Goal: Task Accomplishment & Management: Complete application form

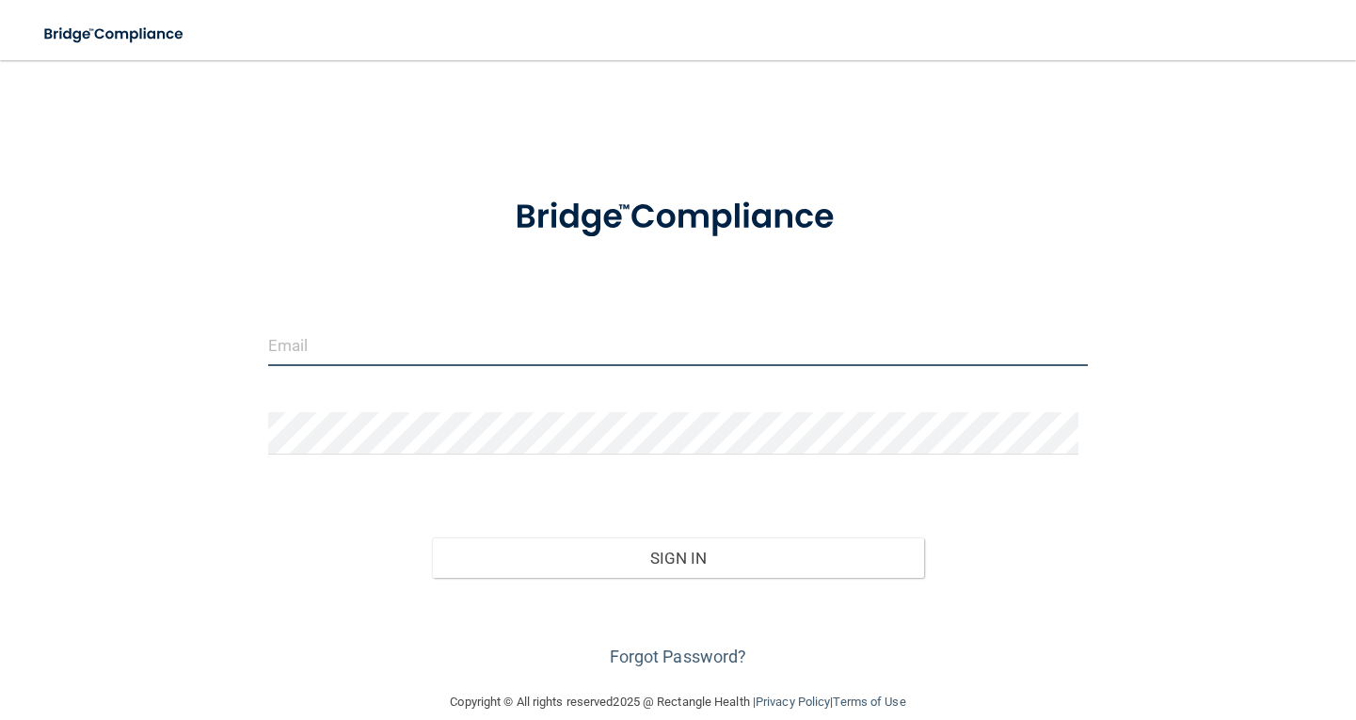
click at [421, 349] on input "email" at bounding box center [678, 345] width 820 height 42
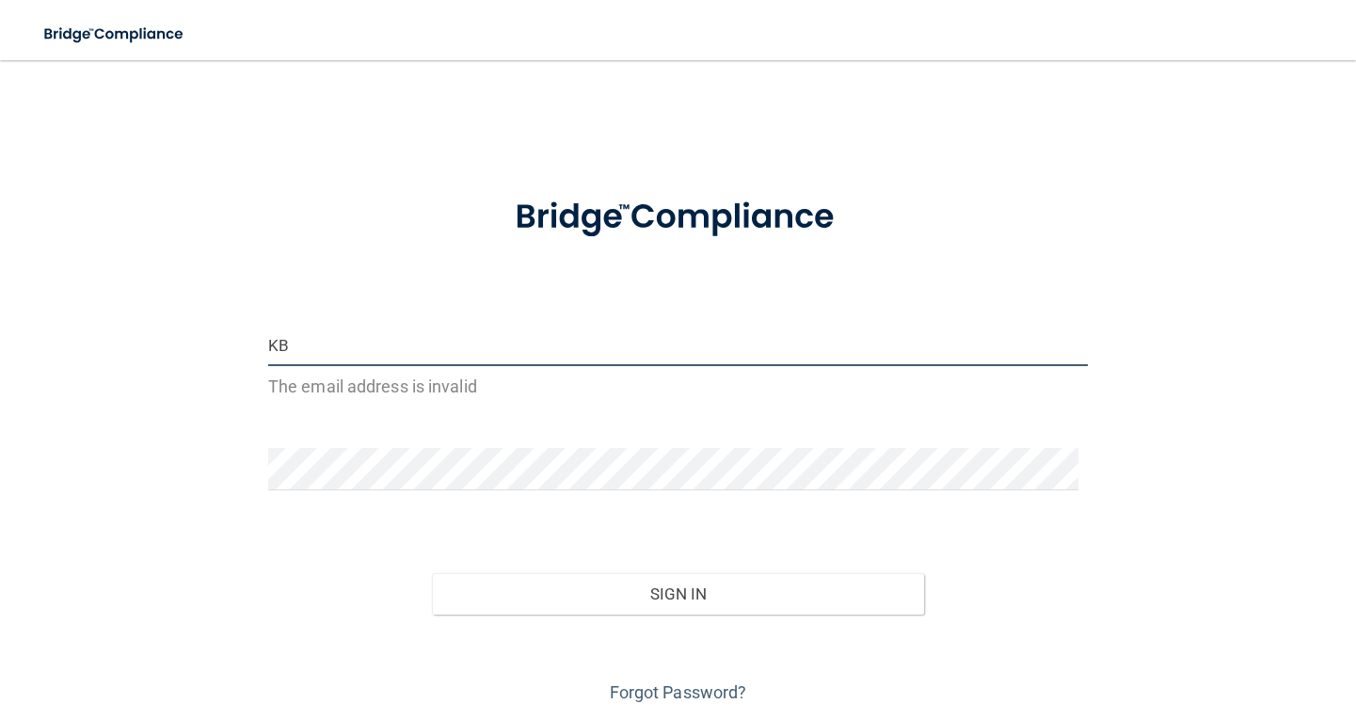
type input "K"
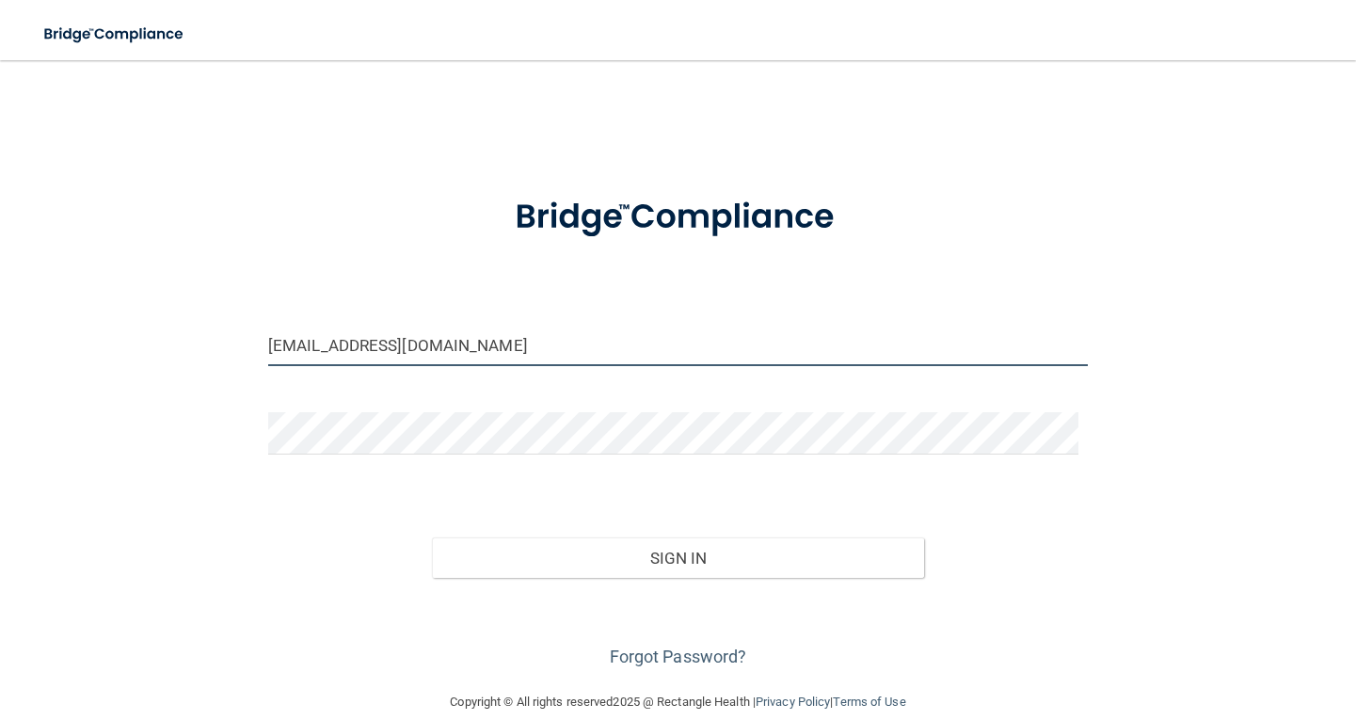
type input "[EMAIL_ADDRESS][DOMAIN_NAME]"
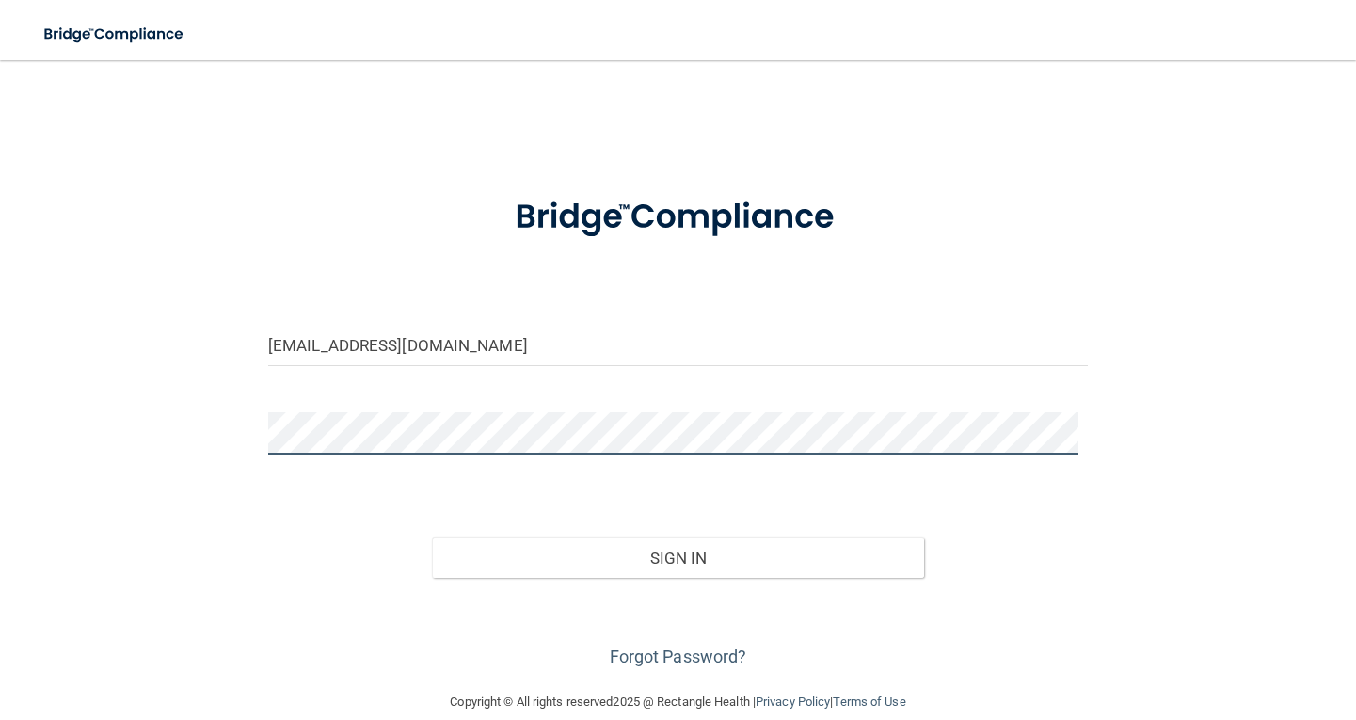
click at [432, 537] on button "Sign In" at bounding box center [678, 557] width 492 height 41
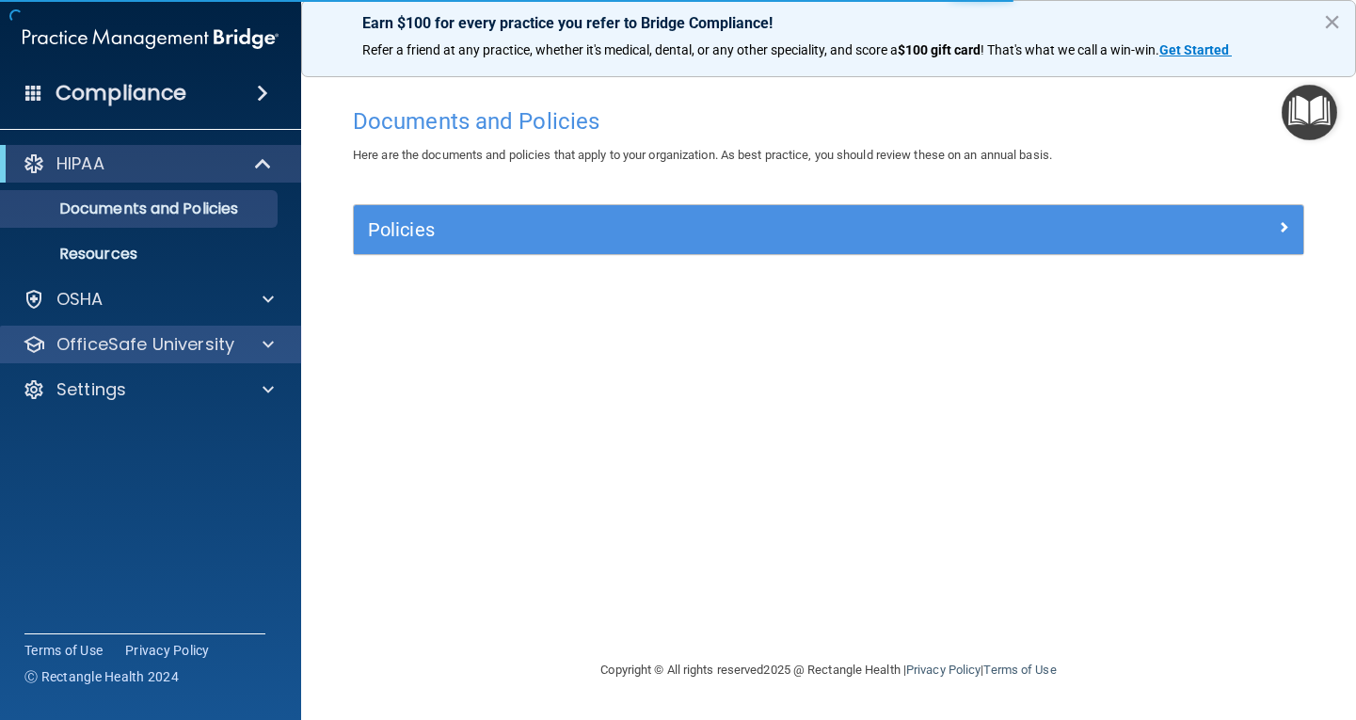
click at [141, 358] on div "OfficeSafe University" at bounding box center [151, 345] width 302 height 38
click at [267, 345] on span at bounding box center [268, 344] width 11 height 23
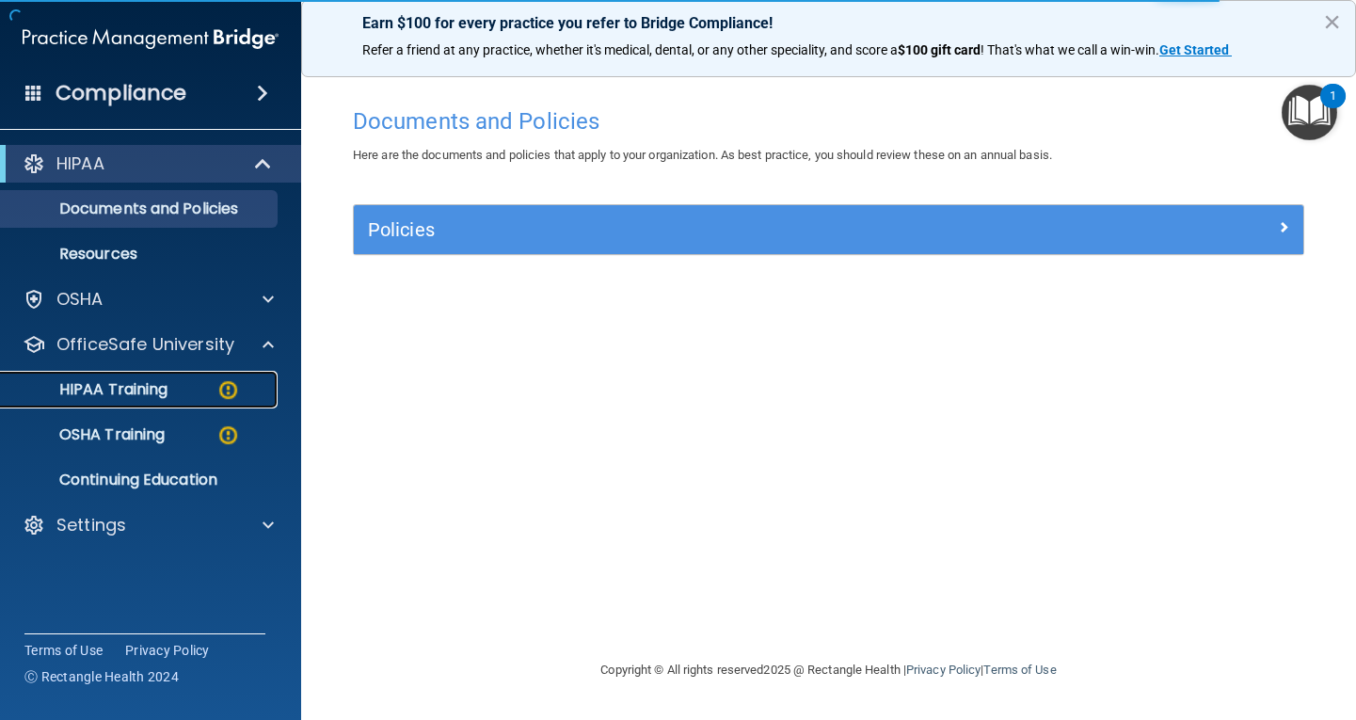
click at [167, 387] on p "HIPAA Training" at bounding box center [89, 389] width 155 height 19
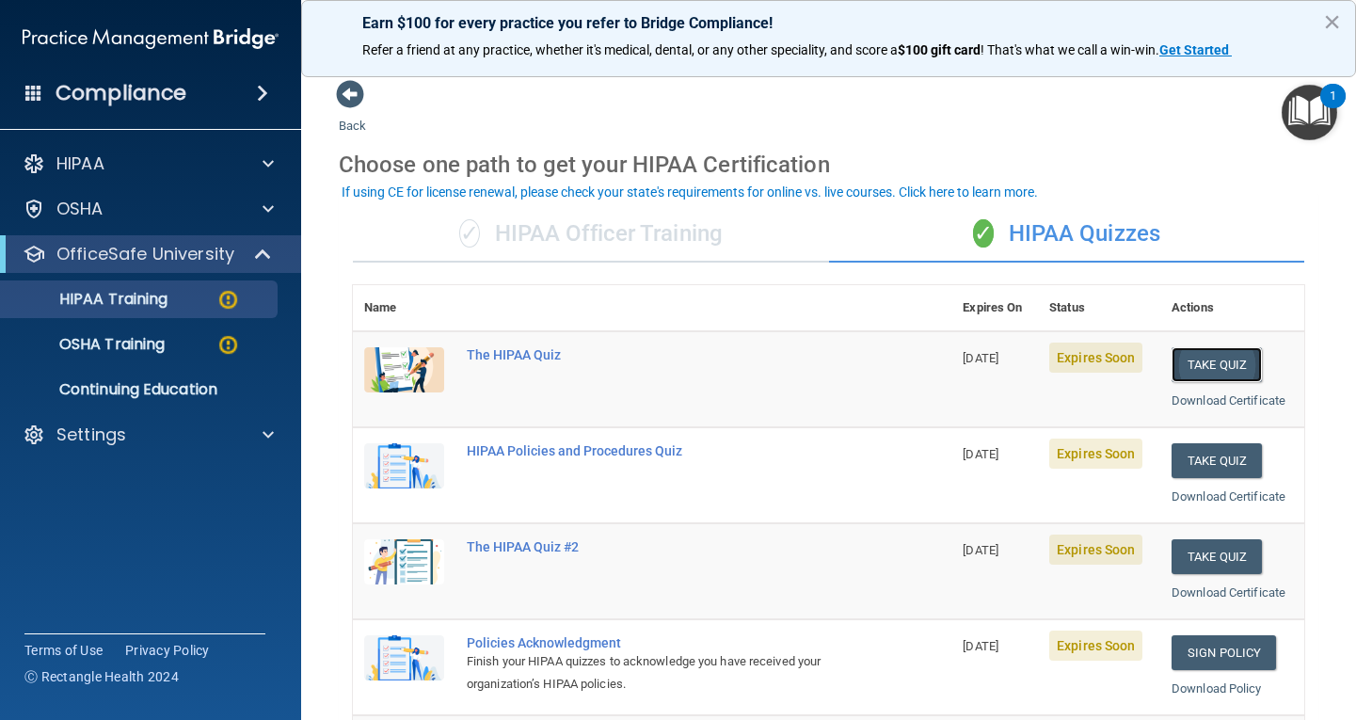
click at [1186, 363] on button "Take Quiz" at bounding box center [1216, 364] width 90 height 35
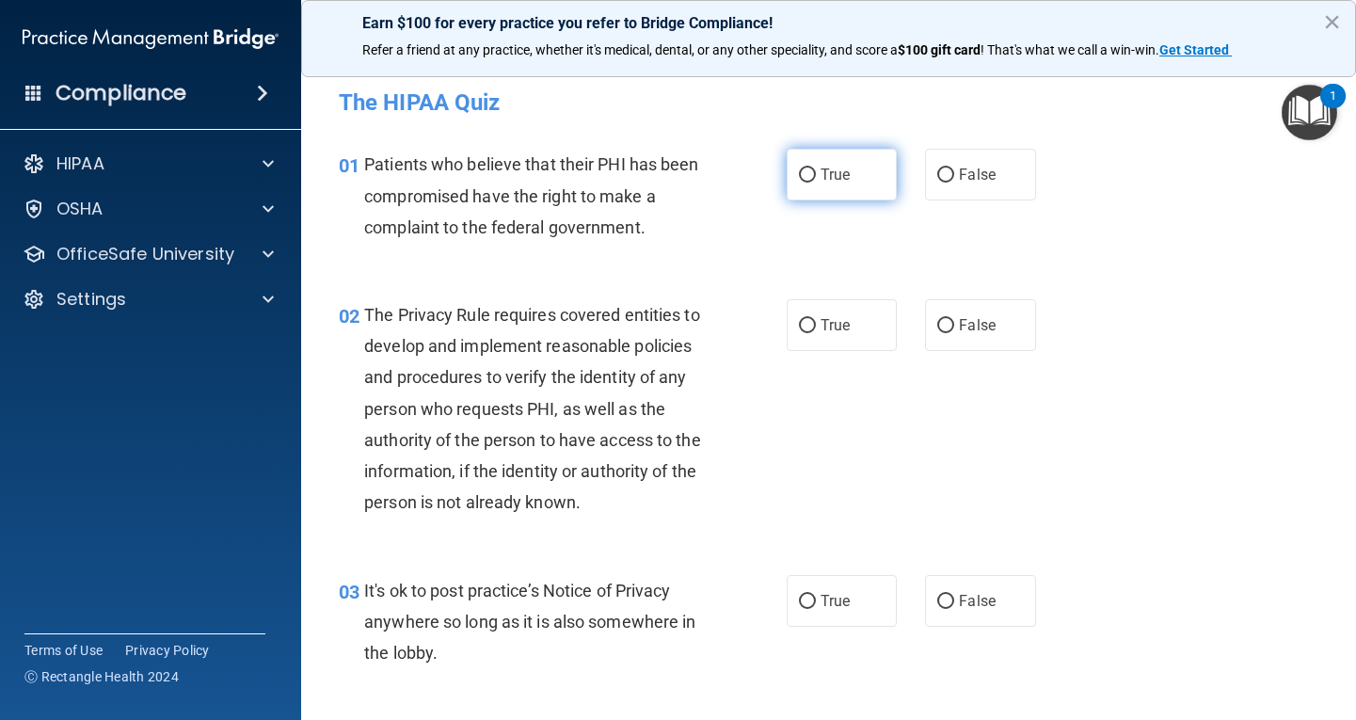
click at [804, 176] on input "True" at bounding box center [807, 175] width 17 height 14
radio input "true"
click at [809, 327] on label "True" at bounding box center [842, 325] width 111 height 52
click at [809, 327] on input "True" at bounding box center [807, 326] width 17 height 14
radio input "true"
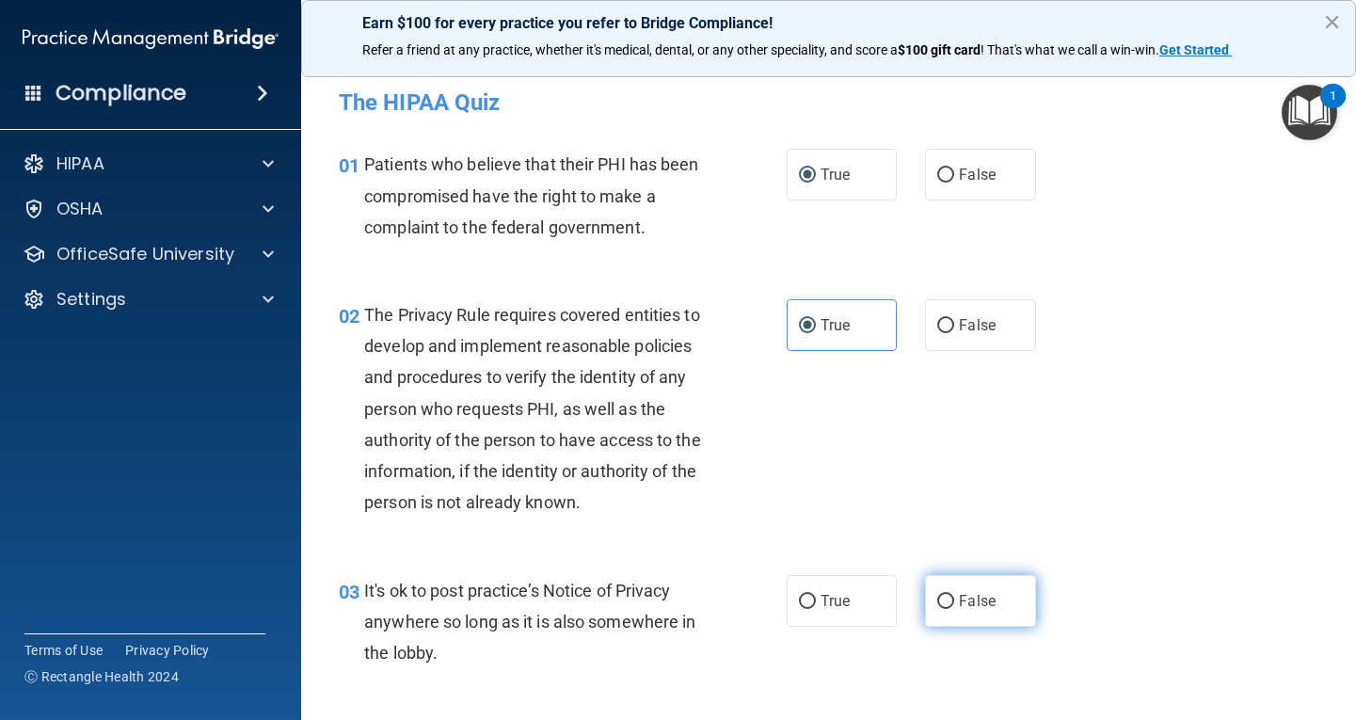
click at [939, 606] on input "False" at bounding box center [945, 602] width 17 height 14
radio input "true"
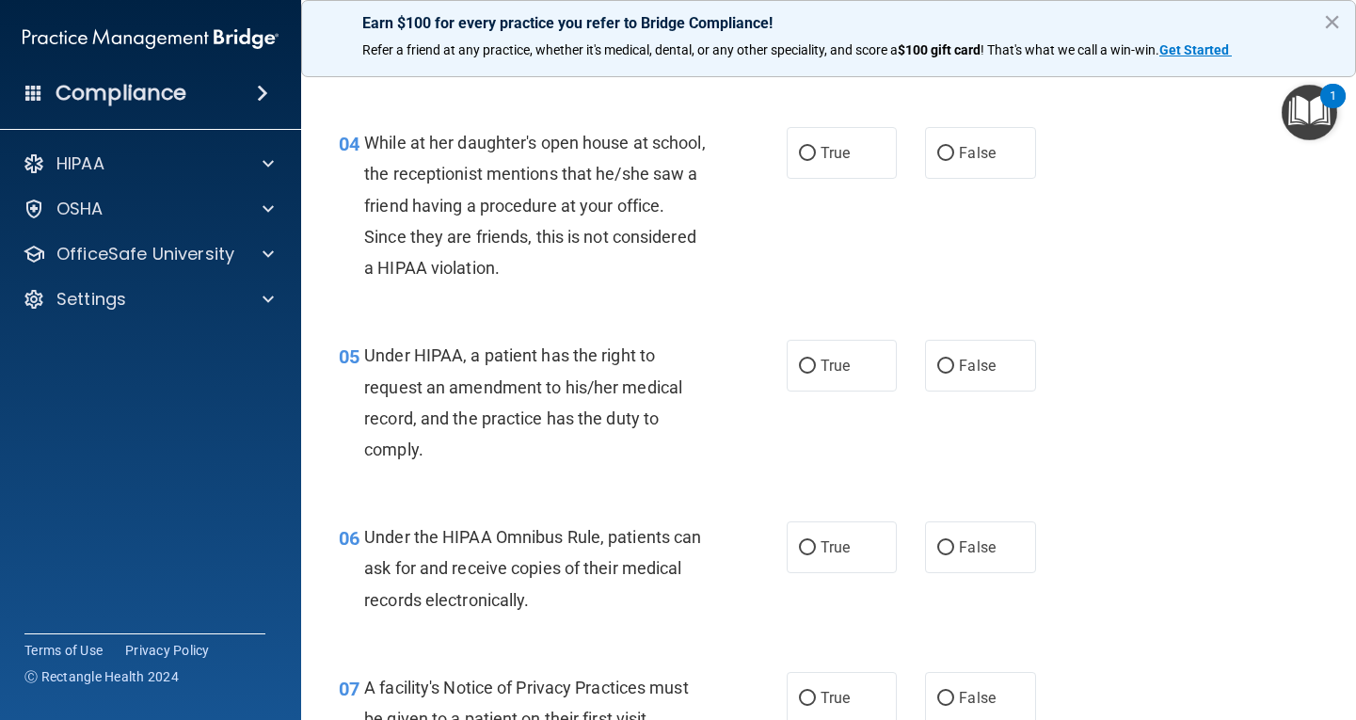
scroll to position [565, 0]
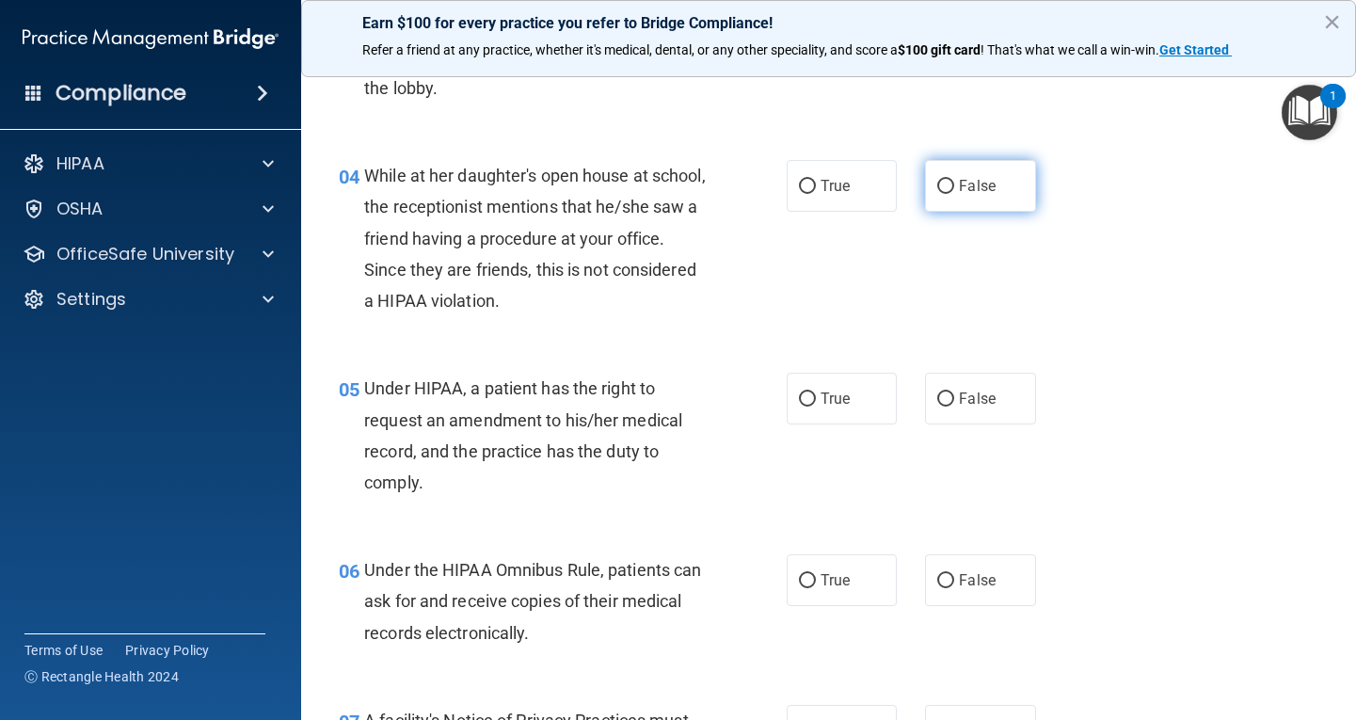
click at [941, 190] on input "False" at bounding box center [945, 187] width 17 height 14
radio input "true"
click at [941, 402] on input "False" at bounding box center [945, 399] width 17 height 14
radio input "true"
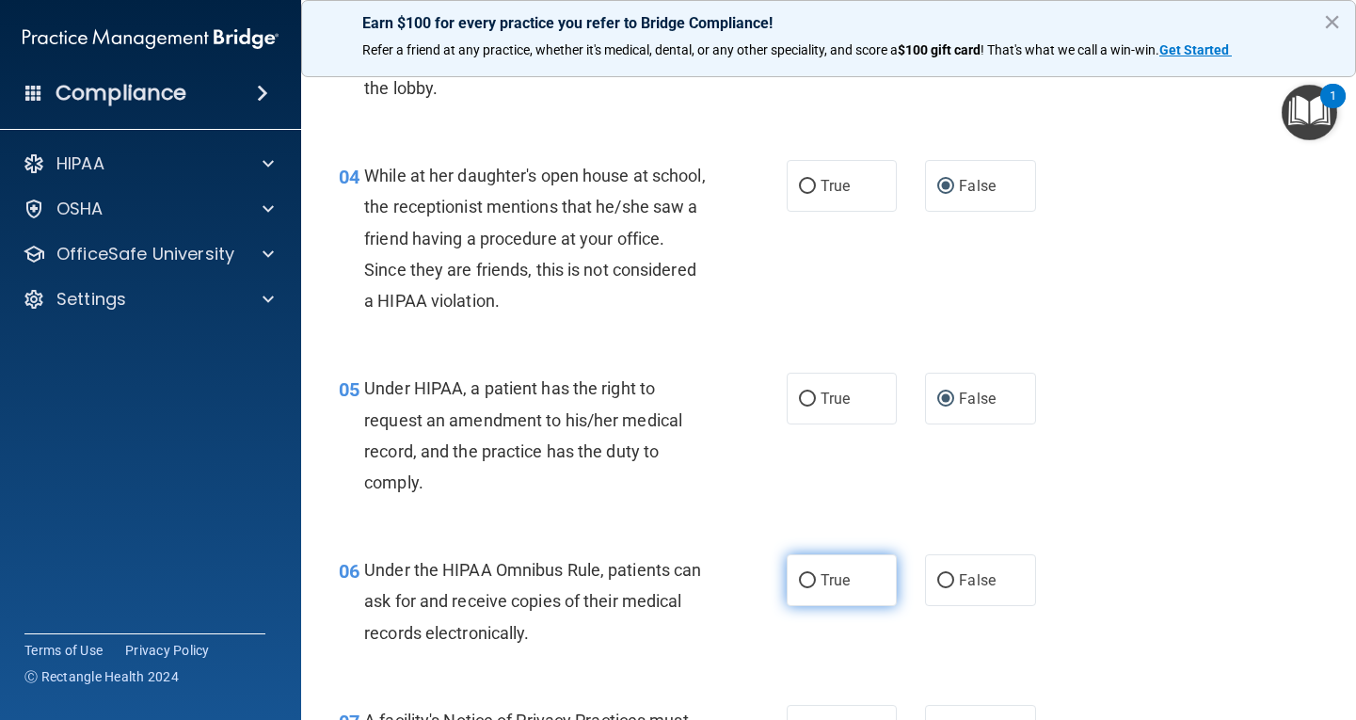
click at [801, 581] on input "True" at bounding box center [807, 581] width 17 height 14
radio input "true"
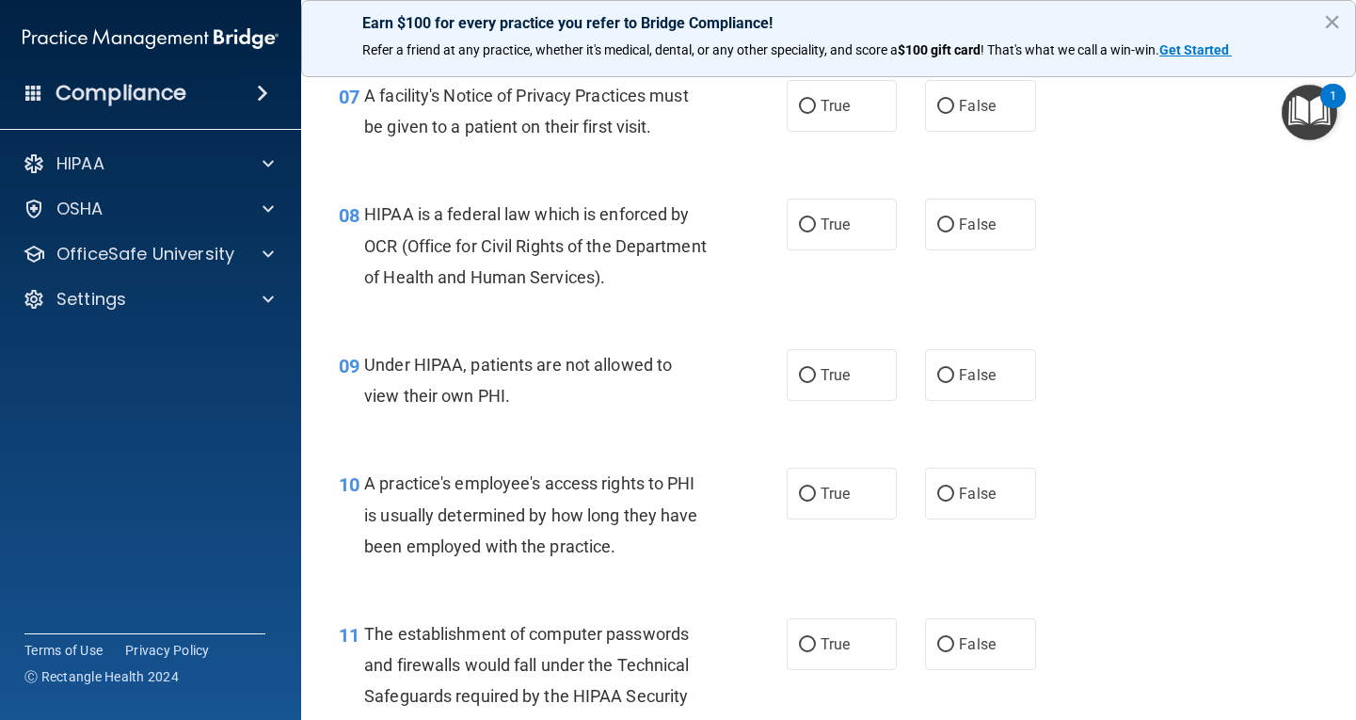
scroll to position [1129, 0]
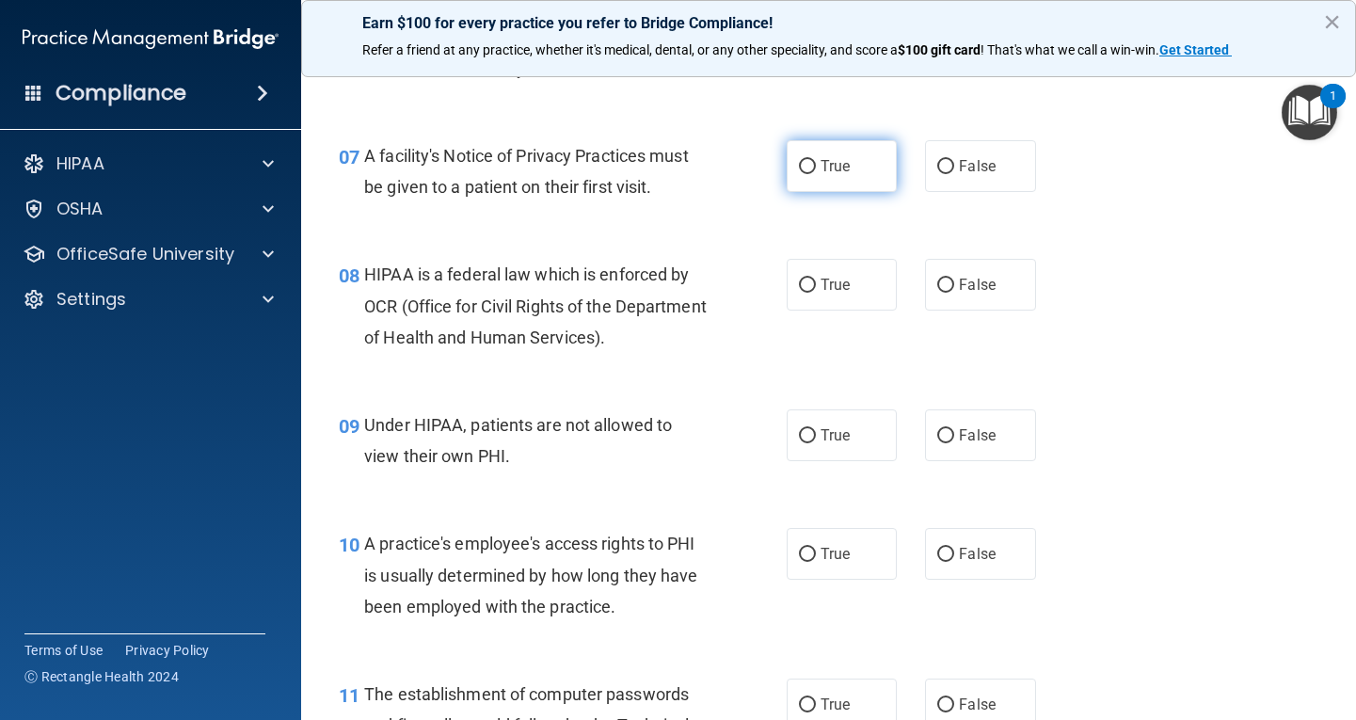
click at [799, 172] on input "True" at bounding box center [807, 167] width 17 height 14
radio input "true"
click at [802, 288] on input "True" at bounding box center [807, 286] width 17 height 14
radio input "true"
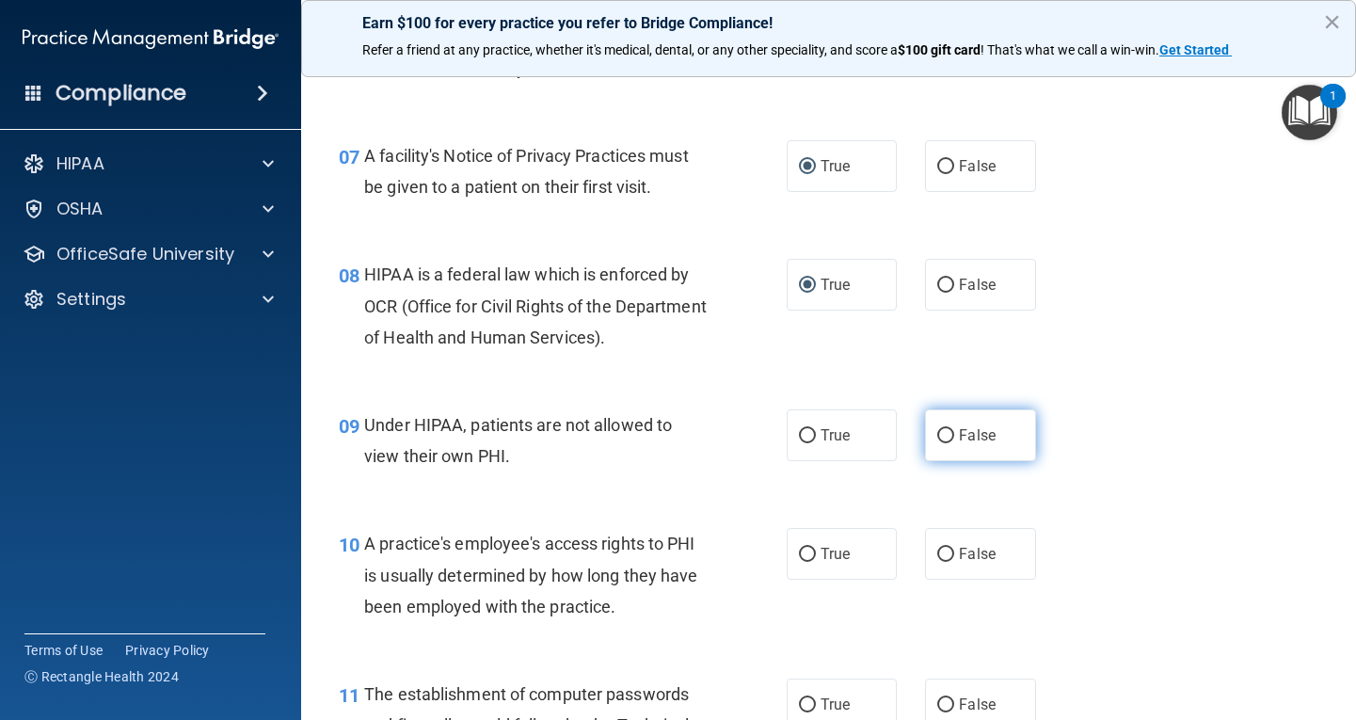
click at [937, 435] on input "False" at bounding box center [945, 436] width 17 height 14
radio input "true"
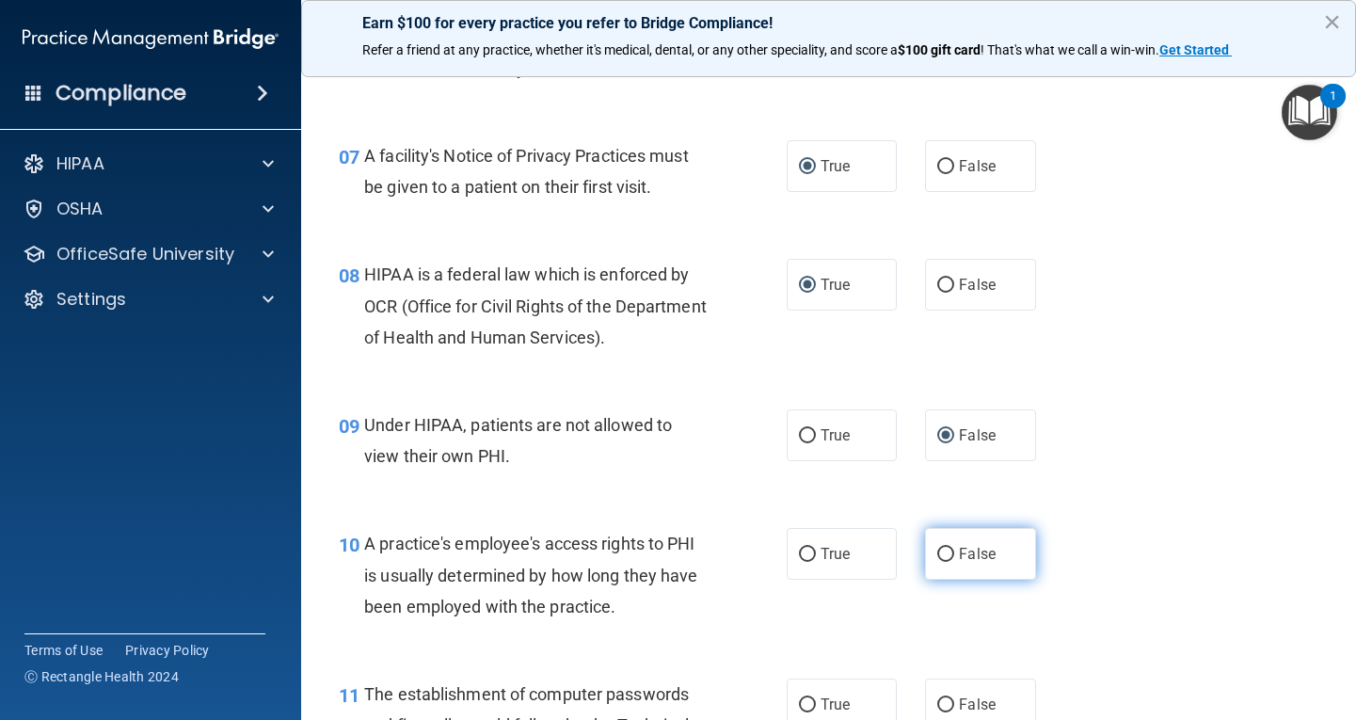
click at [937, 553] on input "False" at bounding box center [945, 555] width 17 height 14
radio input "true"
click at [803, 702] on input "True" at bounding box center [807, 705] width 17 height 14
radio input "true"
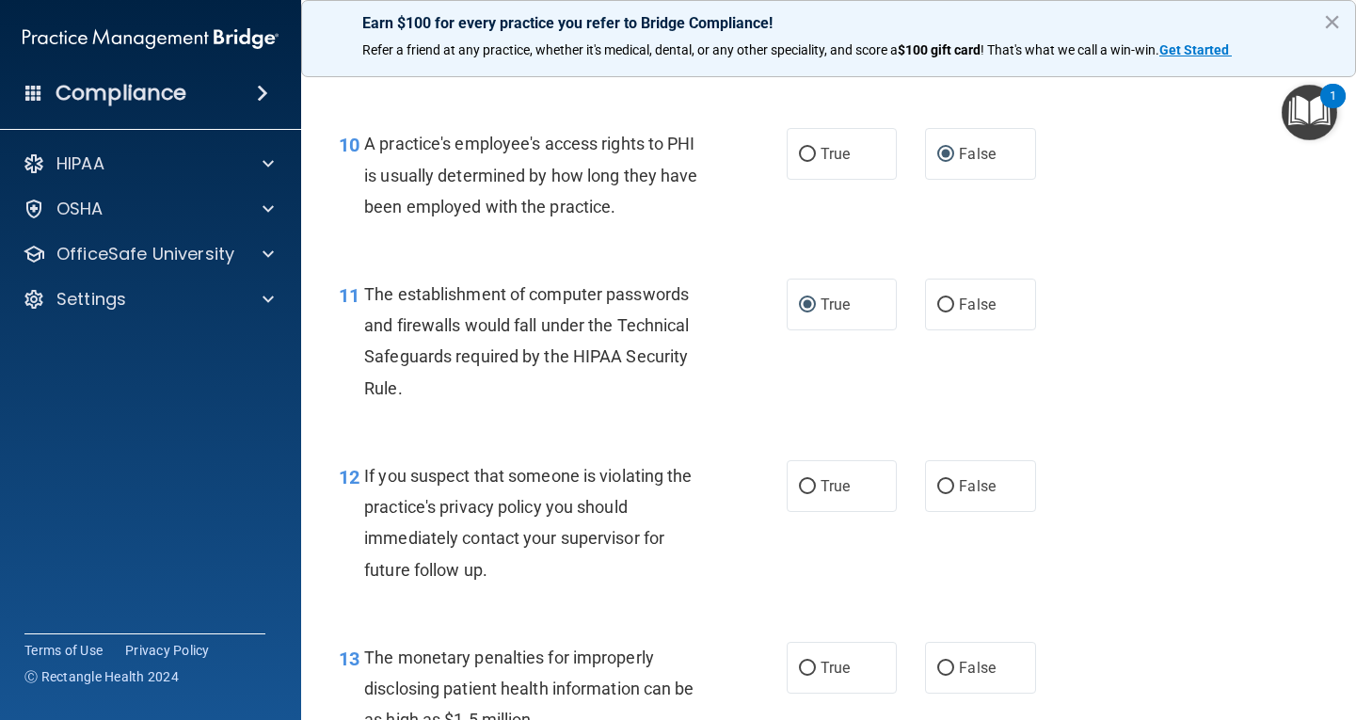
scroll to position [1694, 0]
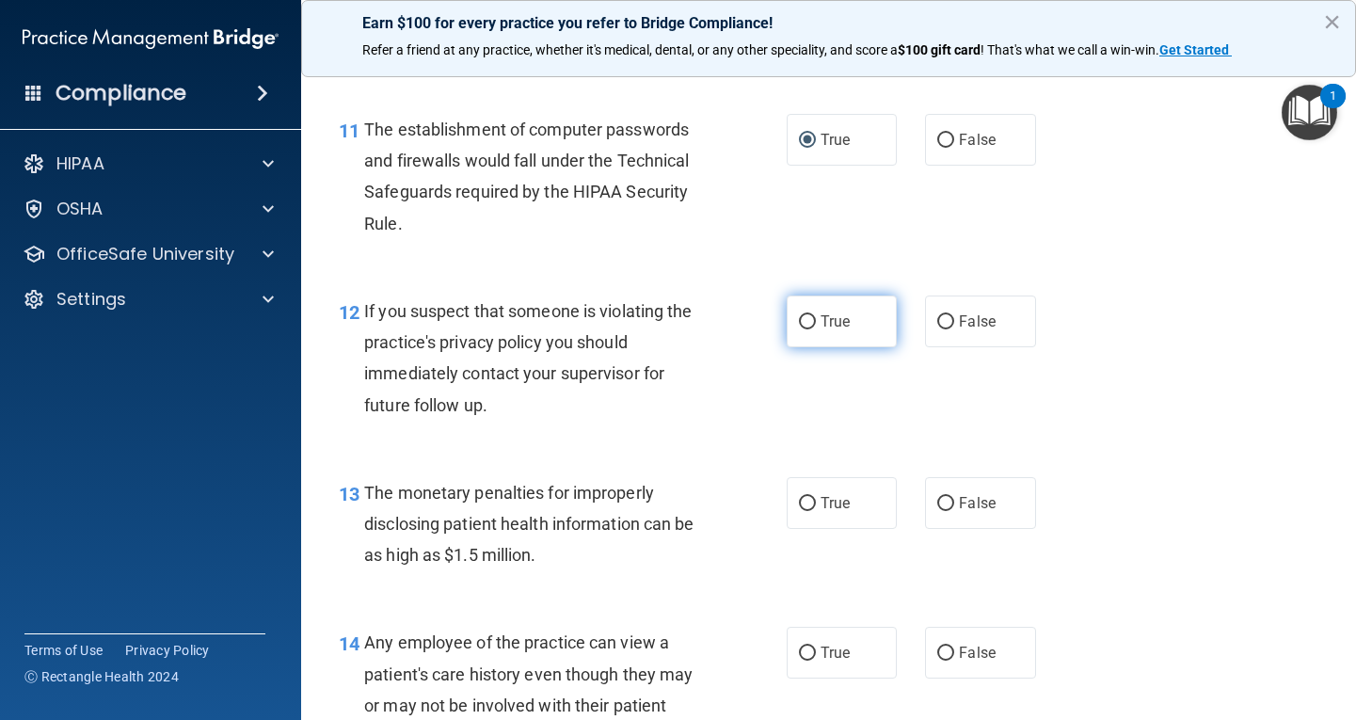
click at [799, 322] on input "True" at bounding box center [807, 322] width 17 height 14
radio input "true"
click at [805, 492] on label "True" at bounding box center [842, 503] width 111 height 52
click at [805, 497] on input "True" at bounding box center [807, 504] width 17 height 14
radio input "true"
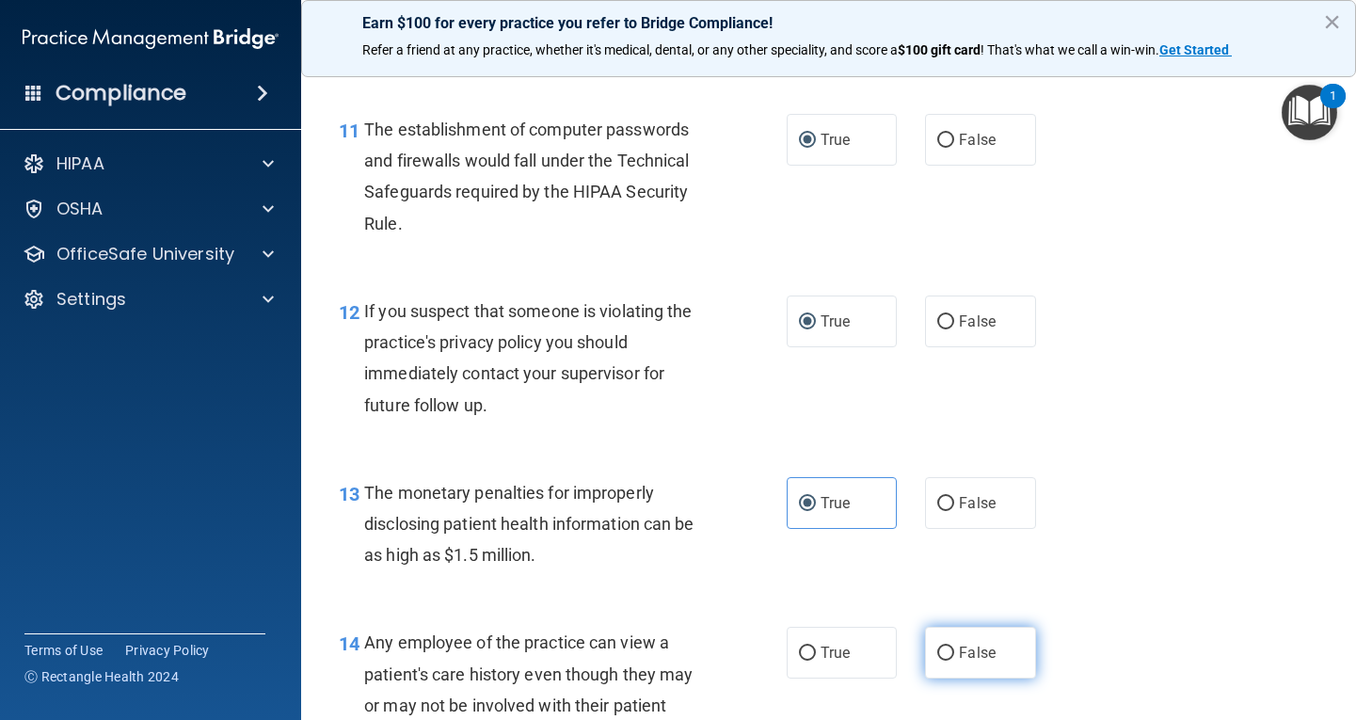
click at [946, 651] on input "False" at bounding box center [945, 653] width 17 height 14
radio input "true"
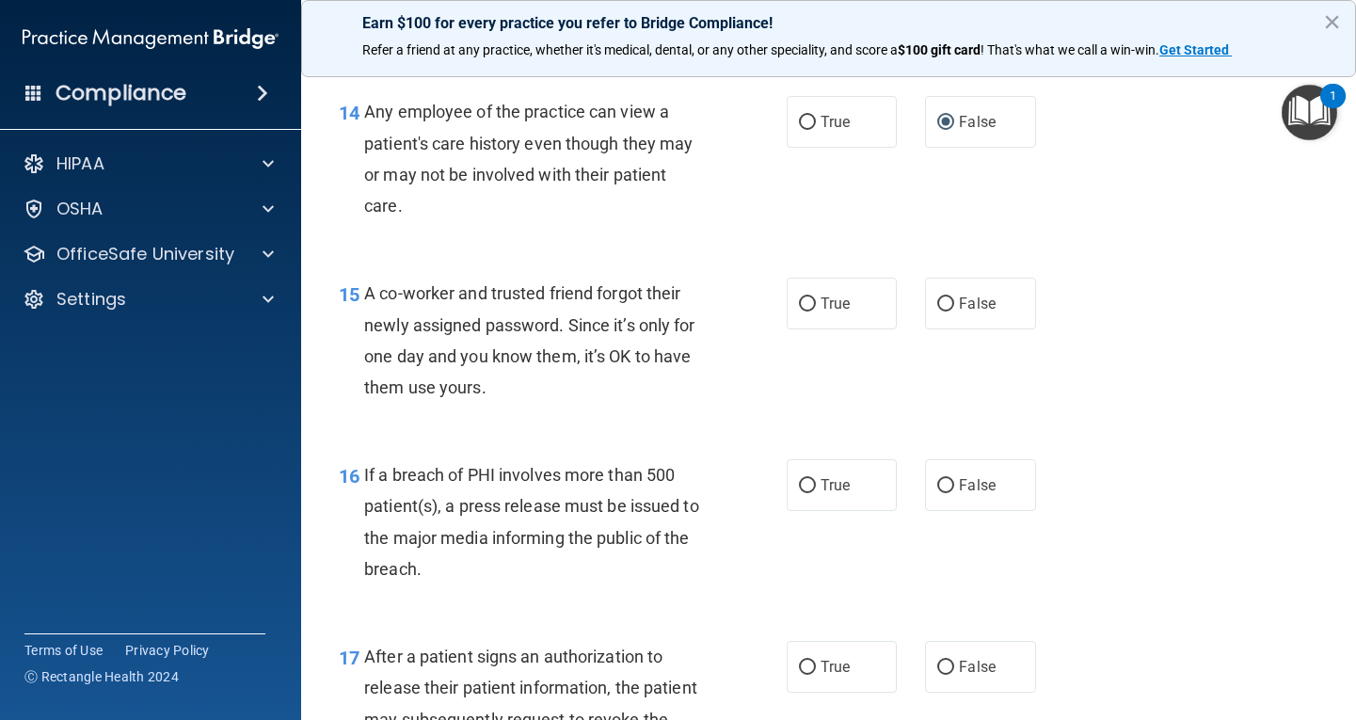
scroll to position [2258, 0]
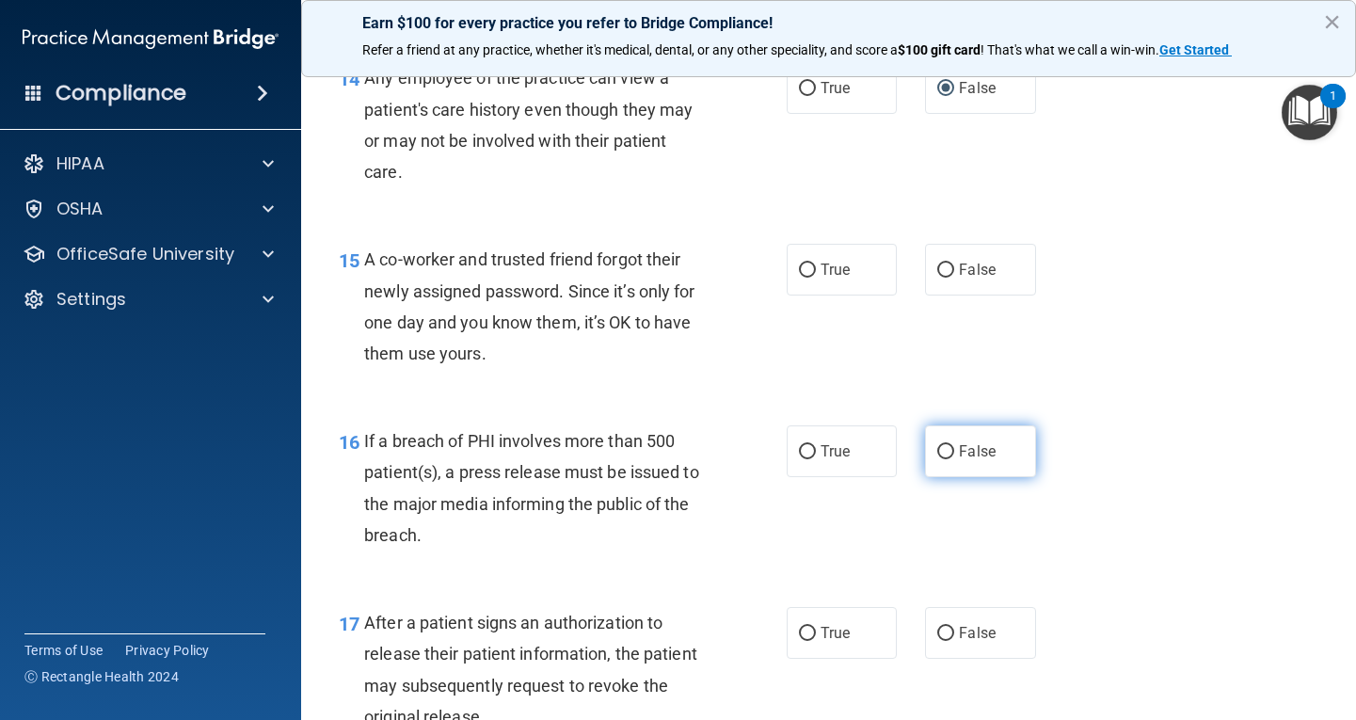
click at [939, 446] on input "False" at bounding box center [945, 452] width 17 height 14
radio input "true"
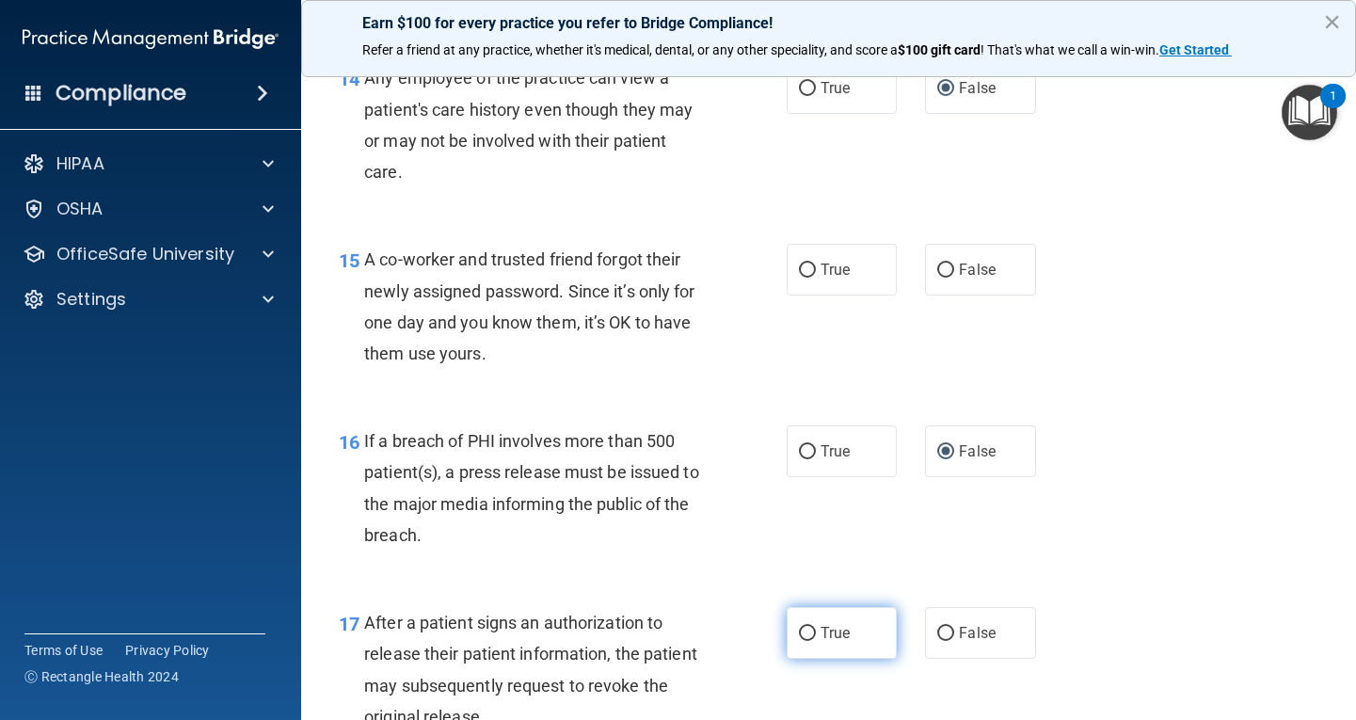
drag, startPoint x: 804, startPoint y: 636, endPoint x: 821, endPoint y: 643, distance: 19.1
click at [804, 636] on input "True" at bounding box center [807, 634] width 17 height 14
radio input "true"
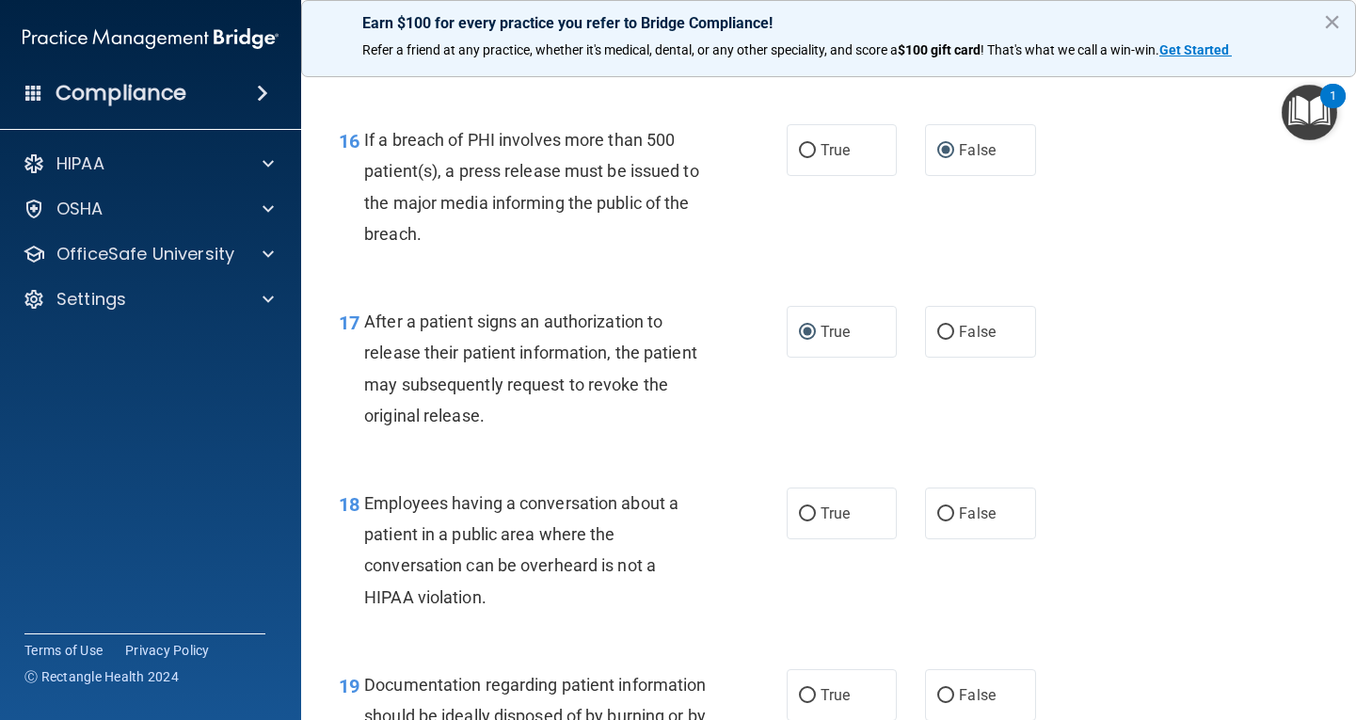
scroll to position [2540, 0]
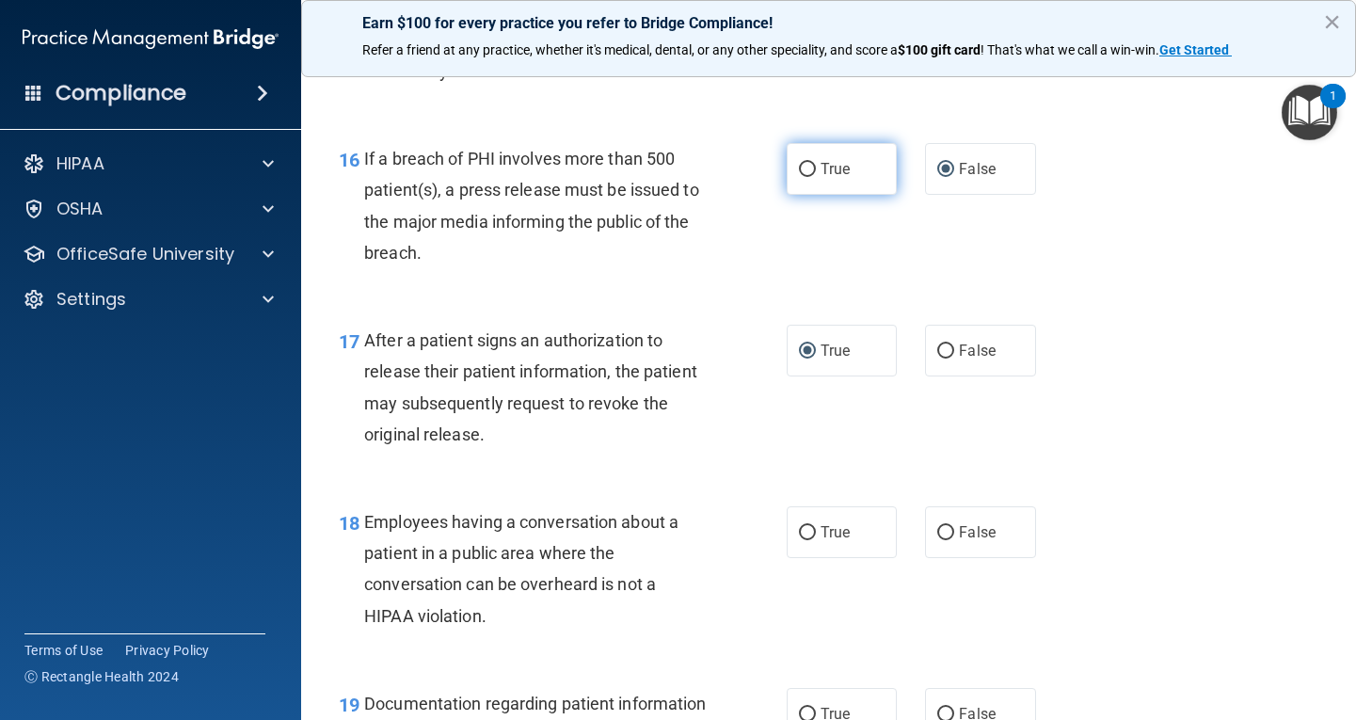
click at [799, 171] on input "True" at bounding box center [807, 170] width 17 height 14
radio input "true"
radio input "false"
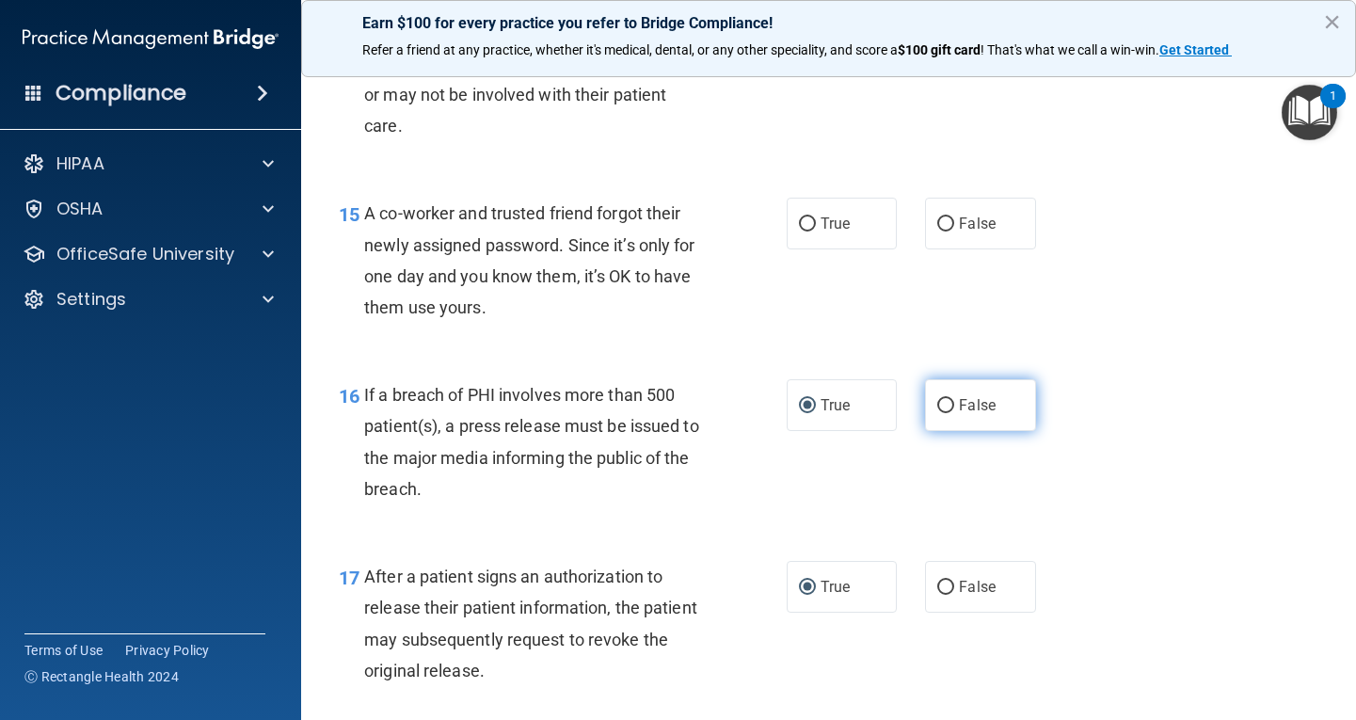
scroll to position [2258, 0]
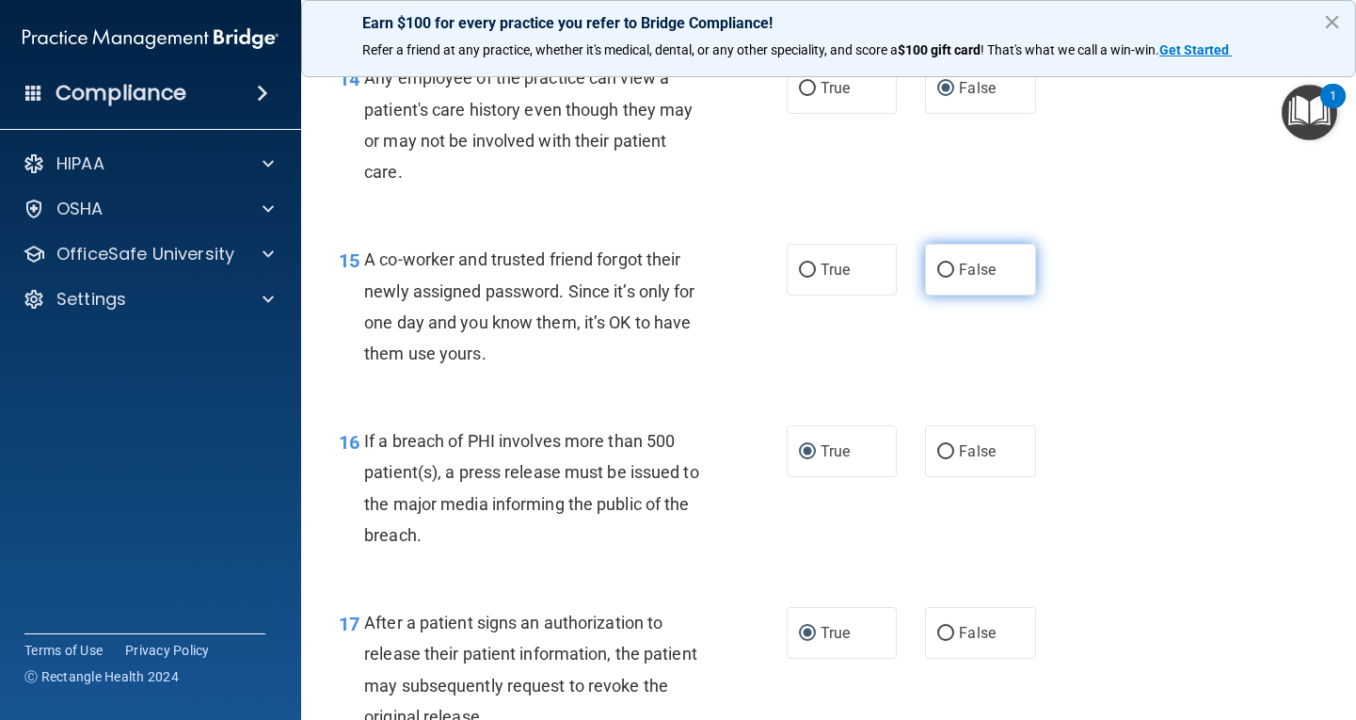
click at [941, 264] on input "False" at bounding box center [945, 270] width 17 height 14
radio input "true"
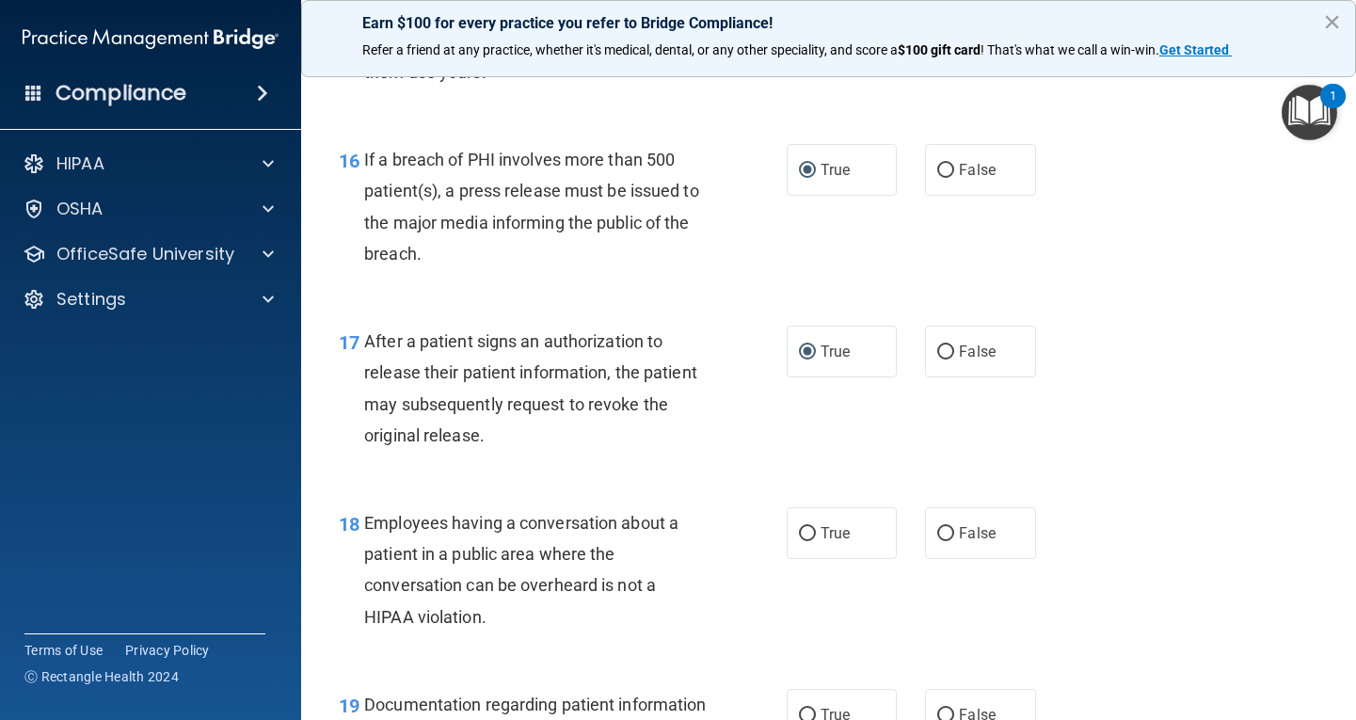
scroll to position [2540, 0]
click at [941, 538] on input "False" at bounding box center [945, 533] width 17 height 14
radio input "true"
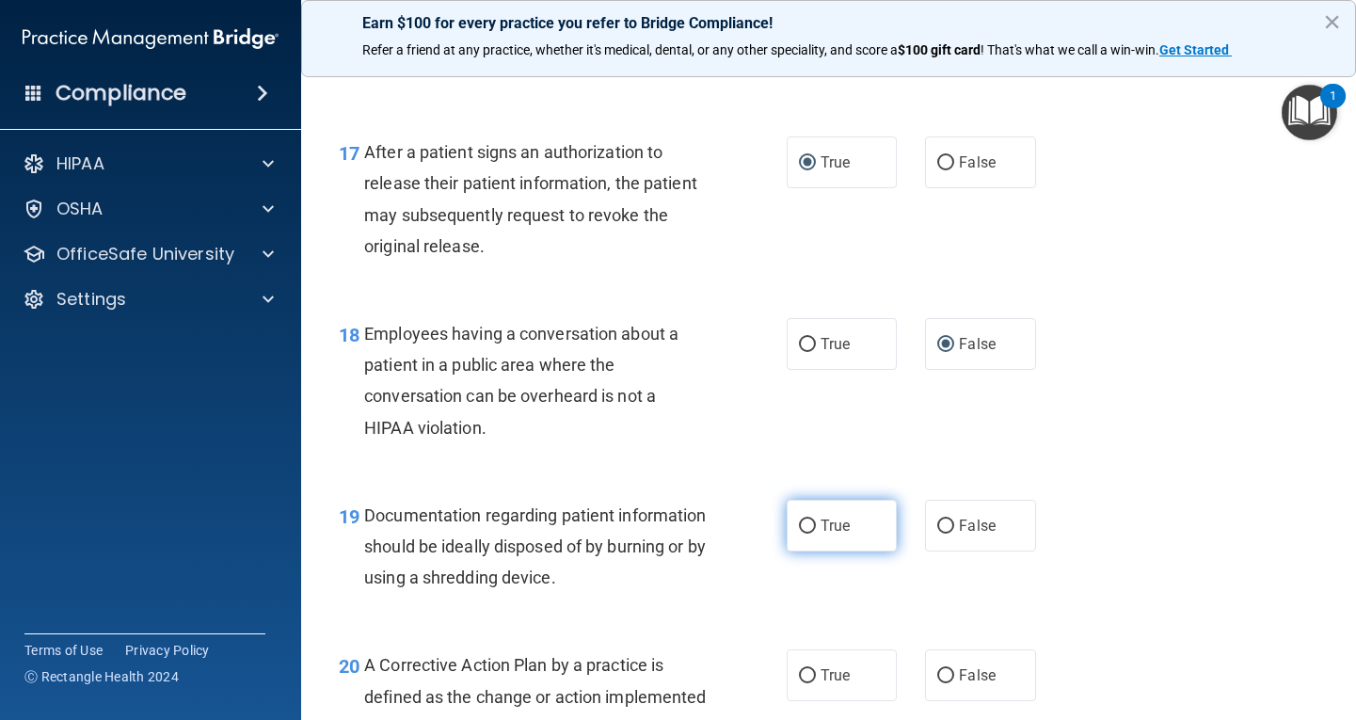
click at [801, 530] on input "True" at bounding box center [807, 526] width 17 height 14
radio input "true"
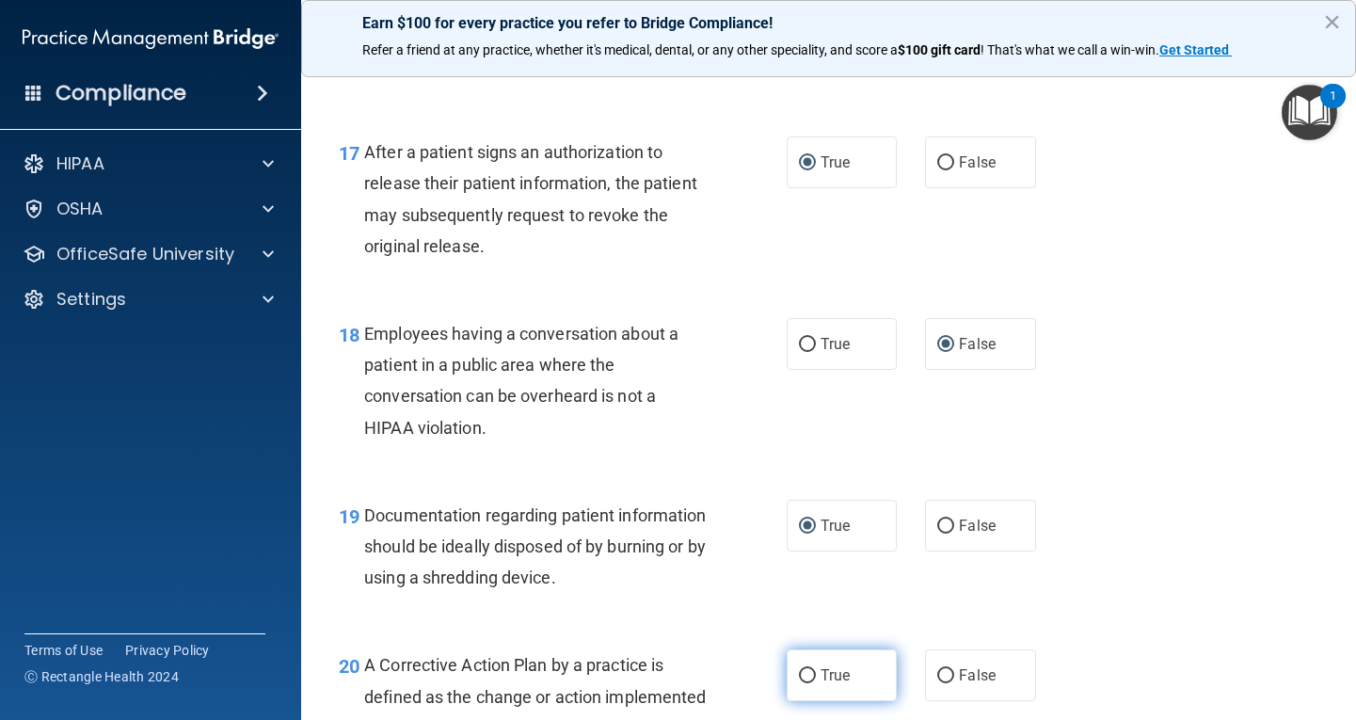
click at [800, 676] on input "True" at bounding box center [807, 676] width 17 height 14
radio input "true"
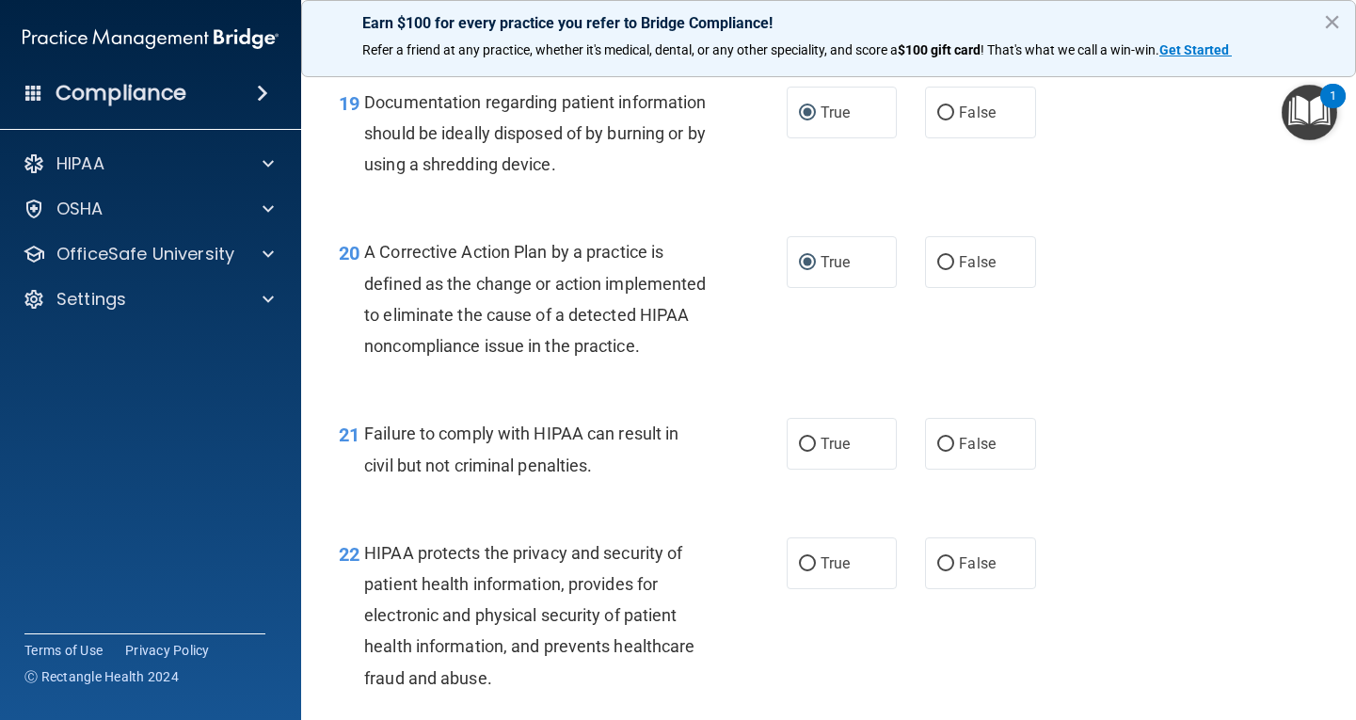
scroll to position [3199, 0]
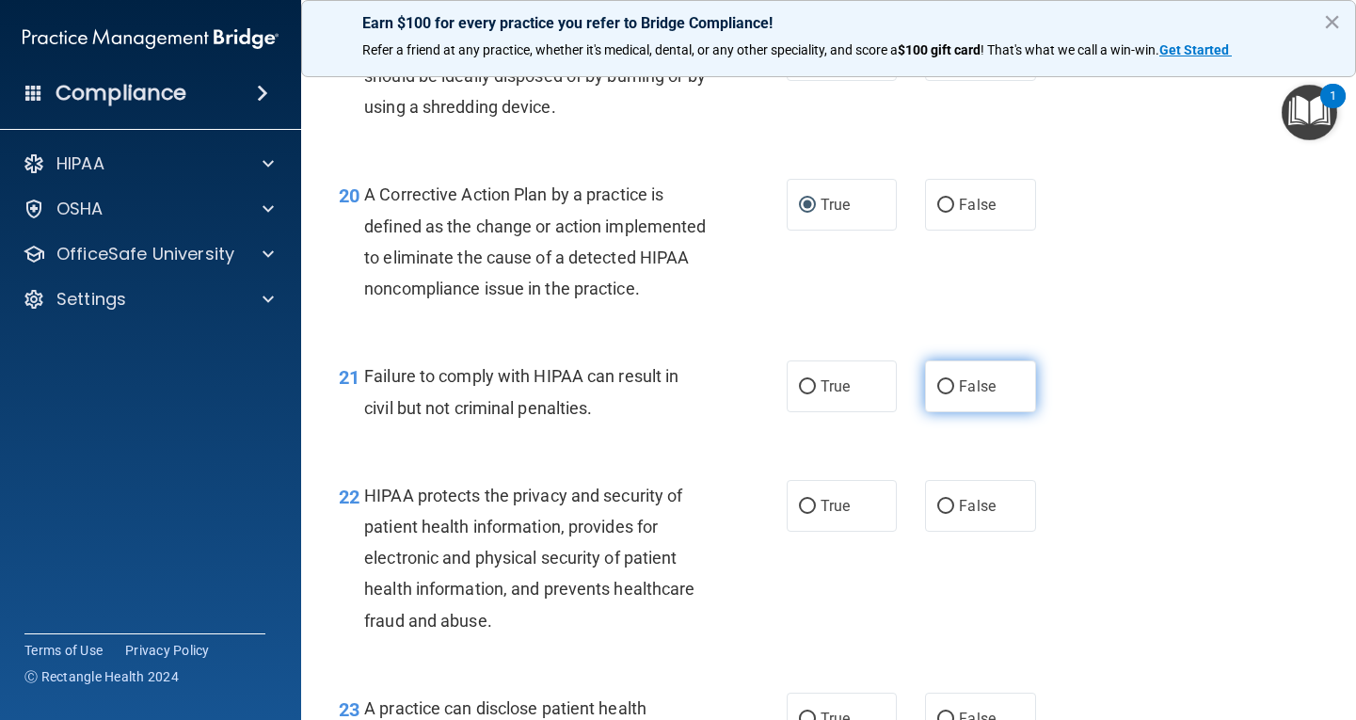
click at [959, 395] on span "False" at bounding box center [977, 386] width 37 height 18
click at [950, 394] on input "False" at bounding box center [945, 387] width 17 height 14
radio input "true"
click at [802, 514] on input "True" at bounding box center [807, 507] width 17 height 14
radio input "true"
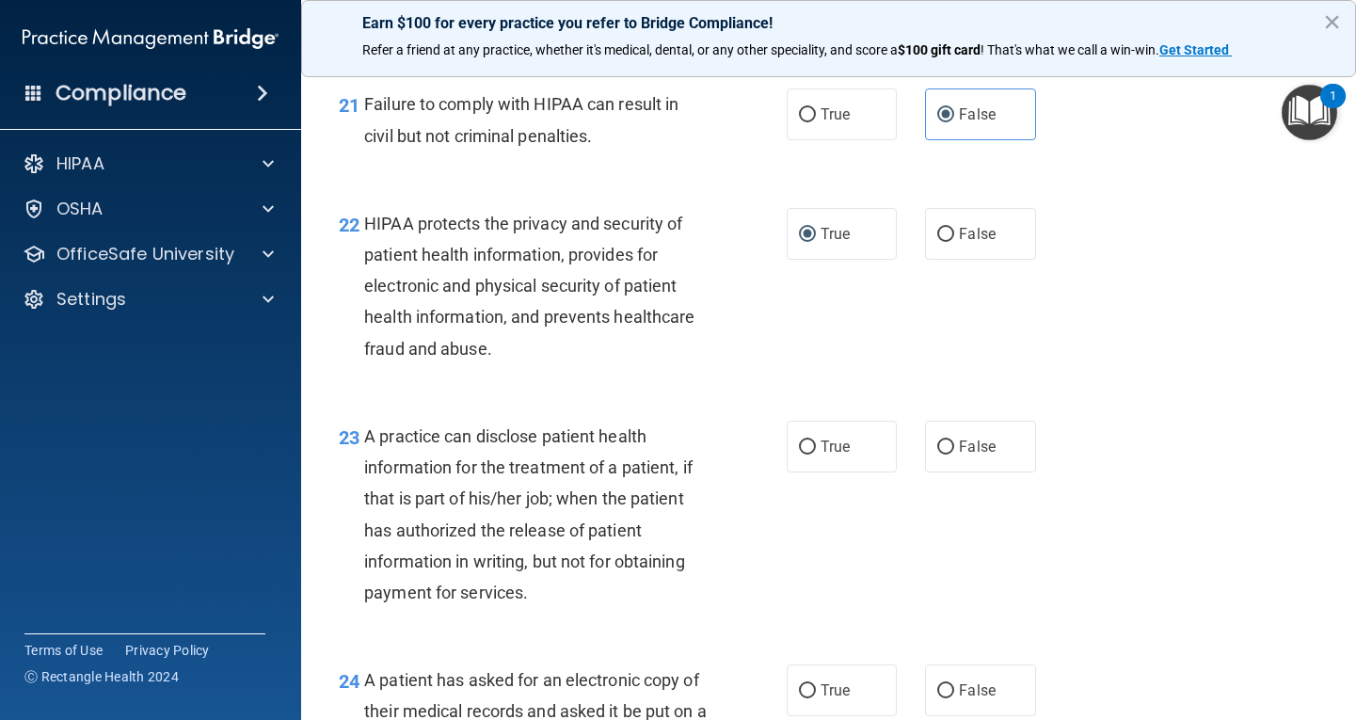
scroll to position [3481, 0]
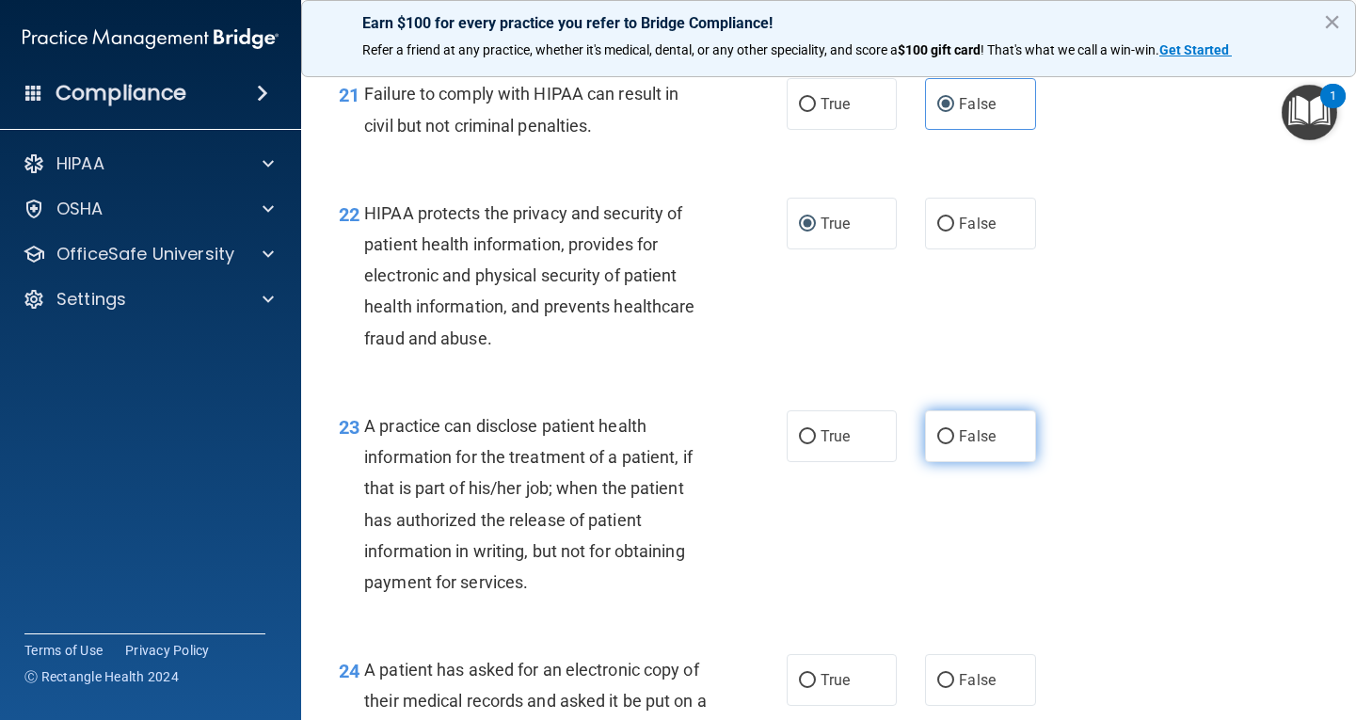
click at [943, 444] on input "False" at bounding box center [945, 437] width 17 height 14
radio input "true"
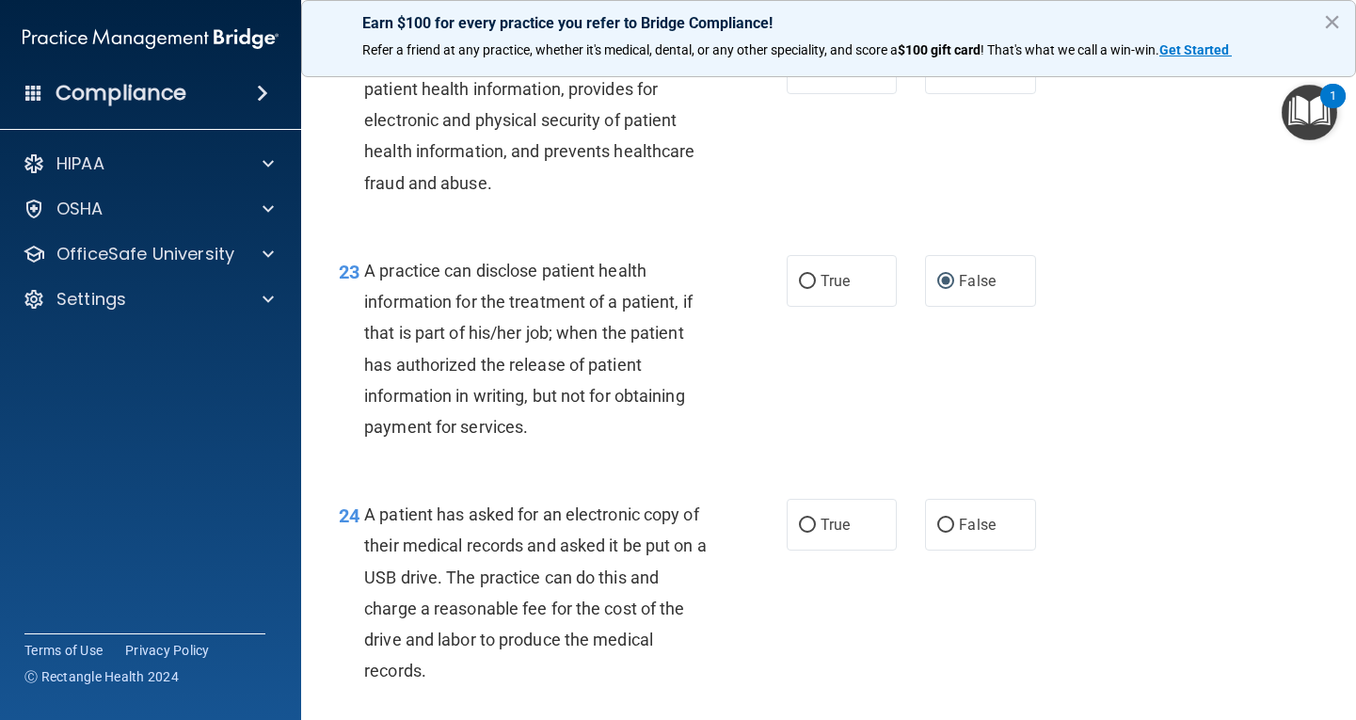
scroll to position [3669, 0]
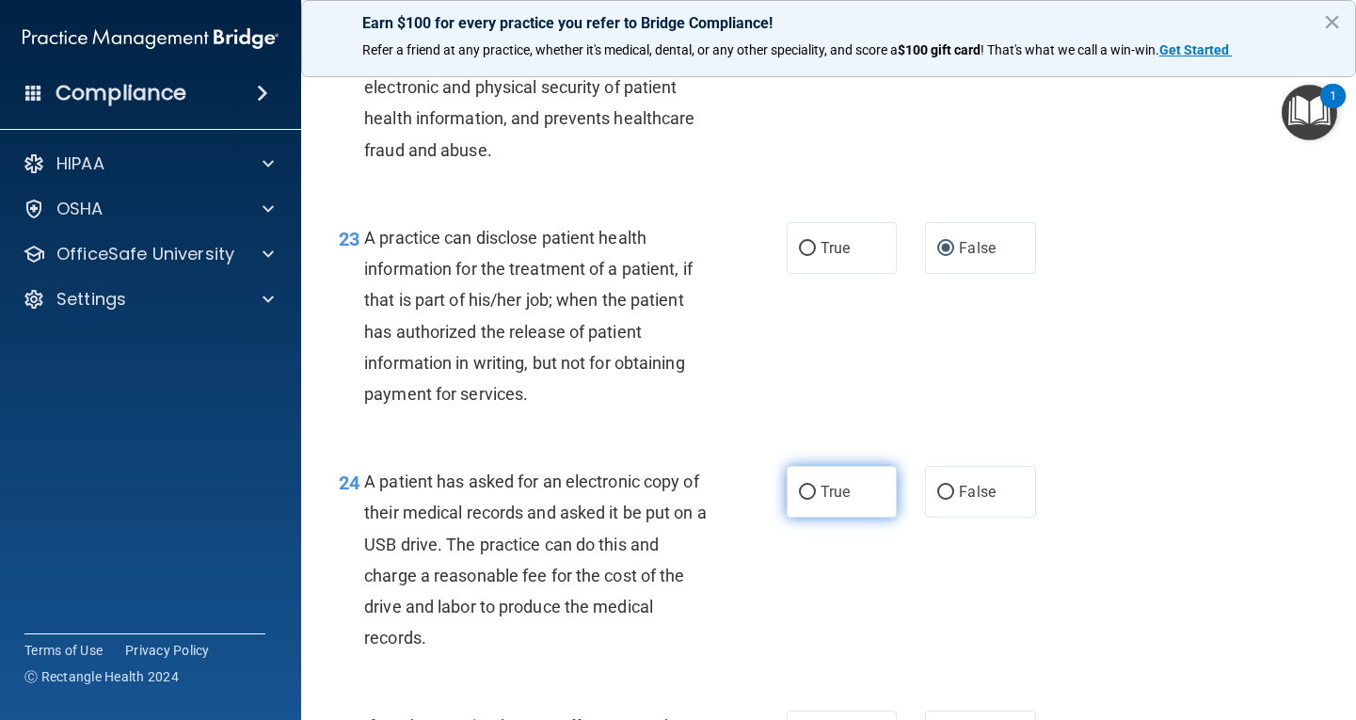
drag, startPoint x: 798, startPoint y: 517, endPoint x: 814, endPoint y: 517, distance: 16.0
click at [799, 500] on input "True" at bounding box center [807, 492] width 17 height 14
radio input "true"
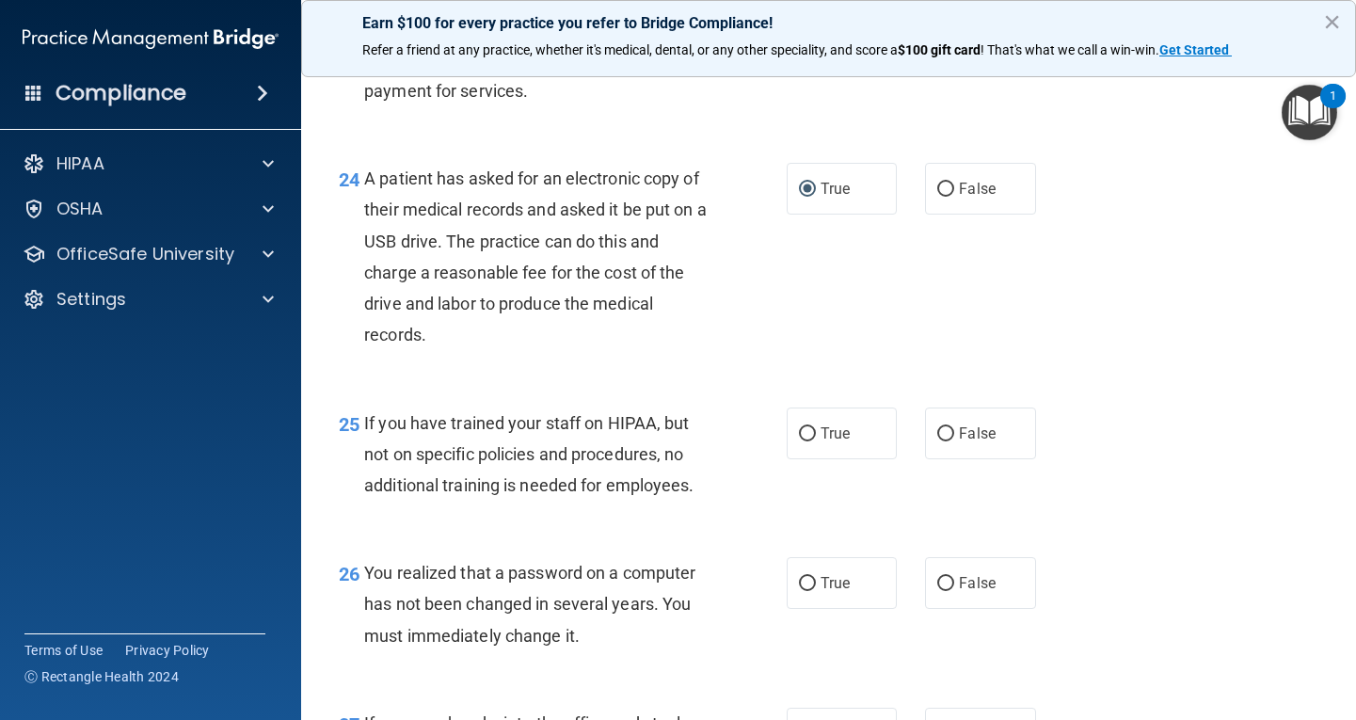
scroll to position [4046, 0]
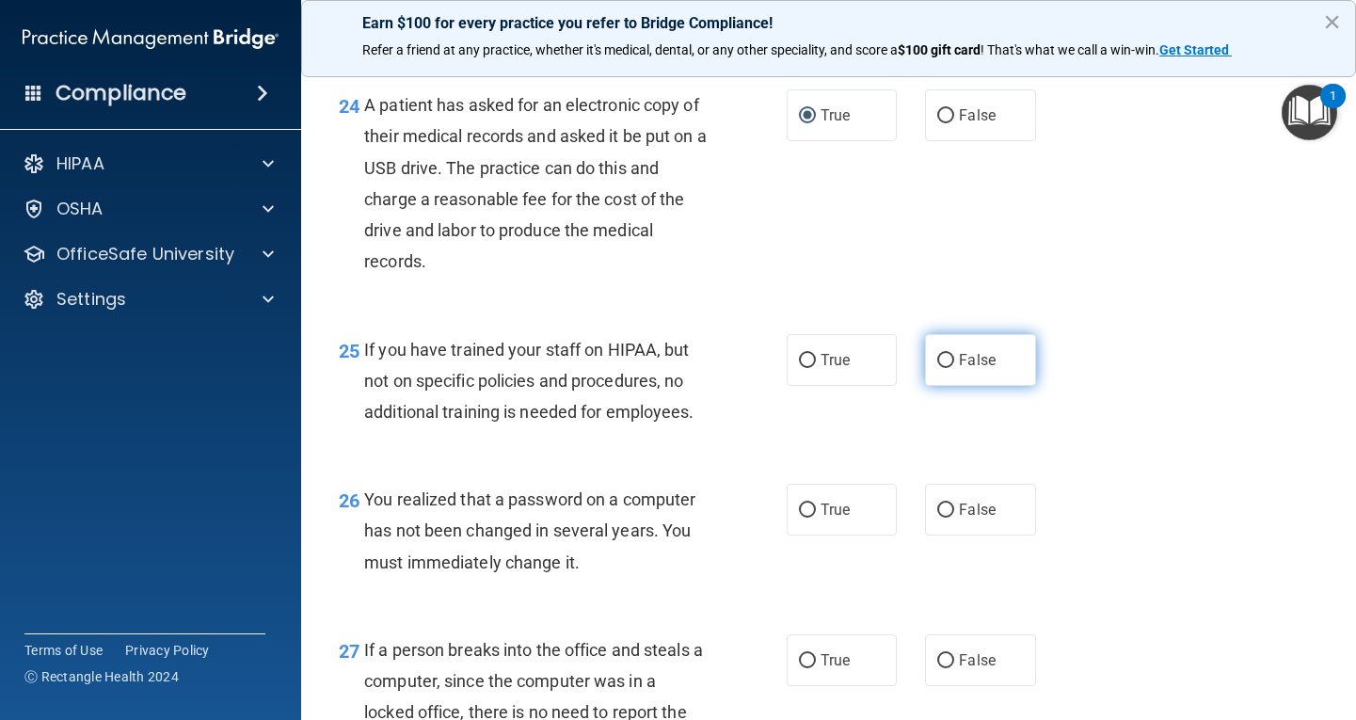
click at [939, 368] on input "False" at bounding box center [945, 361] width 17 height 14
radio input "true"
click at [804, 517] on input "True" at bounding box center [807, 510] width 17 height 14
radio input "true"
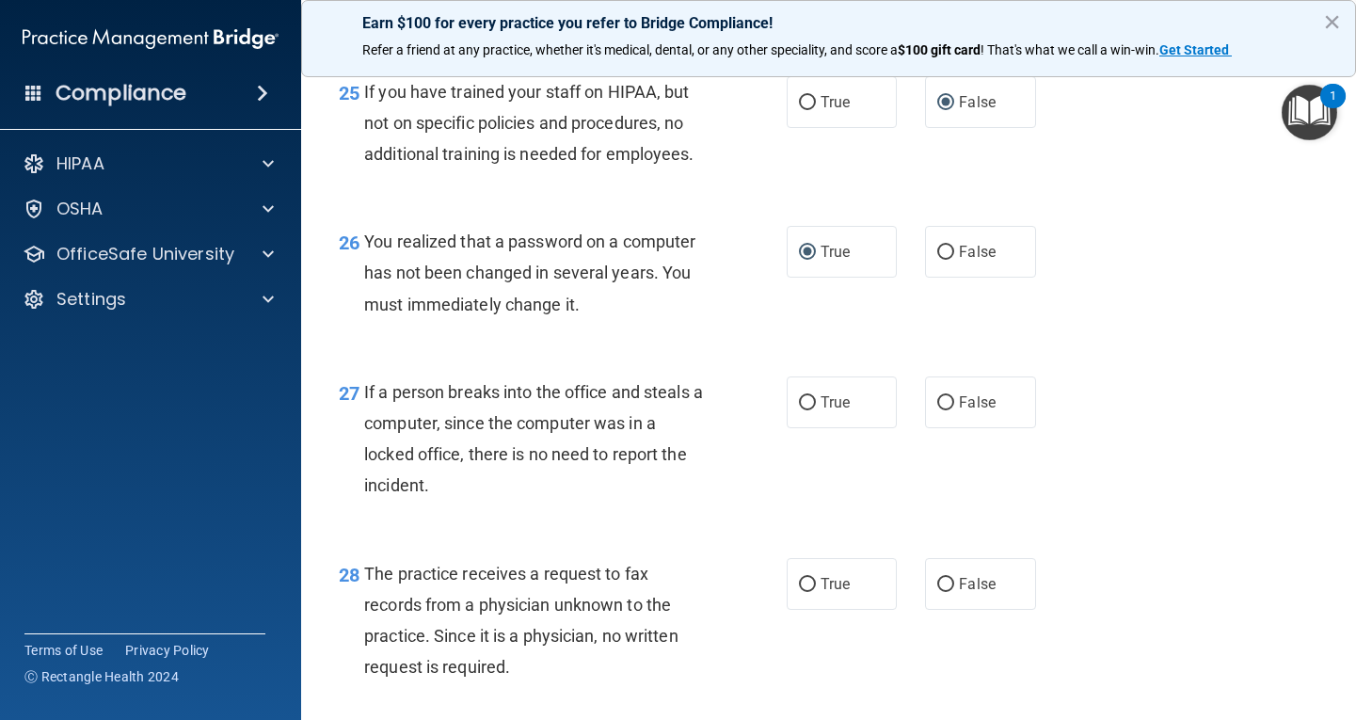
scroll to position [4328, 0]
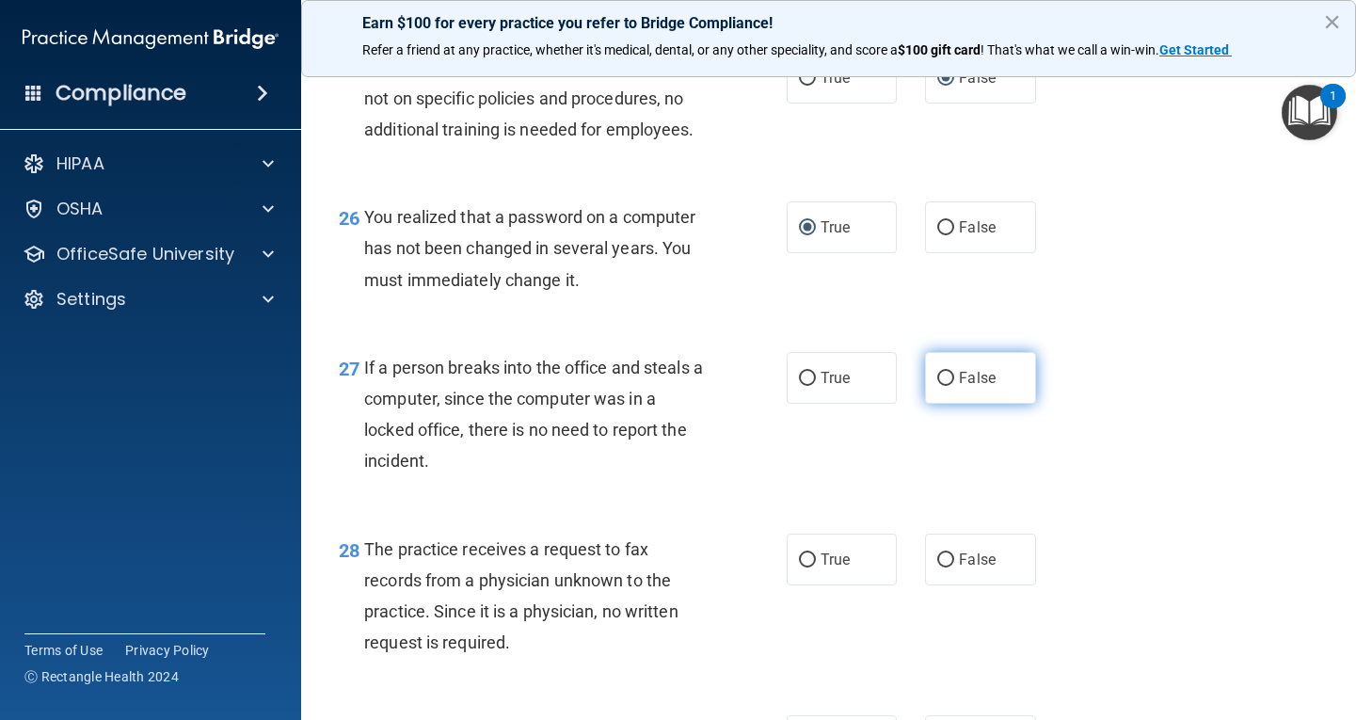
click at [937, 386] on input "False" at bounding box center [945, 379] width 17 height 14
radio input "true"
click at [925, 585] on label "False" at bounding box center [980, 559] width 111 height 52
click at [937, 567] on input "False" at bounding box center [945, 560] width 17 height 14
radio input "true"
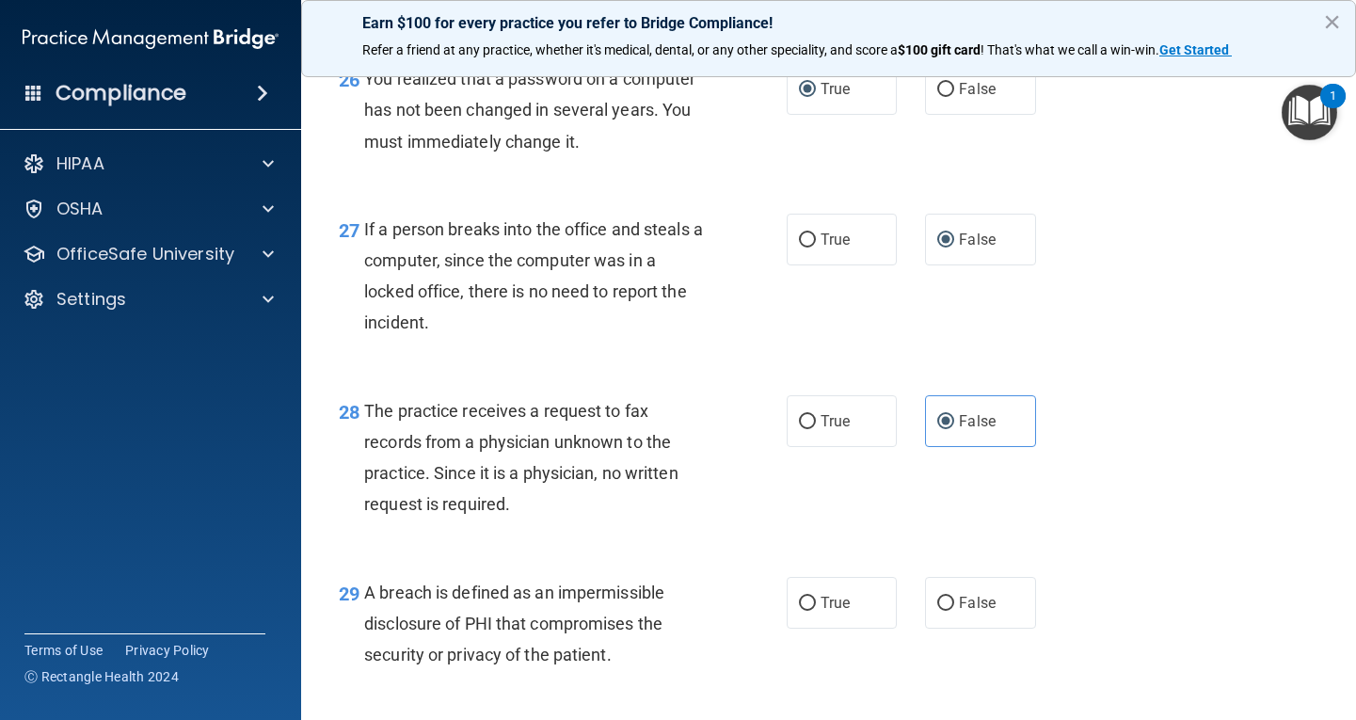
scroll to position [4516, 0]
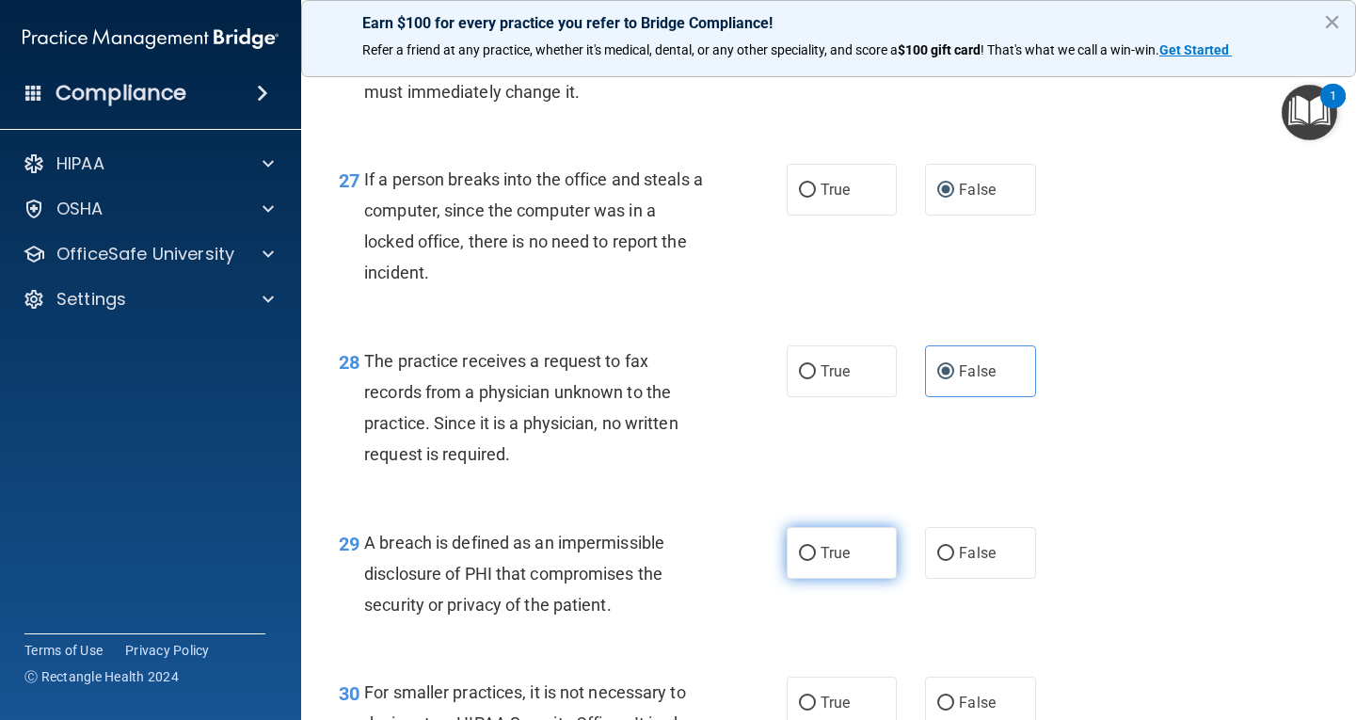
click at [799, 561] on input "True" at bounding box center [807, 554] width 17 height 14
radio input "true"
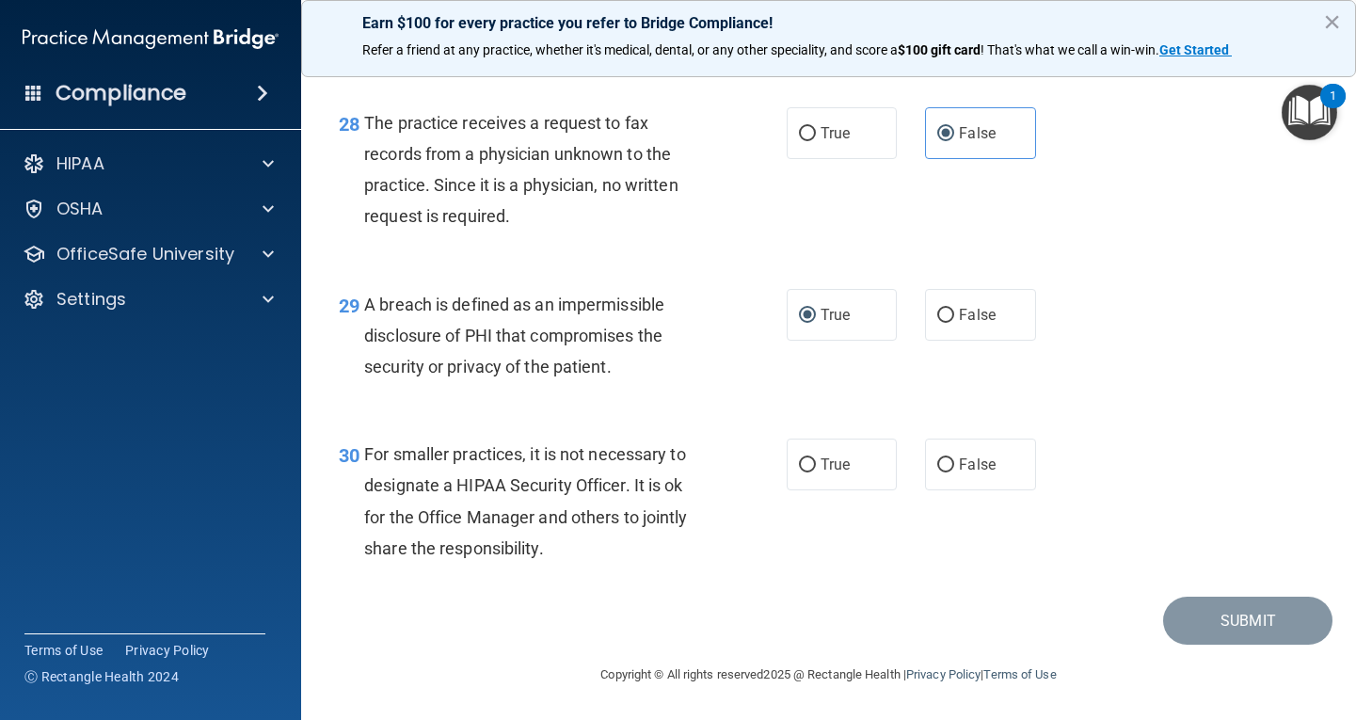
scroll to position [4785, 0]
click at [942, 454] on label "False" at bounding box center [980, 464] width 111 height 52
click at [942, 458] on input "False" at bounding box center [945, 465] width 17 height 14
radio input "true"
click at [1270, 622] on button "Submit" at bounding box center [1247, 621] width 169 height 48
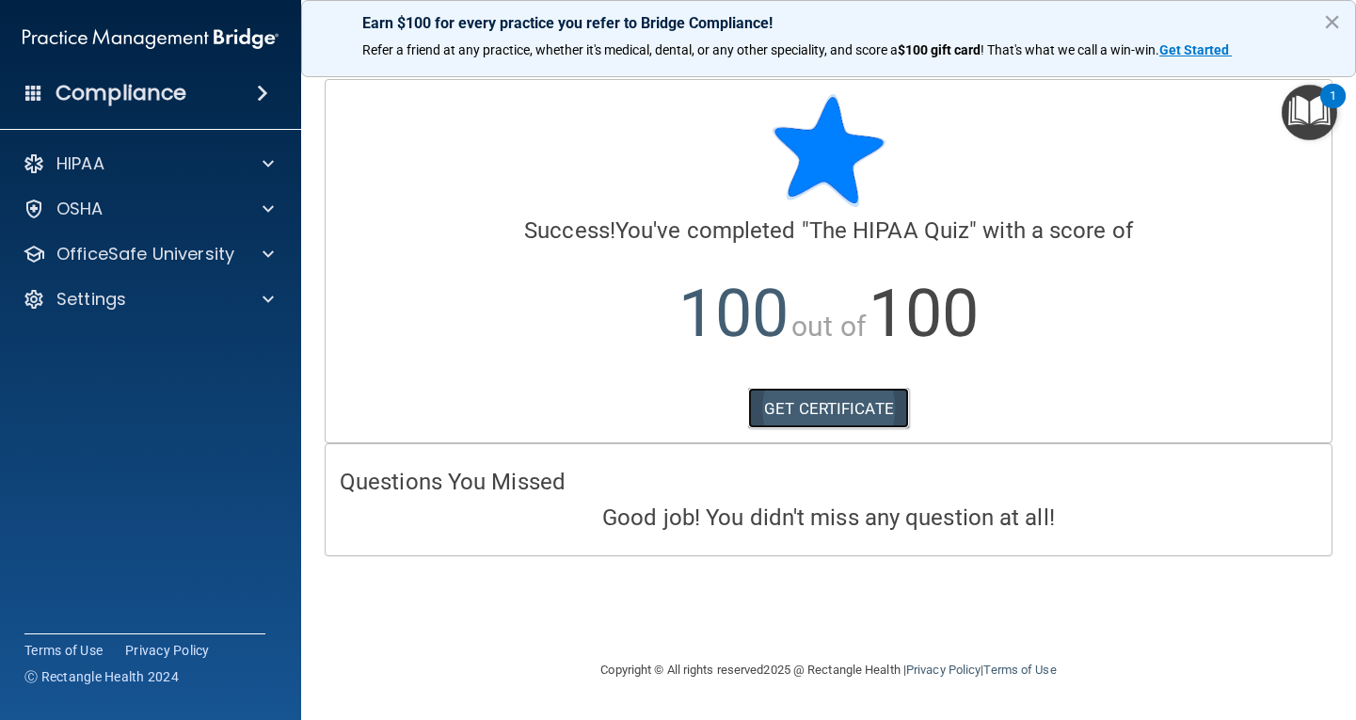
click at [877, 412] on link "GET CERTIFICATE" at bounding box center [828, 408] width 161 height 41
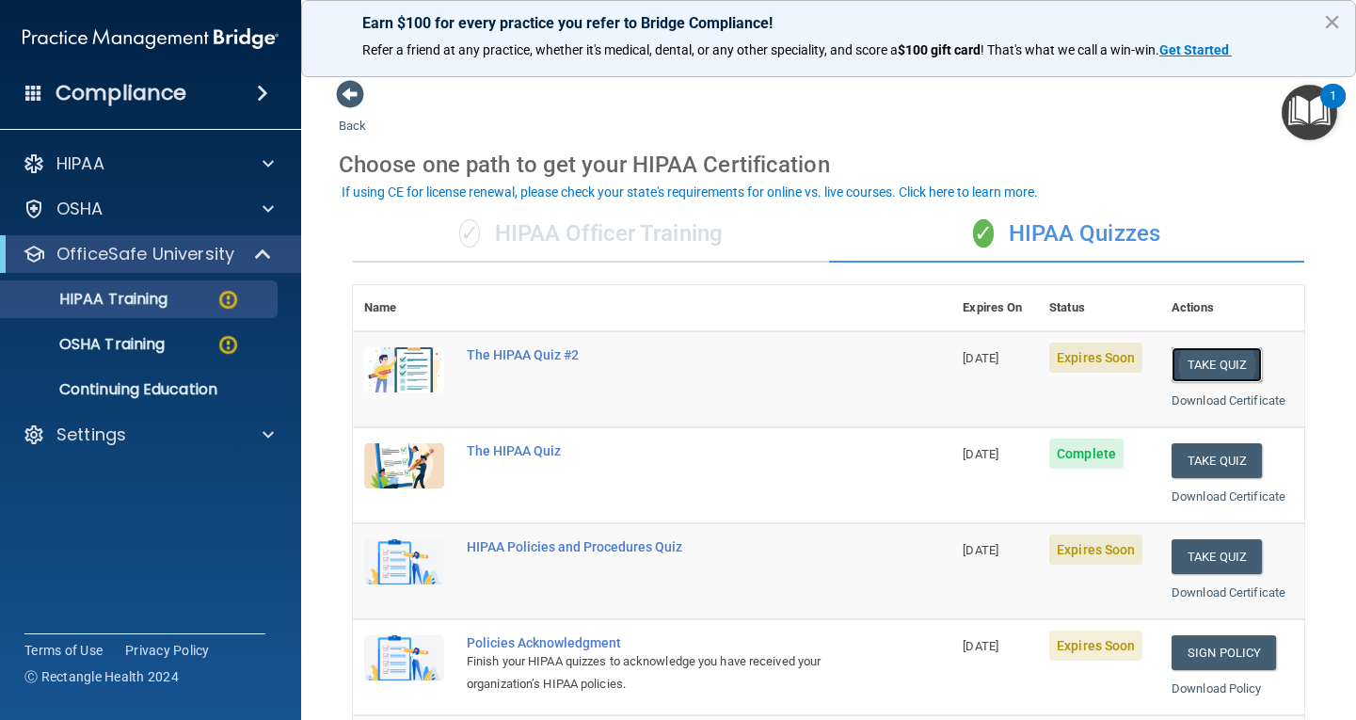
click at [1179, 361] on button "Take Quiz" at bounding box center [1216, 364] width 90 height 35
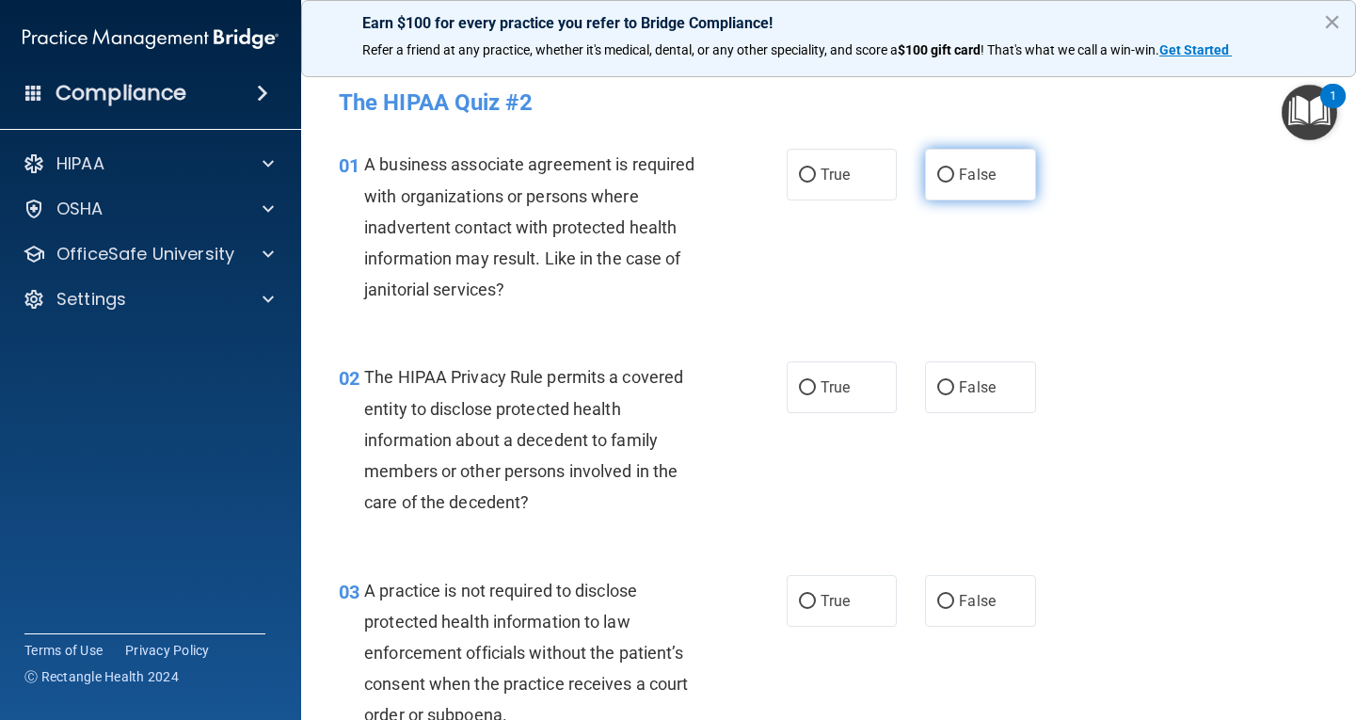
click at [946, 176] on input "False" at bounding box center [945, 175] width 17 height 14
radio input "true"
click at [799, 386] on input "True" at bounding box center [807, 388] width 17 height 14
radio input "true"
click at [930, 597] on label "False" at bounding box center [980, 601] width 111 height 52
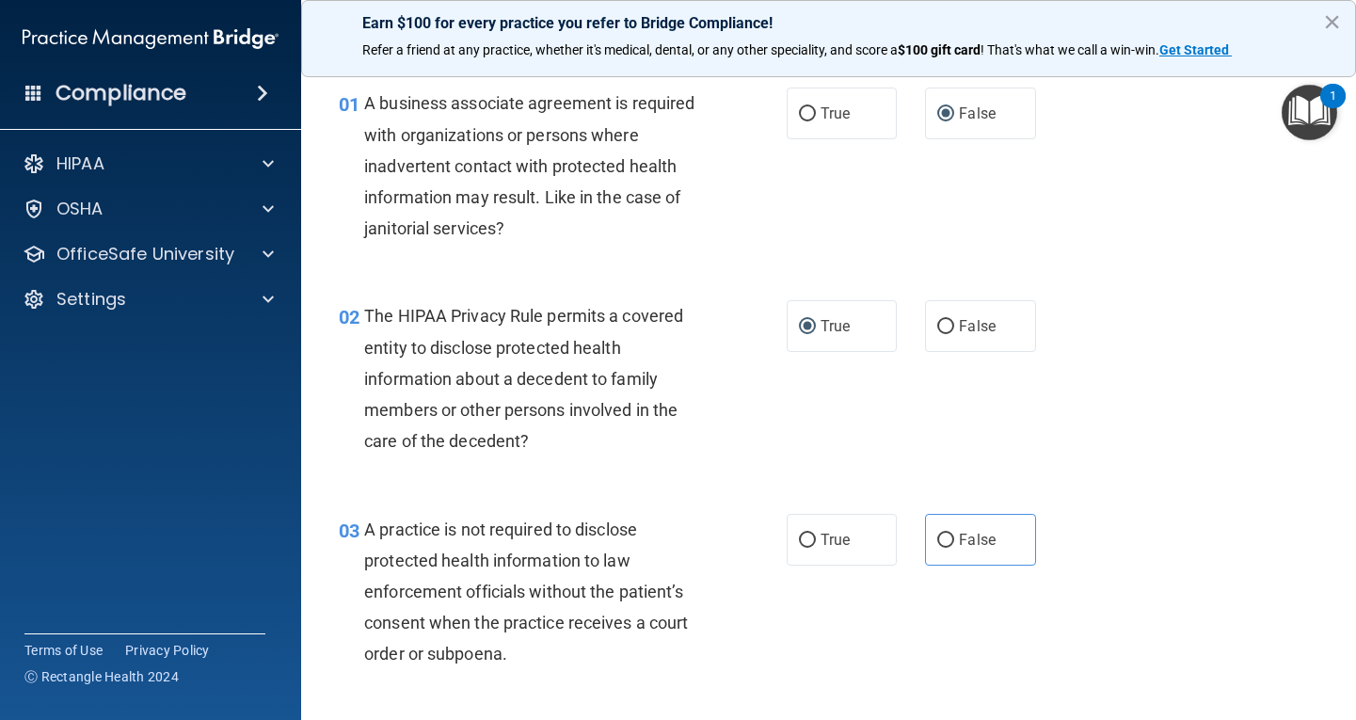
scroll to position [94, 0]
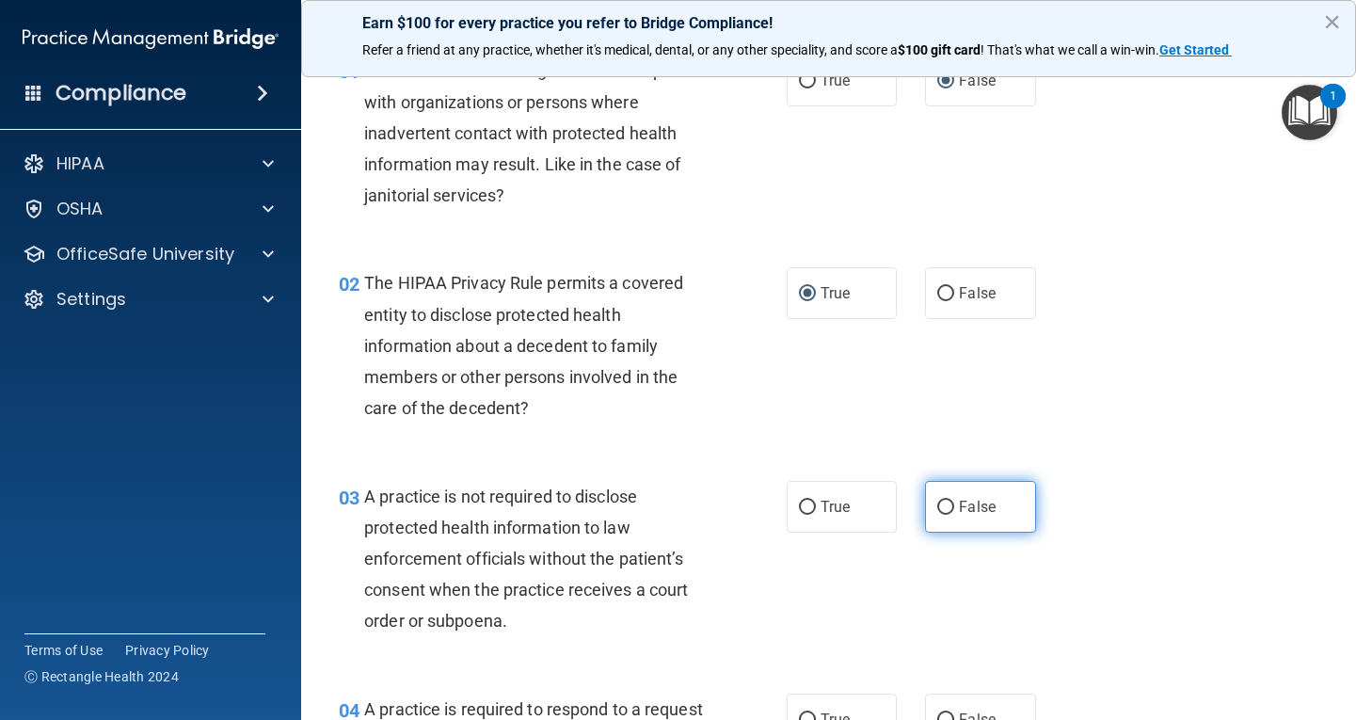
click at [967, 502] on span "False" at bounding box center [977, 507] width 37 height 18
click at [954, 502] on input "False" at bounding box center [945, 508] width 17 height 14
radio input "true"
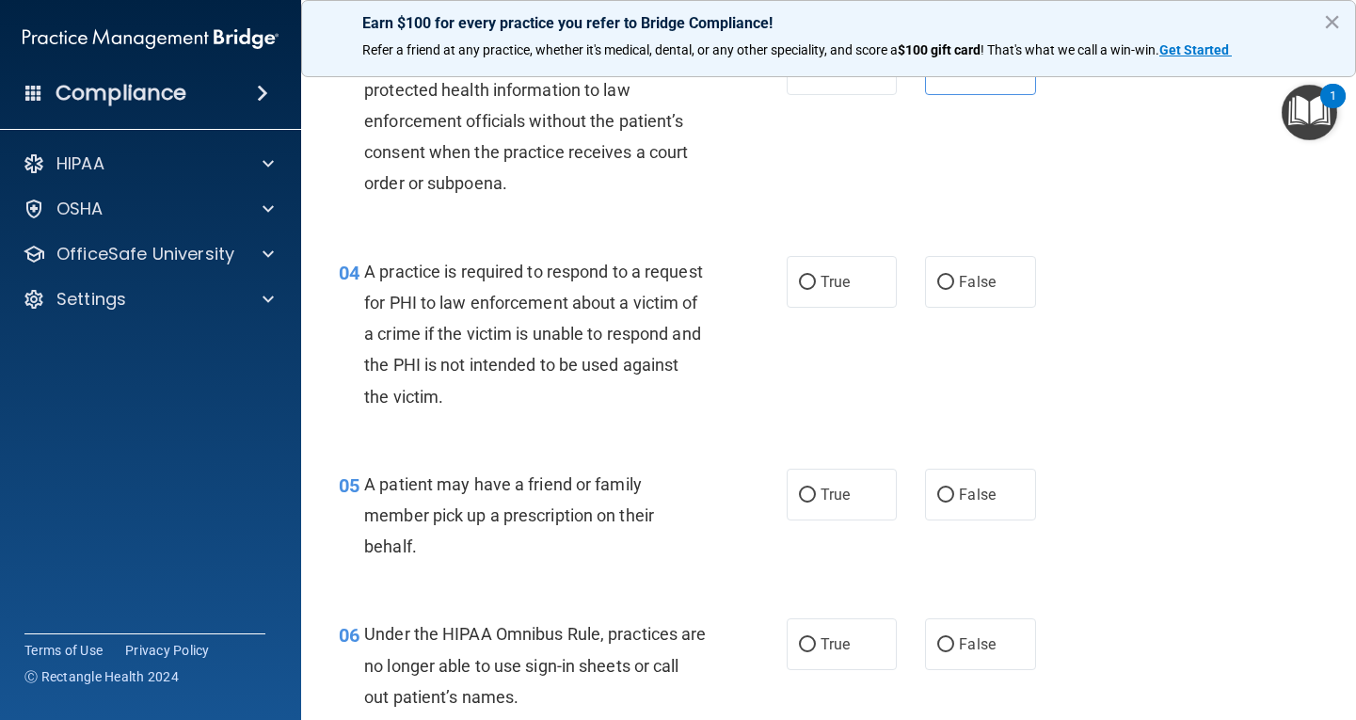
scroll to position [565, 0]
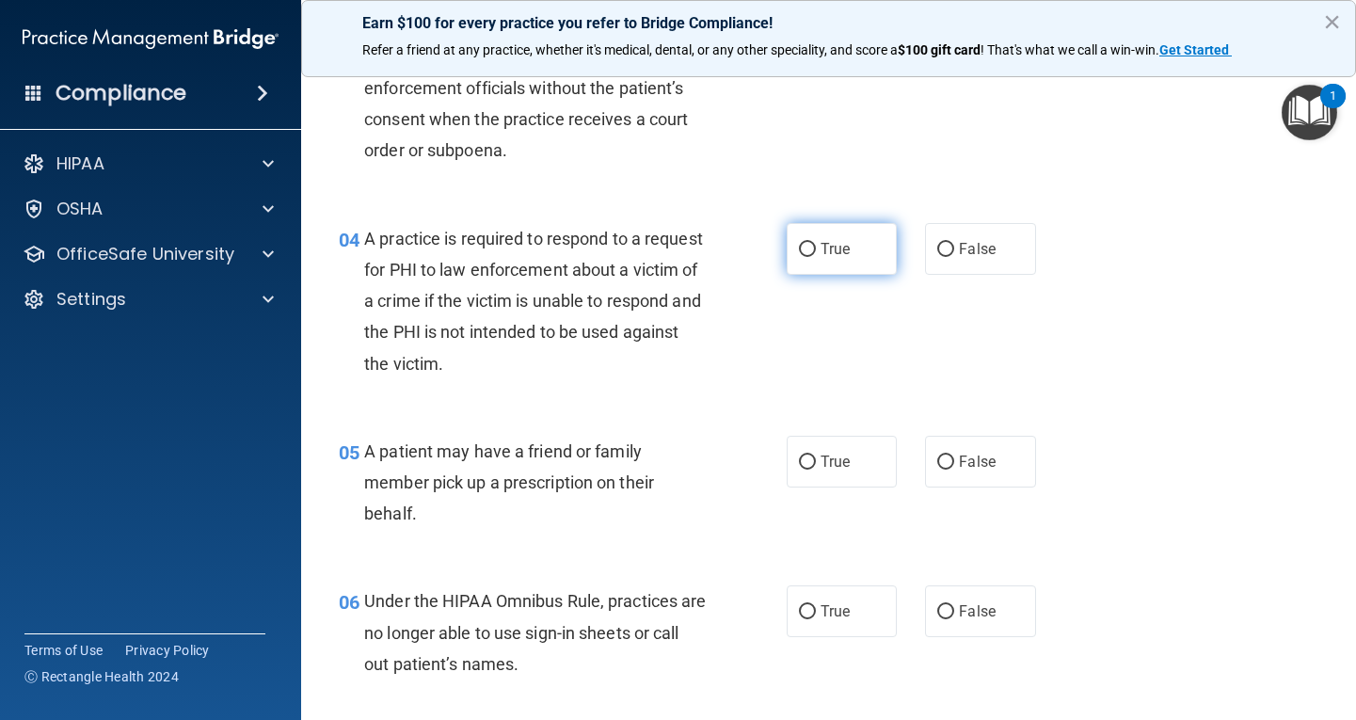
click at [812, 252] on label "True" at bounding box center [842, 249] width 111 height 52
click at [812, 252] on input "True" at bounding box center [807, 250] width 17 height 14
radio input "true"
click at [804, 483] on label "True" at bounding box center [842, 462] width 111 height 52
click at [804, 469] on input "True" at bounding box center [807, 462] width 17 height 14
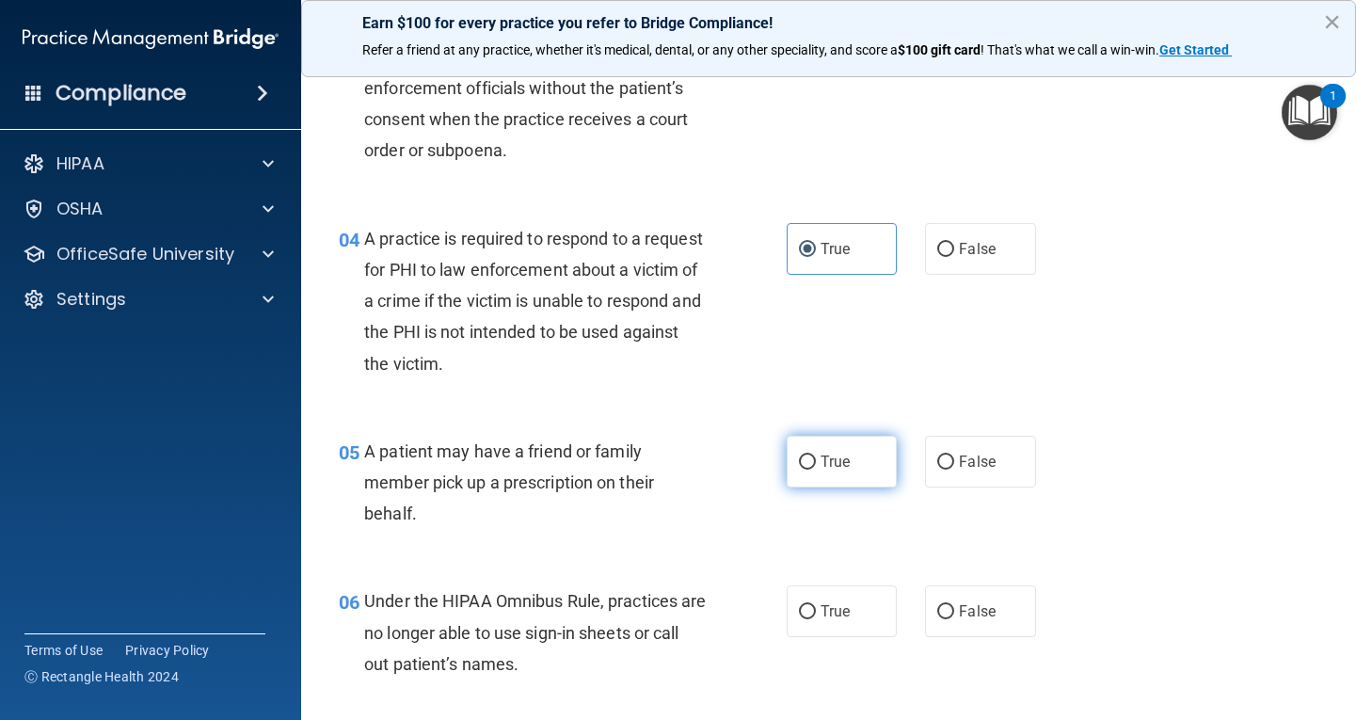
radio input "true"
click at [960, 619] on span "False" at bounding box center [977, 611] width 37 height 18
click at [954, 619] on input "False" at bounding box center [945, 612] width 17 height 14
radio input "true"
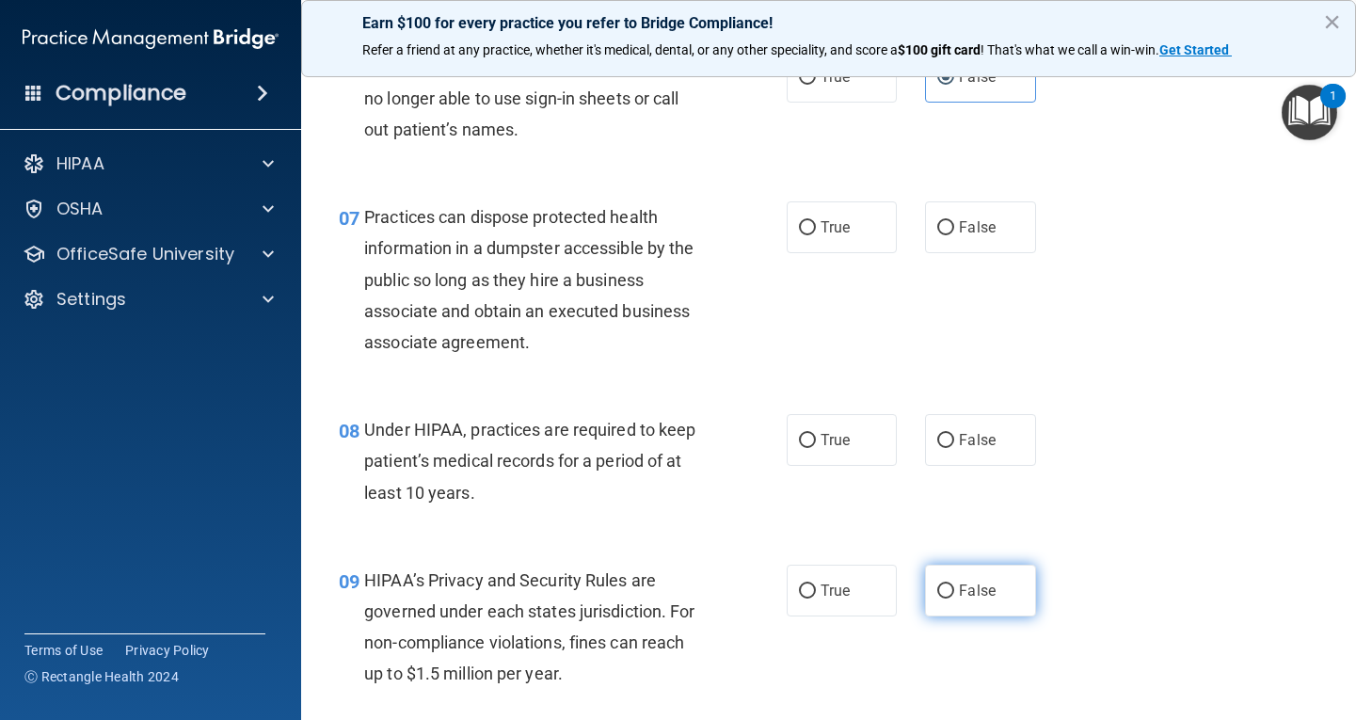
scroll to position [1129, 0]
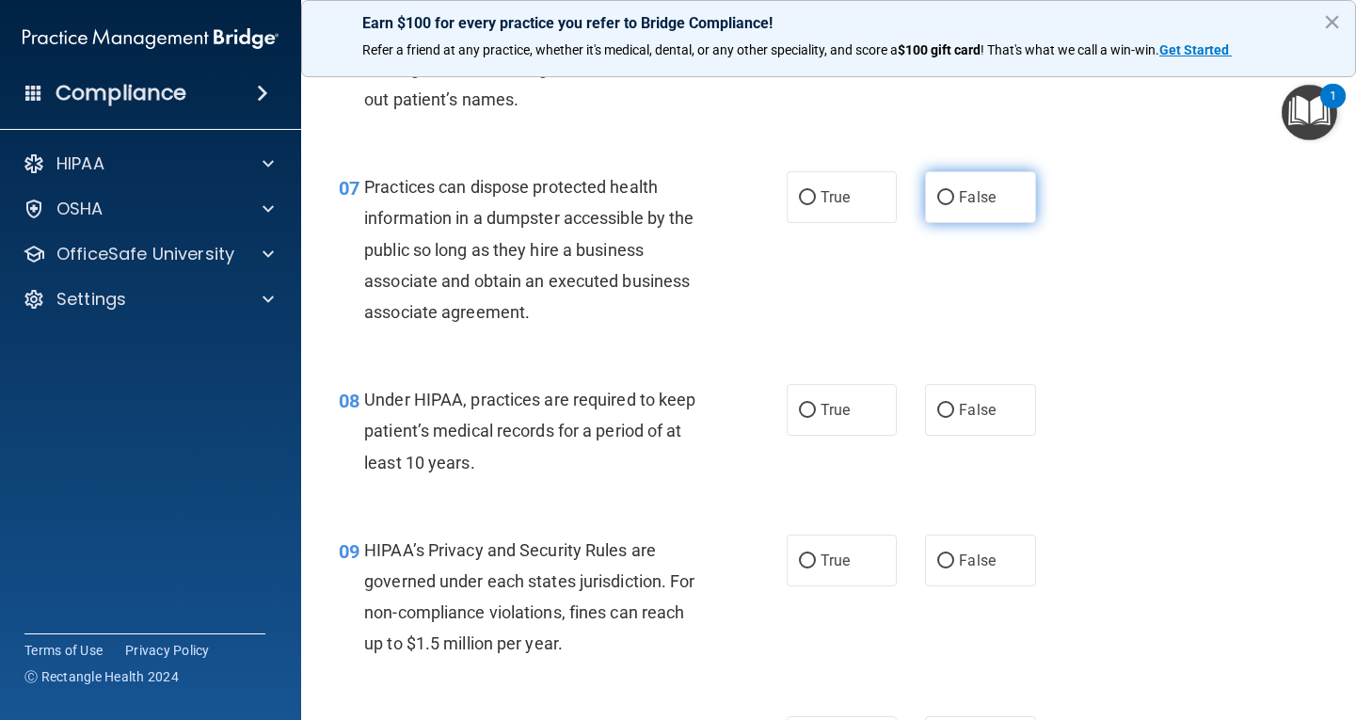
click at [962, 206] on label "False" at bounding box center [980, 197] width 111 height 52
click at [954, 205] on input "False" at bounding box center [945, 198] width 17 height 14
radio input "true"
click at [946, 408] on input "False" at bounding box center [945, 411] width 17 height 14
radio input "true"
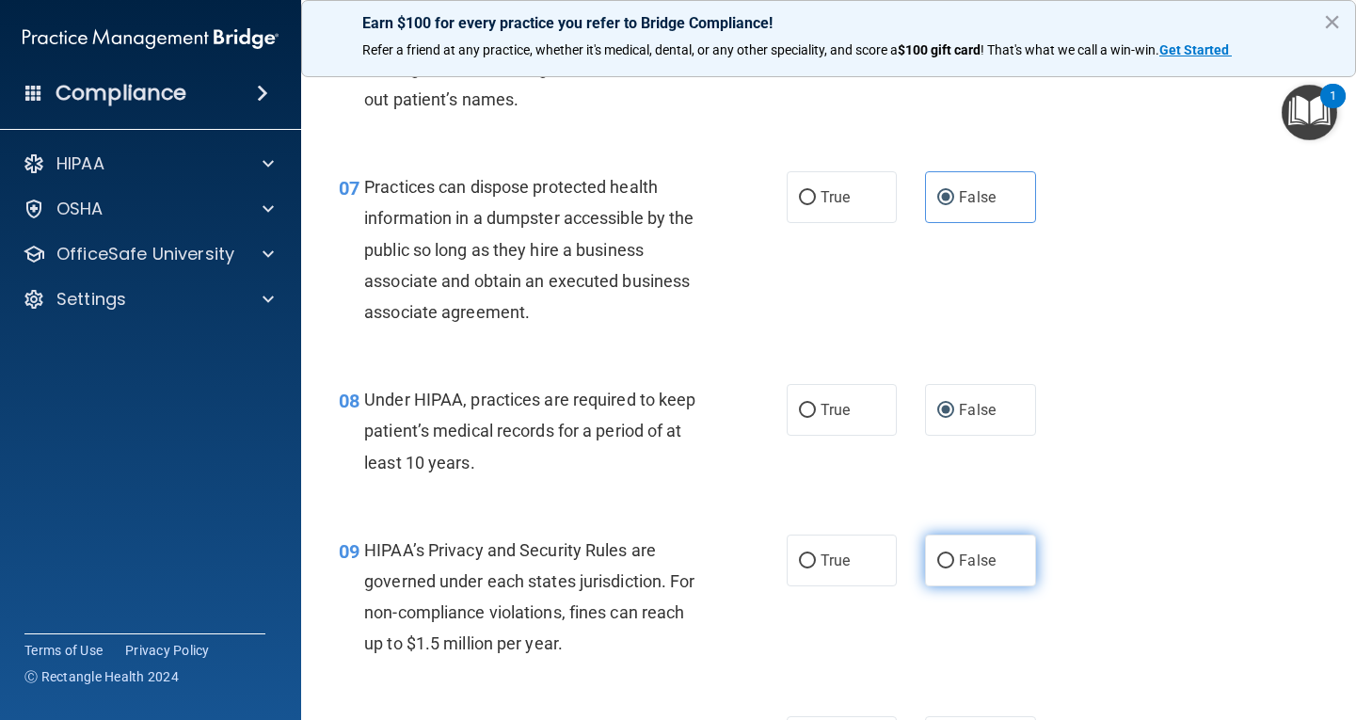
click at [959, 557] on span "False" at bounding box center [977, 560] width 37 height 18
click at [954, 557] on input "False" at bounding box center [945, 561] width 17 height 14
radio input "true"
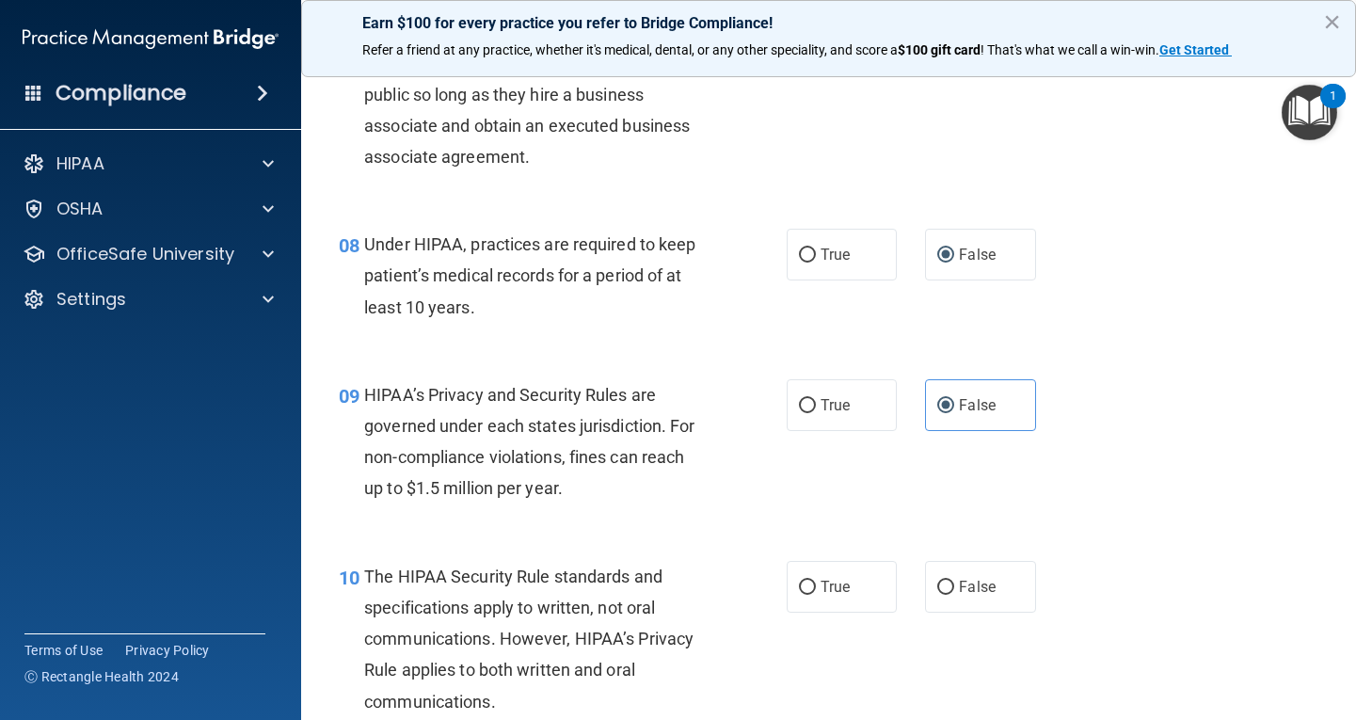
scroll to position [1317, 0]
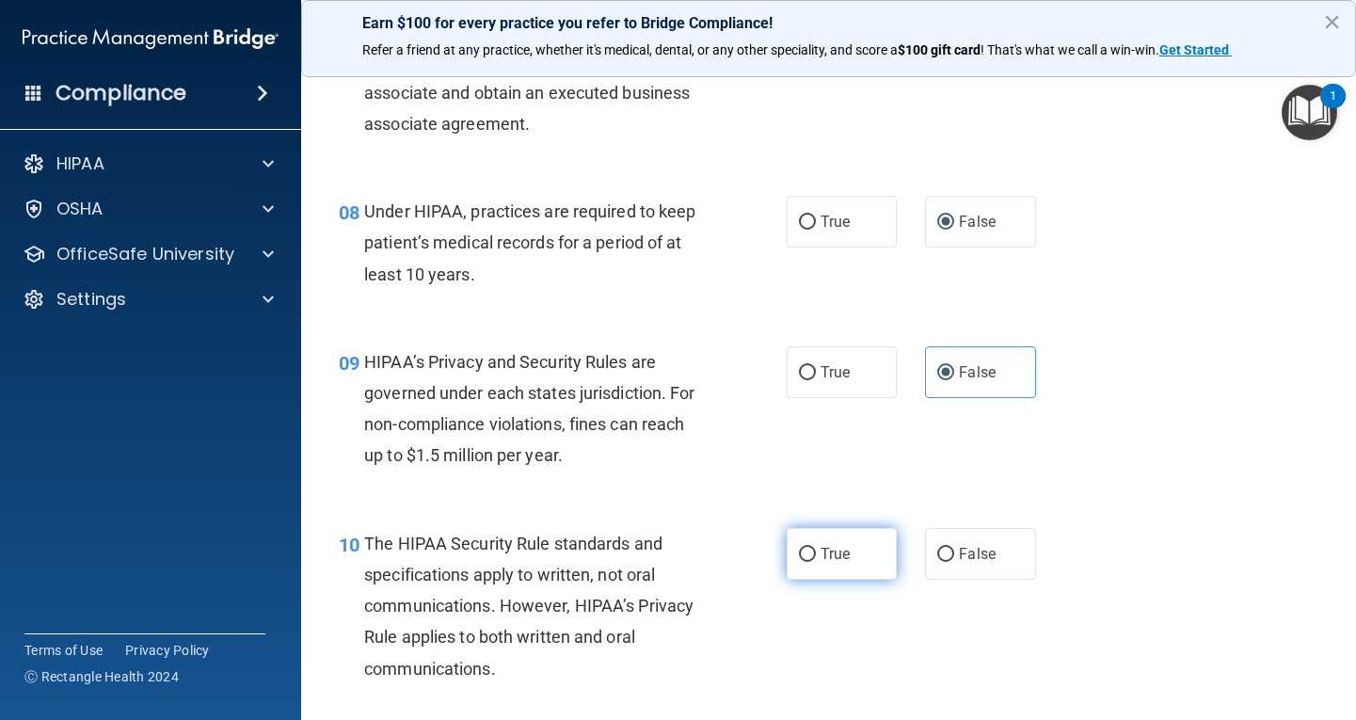
click at [859, 555] on label "True" at bounding box center [842, 554] width 111 height 52
click at [816, 555] on input "True" at bounding box center [807, 555] width 17 height 14
radio input "true"
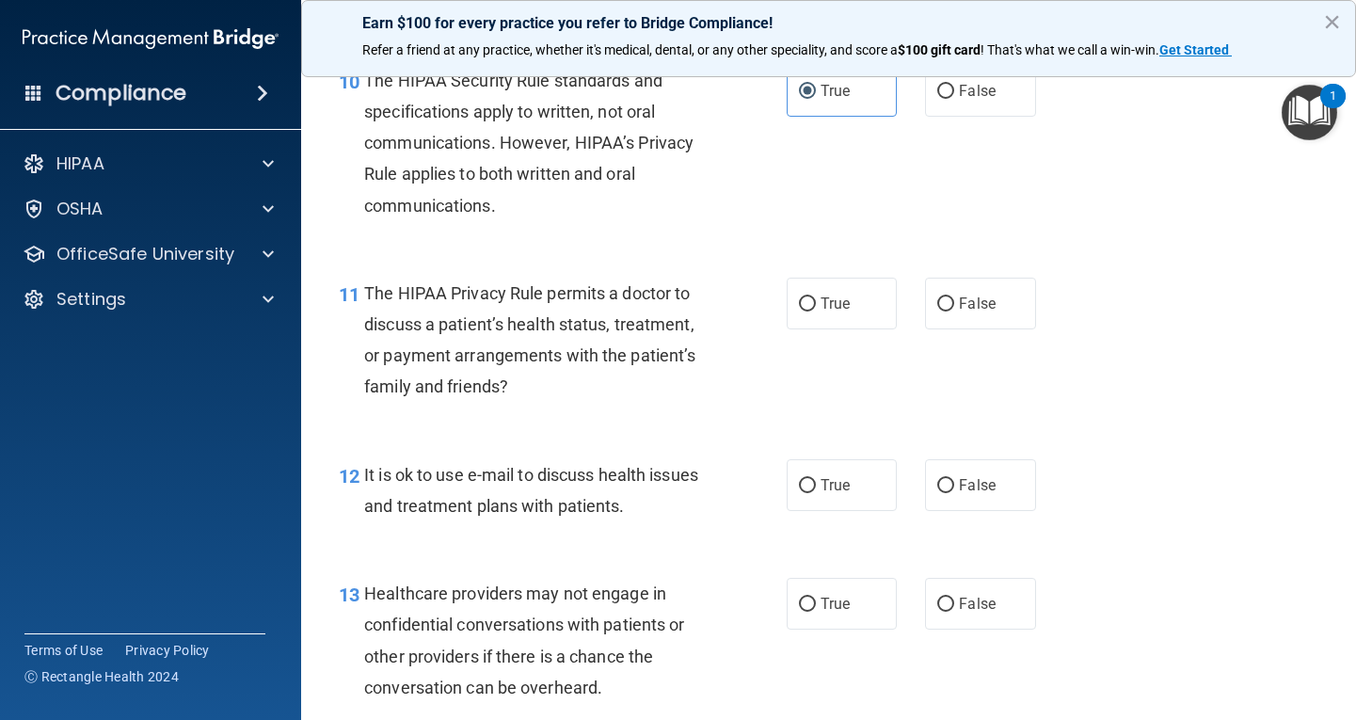
scroll to position [1788, 0]
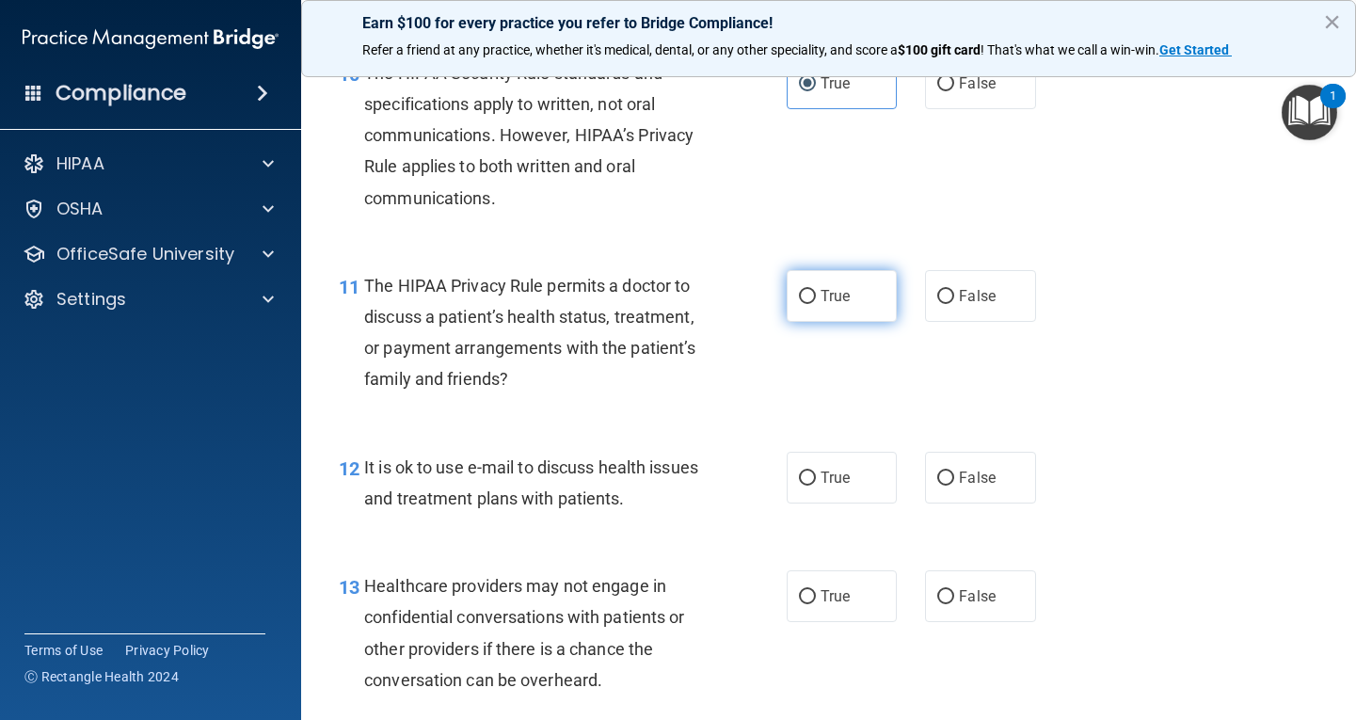
click at [820, 295] on span "True" at bounding box center [834, 296] width 29 height 18
click at [816, 295] on input "True" at bounding box center [807, 297] width 17 height 14
radio input "true"
click at [842, 479] on span "True" at bounding box center [834, 478] width 29 height 18
click at [816, 479] on input "True" at bounding box center [807, 478] width 17 height 14
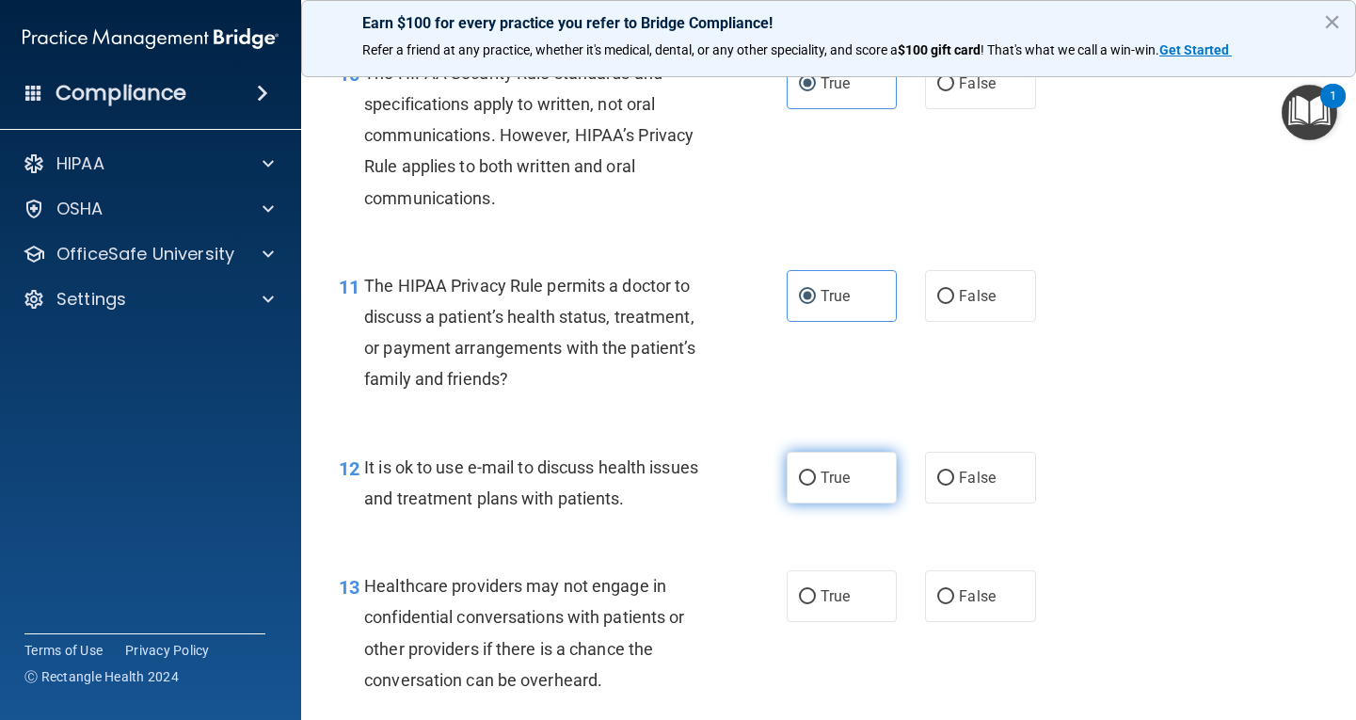
radio input "true"
drag, startPoint x: 963, startPoint y: 595, endPoint x: 1000, endPoint y: 576, distance: 42.1
click at [963, 595] on span "False" at bounding box center [977, 596] width 37 height 18
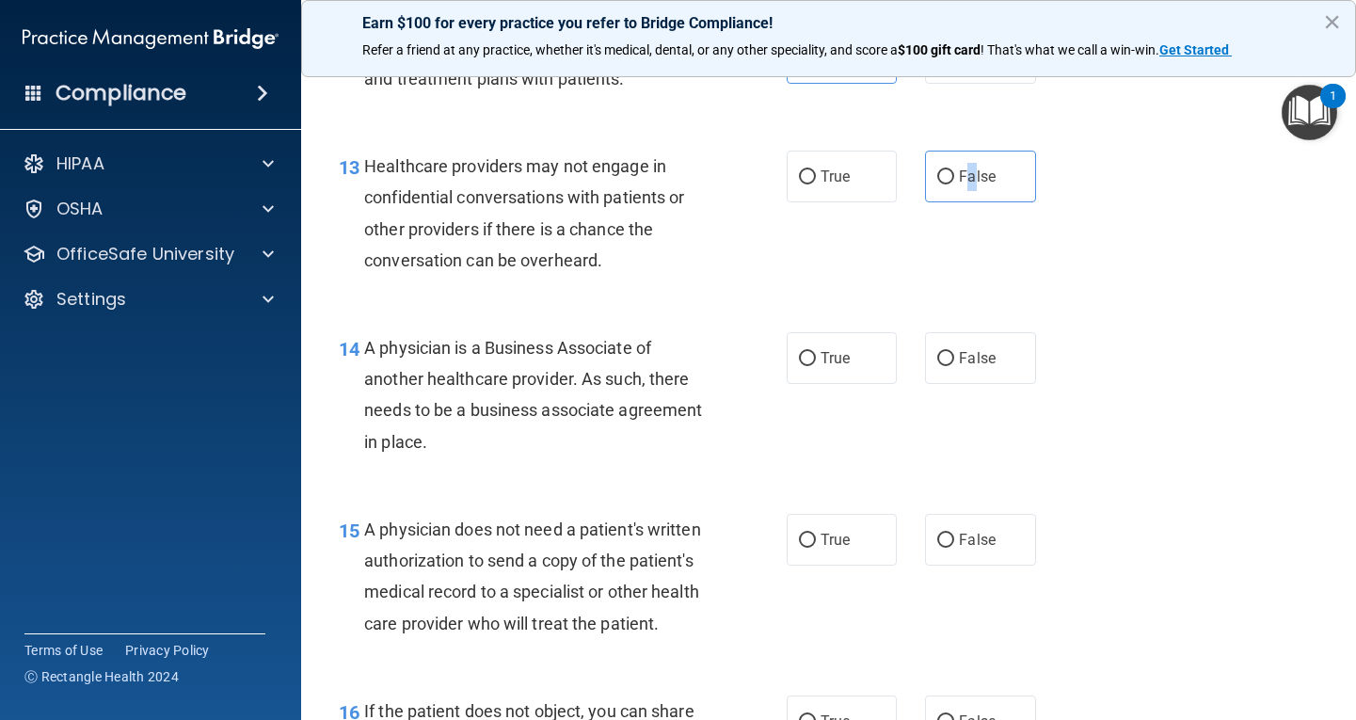
scroll to position [2258, 0]
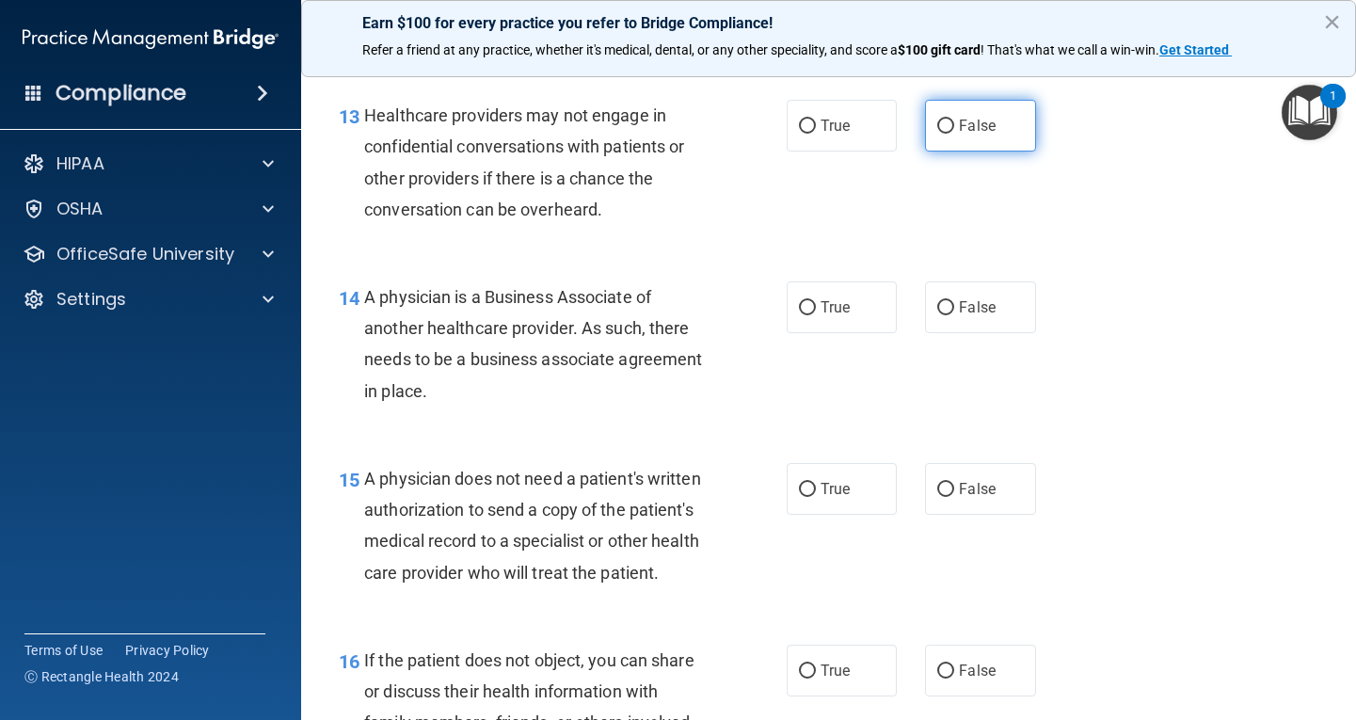
click at [946, 135] on label "False" at bounding box center [980, 126] width 111 height 52
click at [946, 134] on input "False" at bounding box center [945, 126] width 17 height 14
radio input "true"
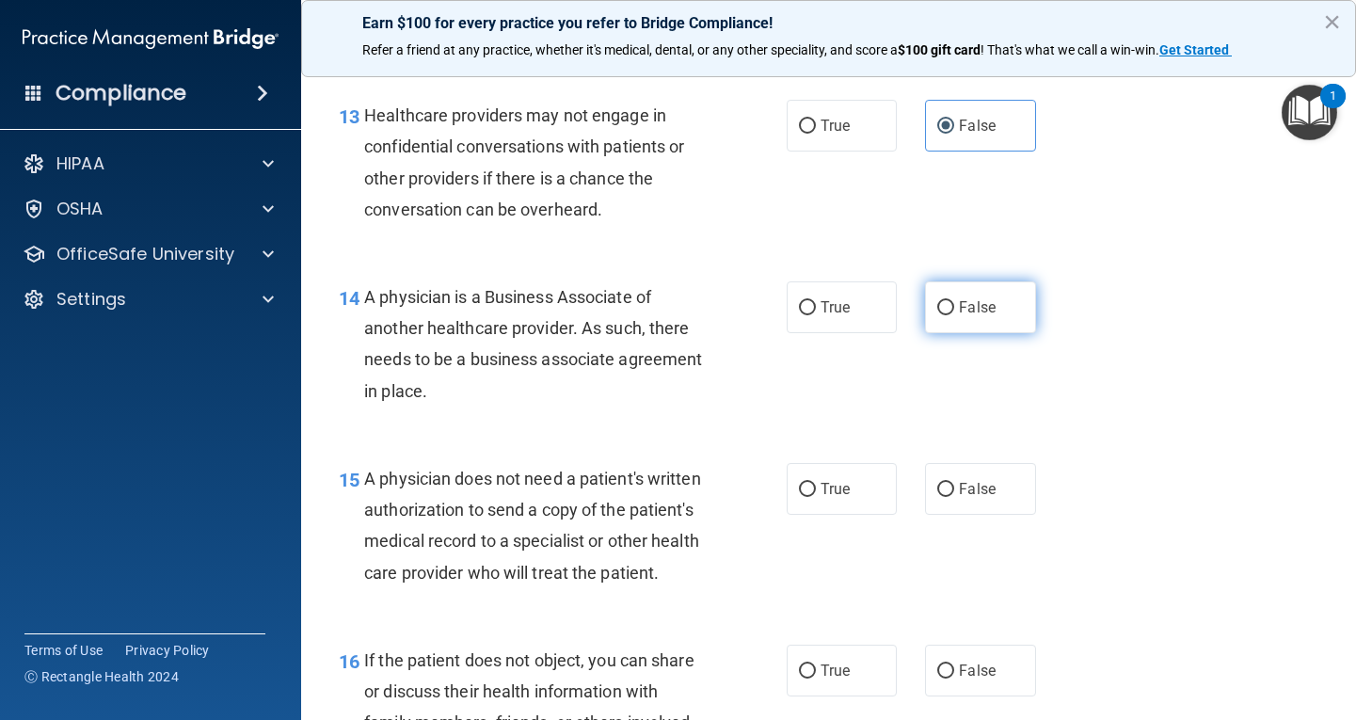
click at [971, 305] on span "False" at bounding box center [977, 307] width 37 height 18
click at [954, 305] on input "False" at bounding box center [945, 308] width 17 height 14
radio input "true"
click at [799, 485] on input "True" at bounding box center [807, 490] width 17 height 14
radio input "true"
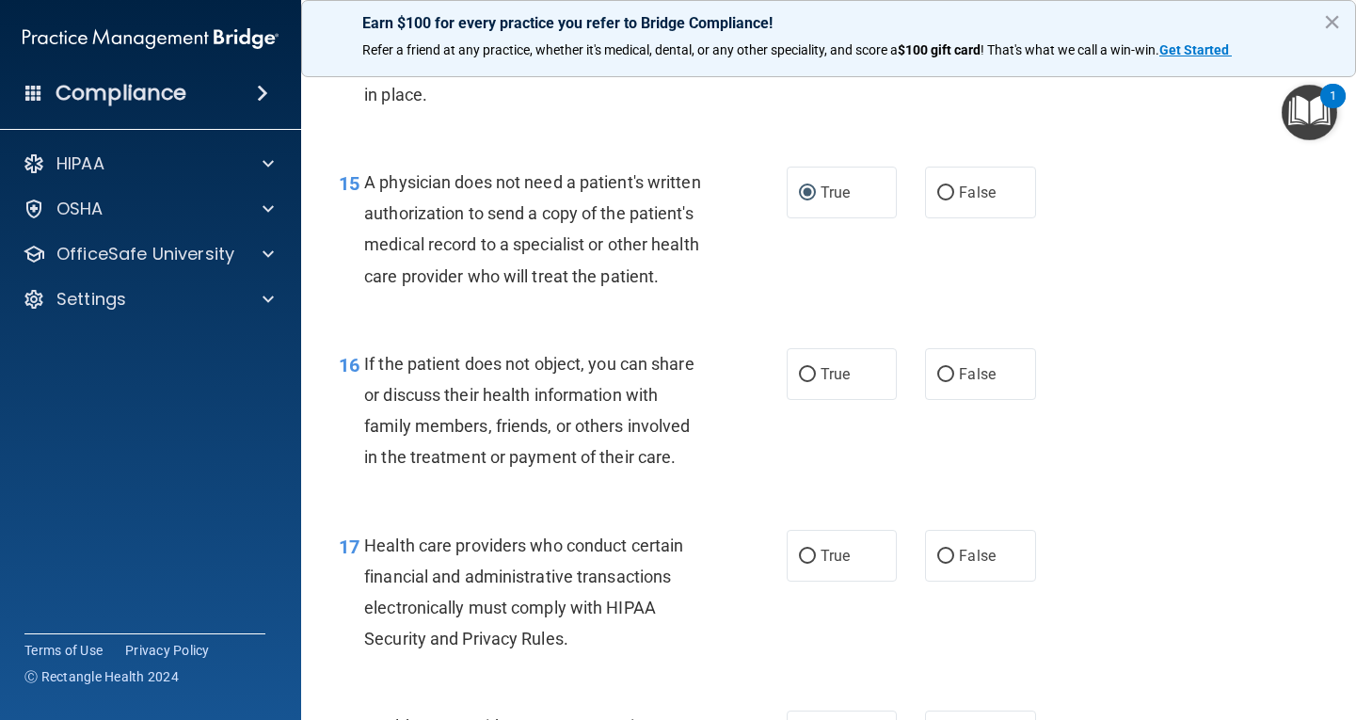
scroll to position [2634, 0]
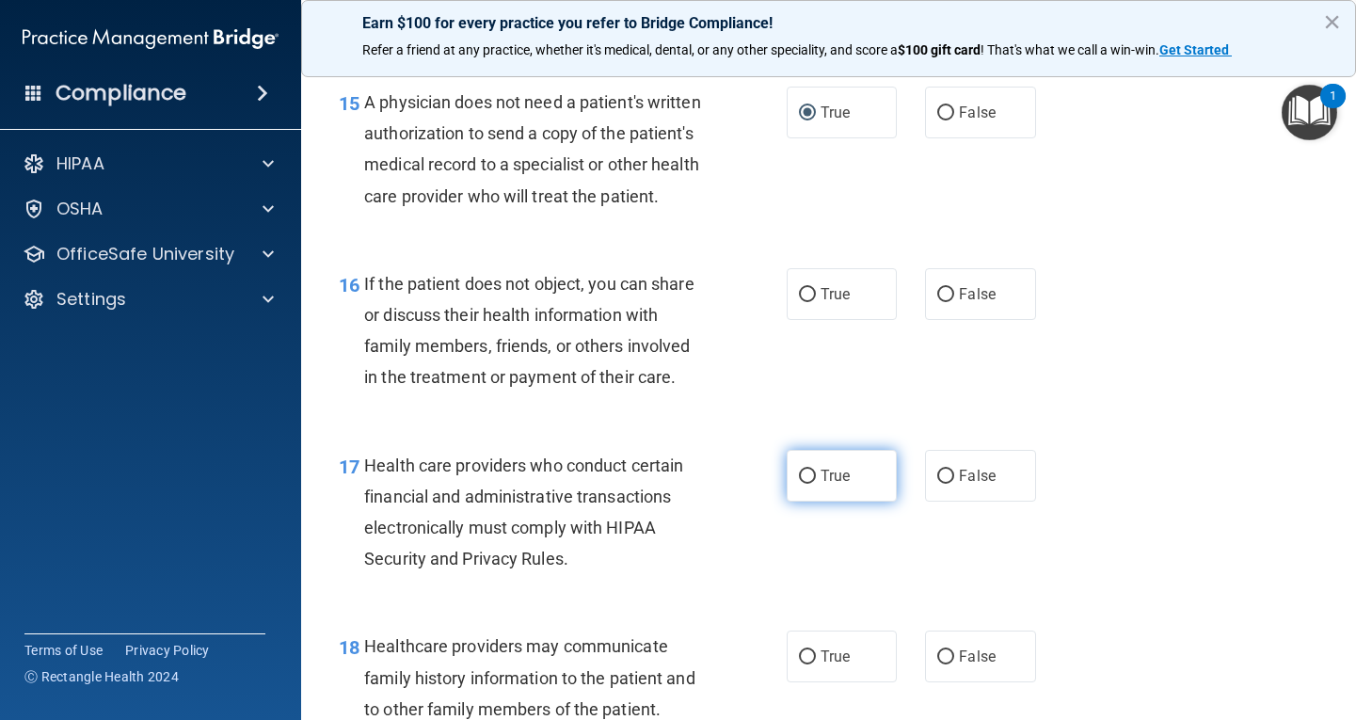
click at [848, 501] on label "True" at bounding box center [842, 476] width 111 height 52
click at [816, 484] on input "True" at bounding box center [807, 476] width 17 height 14
radio input "true"
click at [870, 319] on label "True" at bounding box center [842, 294] width 111 height 52
click at [816, 302] on input "True" at bounding box center [807, 295] width 17 height 14
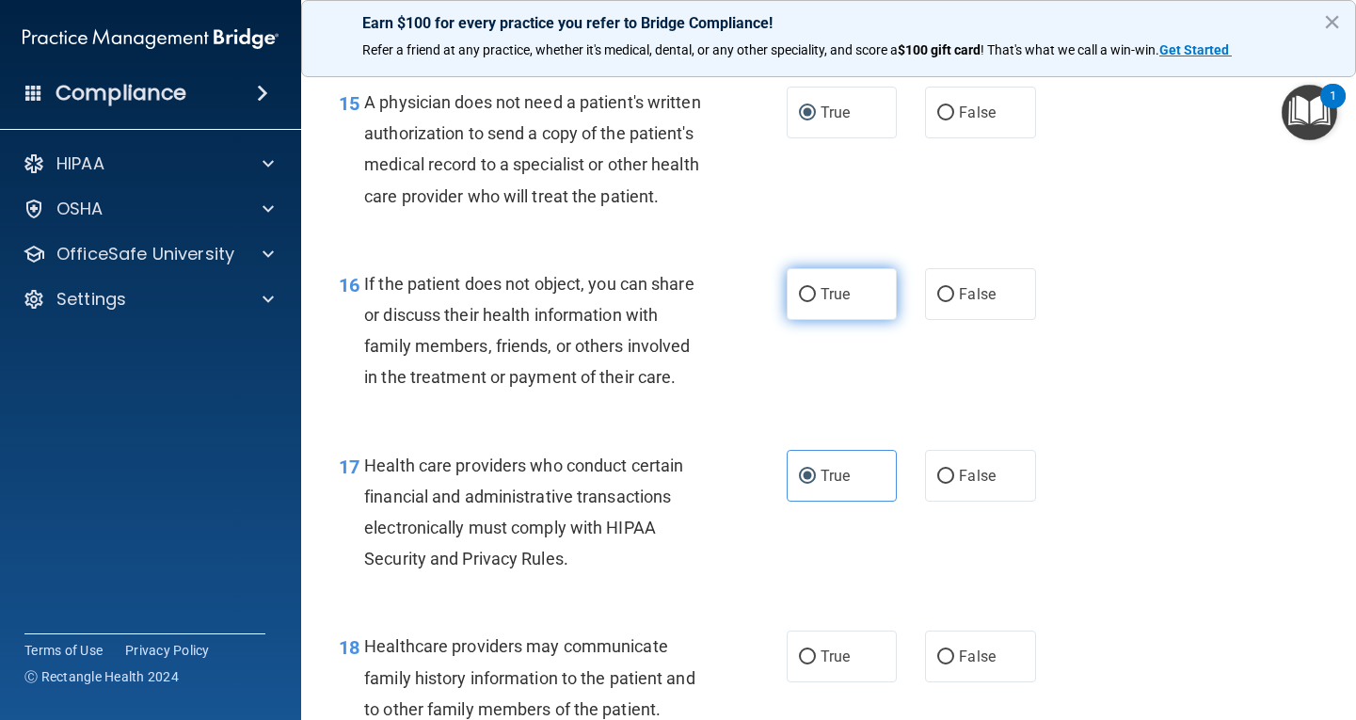
radio input "true"
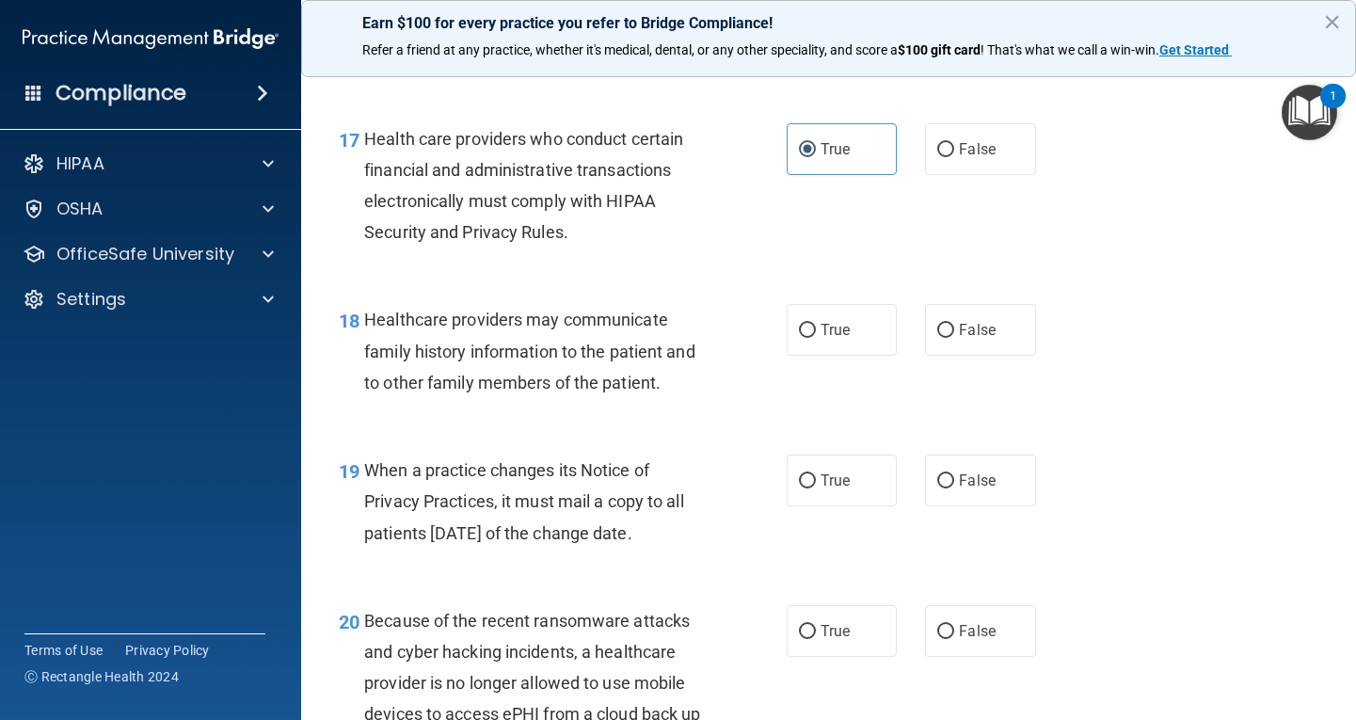
scroll to position [3011, 0]
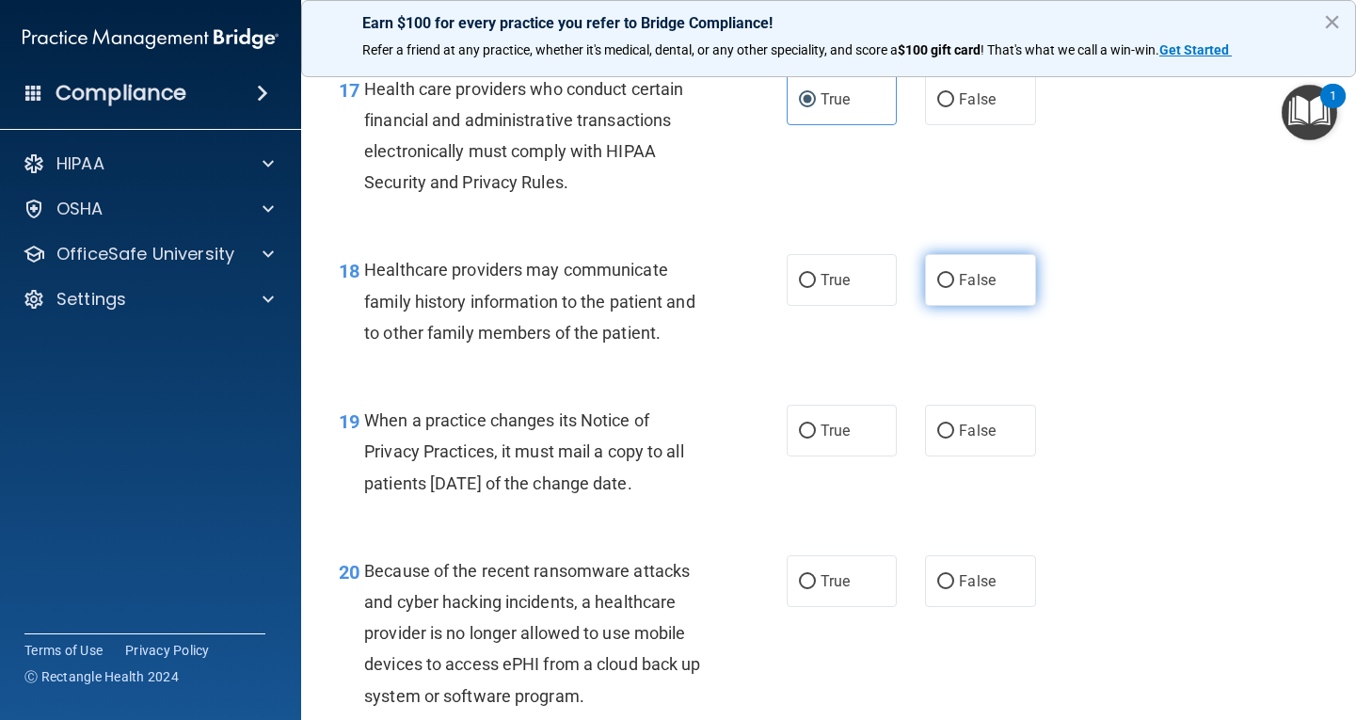
click at [984, 289] on span "False" at bounding box center [977, 280] width 37 height 18
click at [954, 288] on input "False" at bounding box center [945, 281] width 17 height 14
radio input "true"
click at [959, 439] on span "False" at bounding box center [977, 431] width 37 height 18
click at [953, 438] on input "False" at bounding box center [945, 431] width 17 height 14
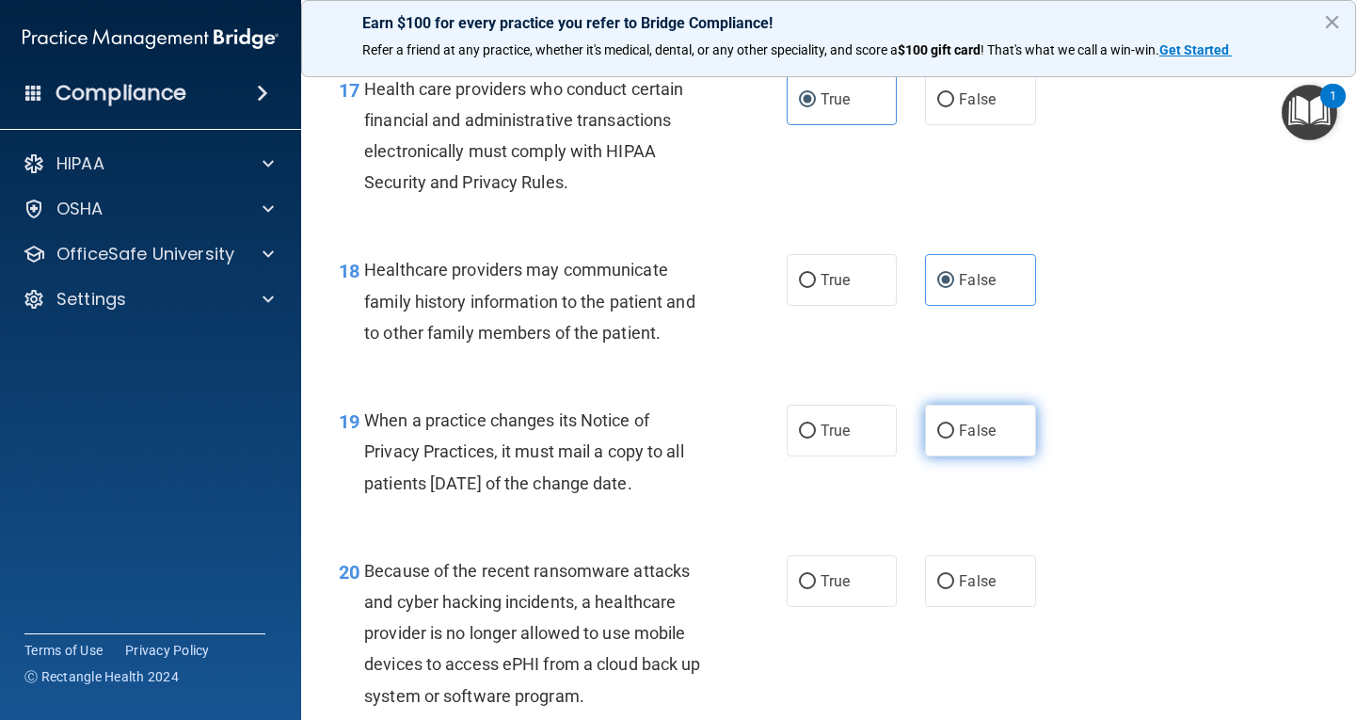
radio input "true"
click at [959, 590] on span "False" at bounding box center [977, 581] width 37 height 18
click at [954, 589] on input "False" at bounding box center [945, 582] width 17 height 14
radio input "true"
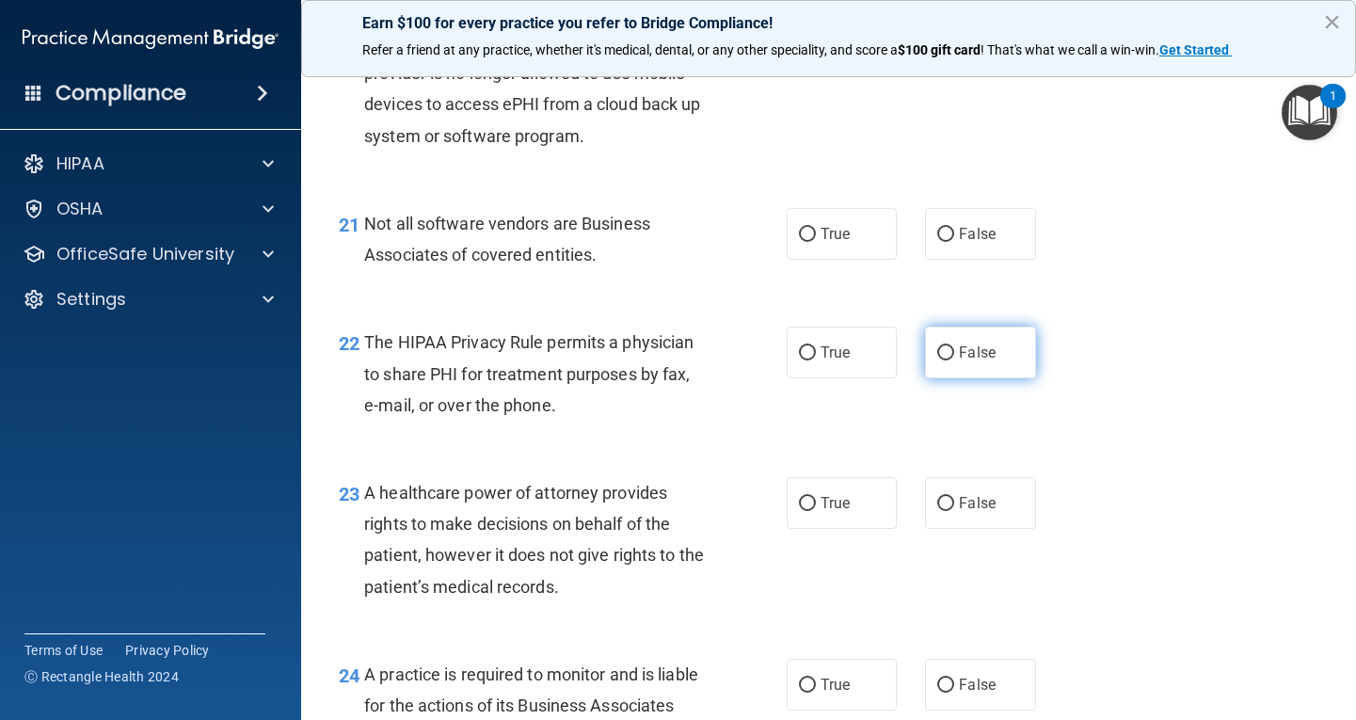
scroll to position [3575, 0]
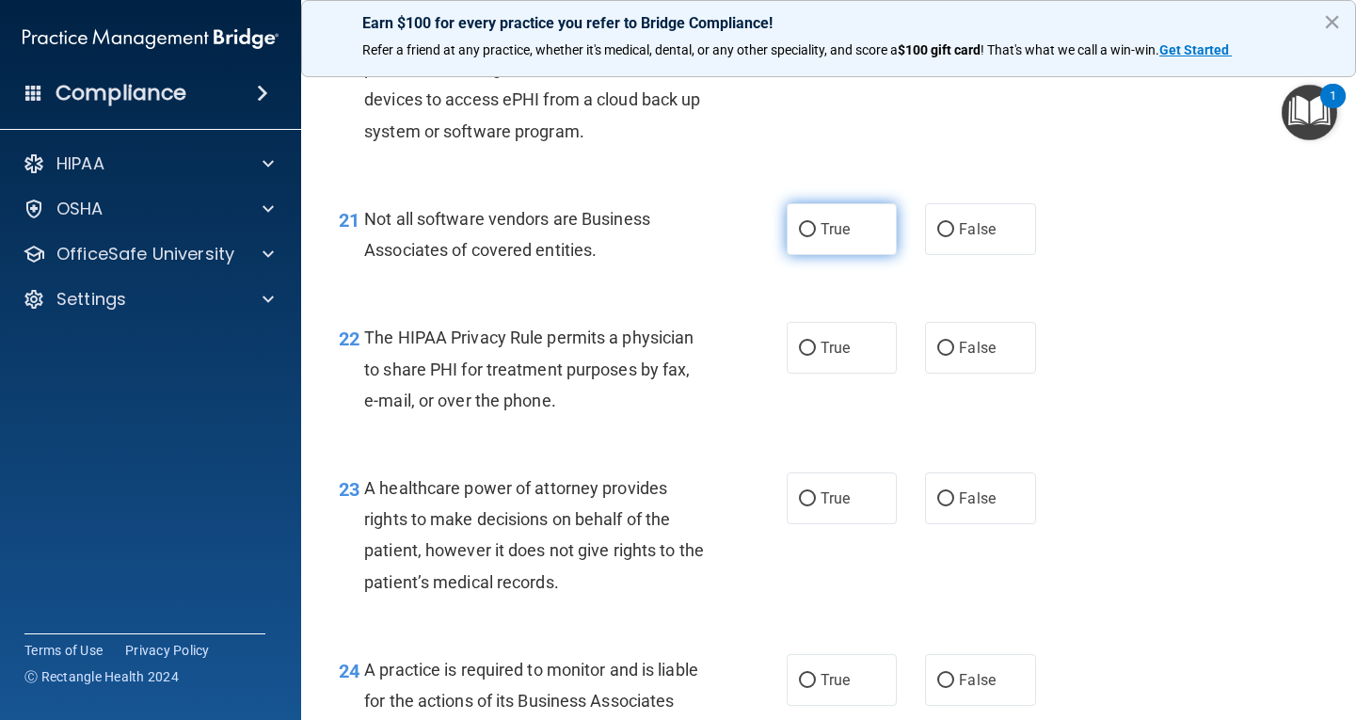
click at [801, 237] on input "True" at bounding box center [807, 230] width 17 height 14
radio input "true"
click at [804, 374] on label "True" at bounding box center [842, 348] width 111 height 52
click at [804, 356] on input "True" at bounding box center [807, 349] width 17 height 14
radio input "true"
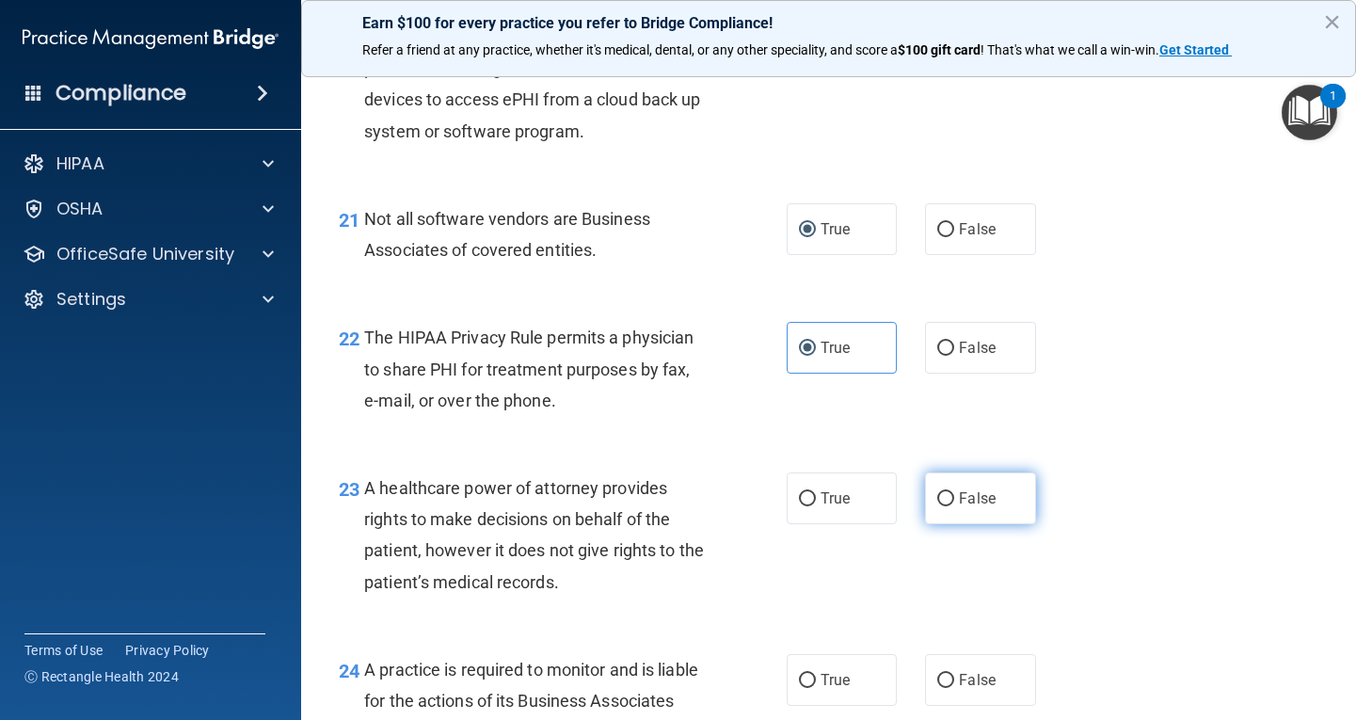
click at [959, 507] on span "False" at bounding box center [977, 498] width 37 height 18
click at [954, 506] on input "False" at bounding box center [945, 499] width 17 height 14
radio input "true"
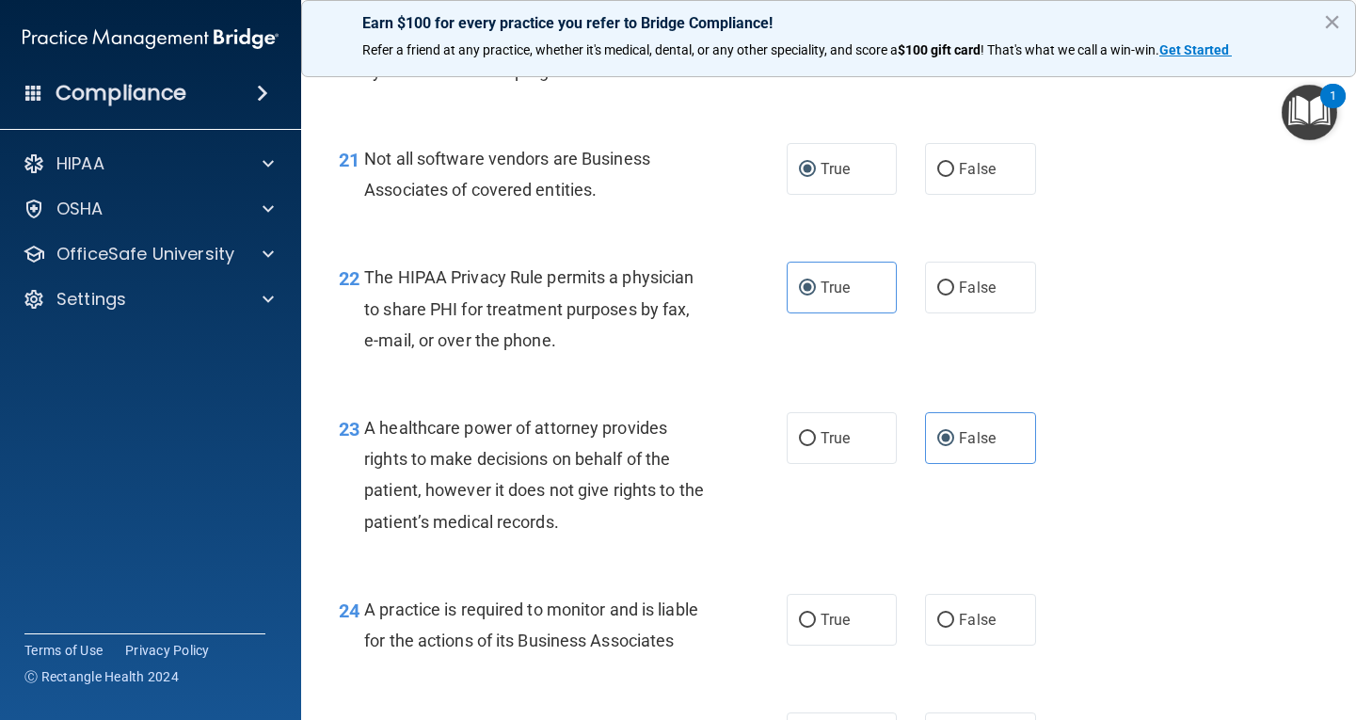
scroll to position [3669, 0]
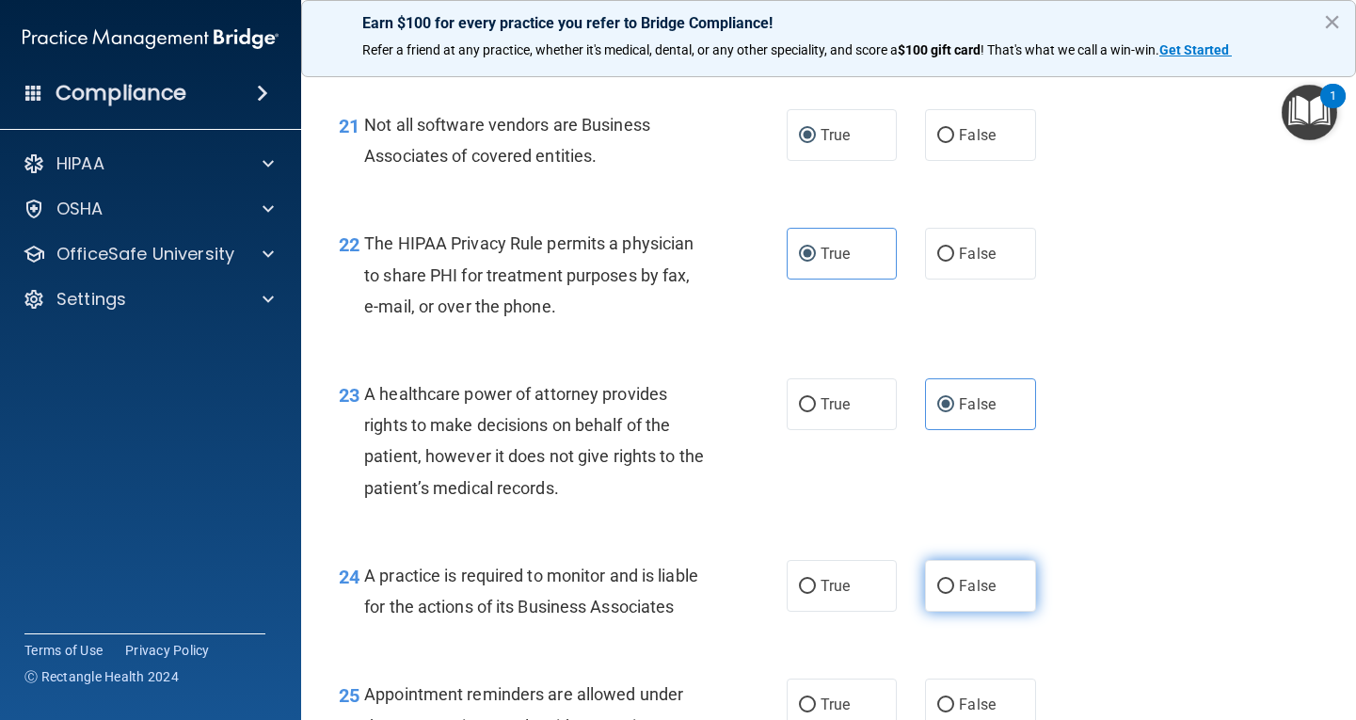
click at [938, 594] on input "False" at bounding box center [945, 587] width 17 height 14
radio input "true"
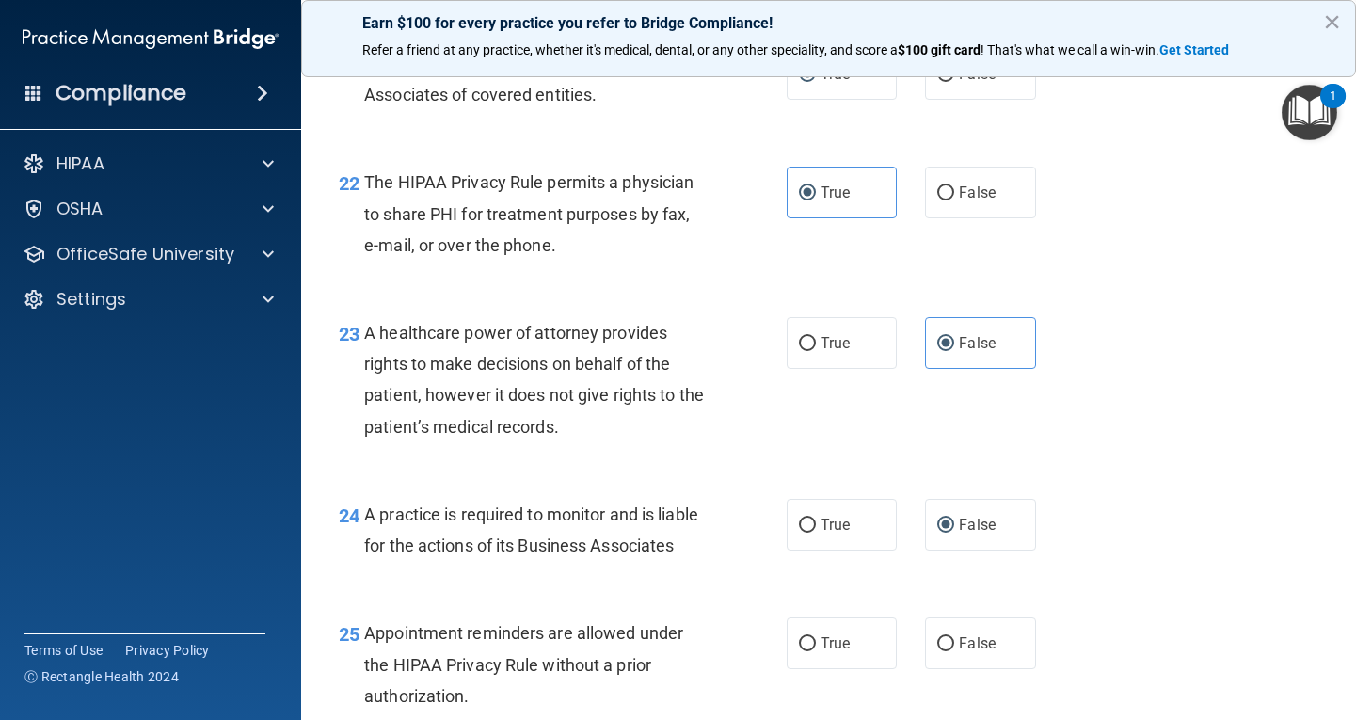
scroll to position [3764, 0]
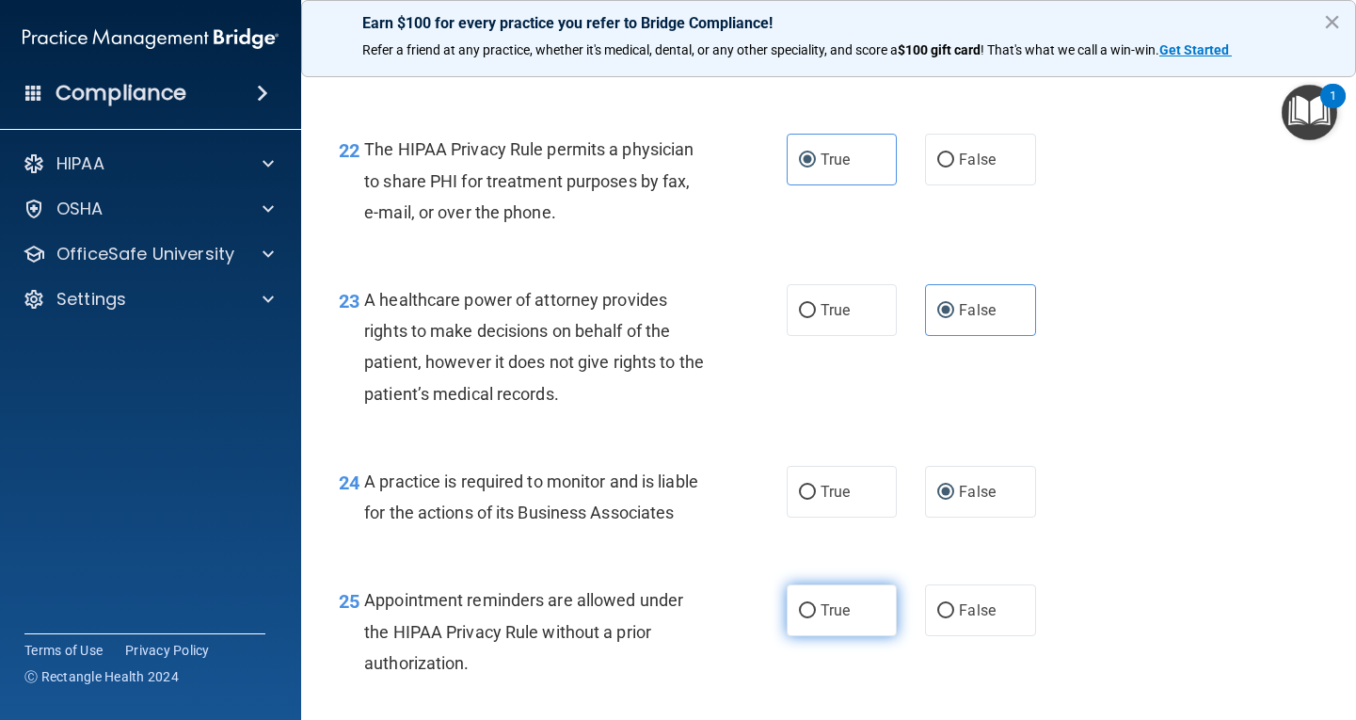
click at [820, 619] on span "True" at bounding box center [834, 610] width 29 height 18
click at [816, 618] on input "True" at bounding box center [807, 611] width 17 height 14
radio input "true"
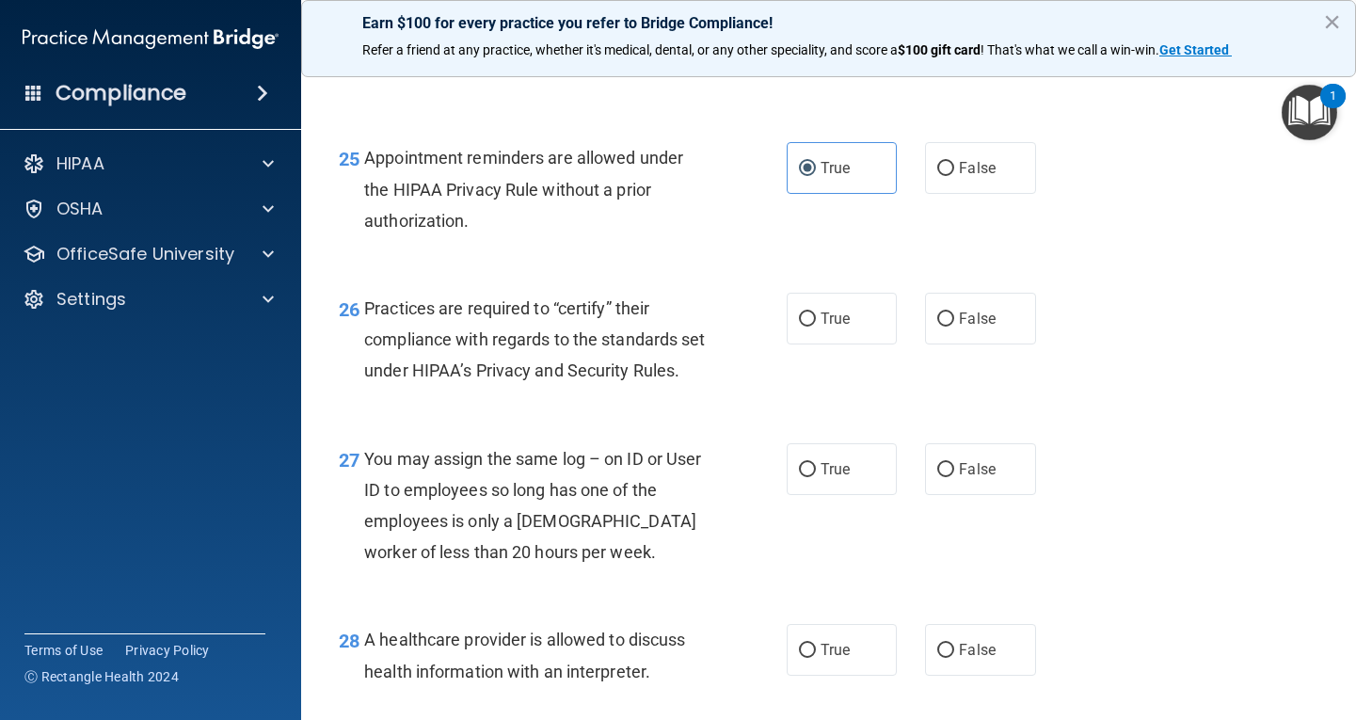
scroll to position [4234, 0]
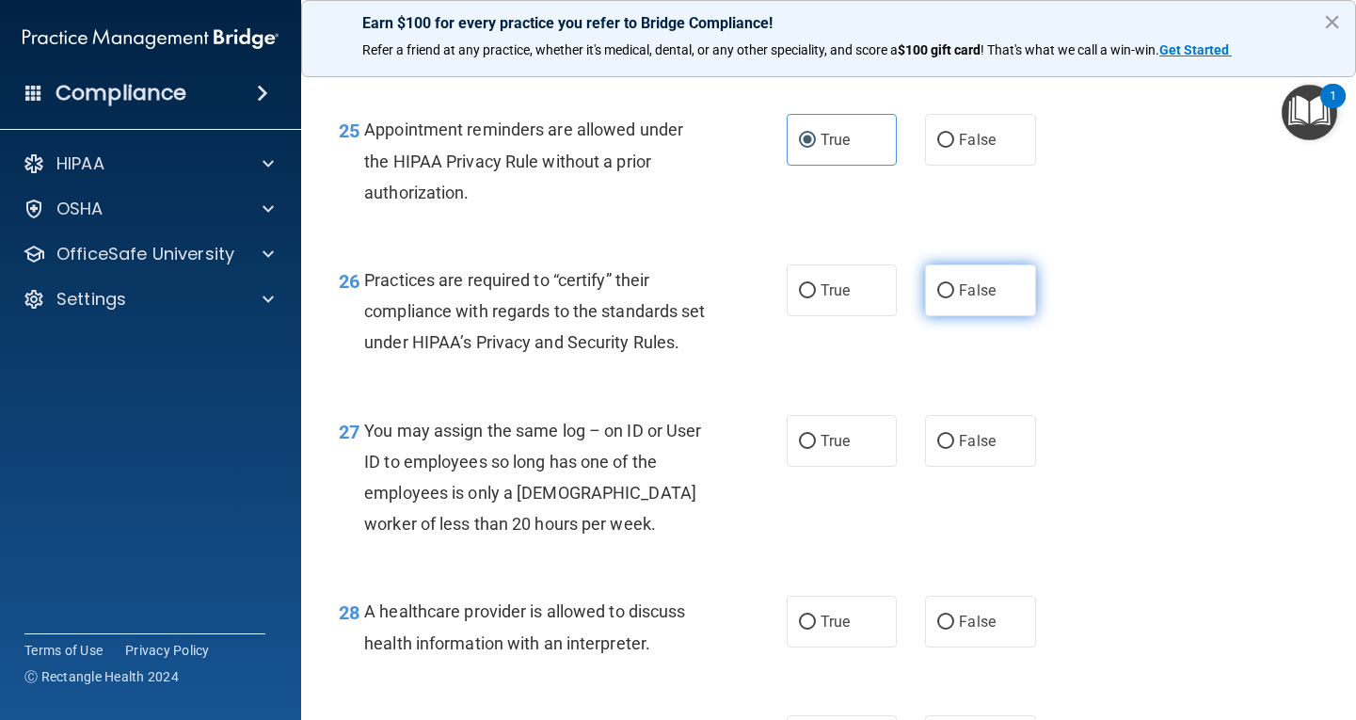
click at [937, 298] on input "False" at bounding box center [945, 291] width 17 height 14
radio input "true"
click at [944, 449] on input "False" at bounding box center [945, 442] width 17 height 14
radio input "true"
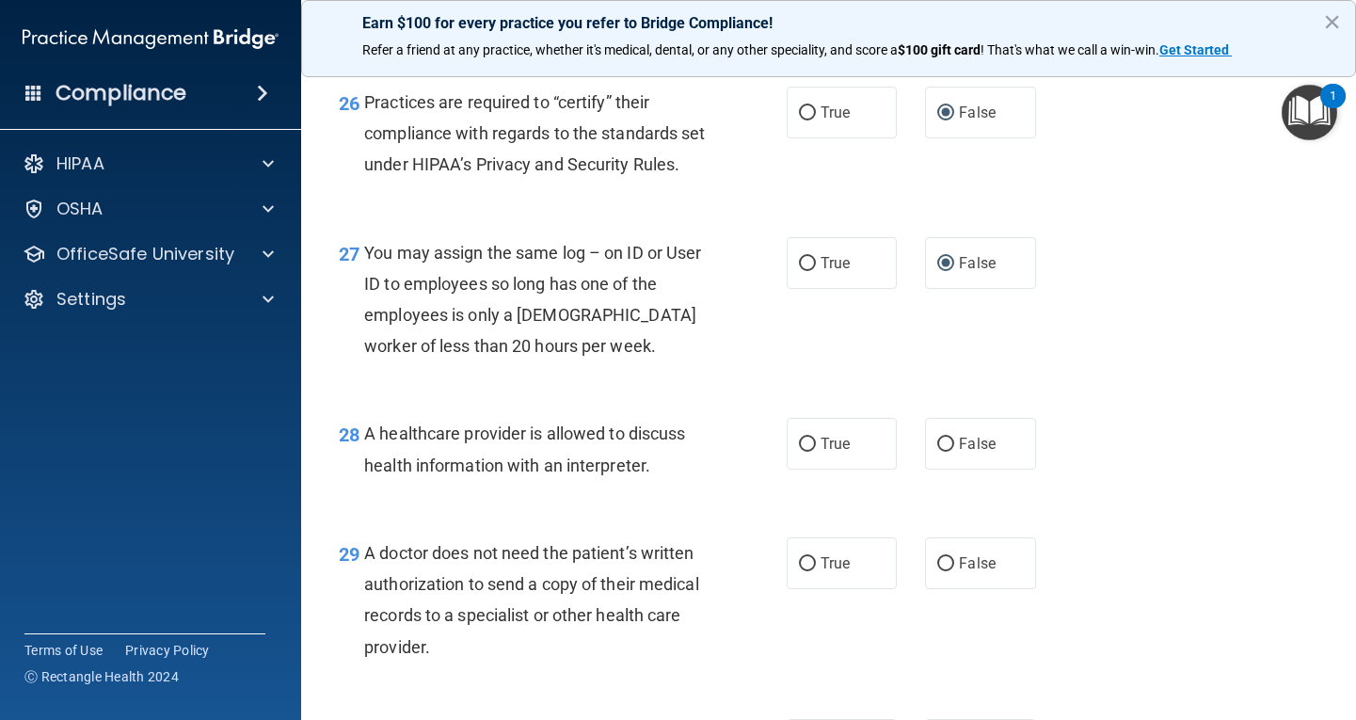
scroll to position [4422, 0]
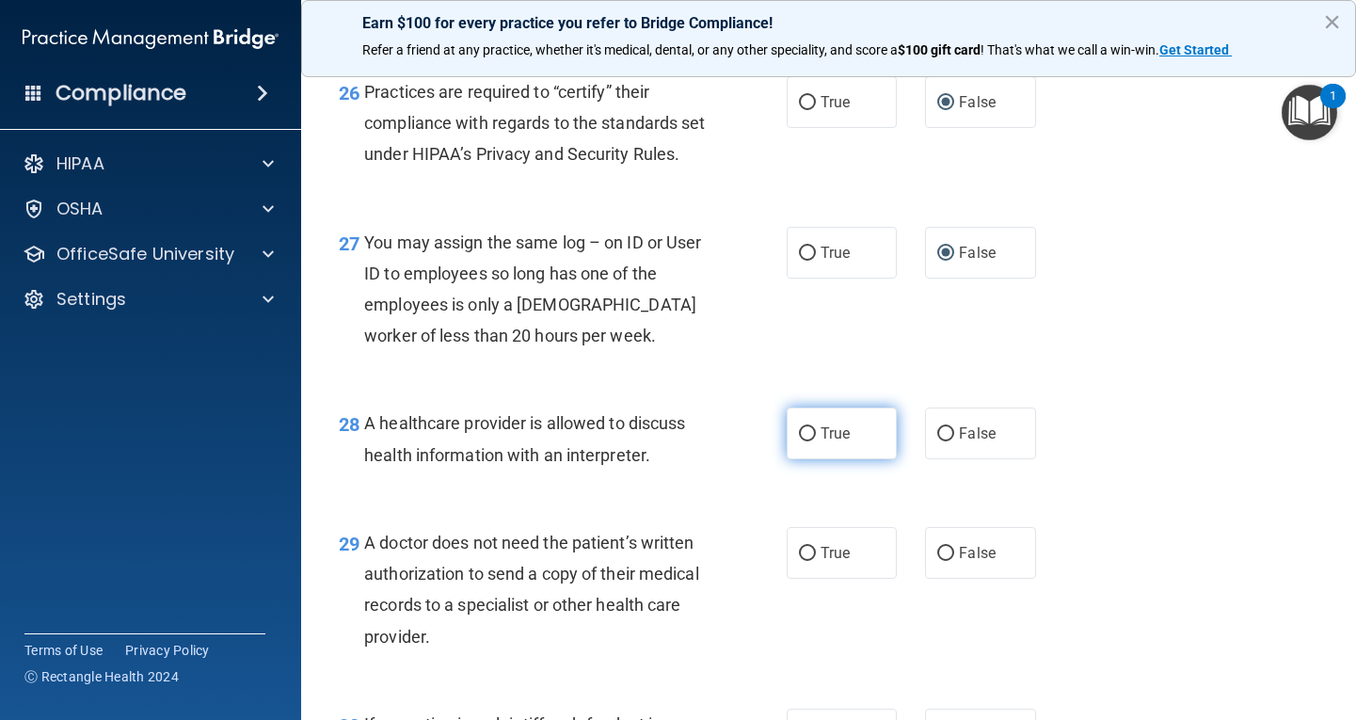
click at [834, 442] on span "True" at bounding box center [834, 433] width 29 height 18
click at [816, 441] on input "True" at bounding box center [807, 434] width 17 height 14
radio input "true"
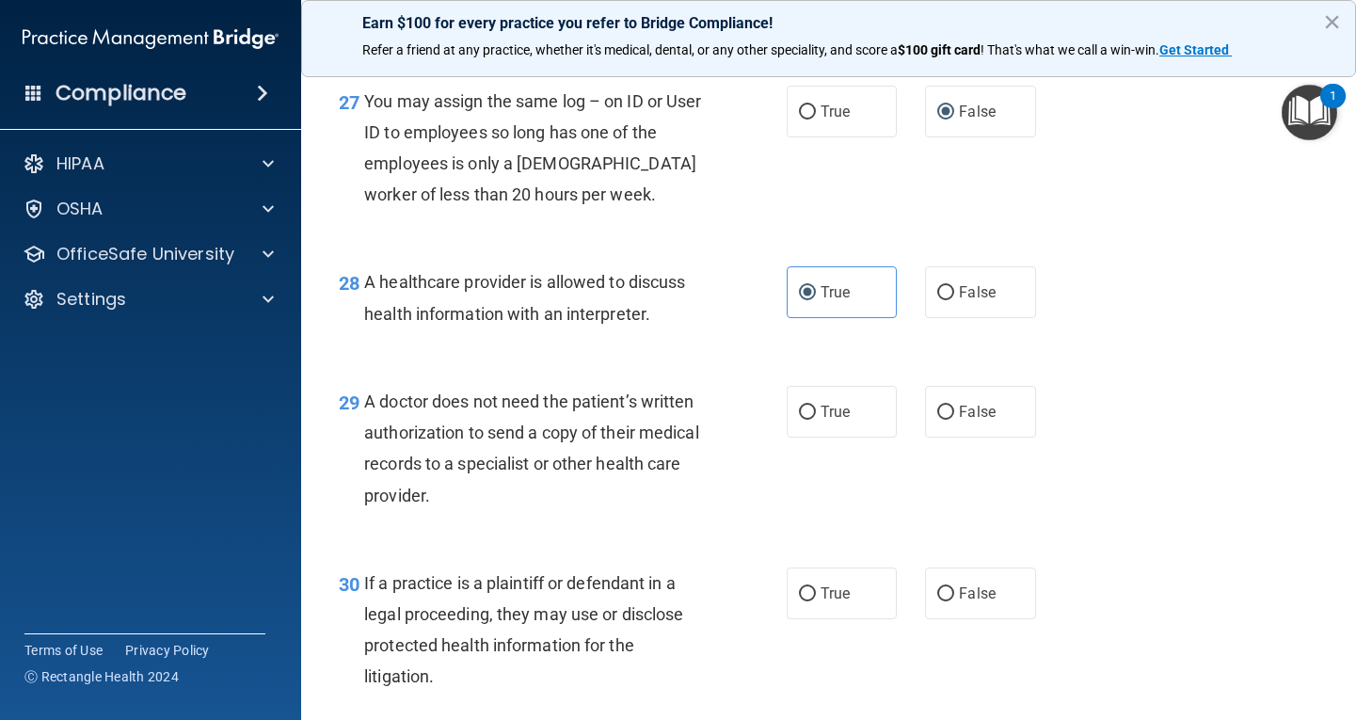
scroll to position [4610, 0]
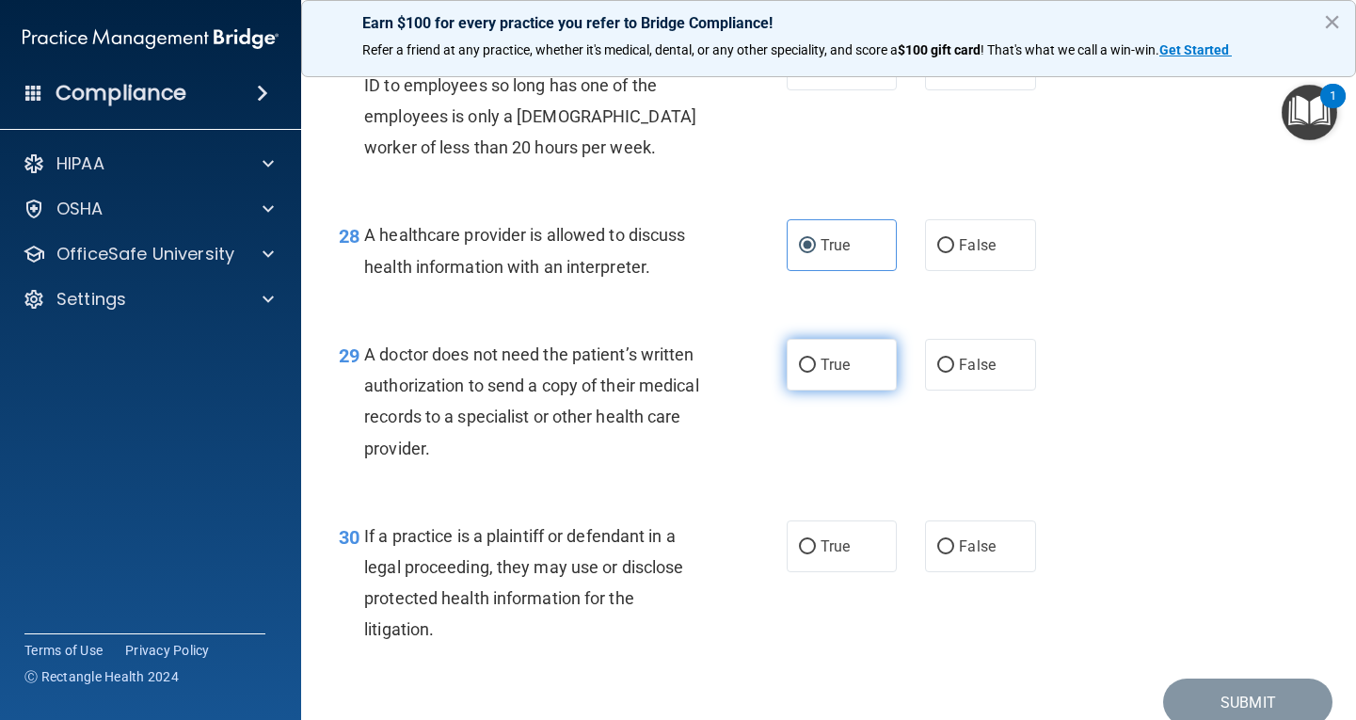
click at [810, 390] on label "True" at bounding box center [842, 365] width 111 height 52
click at [810, 373] on input "True" at bounding box center [807, 365] width 17 height 14
radio input "true"
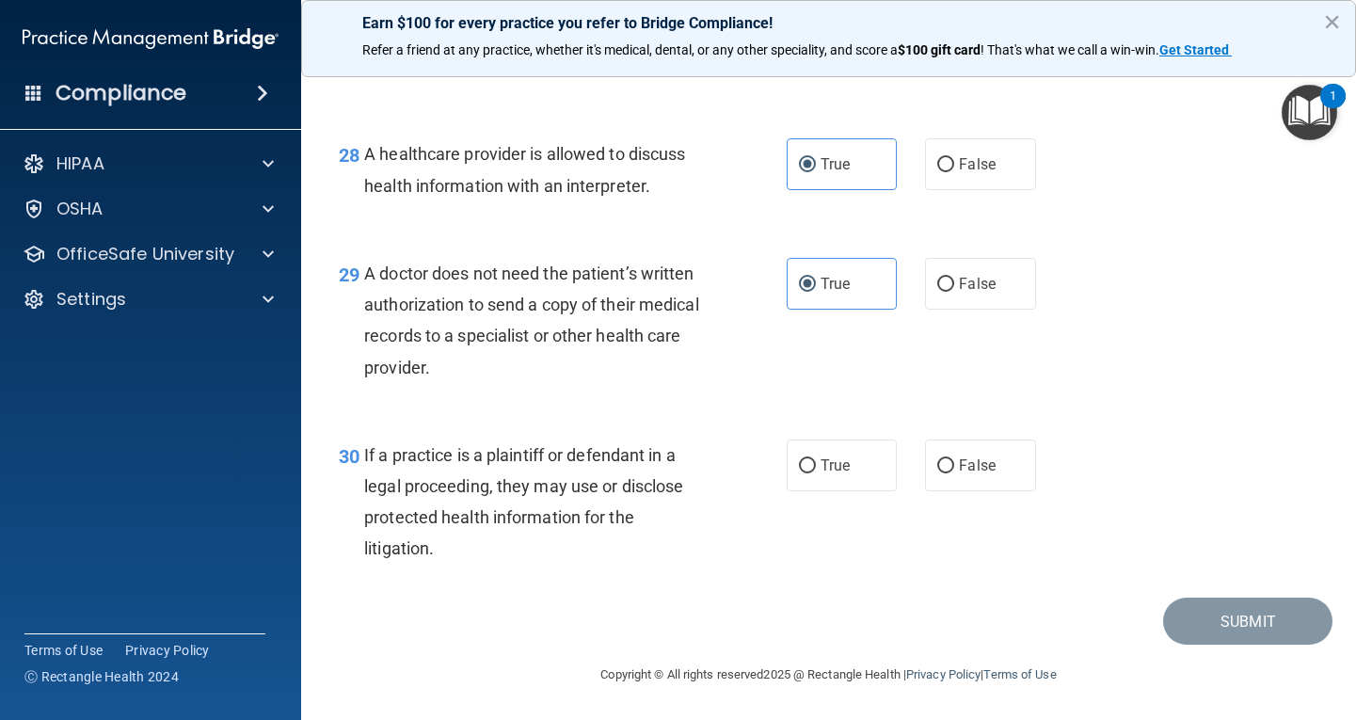
scroll to position [4785, 0]
drag, startPoint x: 805, startPoint y: 463, endPoint x: 840, endPoint y: 463, distance: 34.8
click at [806, 463] on input "True" at bounding box center [807, 466] width 17 height 14
radio input "true"
click at [1171, 618] on button "Submit" at bounding box center [1247, 621] width 169 height 48
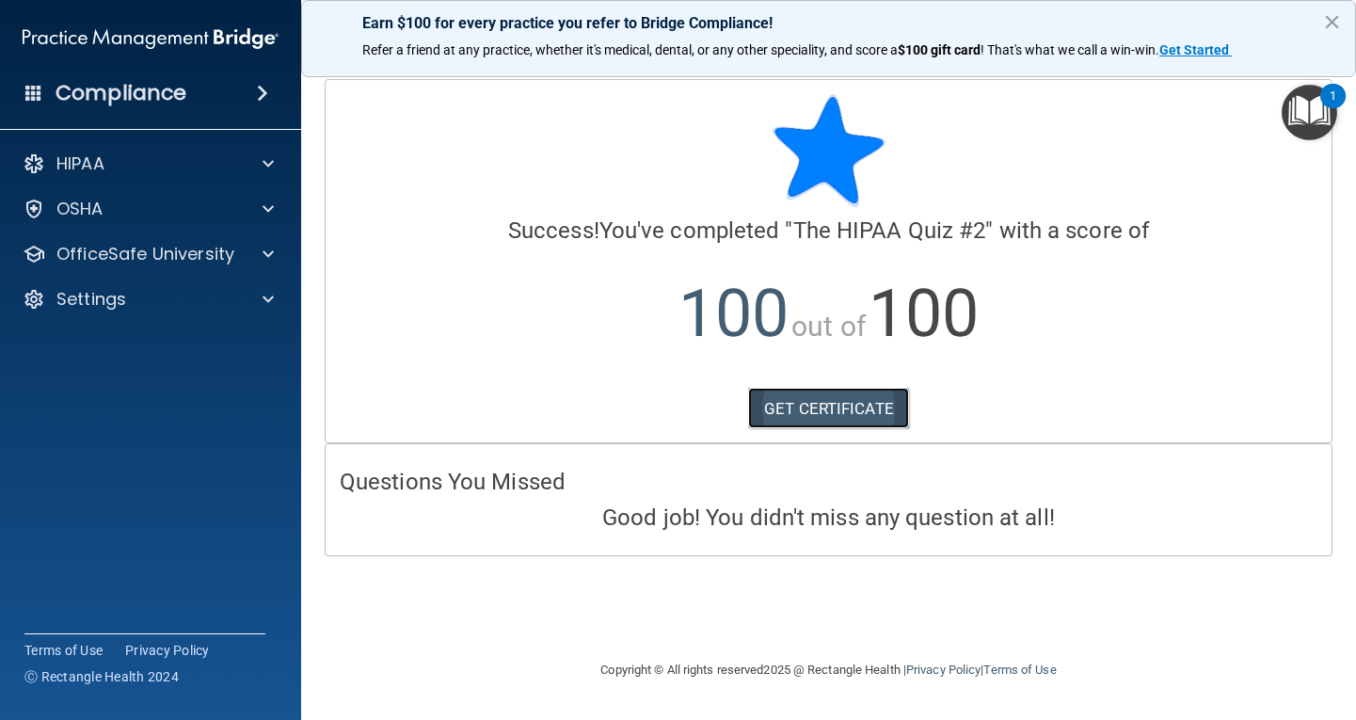
click at [840, 406] on link "GET CERTIFICATE" at bounding box center [828, 408] width 161 height 41
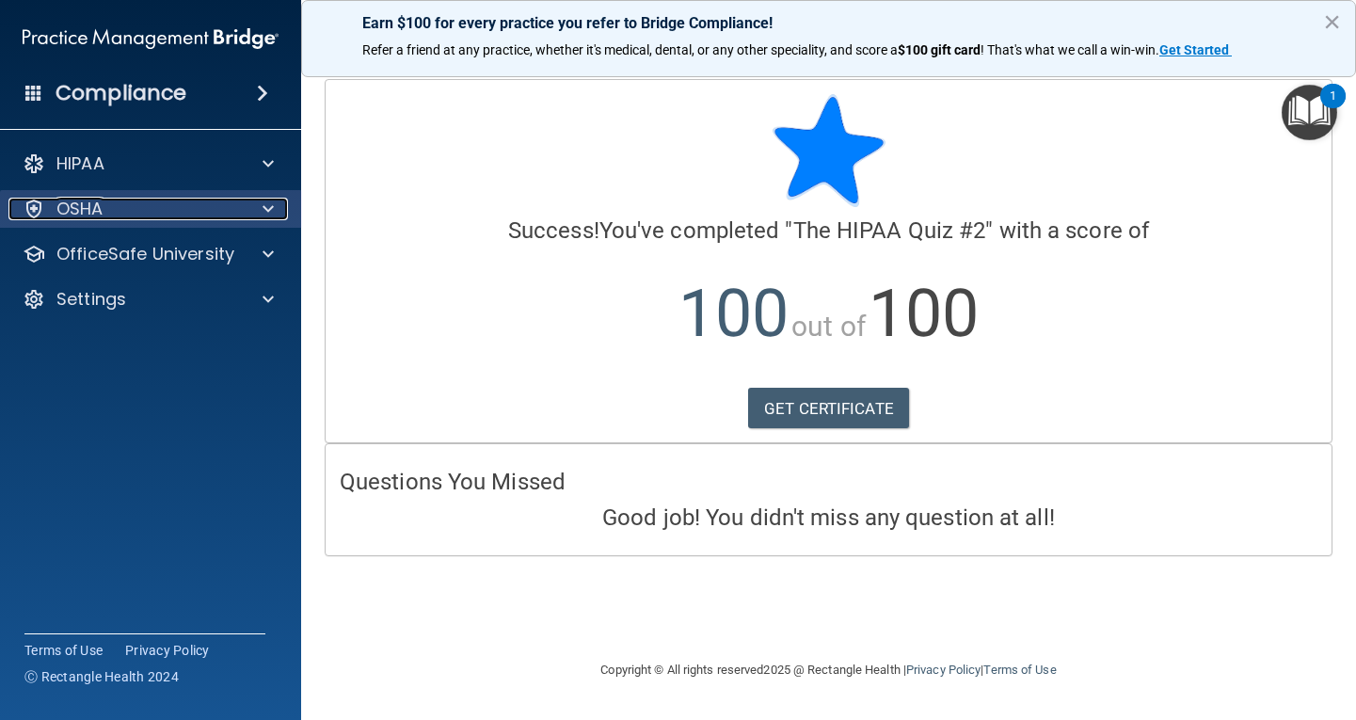
click at [71, 214] on p "OSHA" at bounding box center [79, 209] width 47 height 23
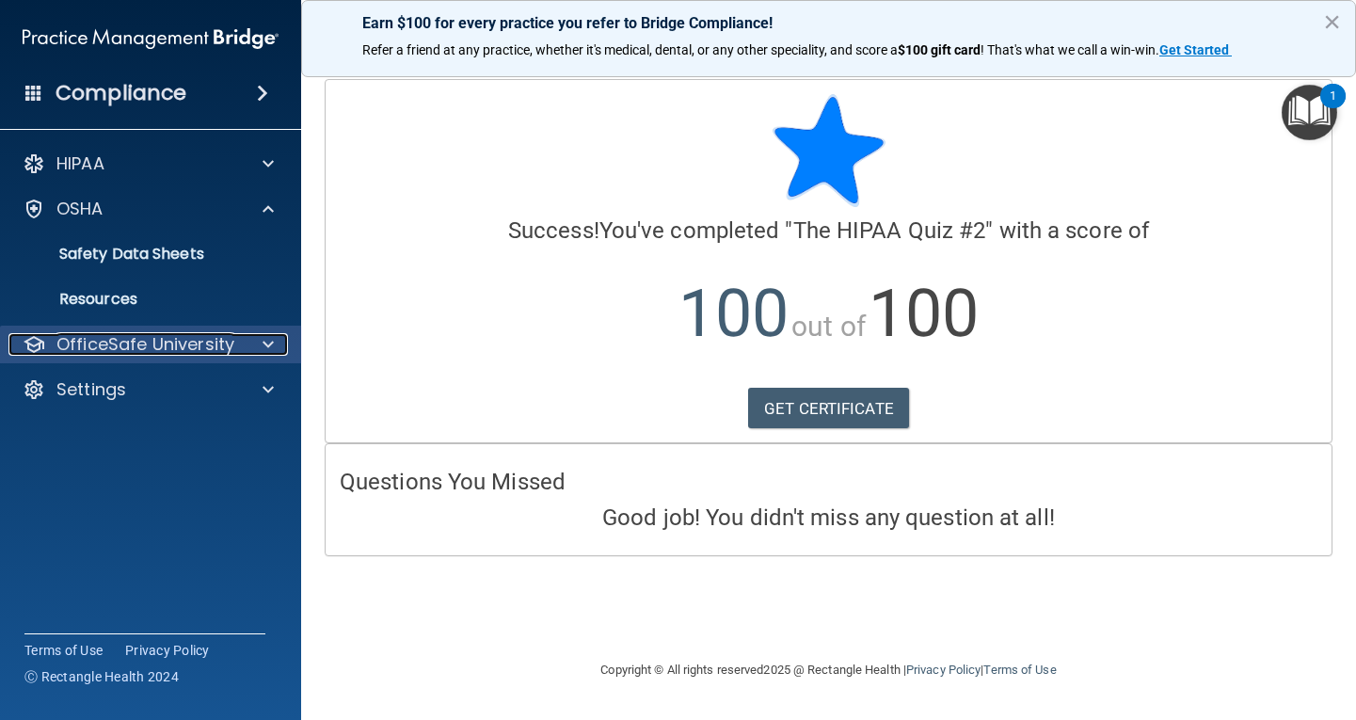
click at [114, 337] on p "OfficeSafe University" at bounding box center [145, 344] width 178 height 23
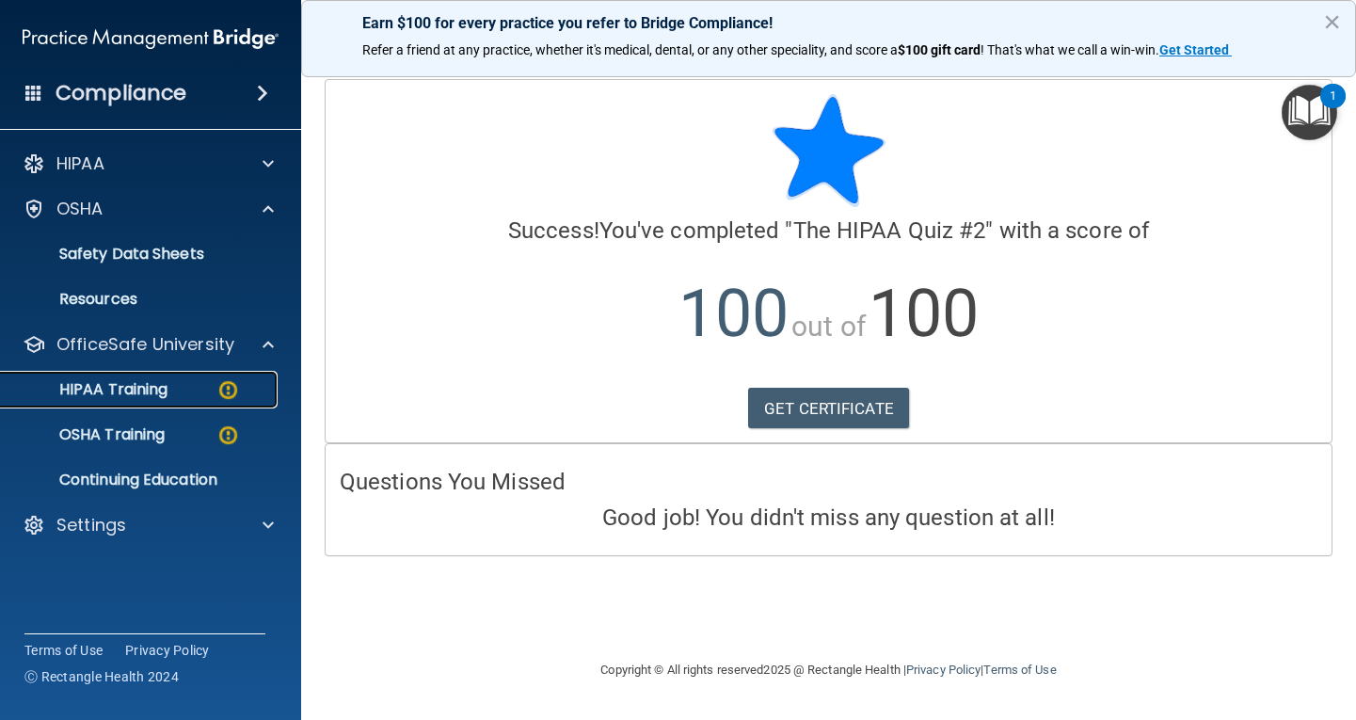
click at [180, 394] on div "HIPAA Training" at bounding box center [140, 389] width 257 height 19
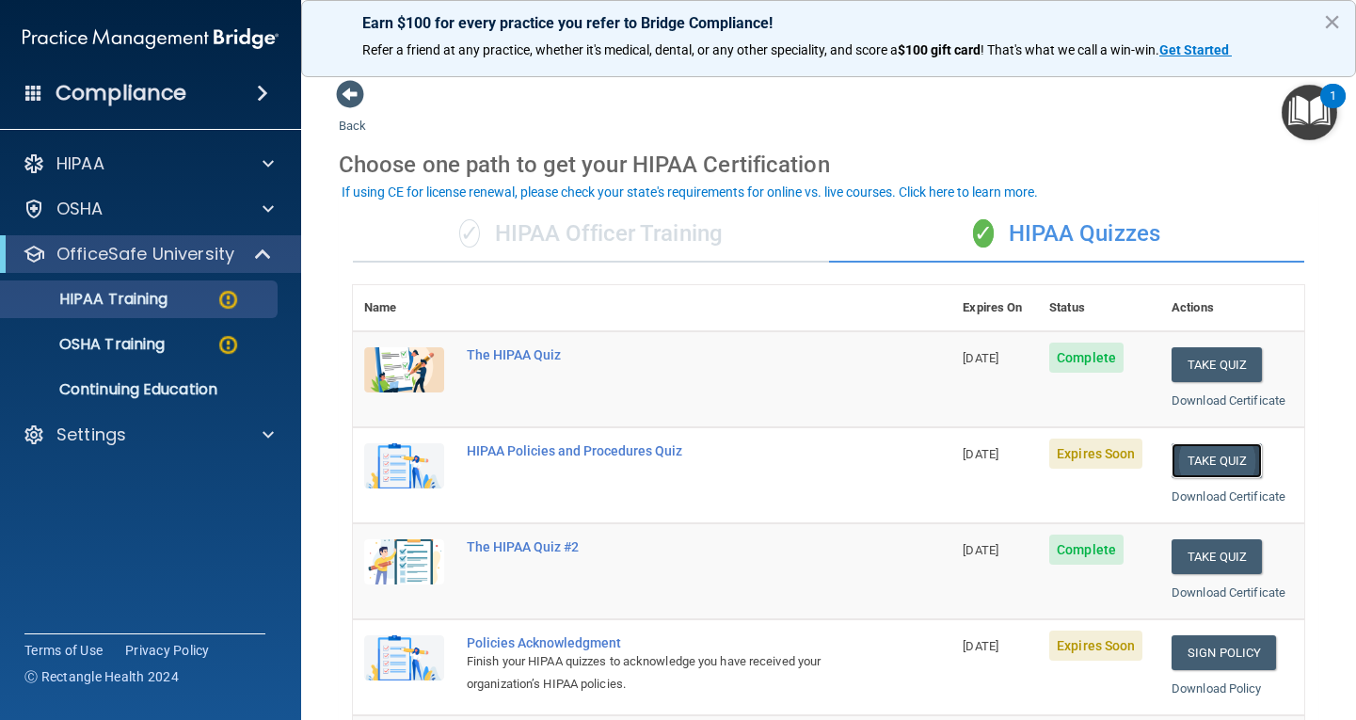
click at [1211, 454] on button "Take Quiz" at bounding box center [1216, 460] width 90 height 35
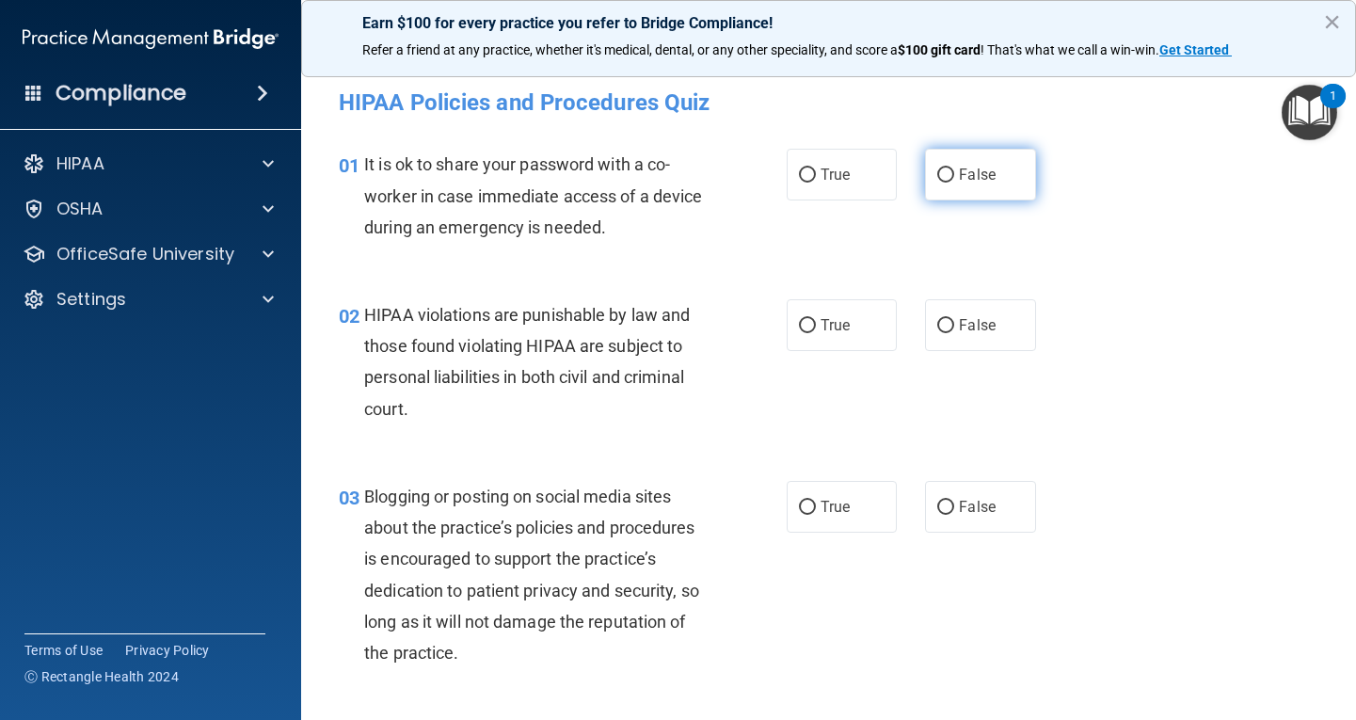
click at [942, 175] on input "False" at bounding box center [945, 175] width 17 height 14
radio input "true"
click at [827, 329] on span "True" at bounding box center [834, 325] width 29 height 18
click at [816, 329] on input "True" at bounding box center [807, 326] width 17 height 14
radio input "true"
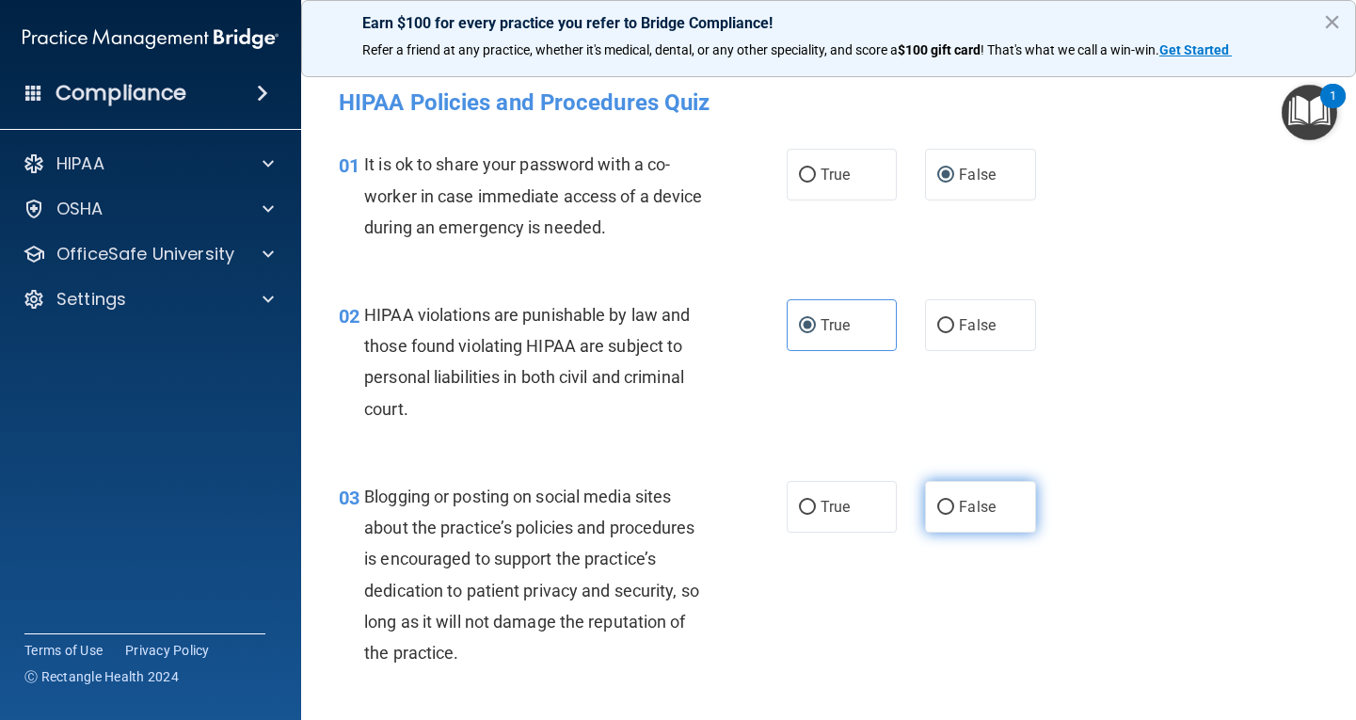
click at [947, 505] on label "False" at bounding box center [980, 507] width 111 height 52
click at [947, 505] on input "False" at bounding box center [945, 508] width 17 height 14
radio input "true"
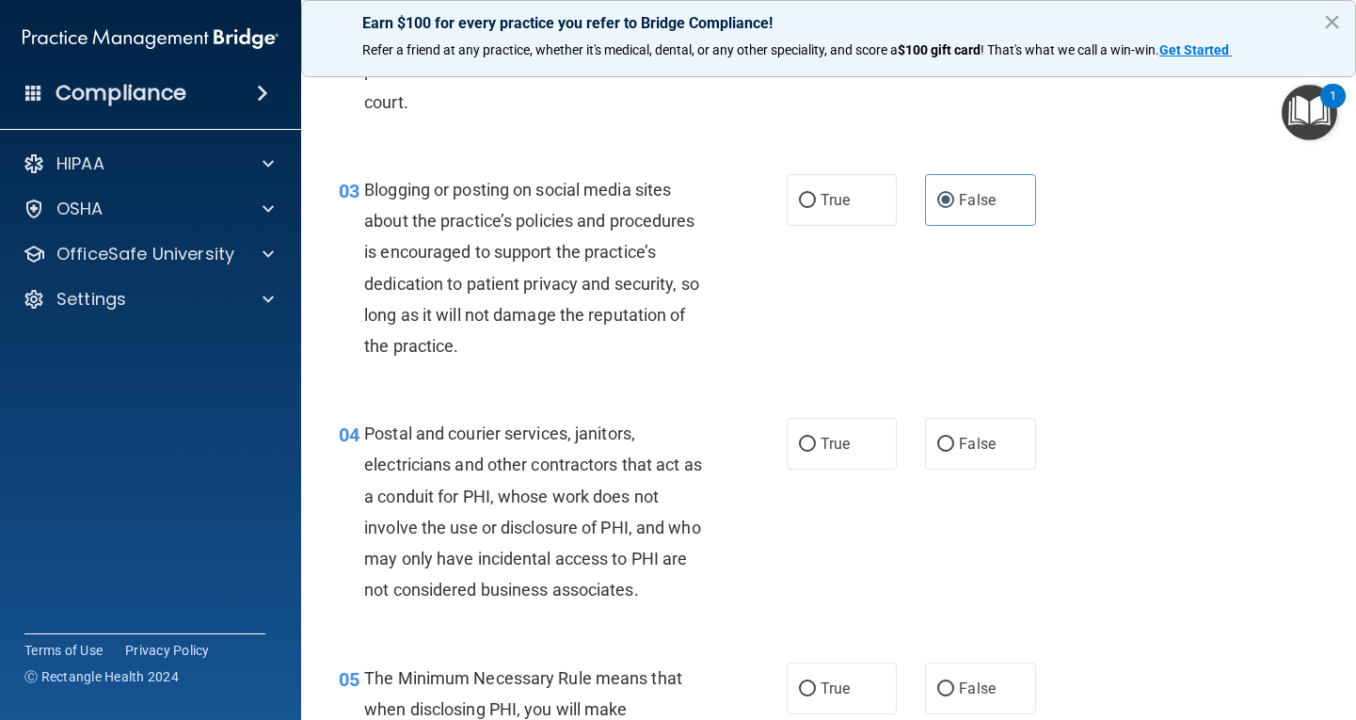
scroll to position [376, 0]
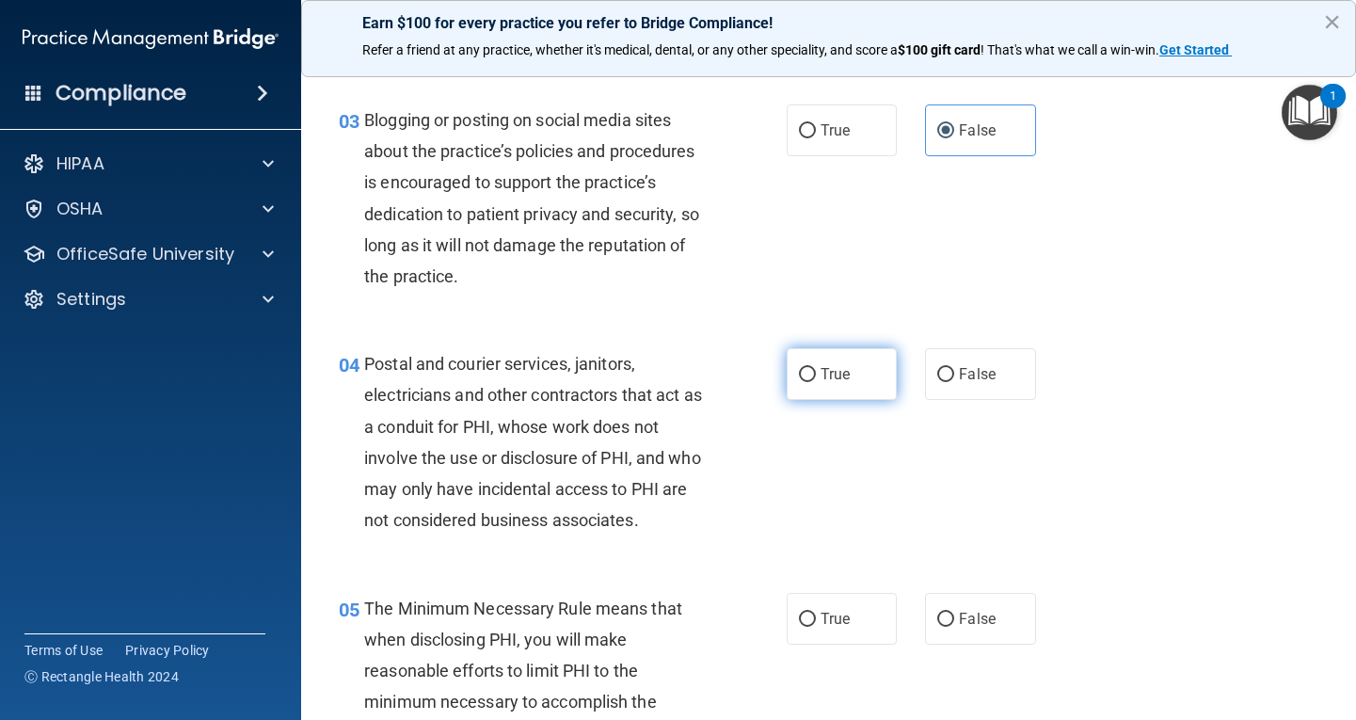
click at [799, 369] on input "True" at bounding box center [807, 375] width 17 height 14
radio input "true"
click at [805, 614] on input "True" at bounding box center [807, 620] width 17 height 14
radio input "true"
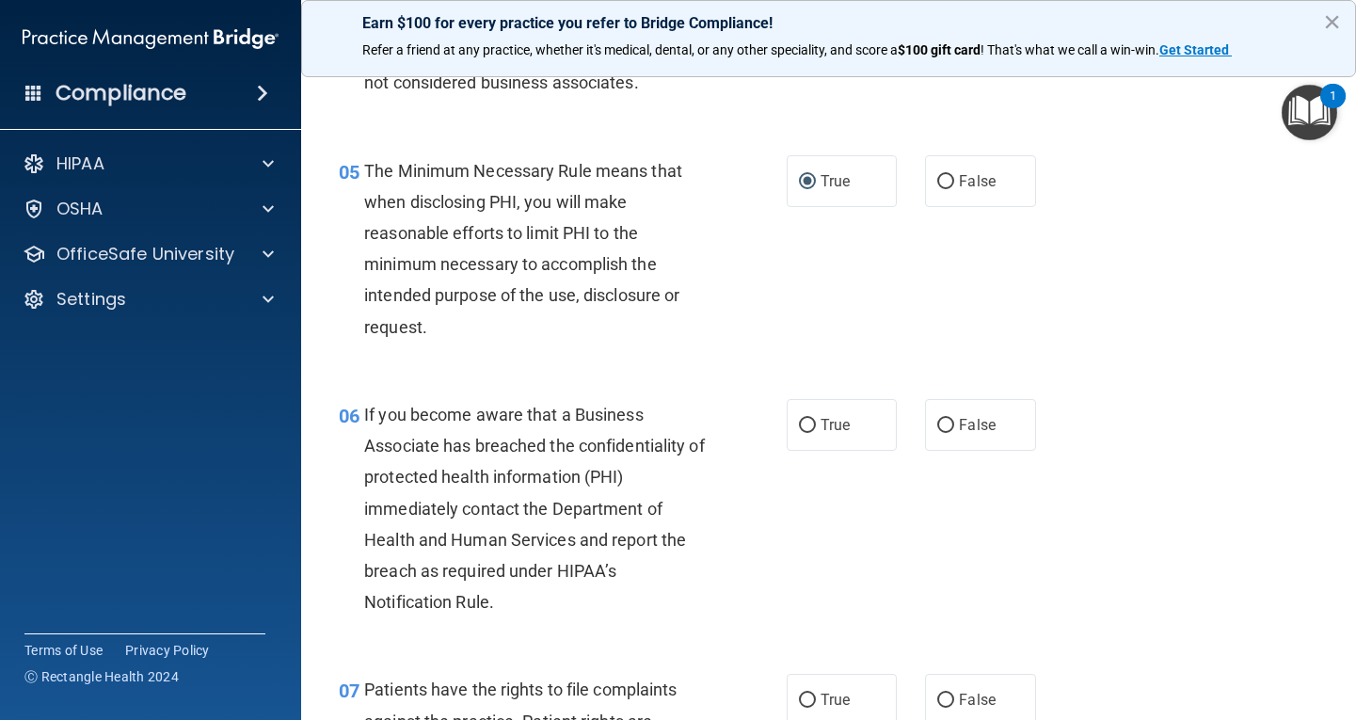
scroll to position [941, 0]
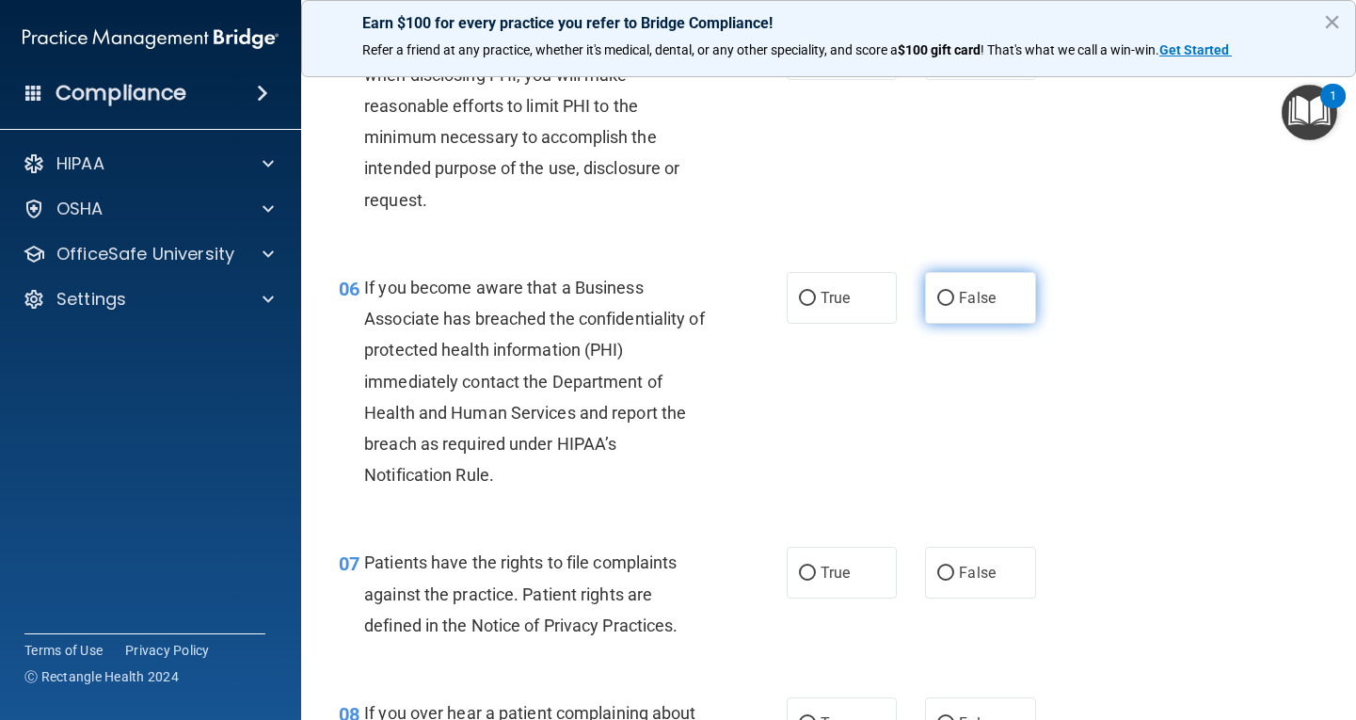
click at [959, 300] on span "False" at bounding box center [977, 298] width 37 height 18
click at [950, 300] on input "False" at bounding box center [945, 299] width 17 height 14
radio input "true"
click at [799, 571] on input "True" at bounding box center [807, 573] width 17 height 14
radio input "true"
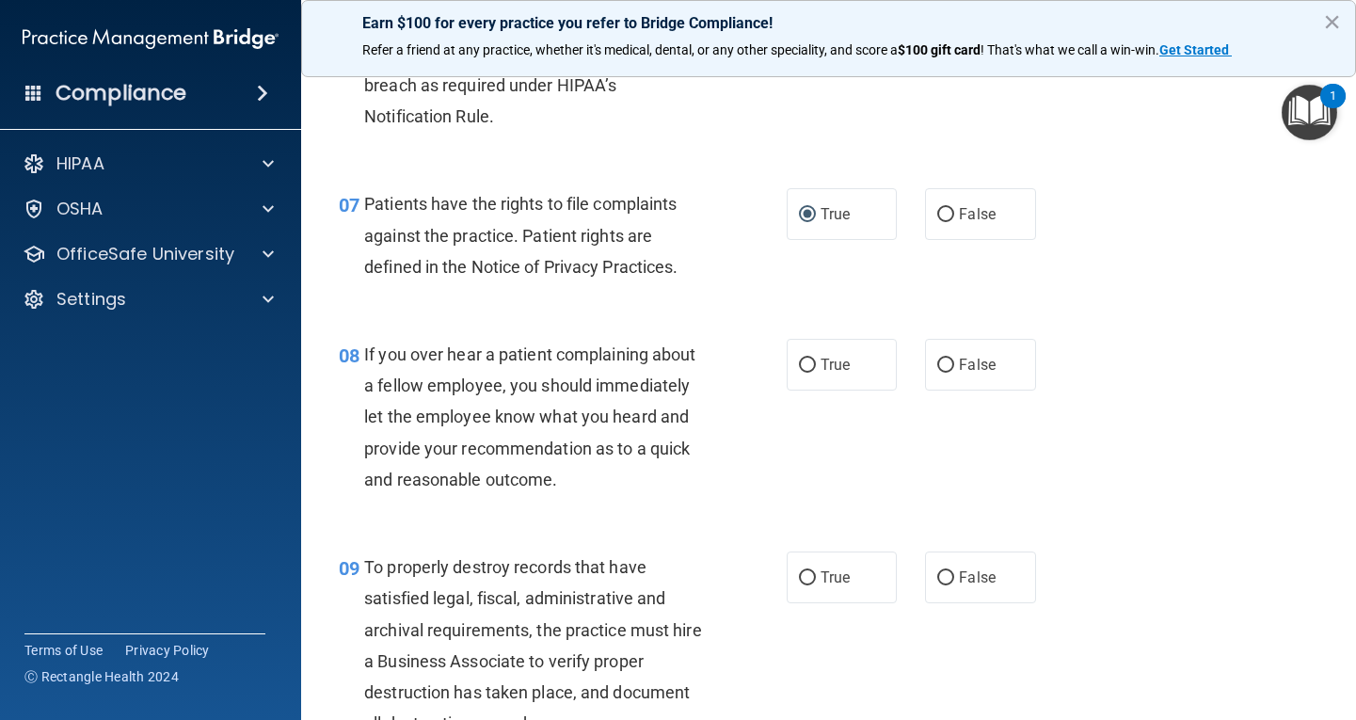
scroll to position [1317, 0]
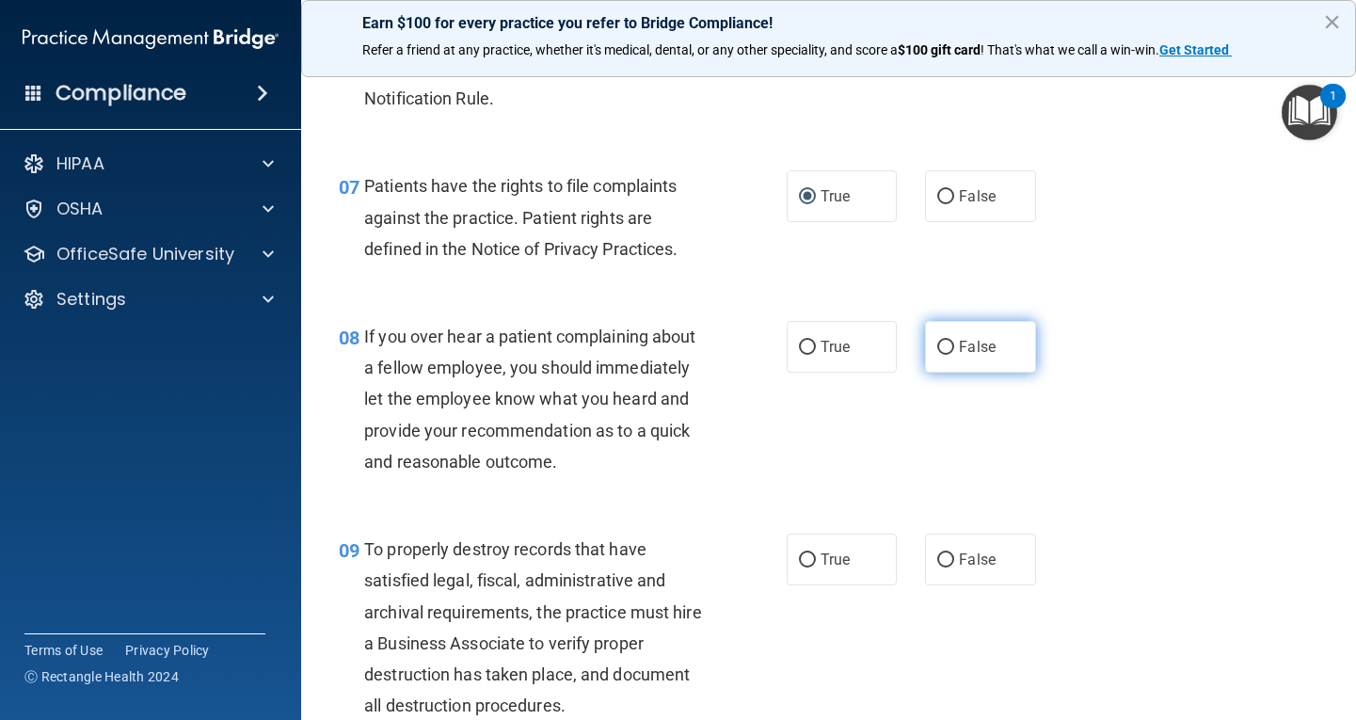
click at [945, 347] on input "False" at bounding box center [945, 348] width 17 height 14
radio input "true"
click at [959, 565] on span "False" at bounding box center [977, 559] width 37 height 18
click at [953, 565] on input "False" at bounding box center [945, 560] width 17 height 14
radio input "true"
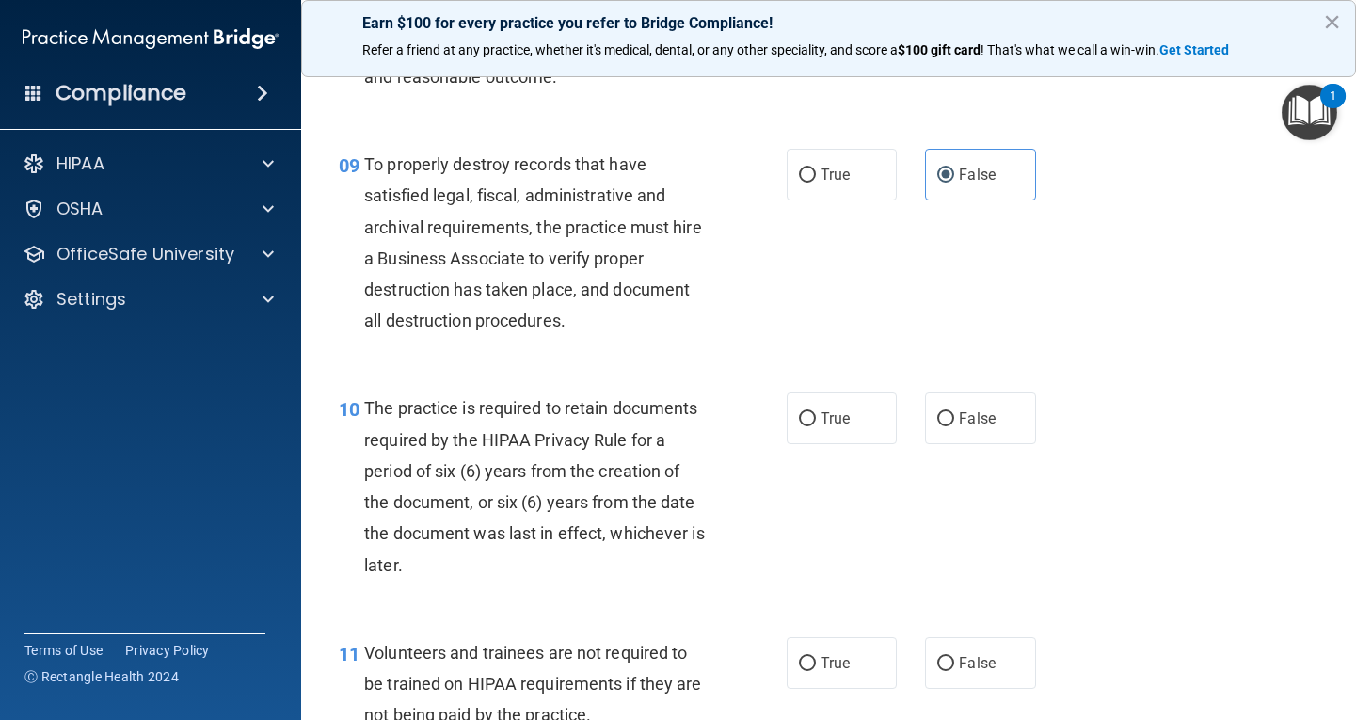
scroll to position [1788, 0]
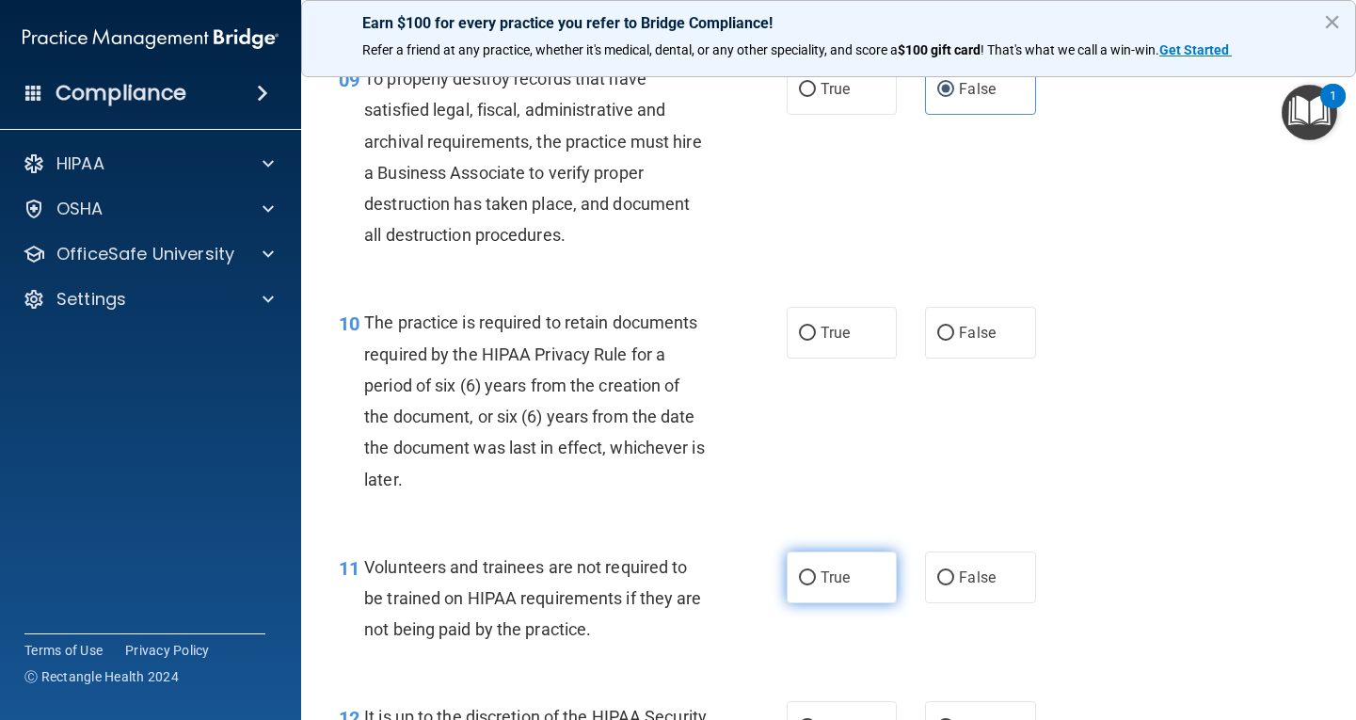
click at [822, 569] on span "True" at bounding box center [834, 577] width 29 height 18
click at [816, 571] on input "True" at bounding box center [807, 578] width 17 height 14
radio input "true"
click at [808, 326] on label "True" at bounding box center [842, 333] width 111 height 52
click at [808, 326] on input "True" at bounding box center [807, 333] width 17 height 14
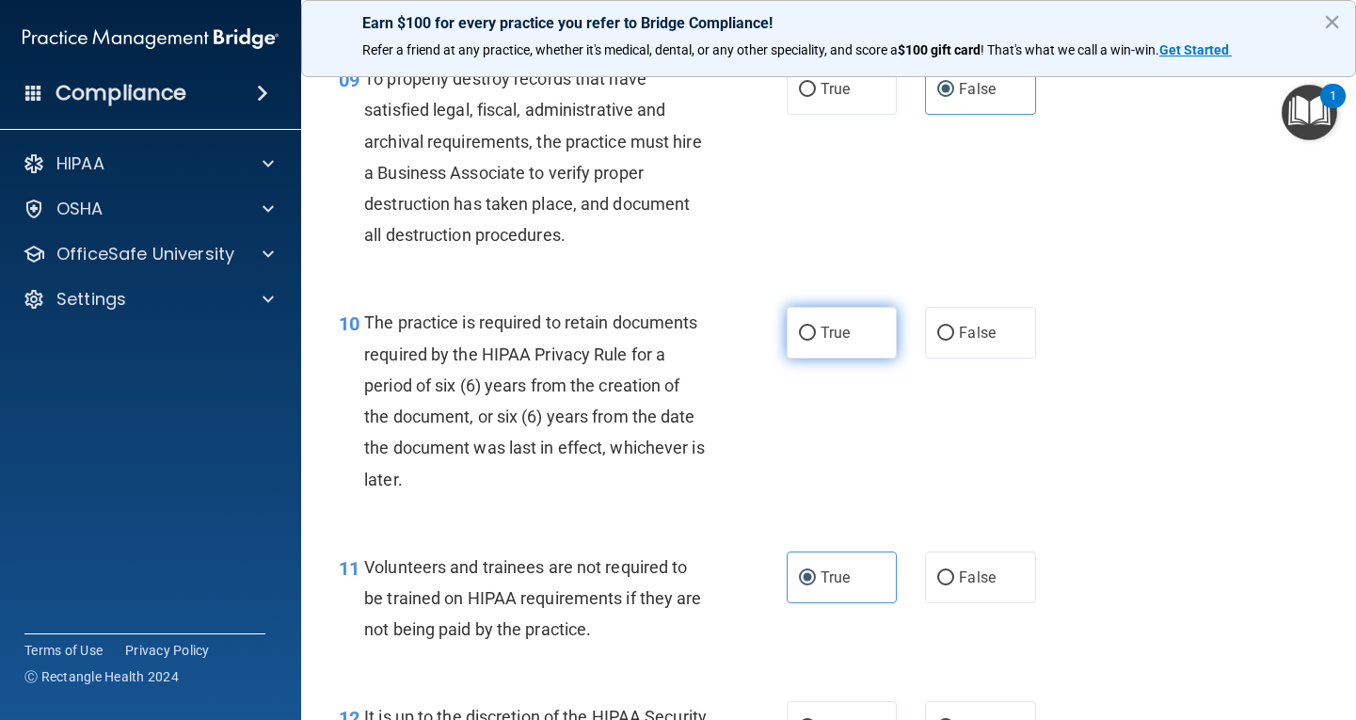
radio input "true"
click at [951, 565] on label "False" at bounding box center [980, 577] width 111 height 52
click at [951, 571] on input "False" at bounding box center [945, 578] width 17 height 14
radio input "true"
radio input "false"
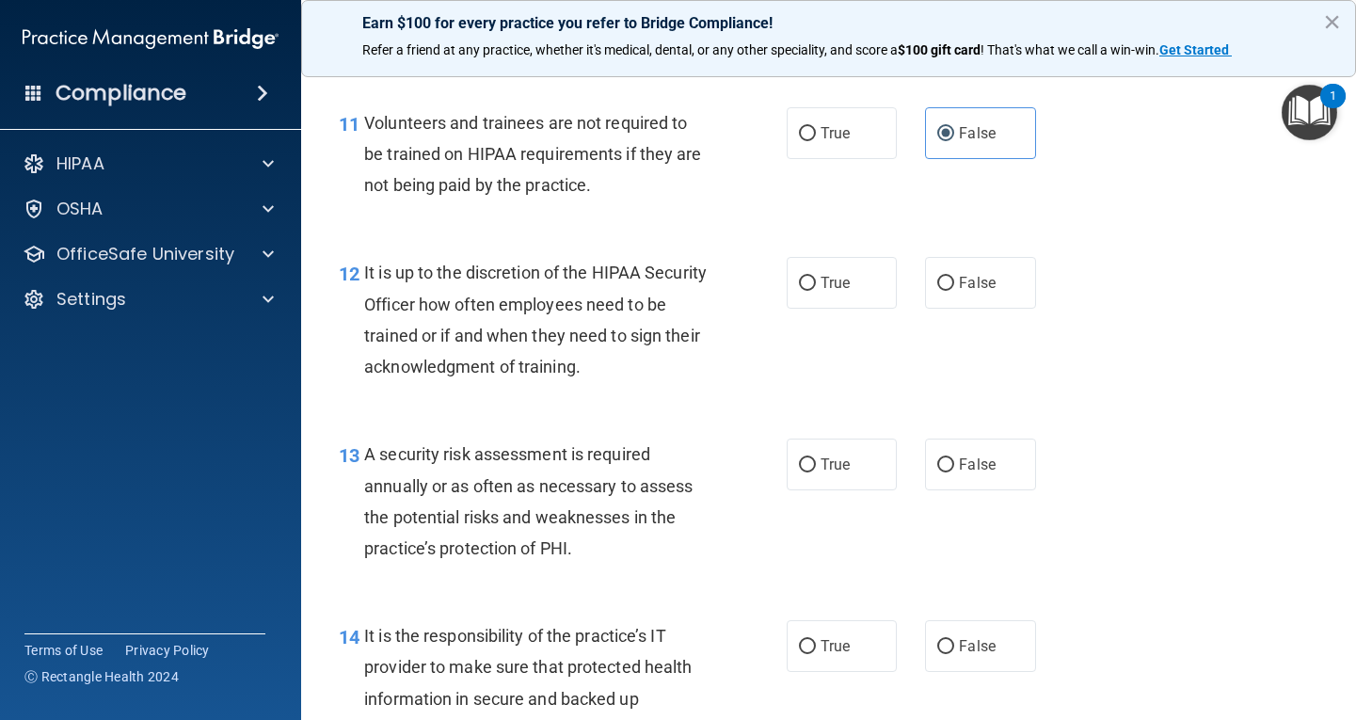
scroll to position [2258, 0]
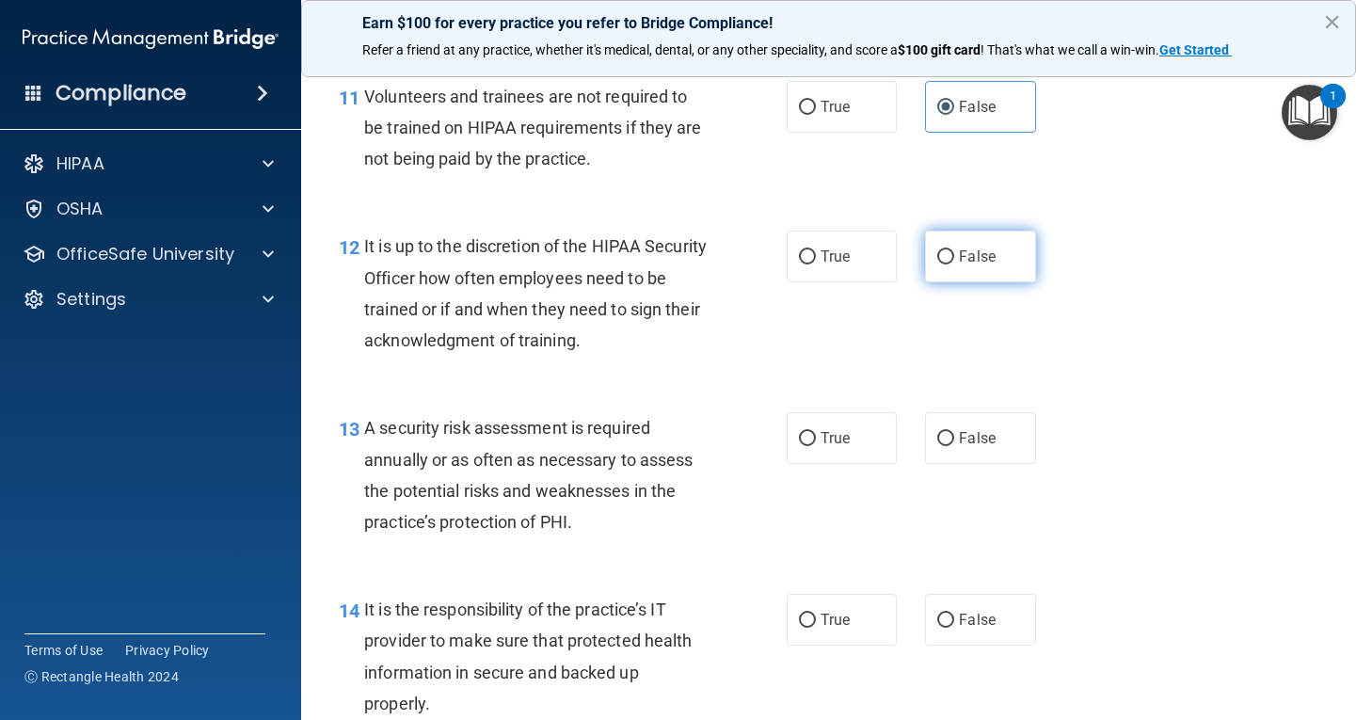
click at [941, 263] on input "False" at bounding box center [945, 257] width 17 height 14
radio input "true"
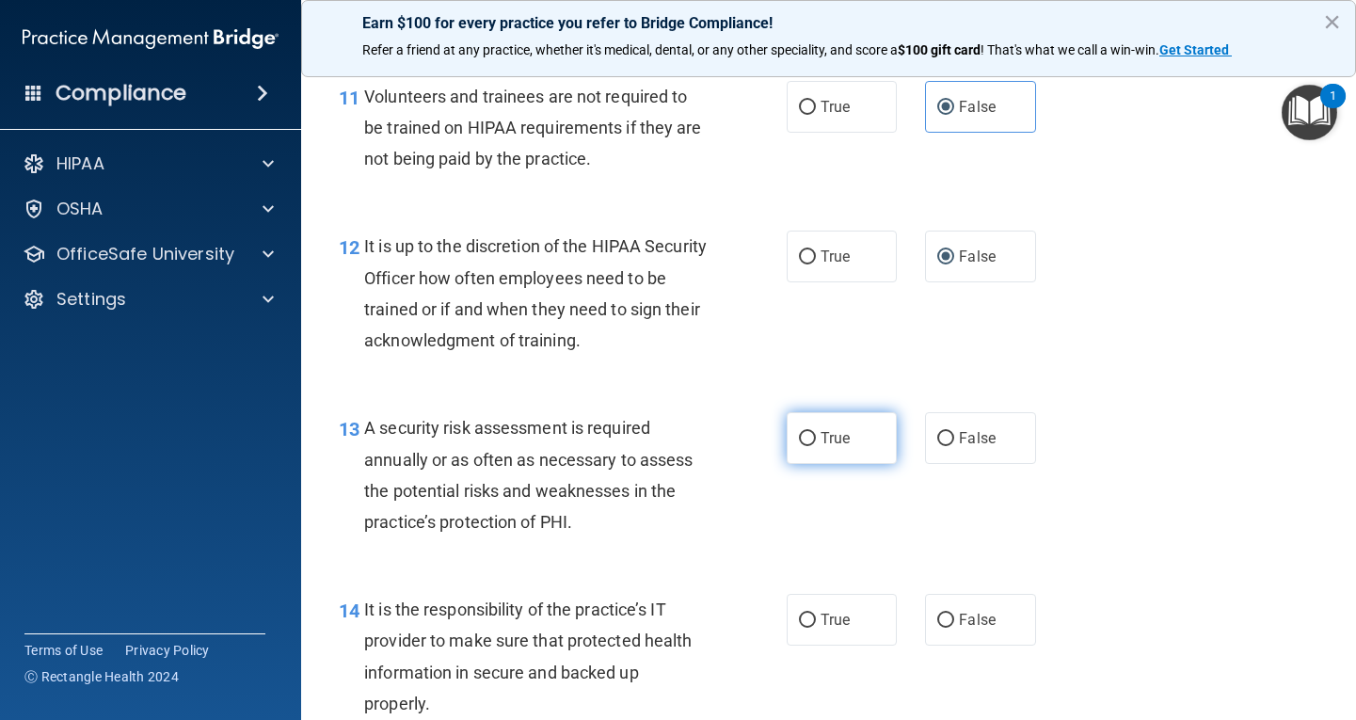
click at [821, 438] on span "True" at bounding box center [834, 438] width 29 height 18
click at [816, 438] on input "True" at bounding box center [807, 439] width 17 height 14
radio input "true"
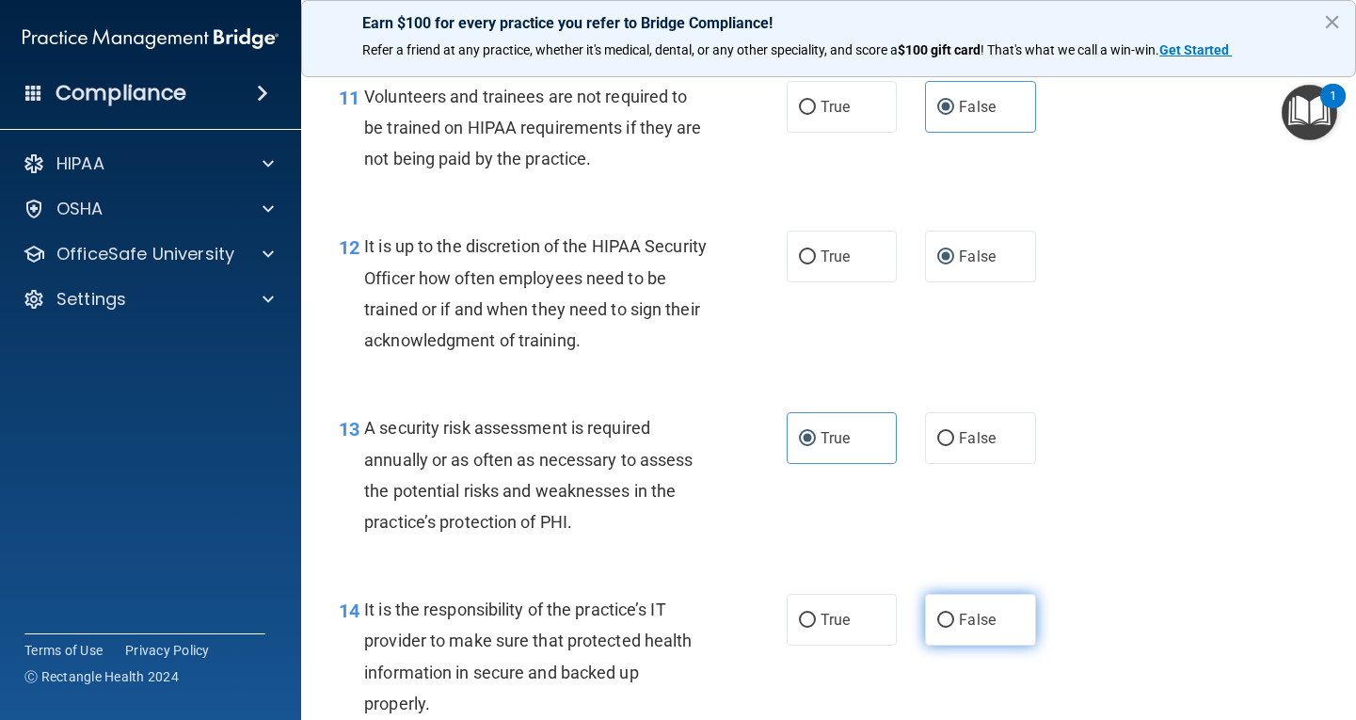
click at [959, 612] on span "False" at bounding box center [977, 620] width 37 height 18
click at [950, 613] on input "False" at bounding box center [945, 620] width 17 height 14
radio input "true"
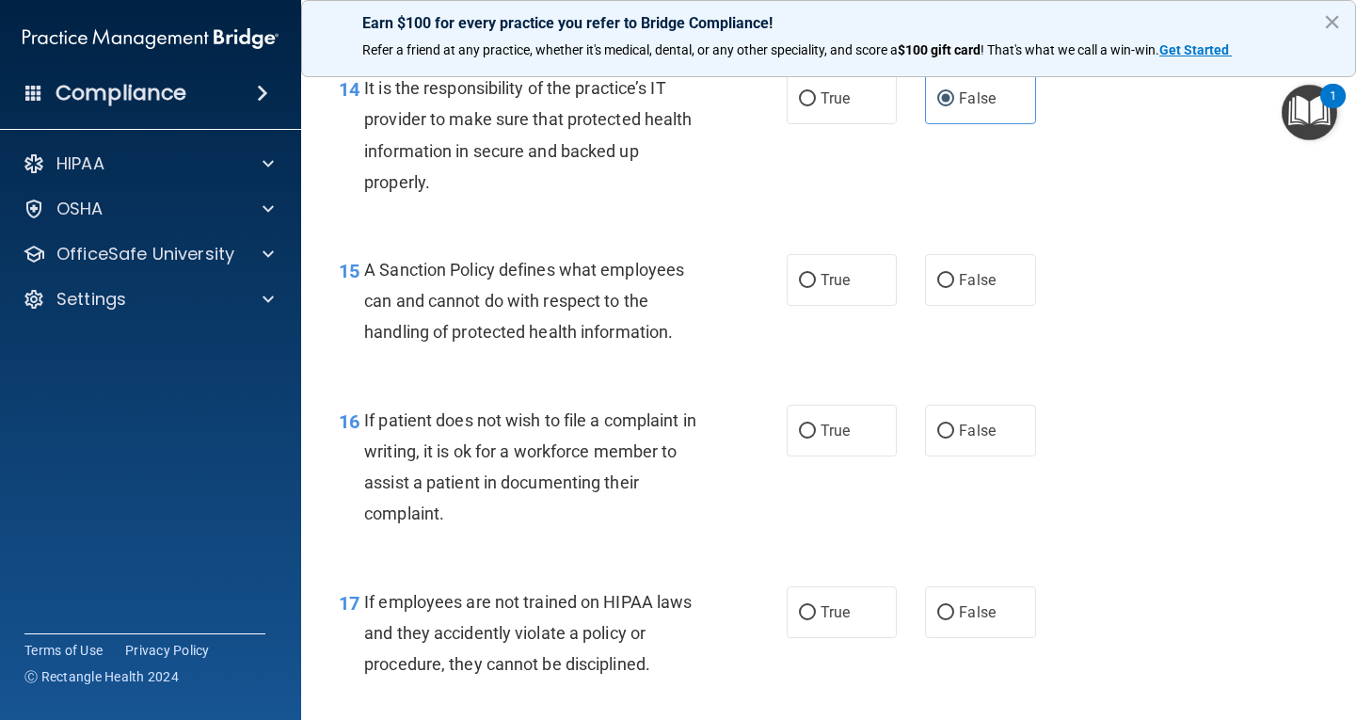
scroll to position [2823, 0]
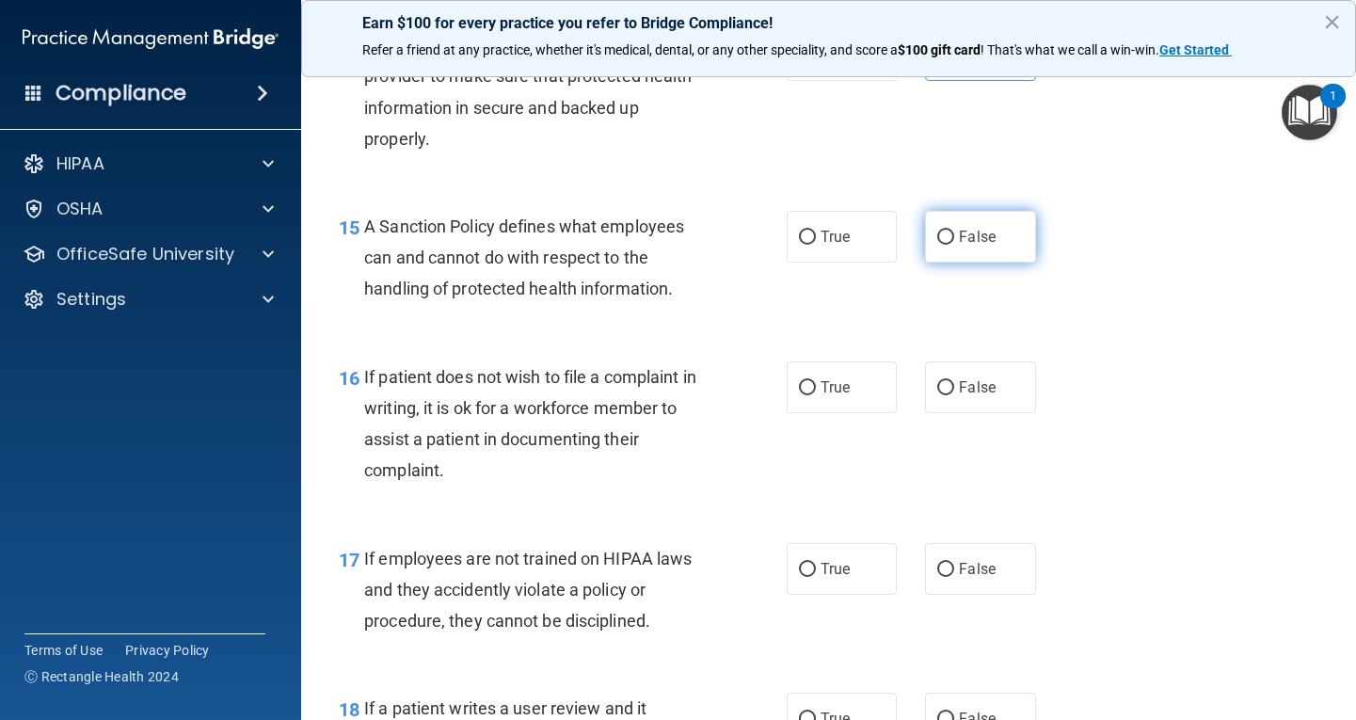
click at [959, 241] on span "False" at bounding box center [977, 237] width 37 height 18
click at [954, 241] on input "False" at bounding box center [945, 238] width 17 height 14
radio input "true"
click at [810, 385] on label "True" at bounding box center [842, 387] width 111 height 52
click at [810, 385] on input "True" at bounding box center [807, 388] width 17 height 14
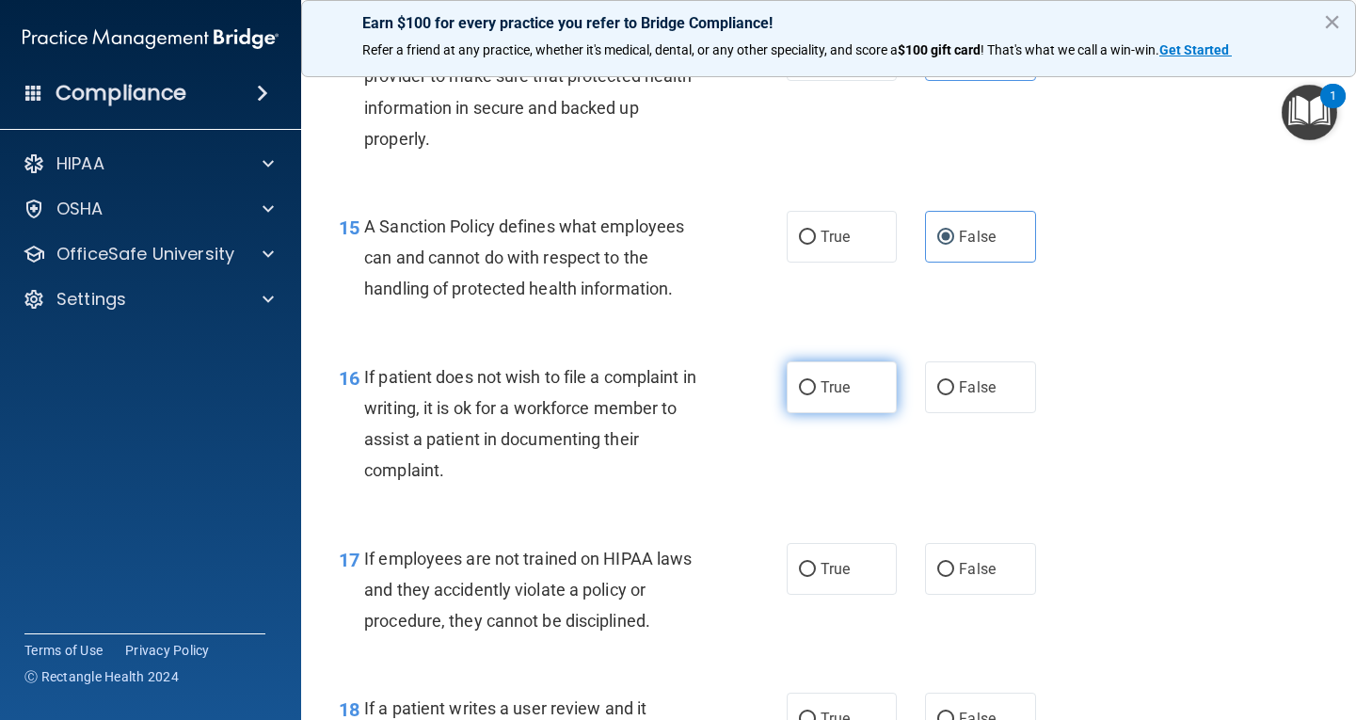
radio input "true"
click at [950, 584] on label "False" at bounding box center [980, 569] width 111 height 52
click at [950, 577] on input "False" at bounding box center [945, 570] width 17 height 14
radio input "true"
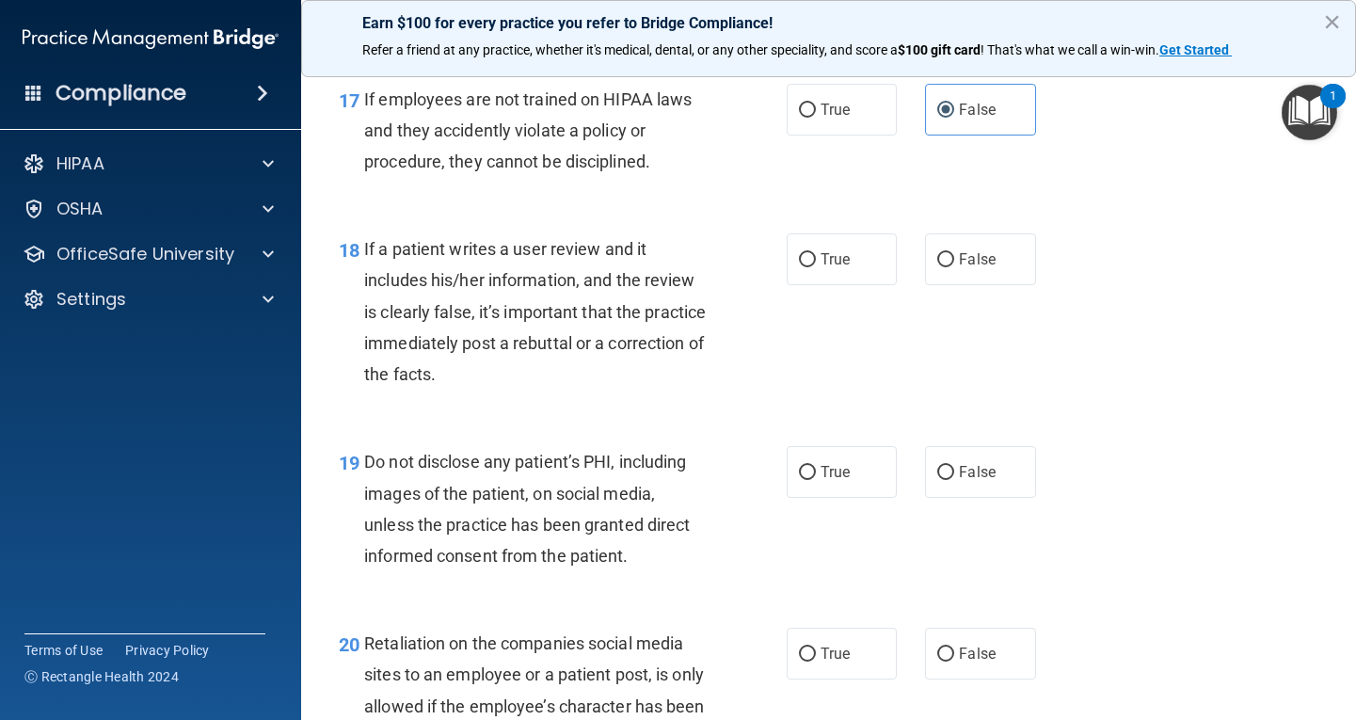
scroll to position [3293, 0]
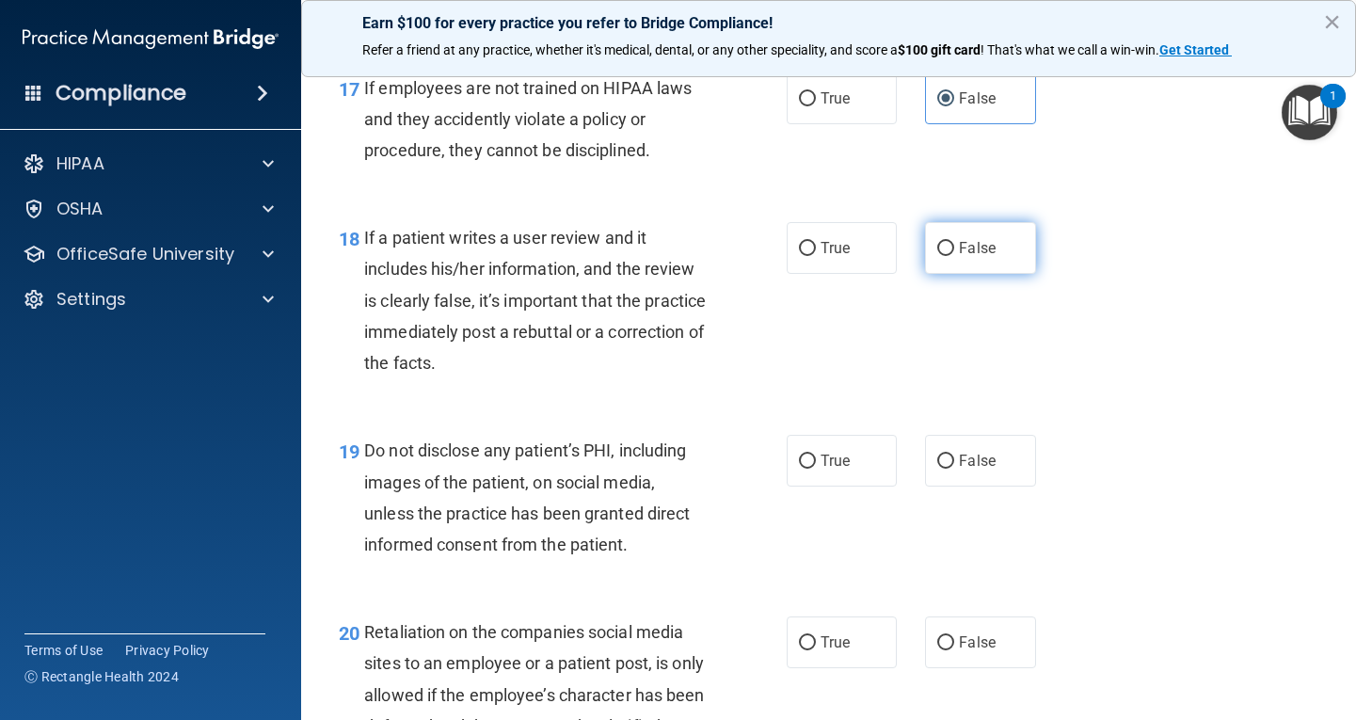
click at [937, 256] on input "False" at bounding box center [945, 249] width 17 height 14
radio input "true"
click at [808, 461] on label "True" at bounding box center [842, 461] width 111 height 52
click at [808, 461] on input "True" at bounding box center [807, 461] width 17 height 14
radio input "true"
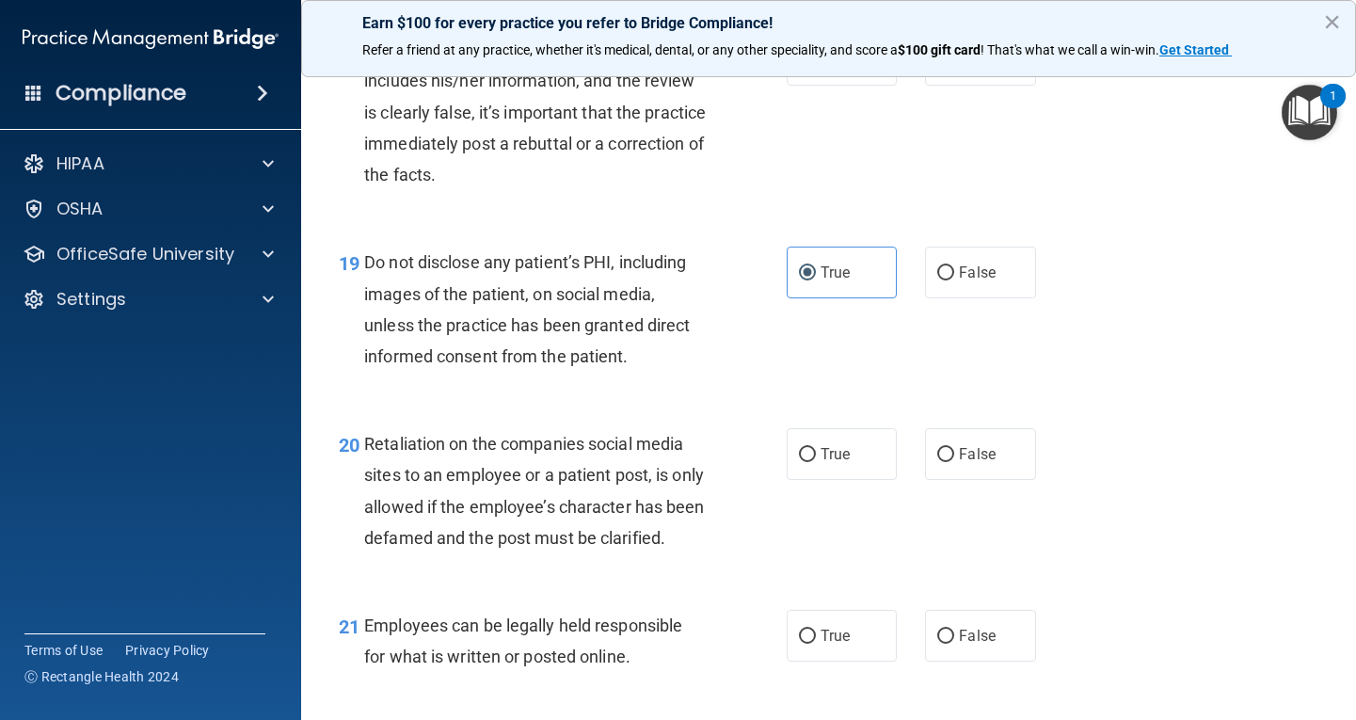
scroll to position [3575, 0]
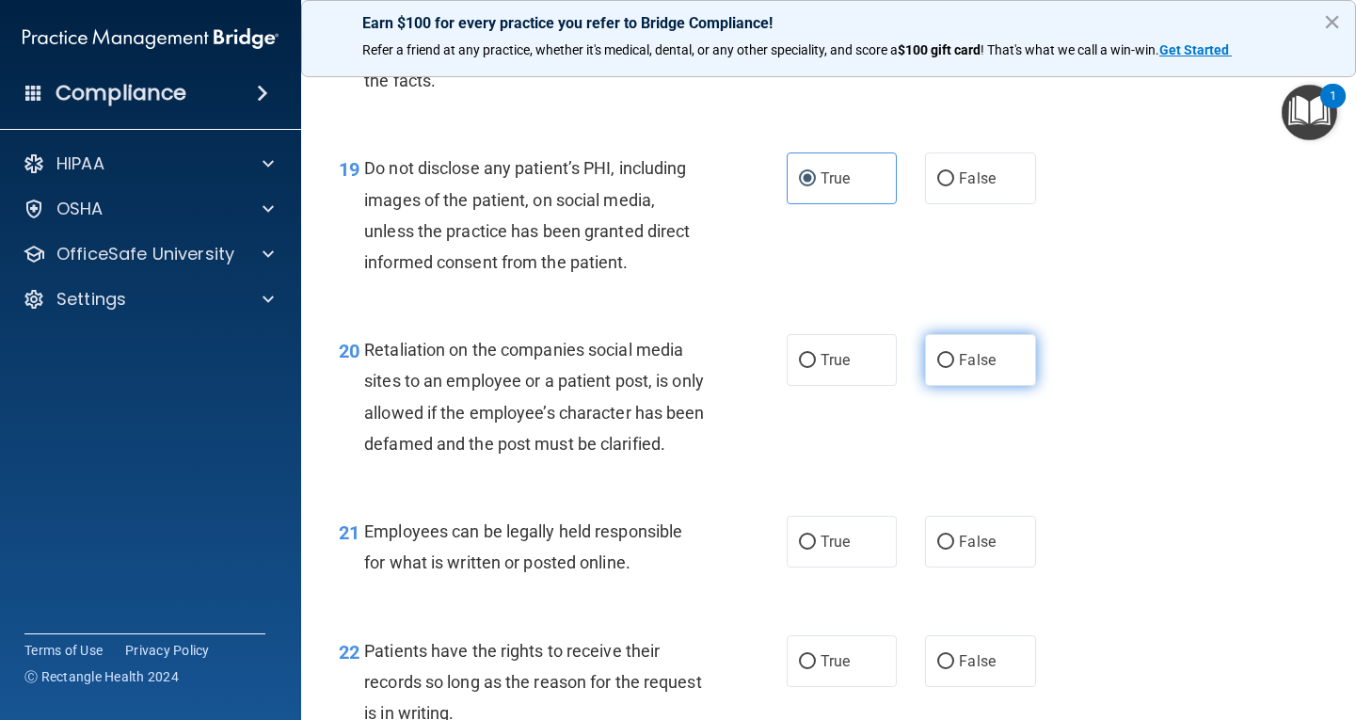
click at [964, 364] on span "False" at bounding box center [977, 360] width 37 height 18
click at [954, 364] on input "False" at bounding box center [945, 361] width 17 height 14
radio input "true"
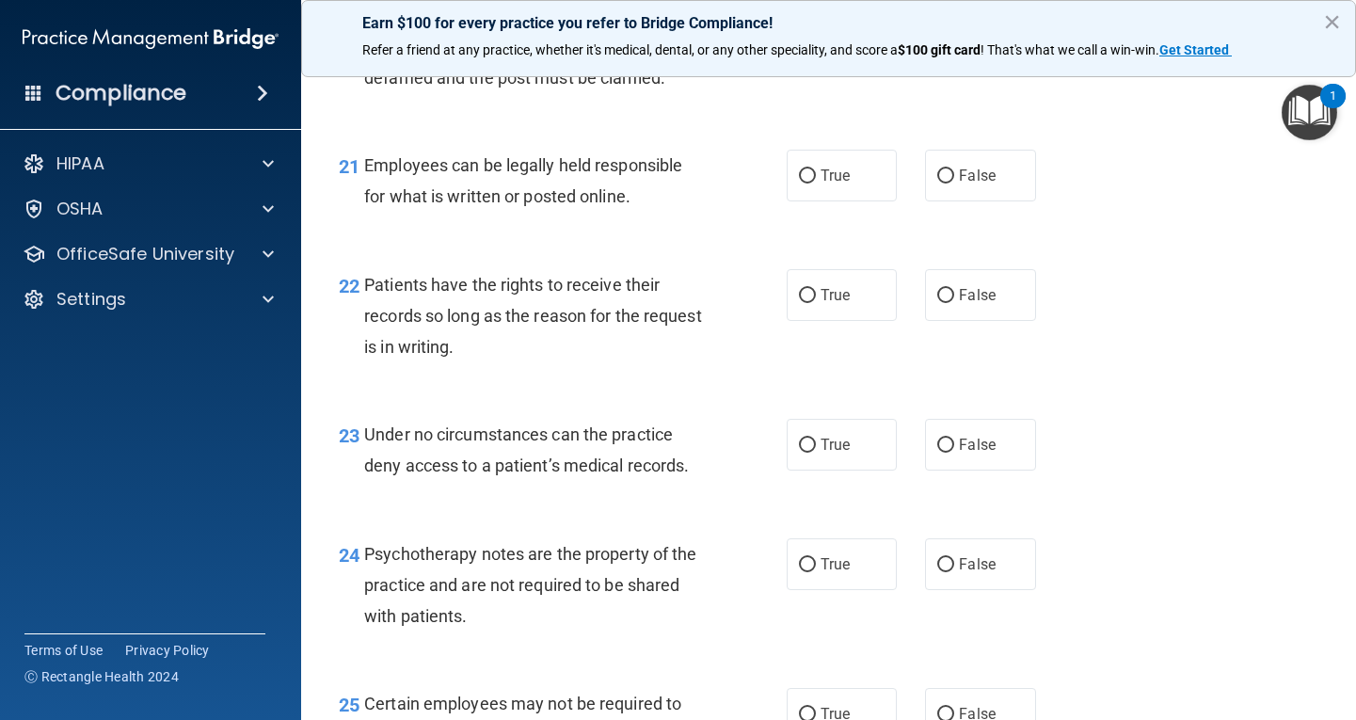
scroll to position [3952, 0]
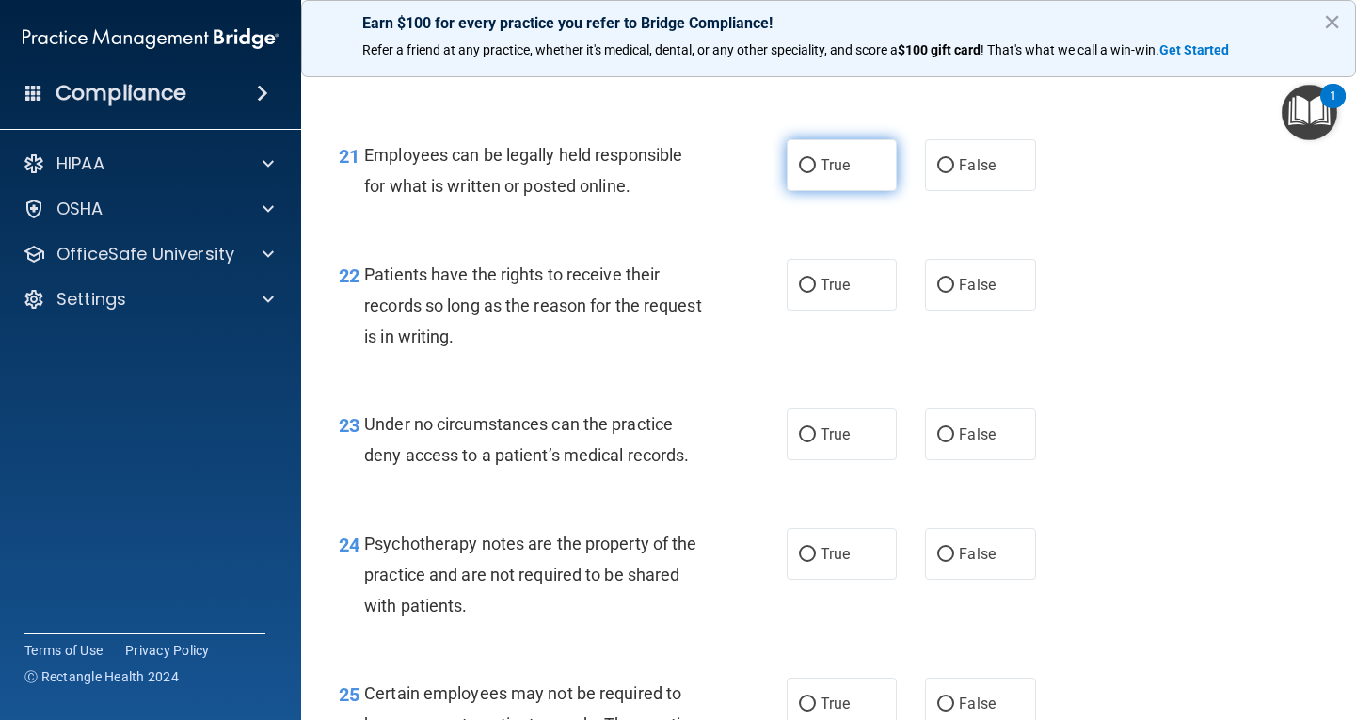
click at [799, 173] on input "True" at bounding box center [807, 166] width 17 height 14
radio input "true"
click at [955, 310] on label "False" at bounding box center [980, 285] width 111 height 52
click at [954, 293] on input "False" at bounding box center [945, 286] width 17 height 14
radio input "true"
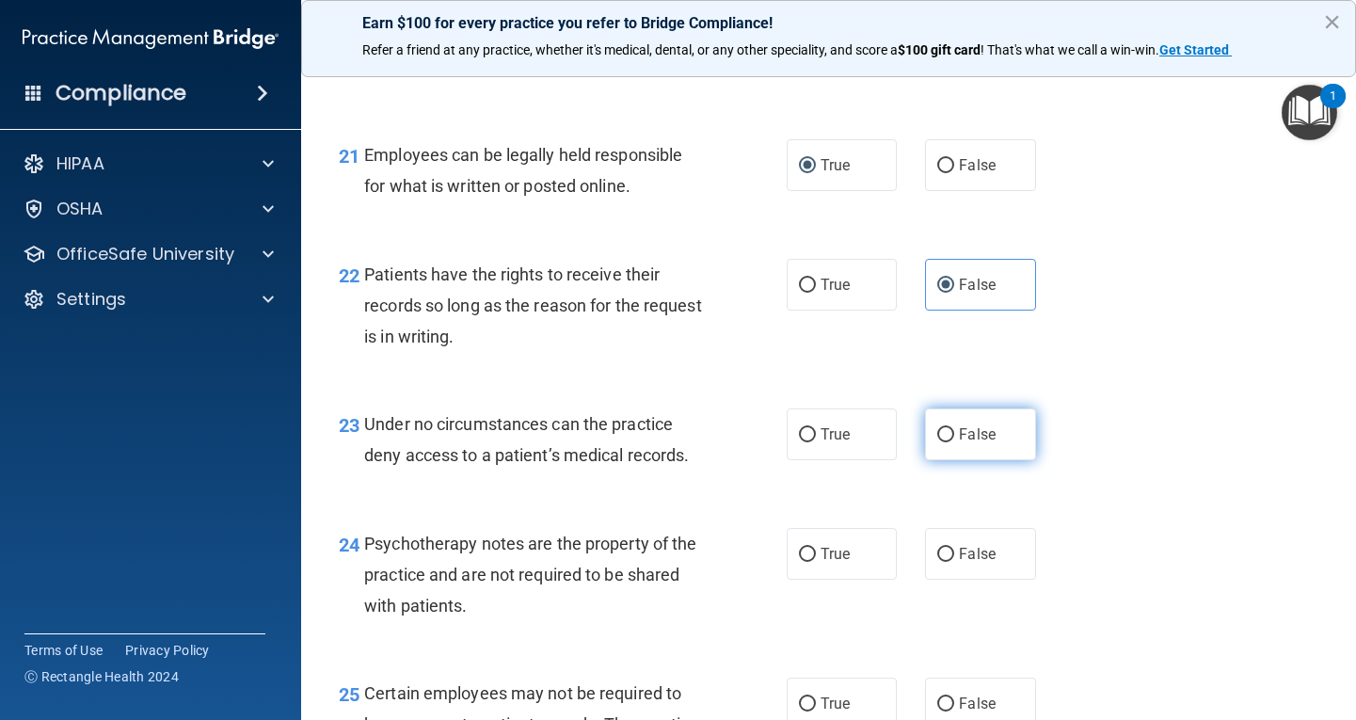
click at [949, 460] on label "False" at bounding box center [980, 434] width 111 height 52
click at [949, 442] on input "False" at bounding box center [945, 435] width 17 height 14
radio input "true"
click at [802, 573] on label "True" at bounding box center [842, 554] width 111 height 52
click at [802, 562] on input "True" at bounding box center [807, 555] width 17 height 14
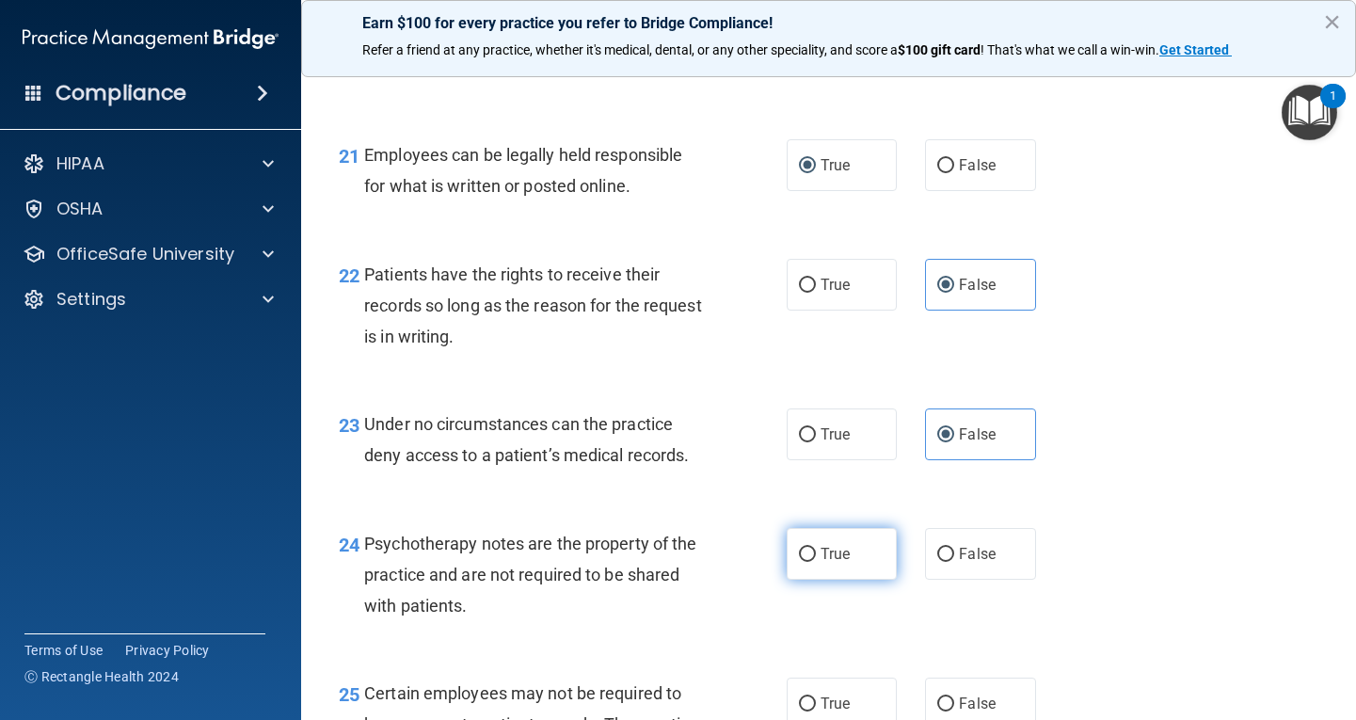
radio input "true"
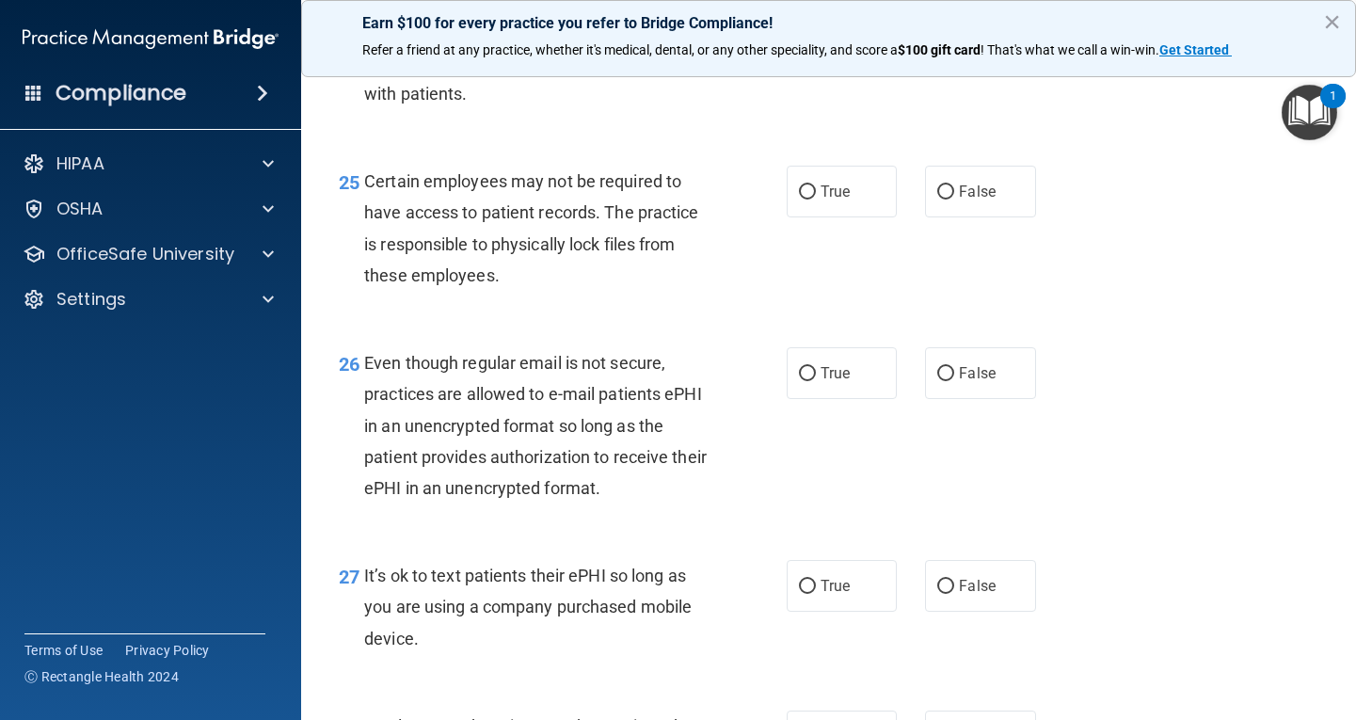
scroll to position [4516, 0]
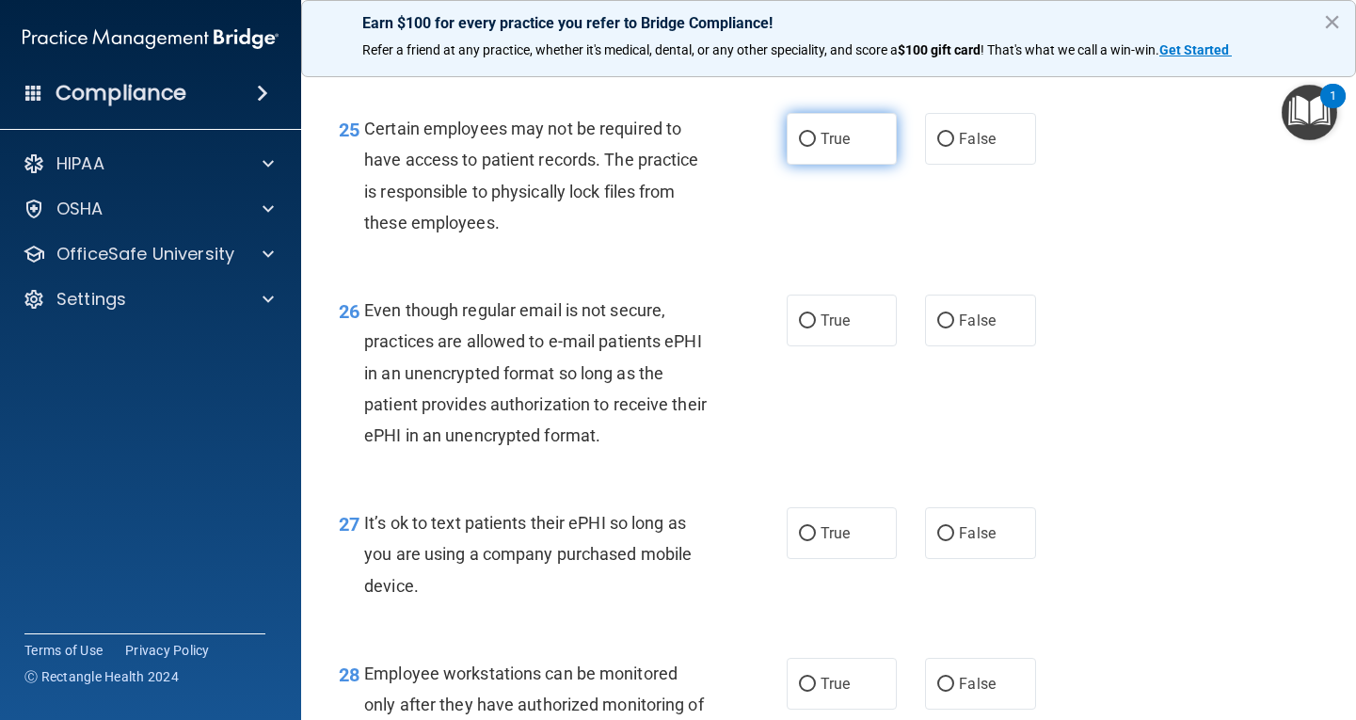
click at [804, 165] on label "True" at bounding box center [842, 139] width 111 height 52
click at [804, 147] on input "True" at bounding box center [807, 140] width 17 height 14
radio input "true"
click at [810, 346] on label "True" at bounding box center [842, 320] width 111 height 52
click at [810, 328] on input "True" at bounding box center [807, 321] width 17 height 14
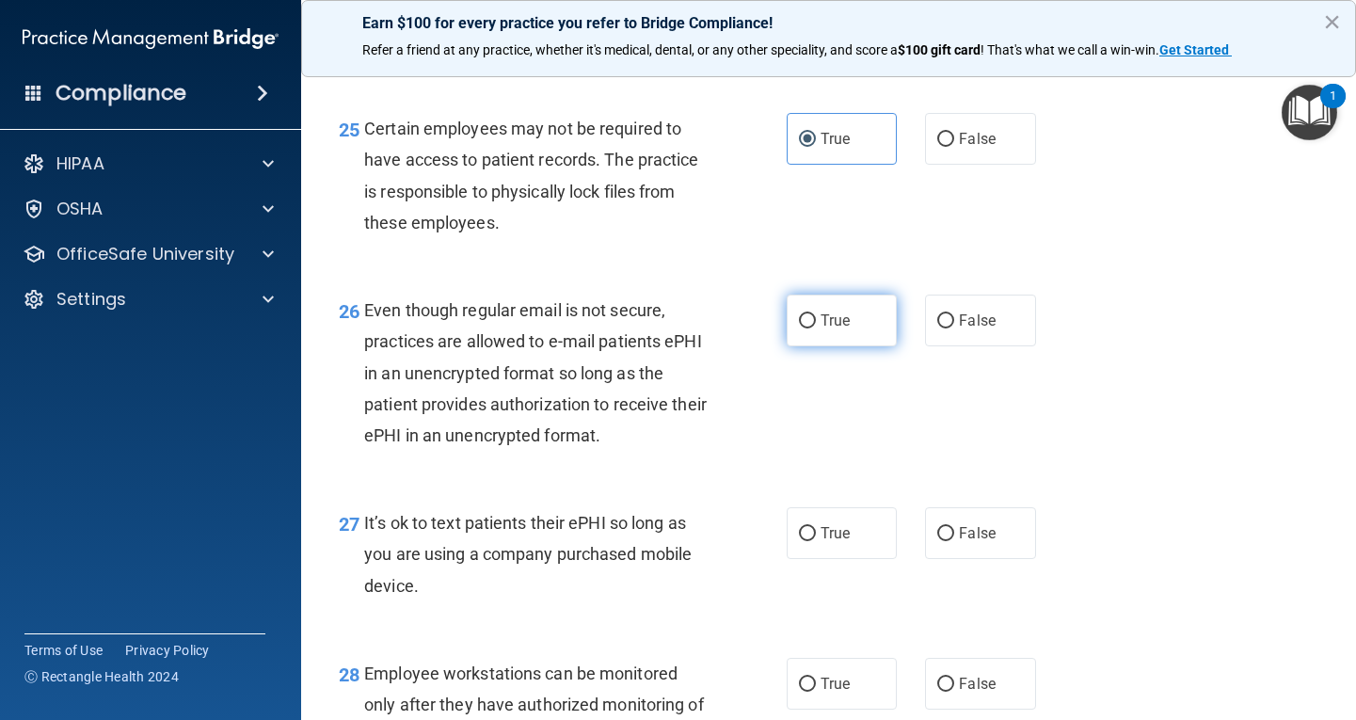
radio input "true"
click at [971, 542] on span "False" at bounding box center [977, 533] width 37 height 18
click at [954, 541] on input "False" at bounding box center [945, 534] width 17 height 14
radio input "true"
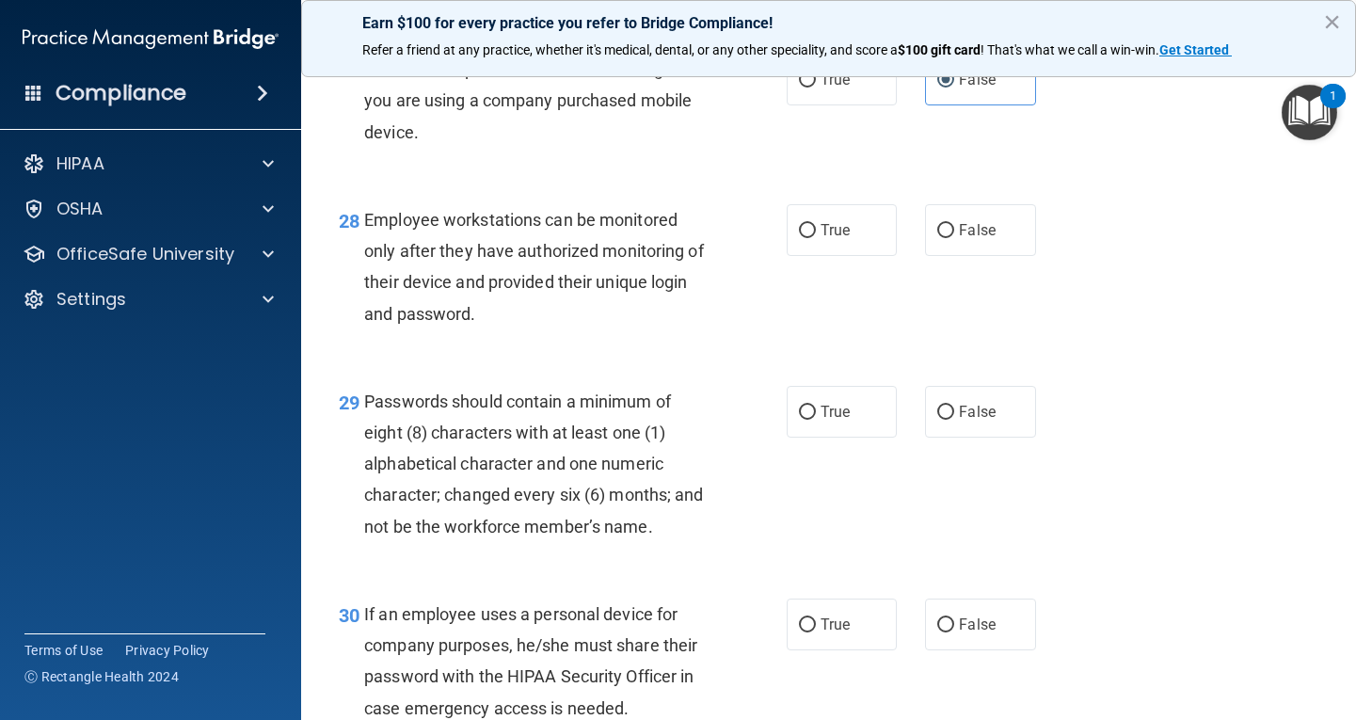
scroll to position [4987, 0]
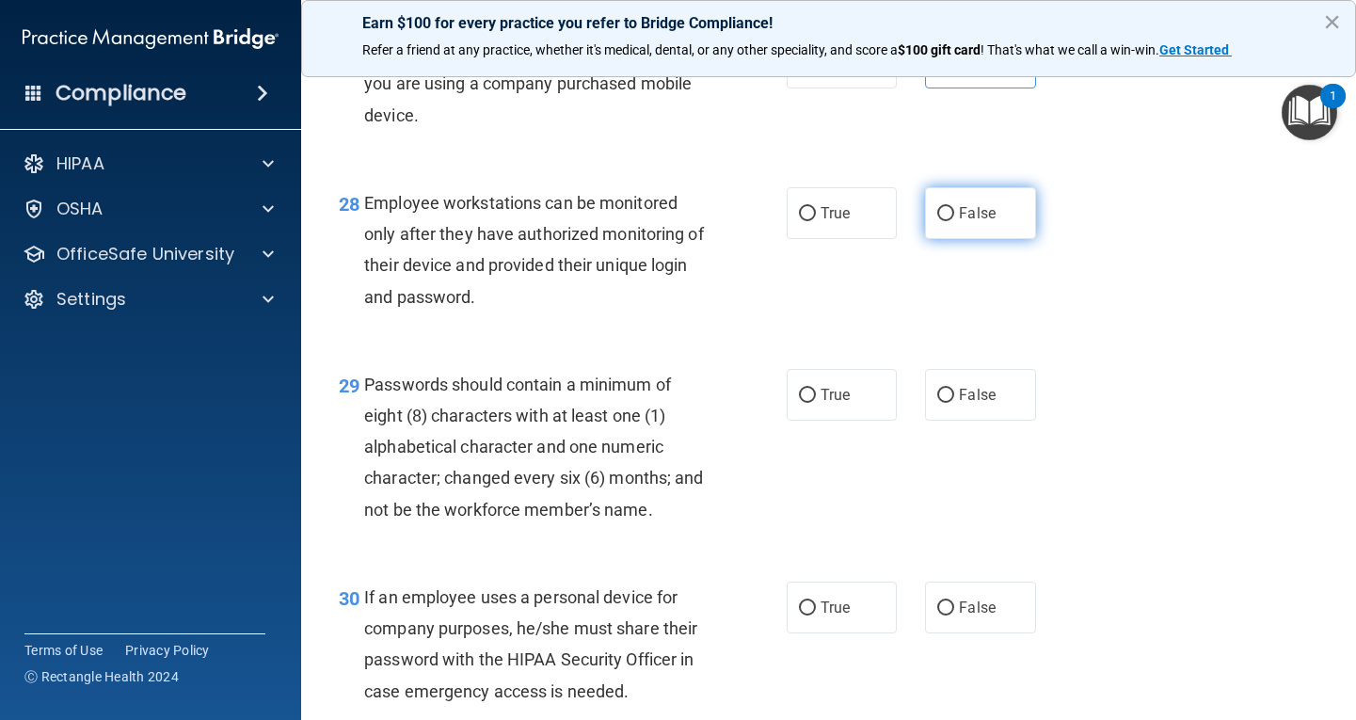
click at [933, 239] on label "False" at bounding box center [980, 213] width 111 height 52
click at [937, 221] on input "False" at bounding box center [945, 214] width 17 height 14
radio input "true"
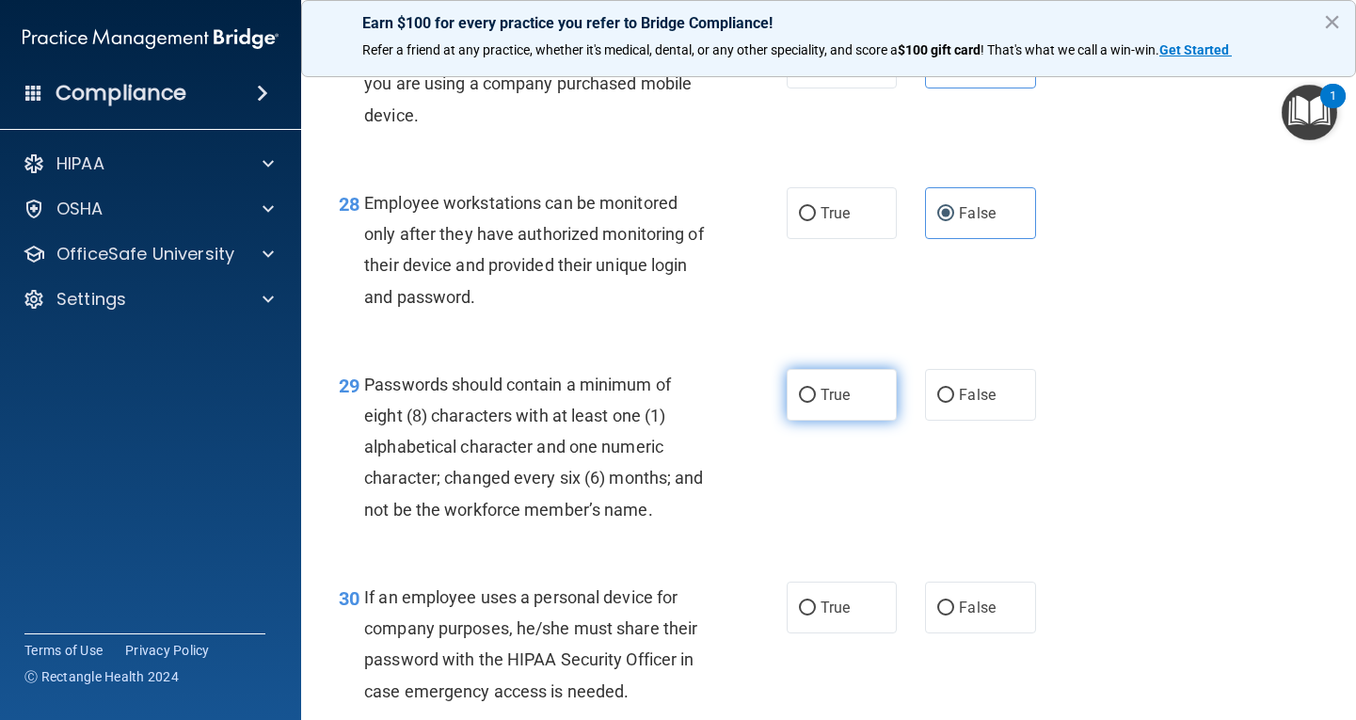
click at [825, 404] on span "True" at bounding box center [834, 395] width 29 height 18
click at [816, 403] on input "True" at bounding box center [807, 396] width 17 height 14
radio input "true"
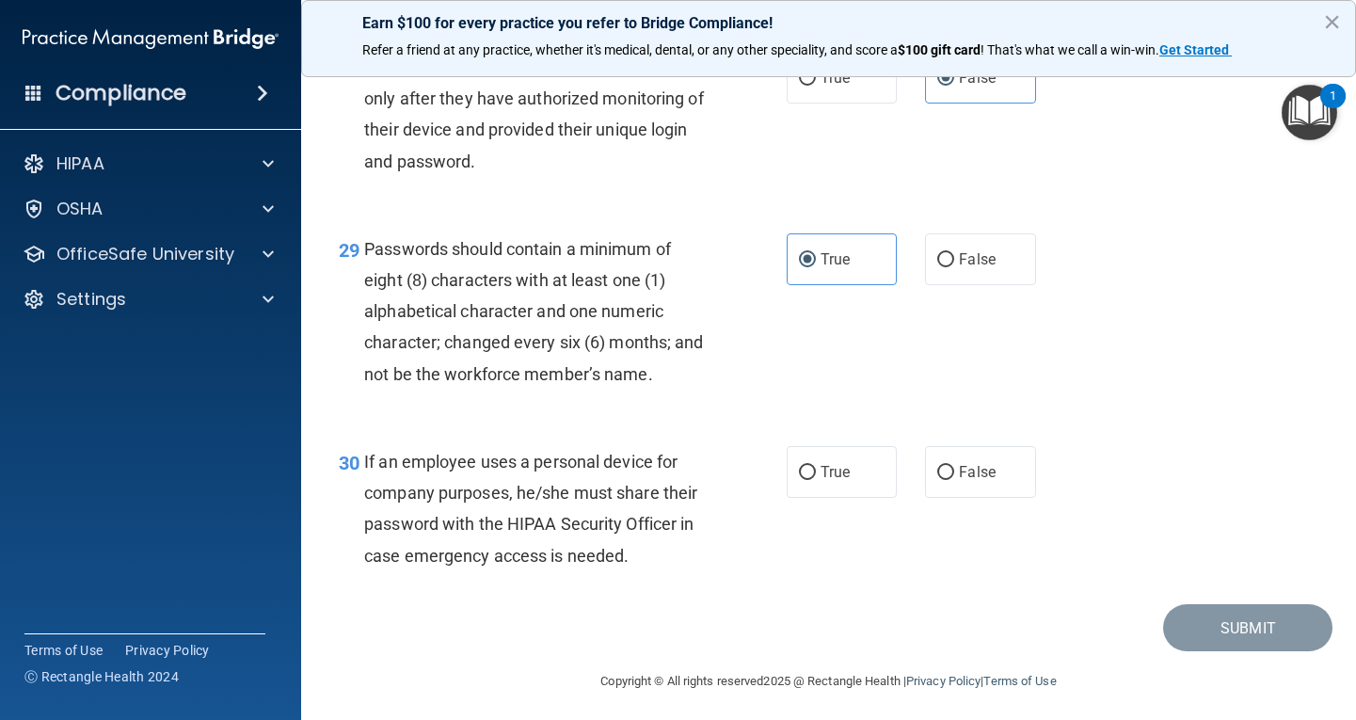
scroll to position [5160, 0]
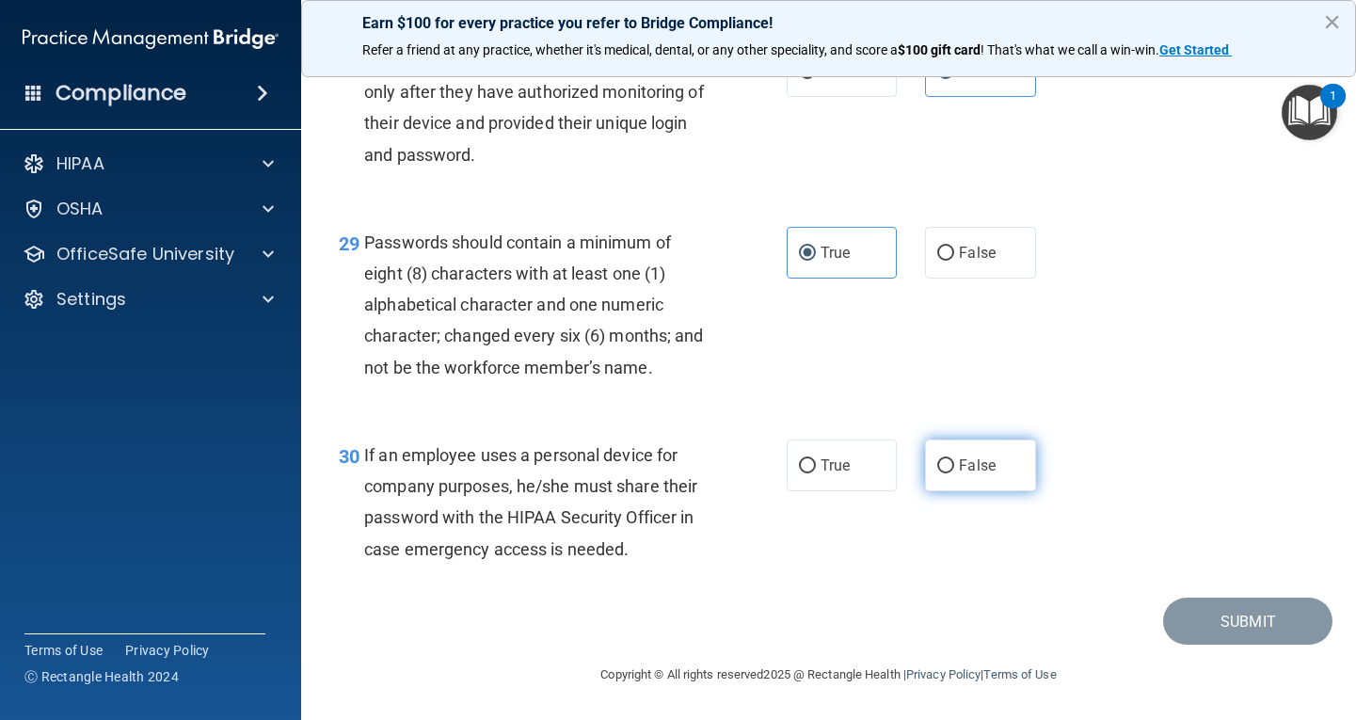
click at [959, 462] on span "False" at bounding box center [977, 465] width 37 height 18
click at [952, 462] on input "False" at bounding box center [945, 466] width 17 height 14
radio input "true"
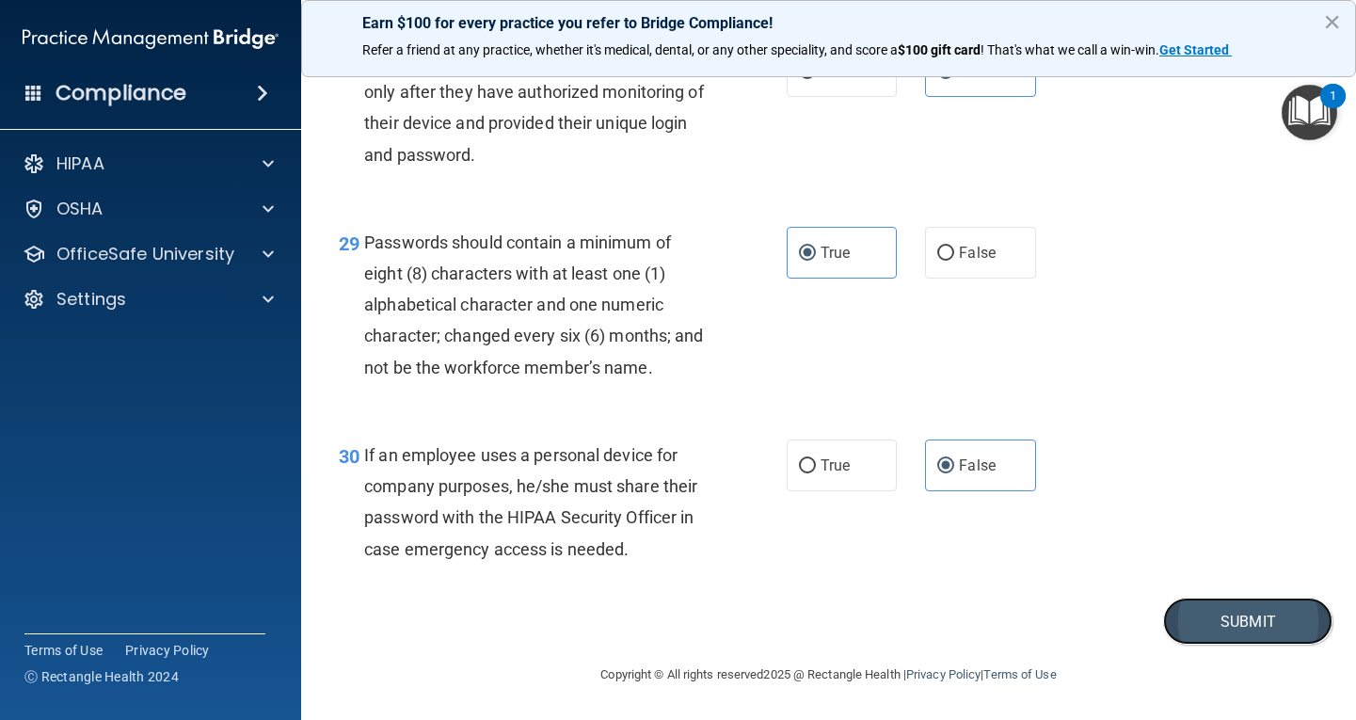
click at [1186, 613] on button "Submit" at bounding box center [1247, 621] width 169 height 48
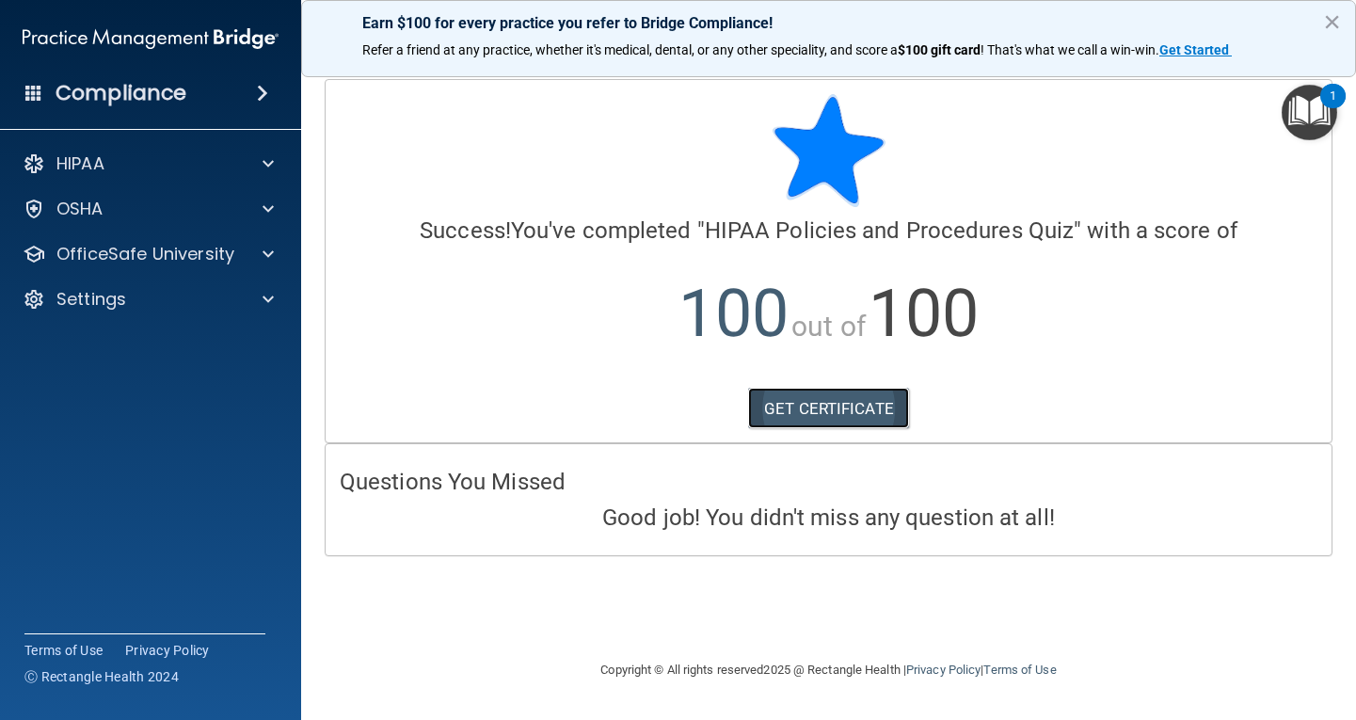
click at [850, 407] on link "GET CERTIFICATE" at bounding box center [828, 408] width 161 height 41
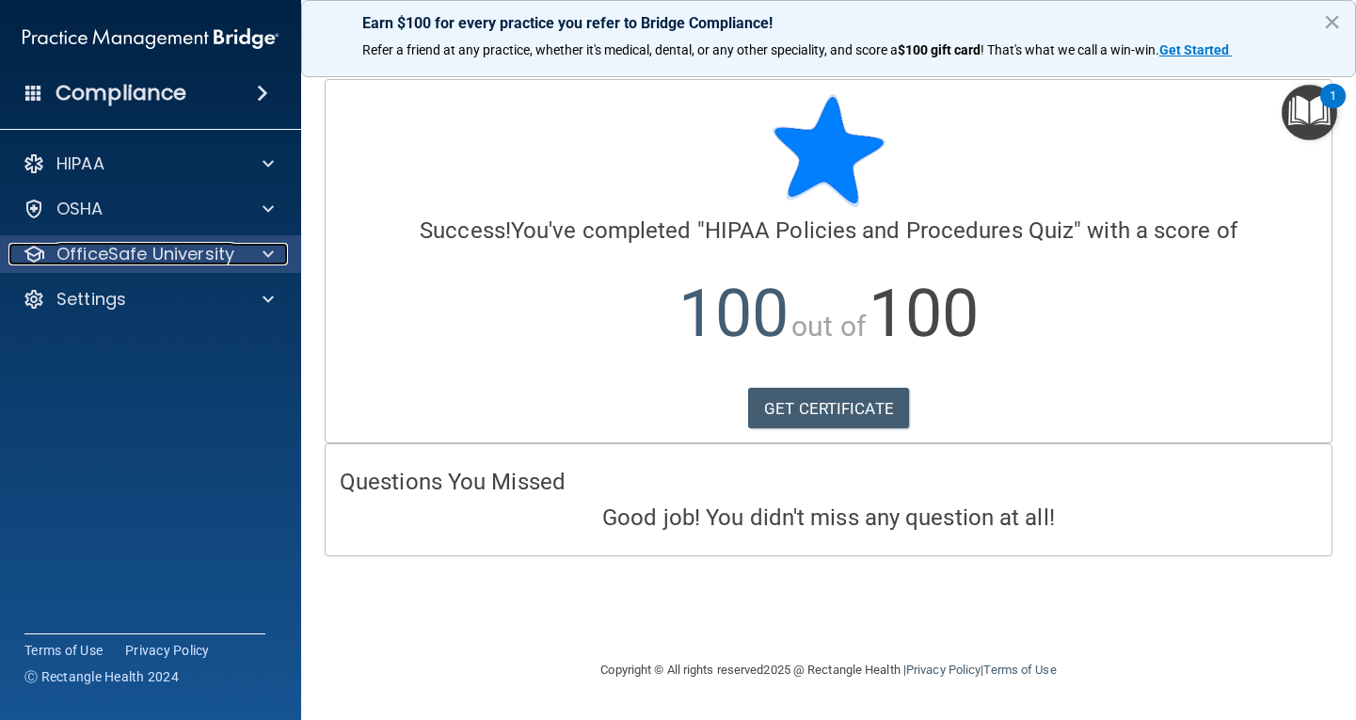
click at [174, 250] on p "OfficeSafe University" at bounding box center [145, 254] width 178 height 23
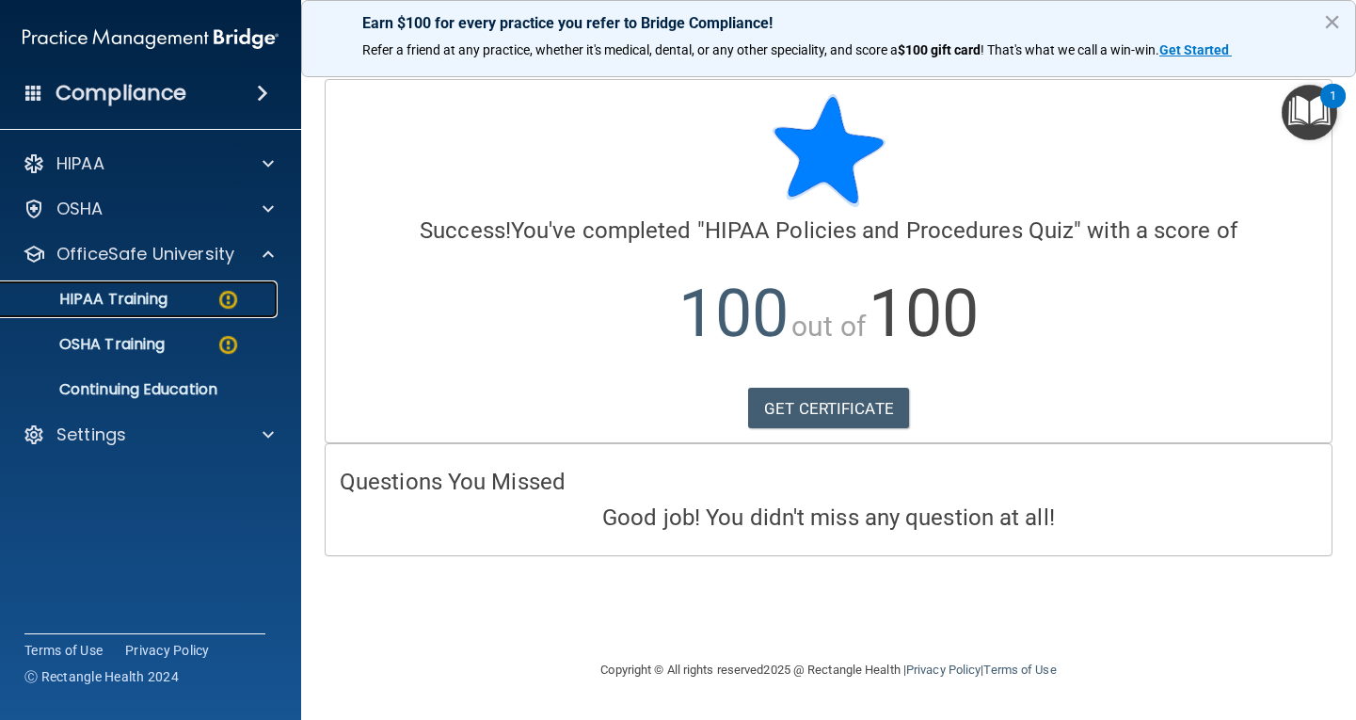
click at [145, 294] on p "HIPAA Training" at bounding box center [89, 299] width 155 height 19
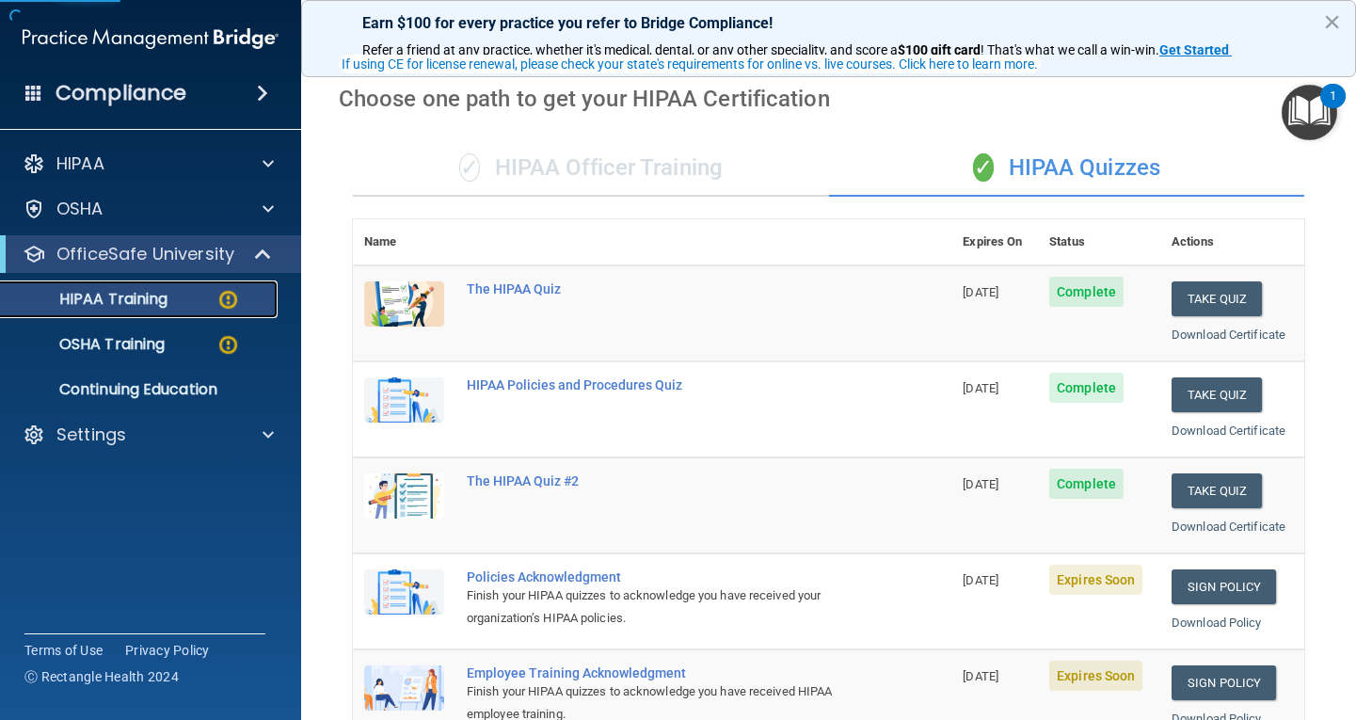
scroll to position [188, 0]
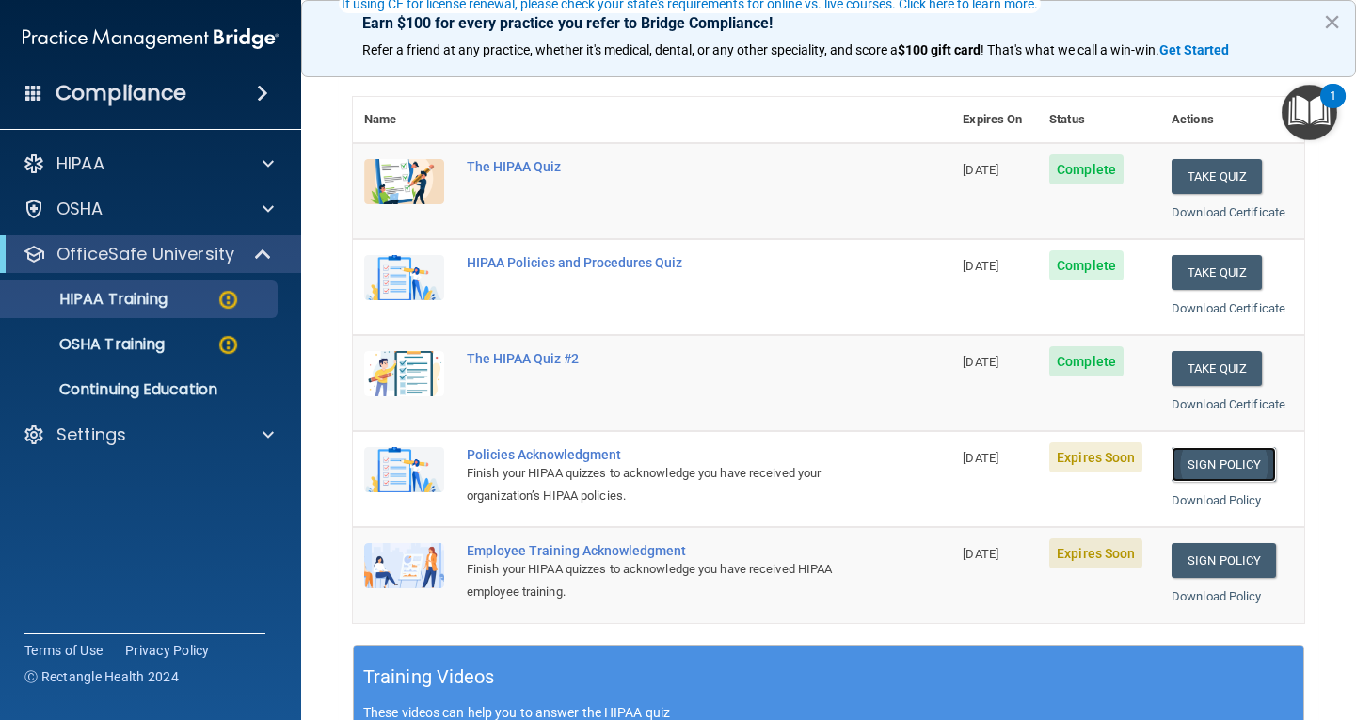
click at [1186, 463] on link "Sign Policy" at bounding box center [1223, 464] width 104 height 35
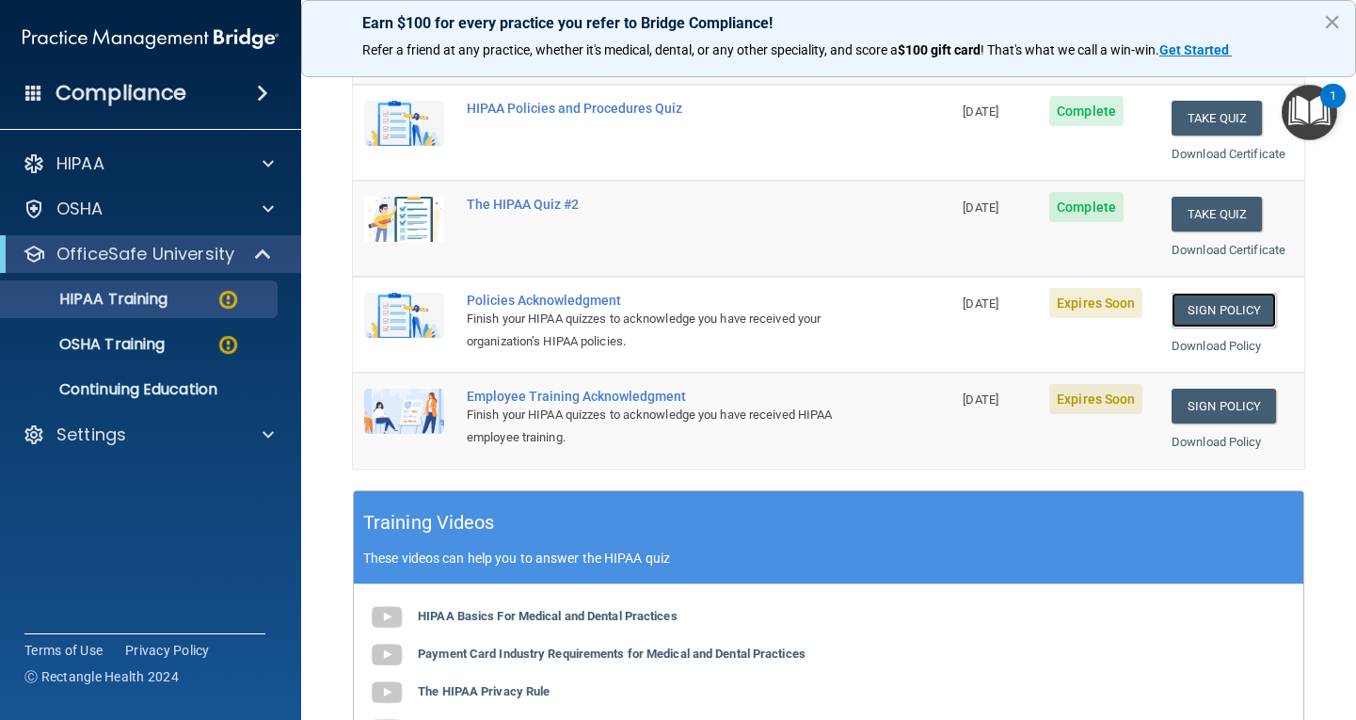
scroll to position [376, 0]
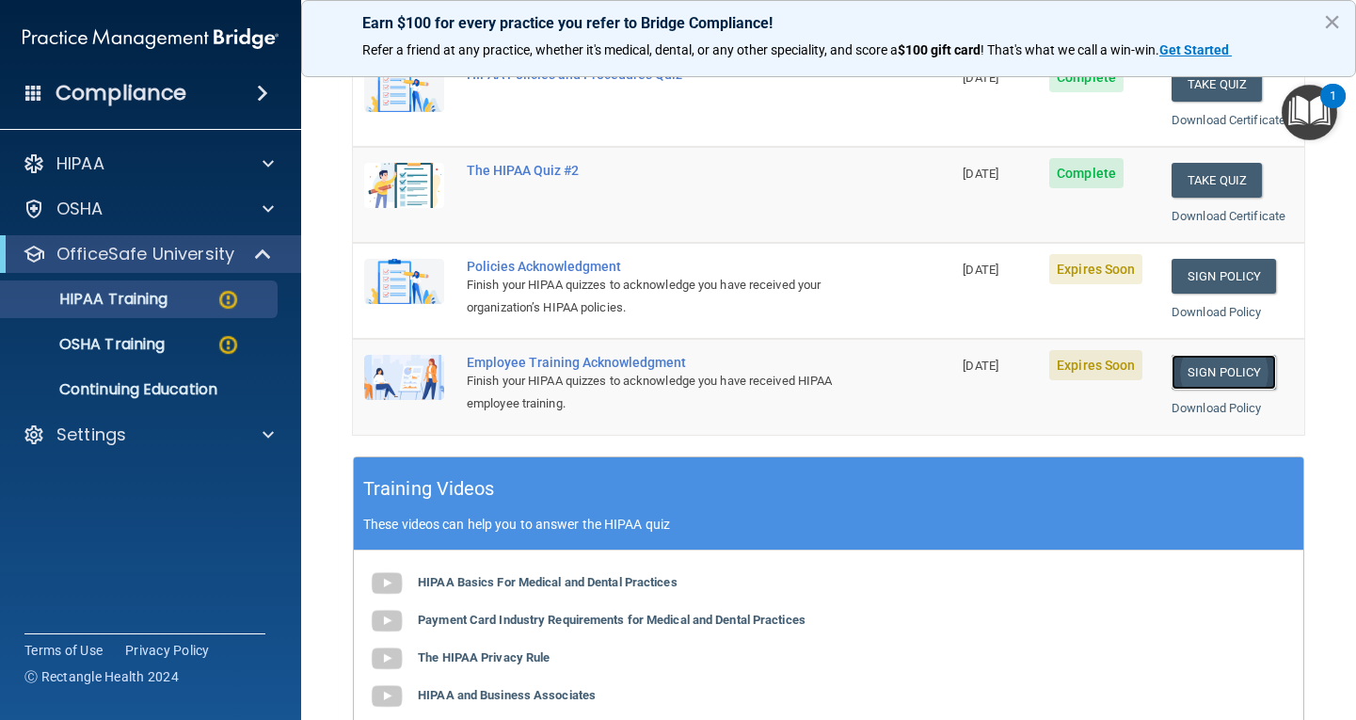
click at [1213, 358] on link "Sign Policy" at bounding box center [1223, 372] width 104 height 35
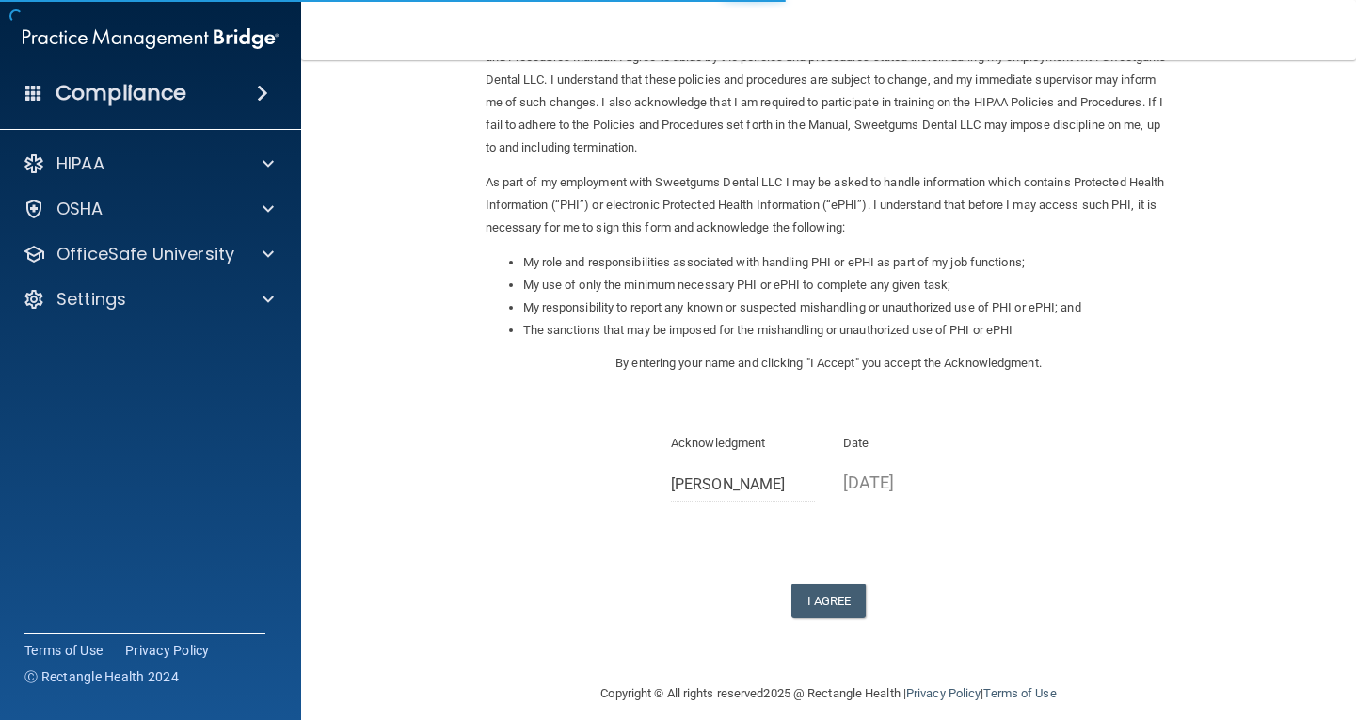
scroll to position [142, 0]
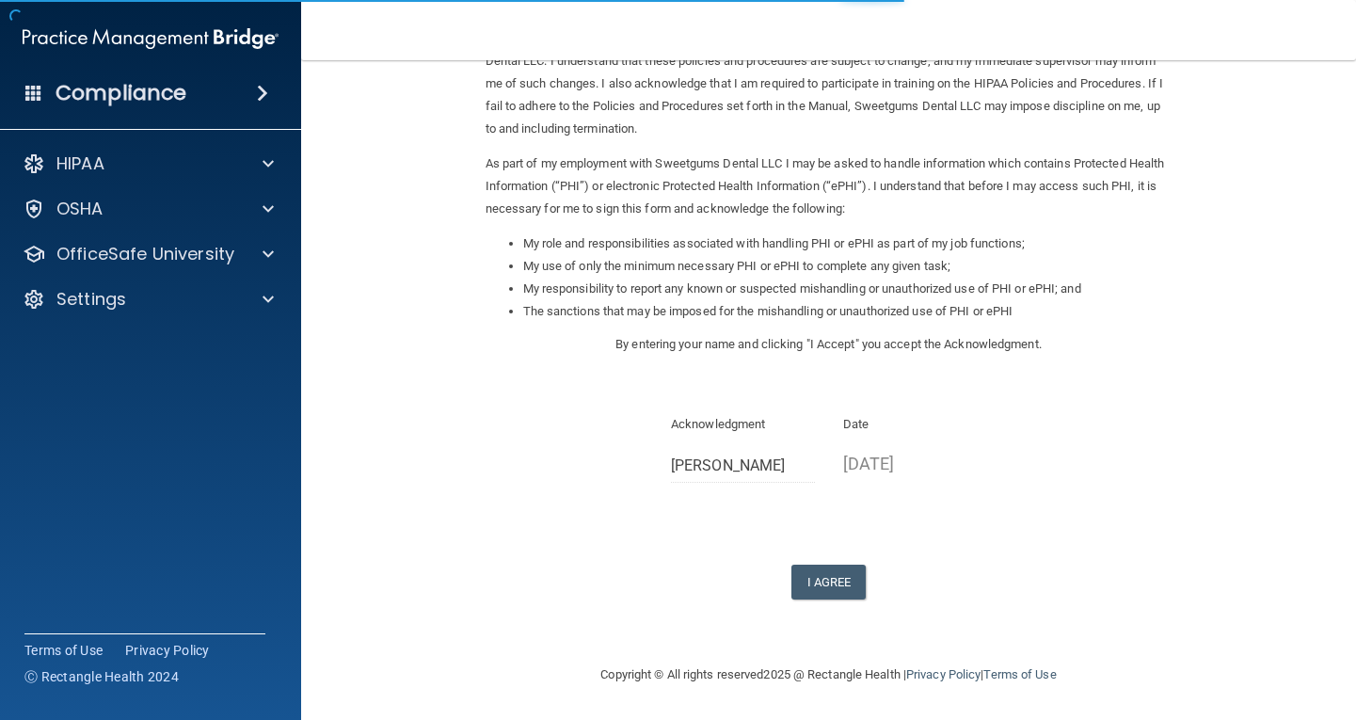
click at [808, 563] on div "Sign Your HIPAA Policies Acknowledgment I, [PERSON_NAME] , have been given the …" at bounding box center [828, 268] width 687 height 662
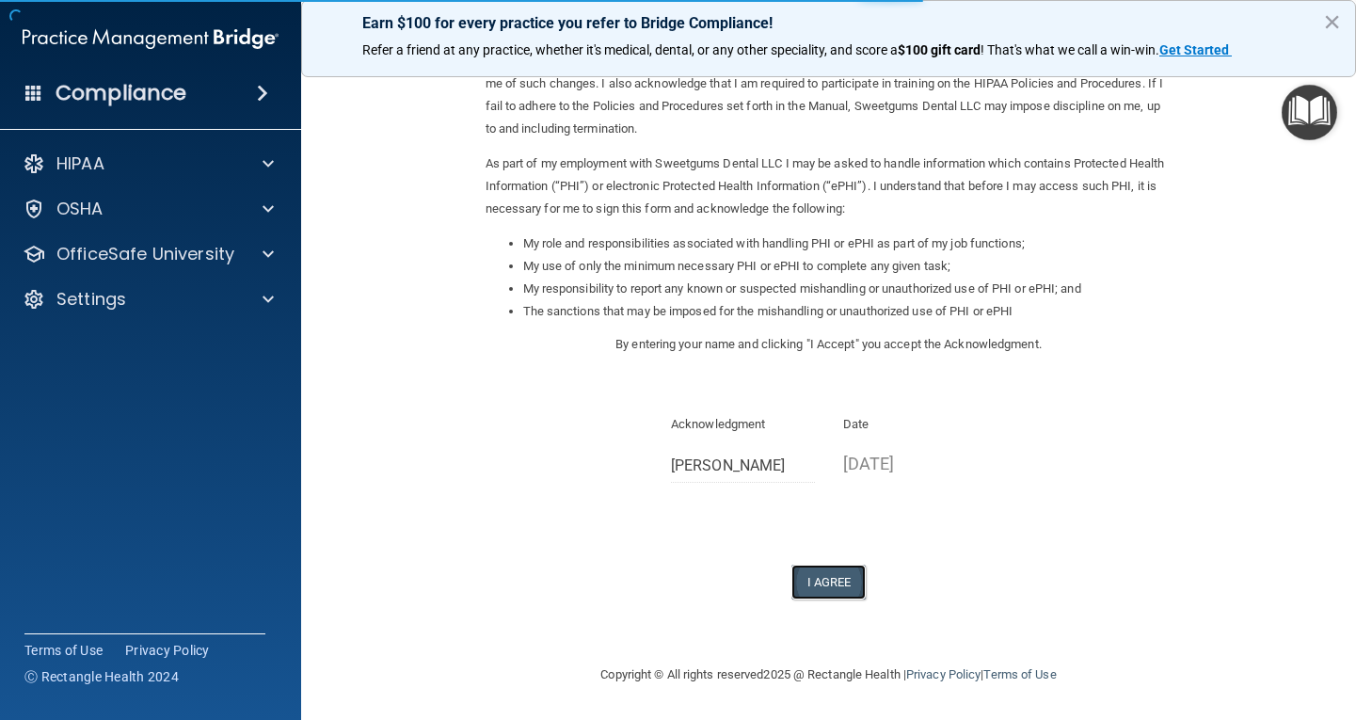
click at [814, 587] on button "I Agree" at bounding box center [828, 582] width 75 height 35
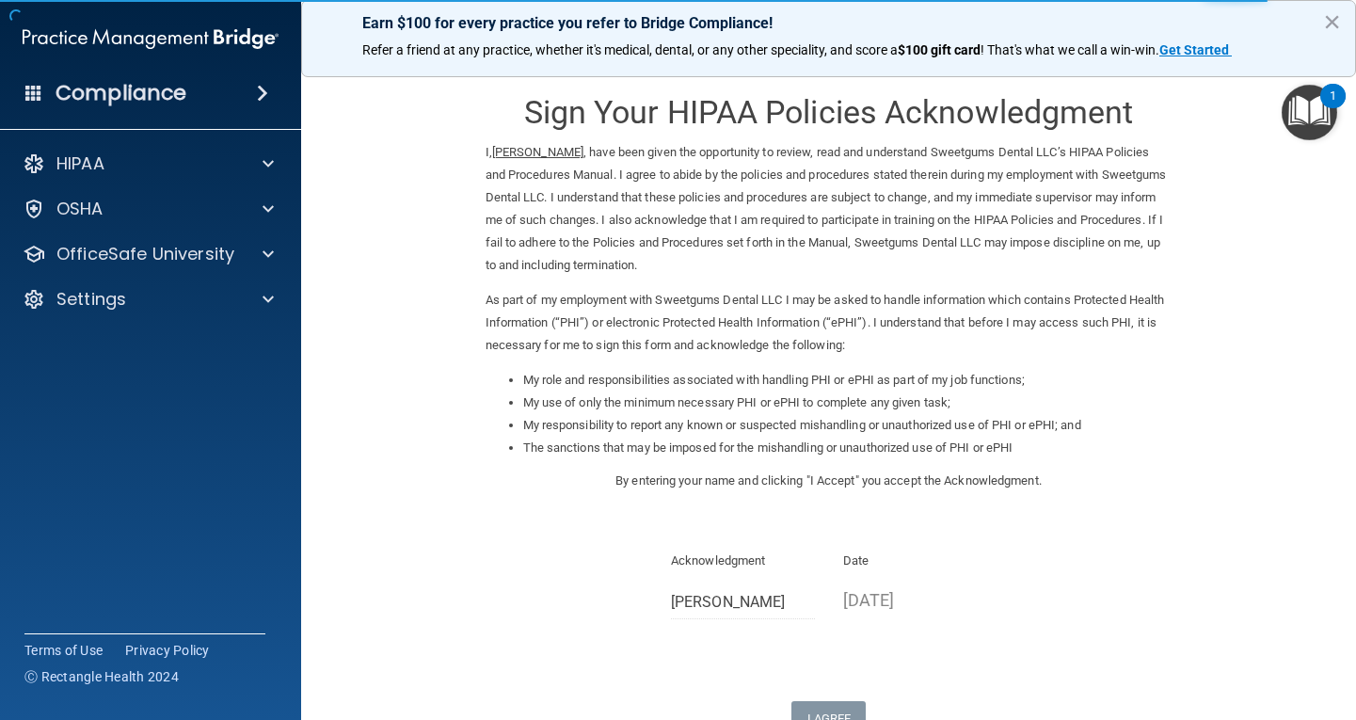
scroll to position [0, 0]
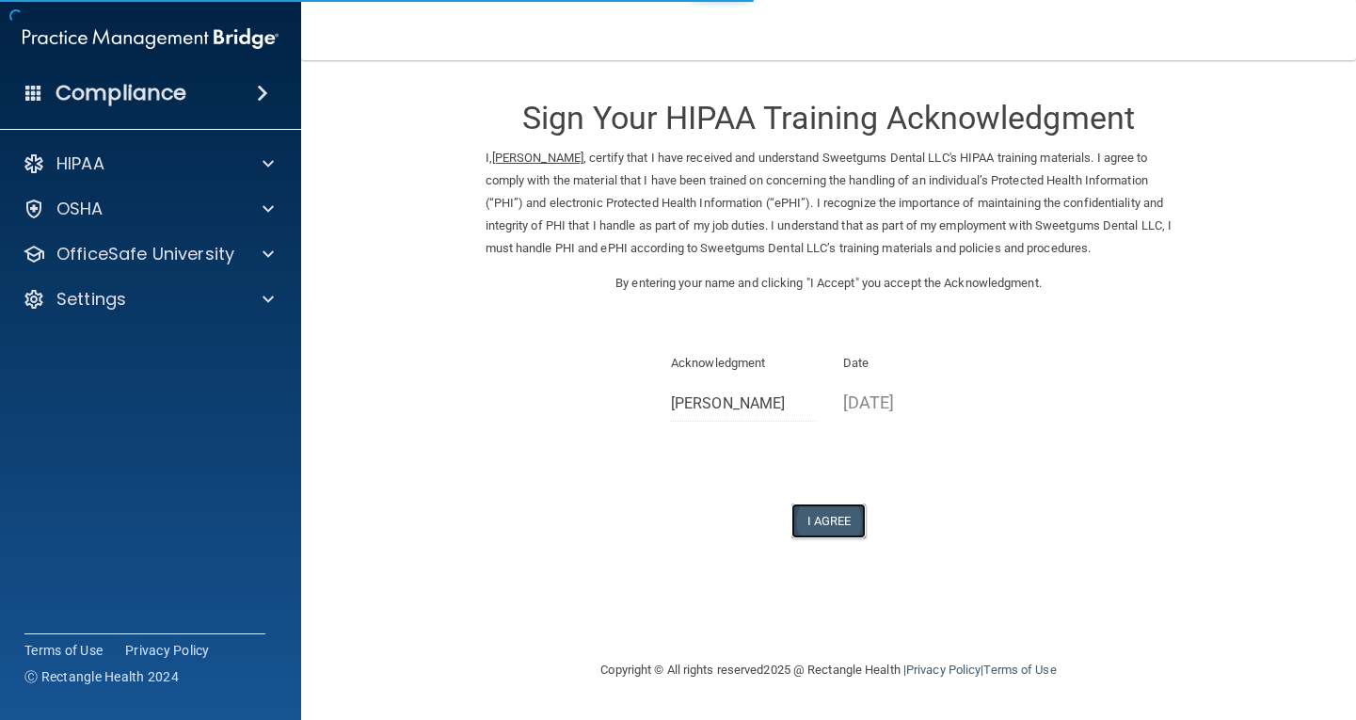
click at [826, 538] on button "I Agree" at bounding box center [828, 520] width 75 height 35
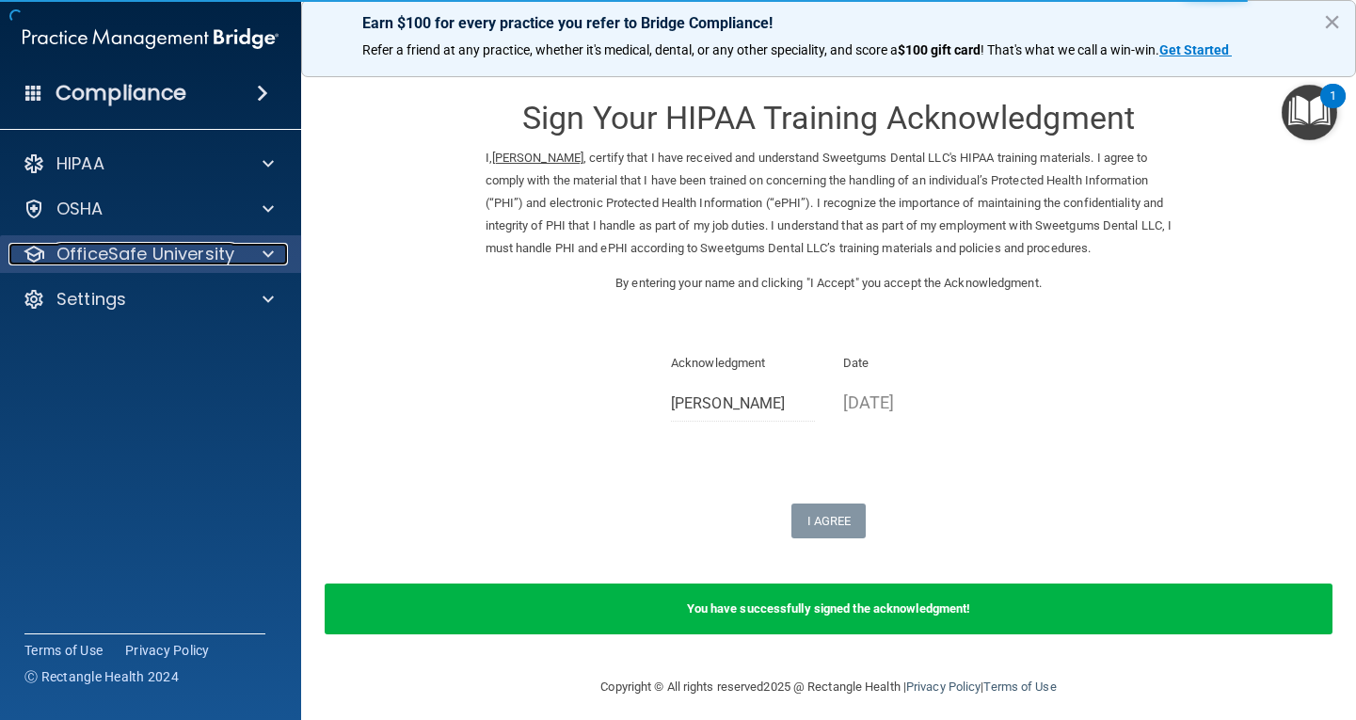
click at [84, 252] on p "OfficeSafe University" at bounding box center [145, 254] width 178 height 23
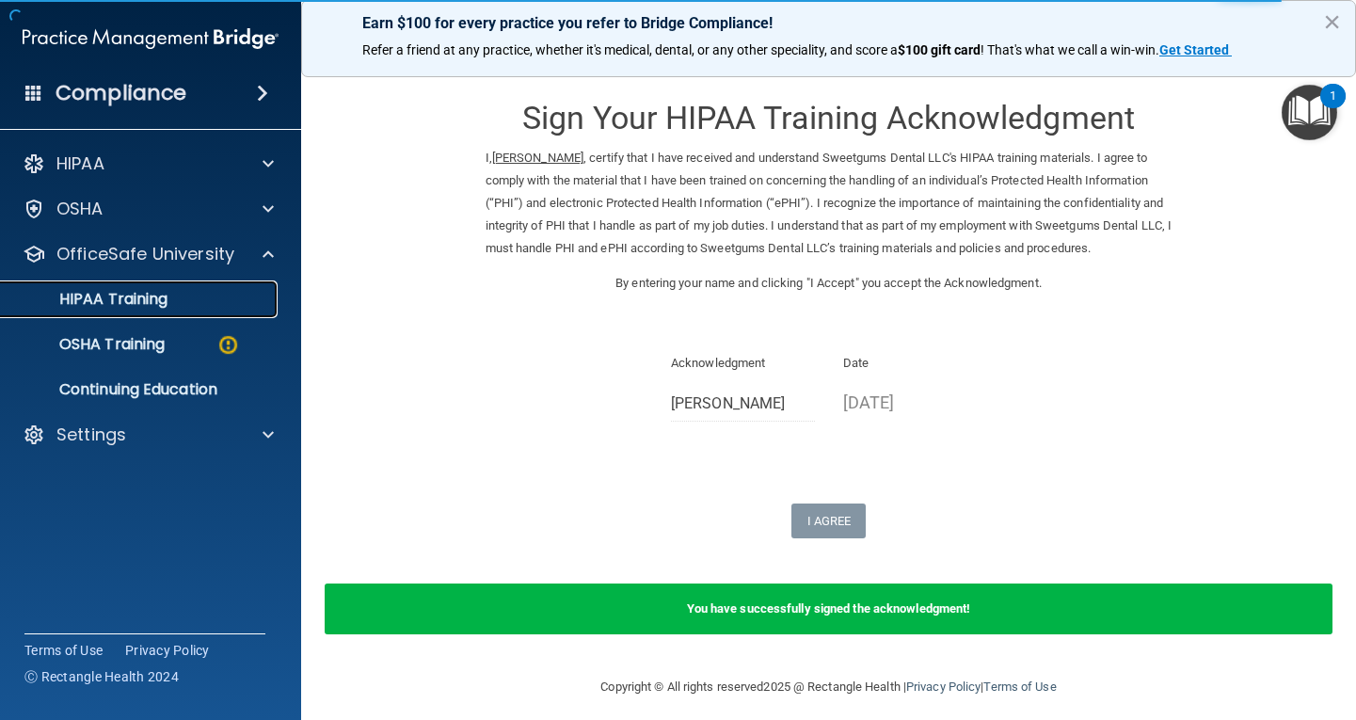
click at [157, 310] on link "HIPAA Training" at bounding box center [129, 299] width 296 height 38
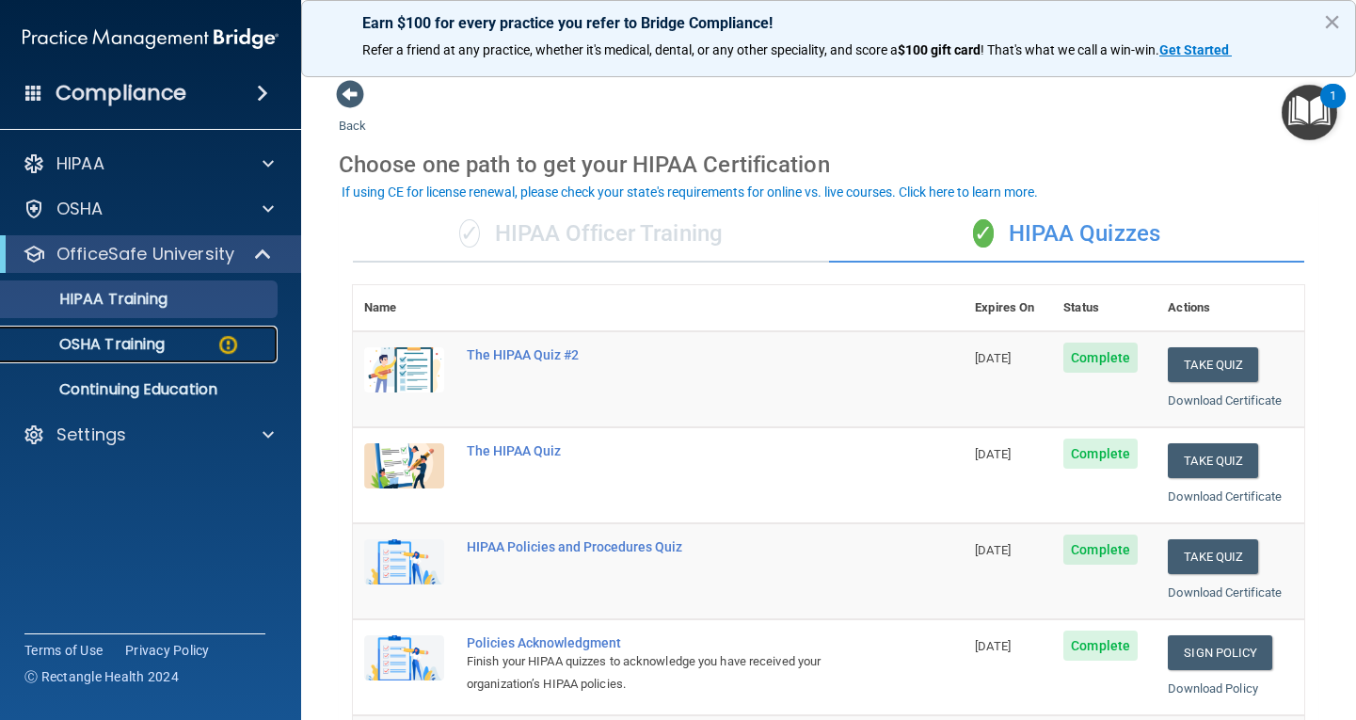
click at [73, 347] on p "OSHA Training" at bounding box center [88, 344] width 152 height 19
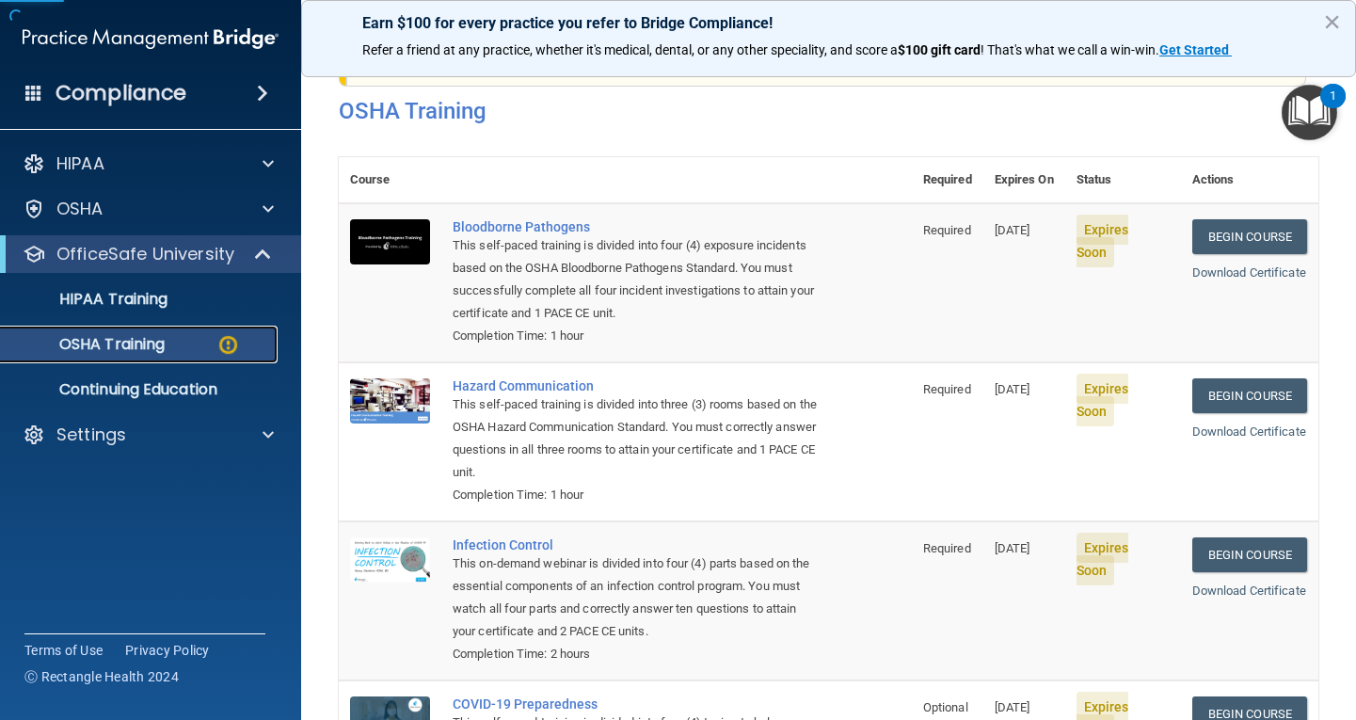
scroll to position [94, 0]
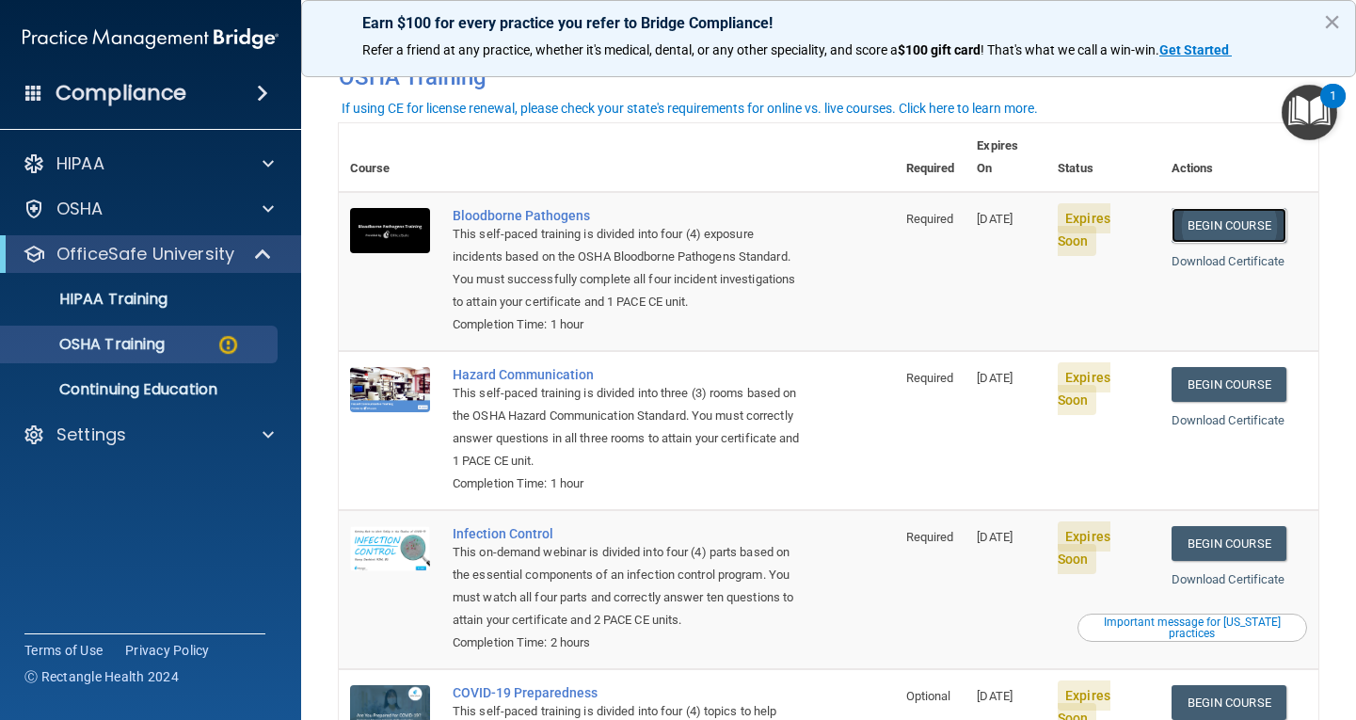
click at [1242, 208] on link "Begin Course" at bounding box center [1228, 225] width 115 height 35
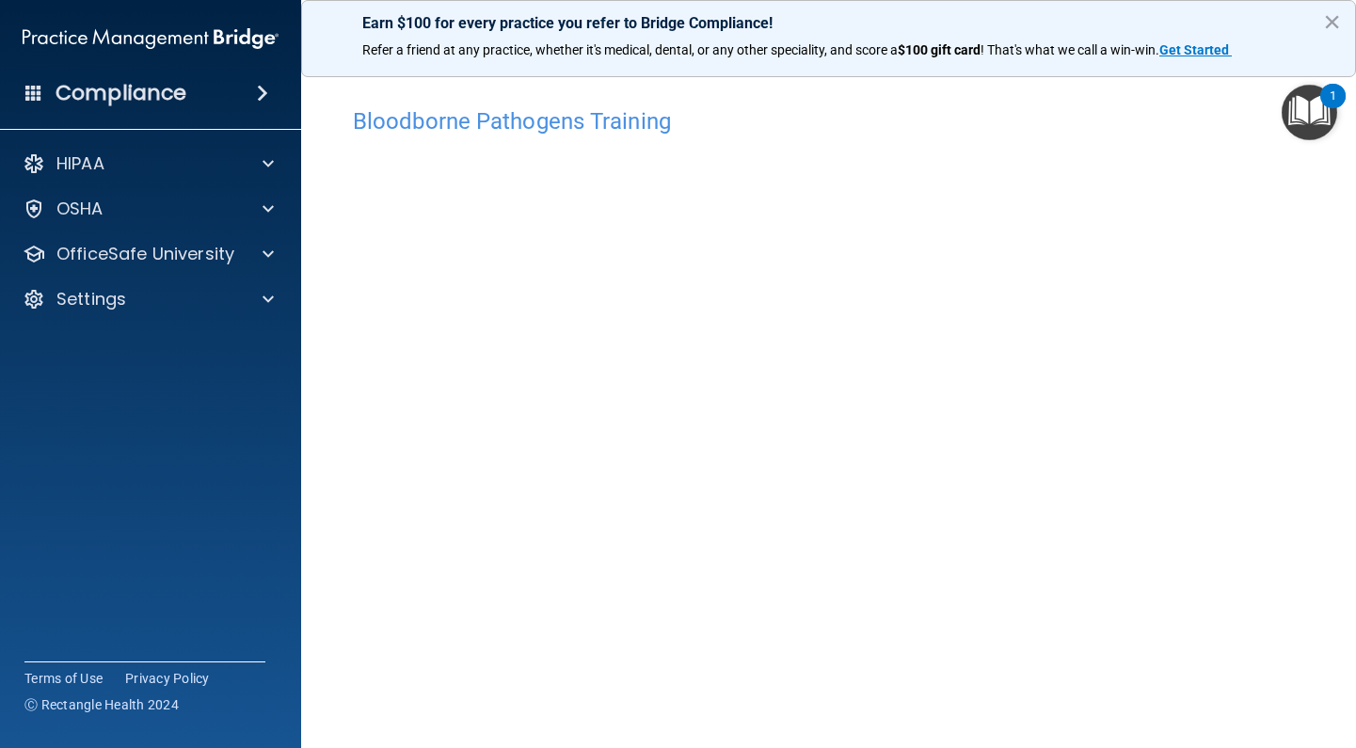
scroll to position [57, 0]
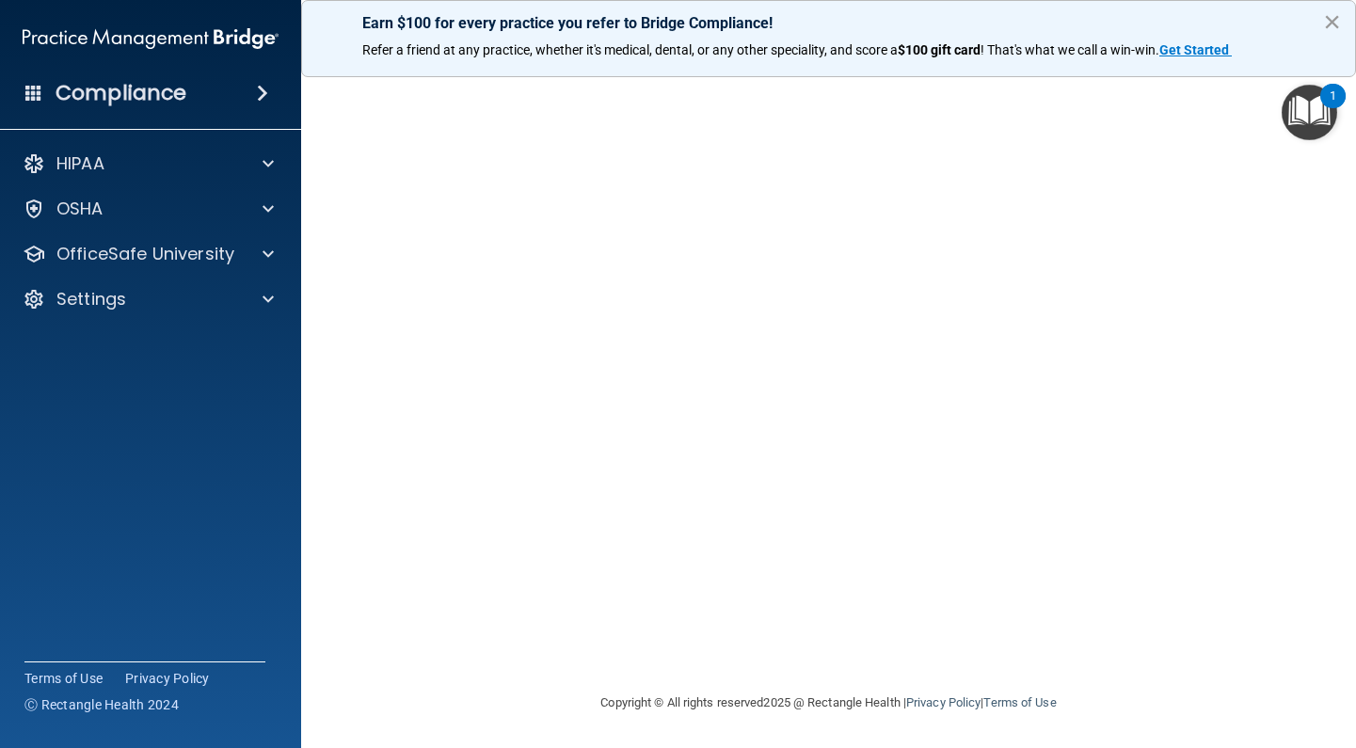
click at [1329, 20] on button "×" at bounding box center [1332, 22] width 18 height 30
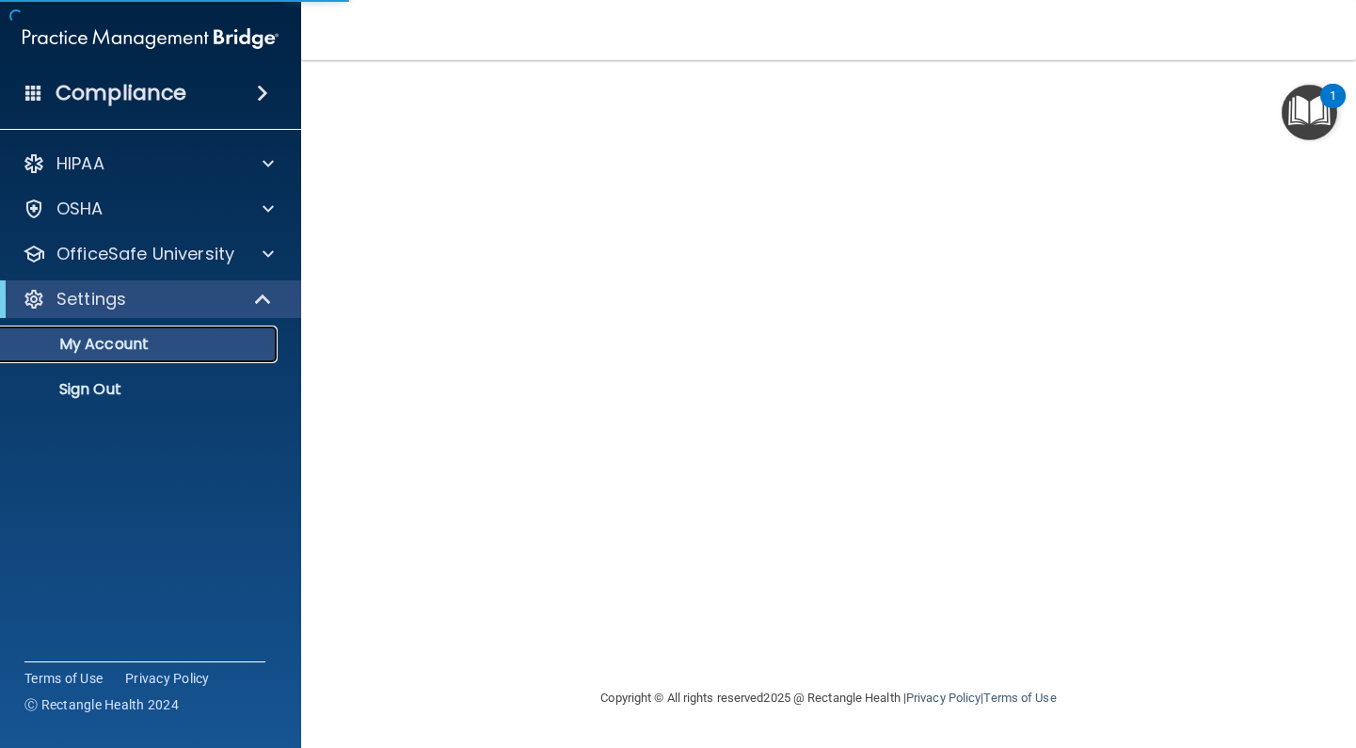
click at [167, 340] on p "My Account" at bounding box center [140, 344] width 257 height 19
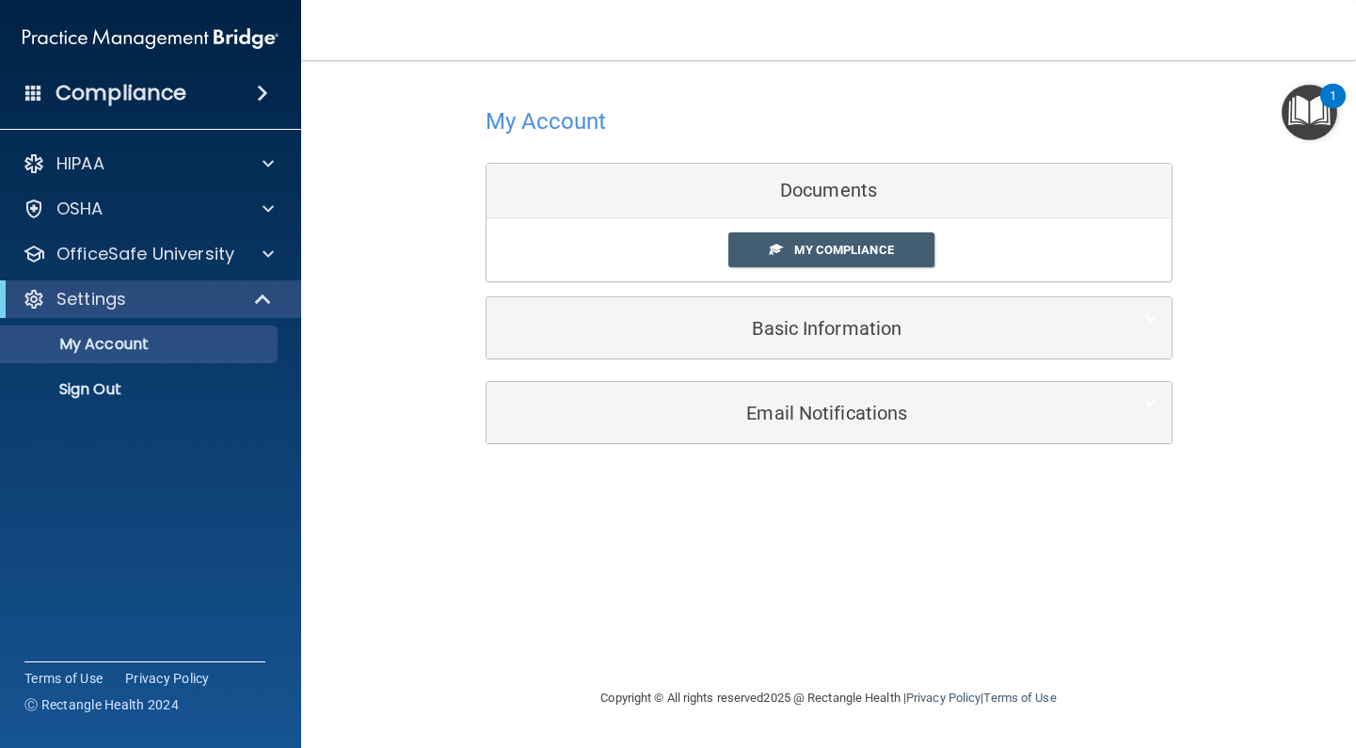
click at [822, 183] on div "Documents" at bounding box center [828, 191] width 685 height 55
click at [868, 252] on span "My Compliance" at bounding box center [843, 250] width 99 height 14
click at [819, 248] on span "My Compliance" at bounding box center [843, 250] width 99 height 14
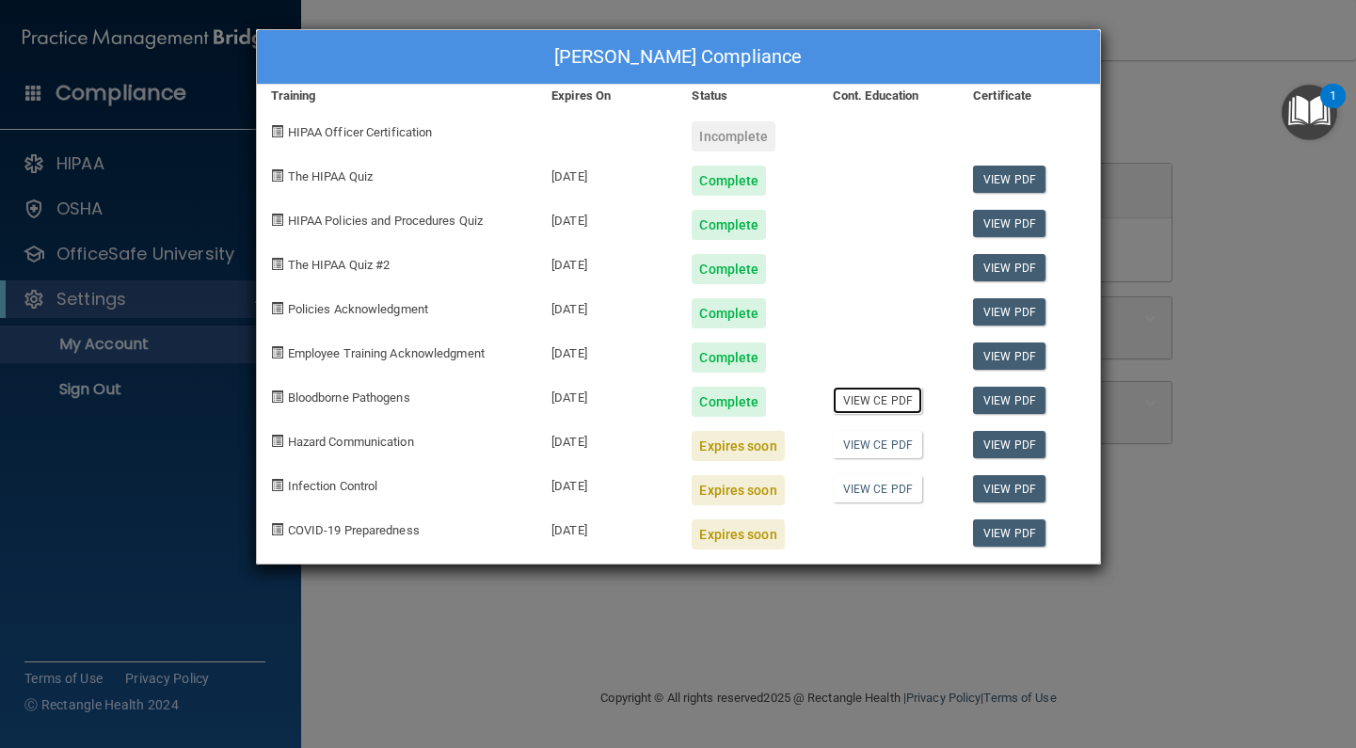
click at [886, 396] on link "View CE PDF" at bounding box center [877, 400] width 89 height 27
